Goal: Task Accomplishment & Management: Use online tool/utility

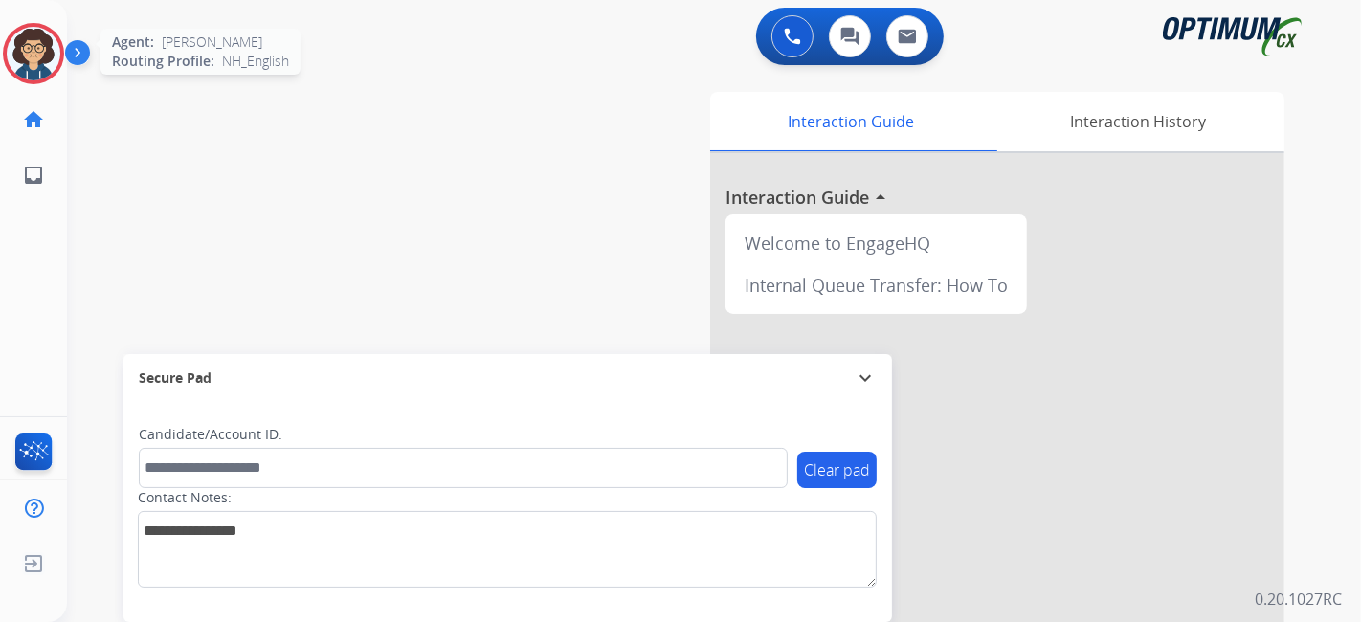
click at [44, 58] on img at bounding box center [34, 54] width 54 height 54
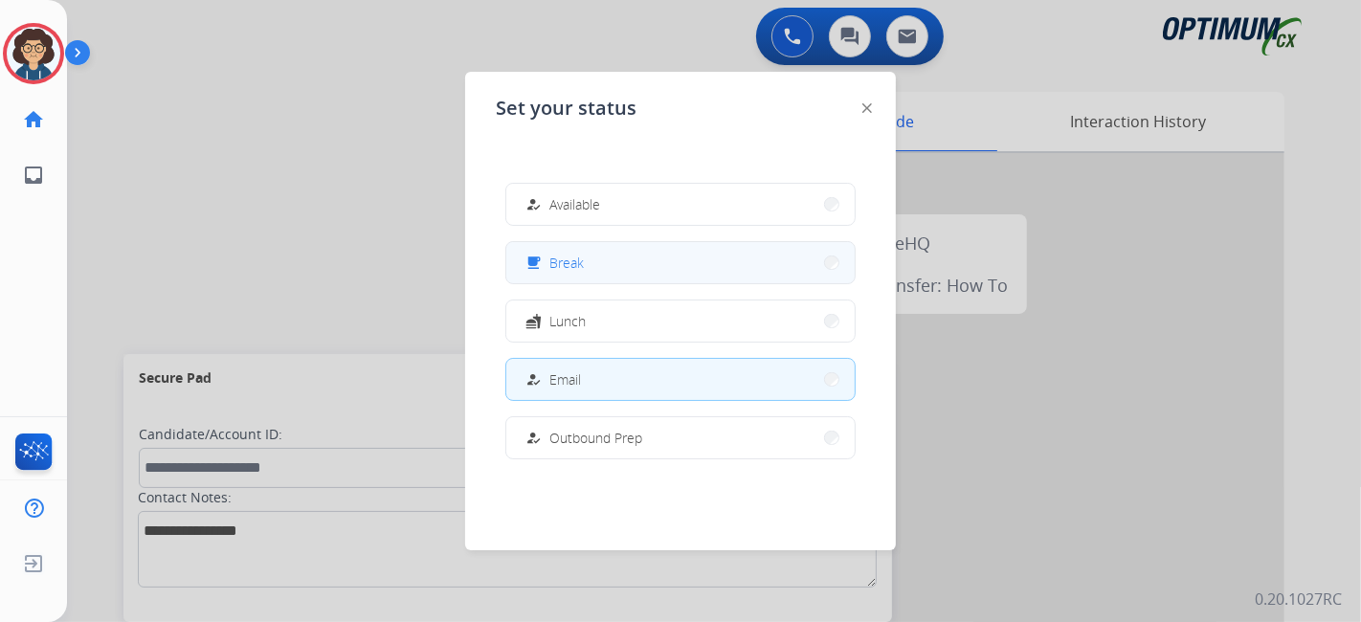
click at [601, 278] on button "free_breakfast Break" at bounding box center [680, 262] width 348 height 41
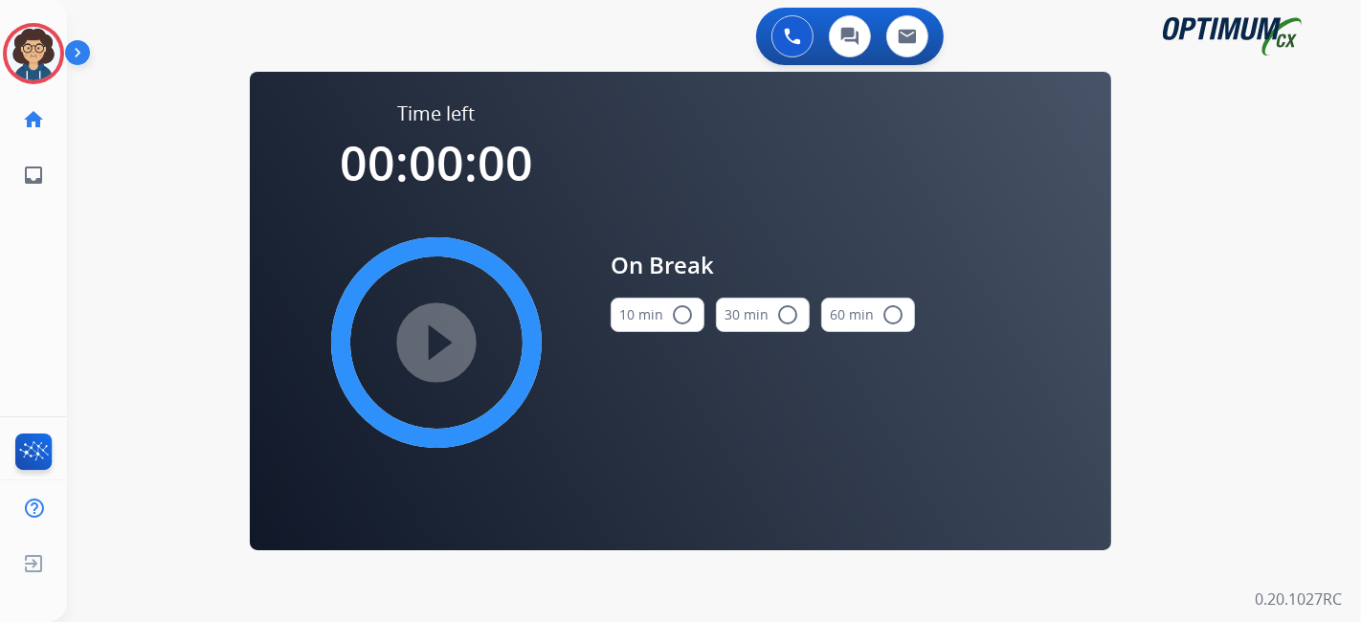
click at [636, 326] on button "10 min radio_button_unchecked" at bounding box center [658, 315] width 94 height 34
click at [448, 345] on mat-icon "play_circle_filled" at bounding box center [436, 342] width 23 height 23
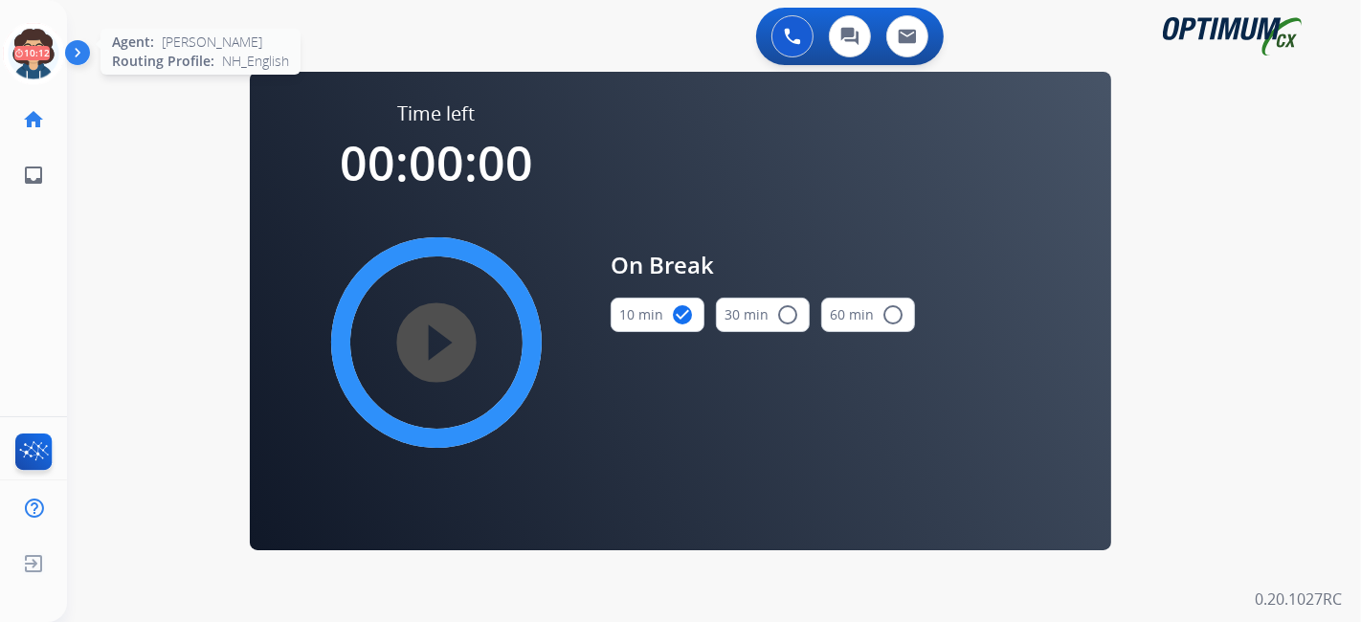
click at [9, 55] on icon at bounding box center [34, 54] width 62 height 62
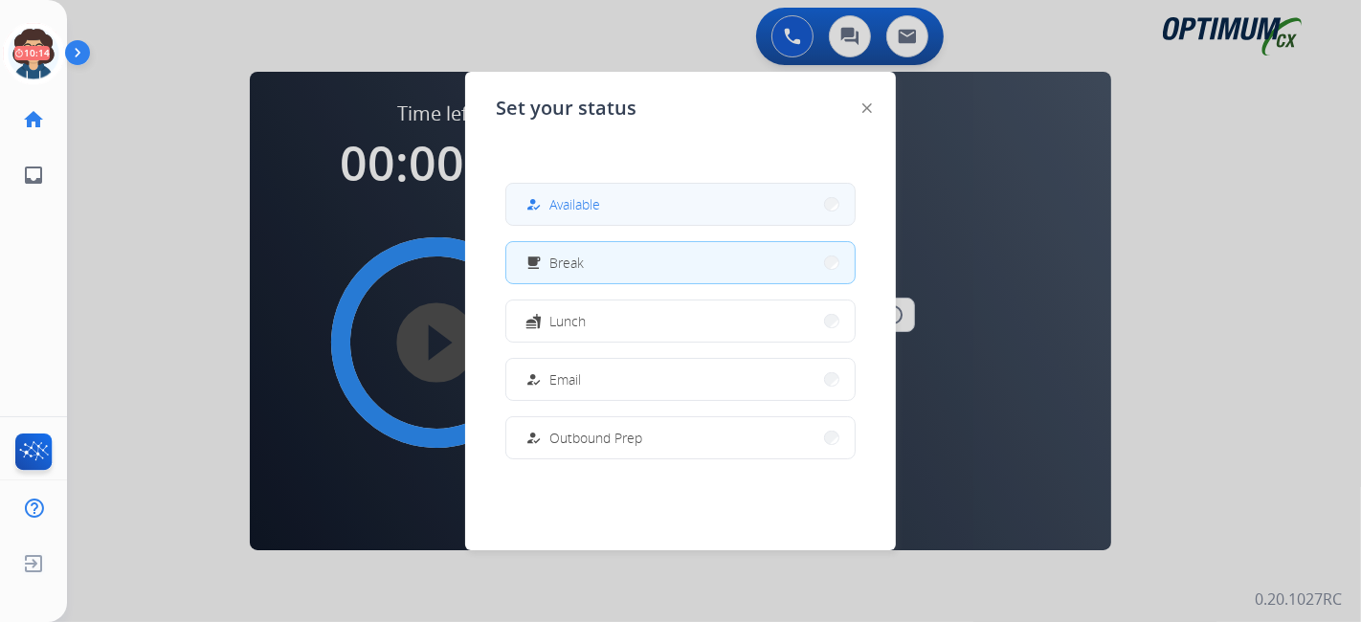
click at [582, 209] on span "Available" at bounding box center [574, 204] width 51 height 20
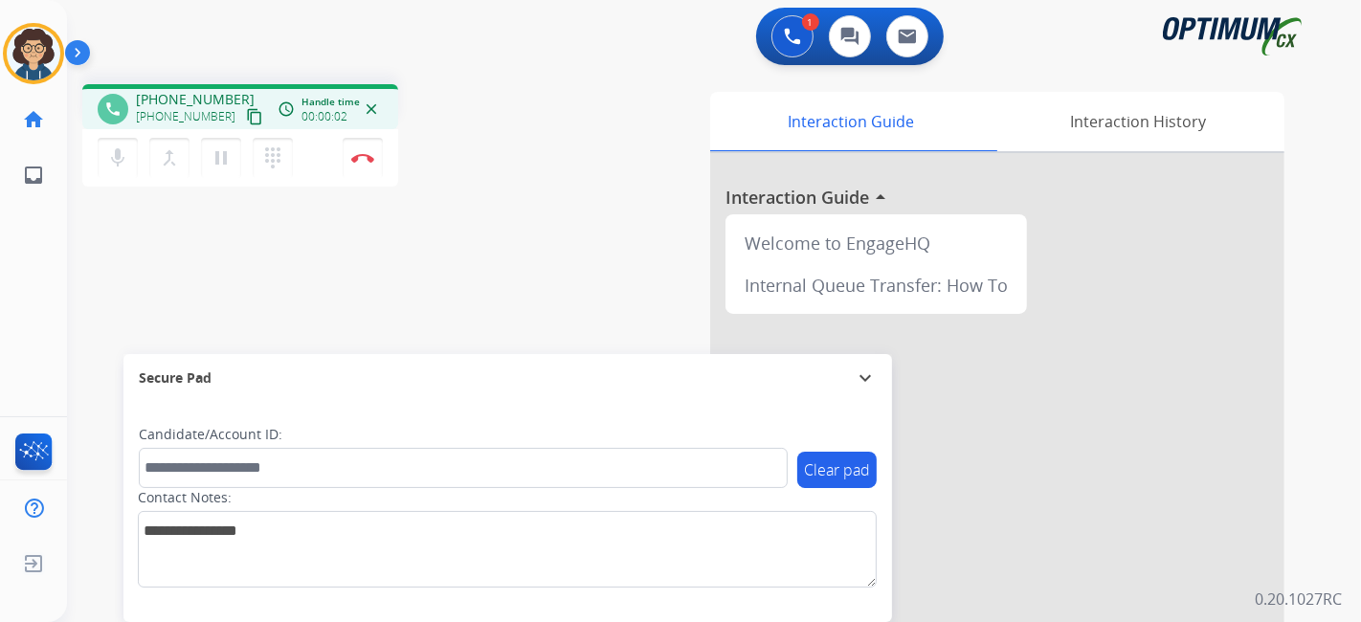
click at [246, 119] on mat-icon "content_copy" at bounding box center [254, 116] width 17 height 17
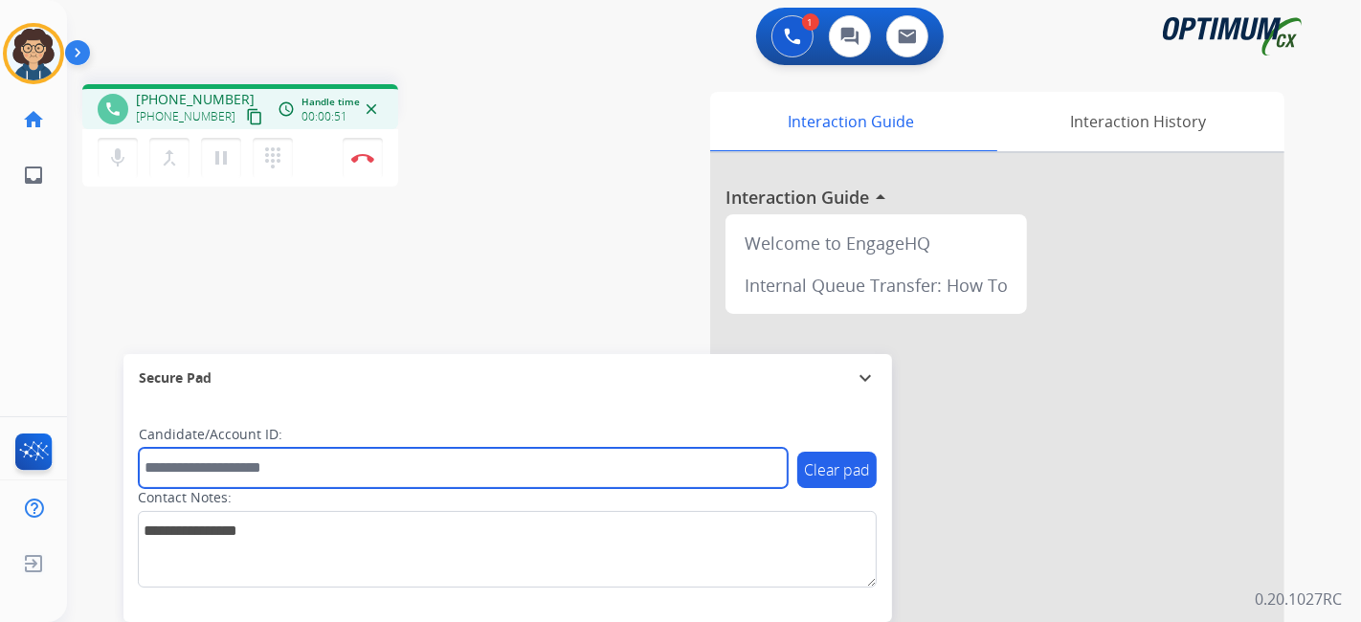
click at [287, 463] on input "text" at bounding box center [463, 468] width 649 height 40
paste input "*******"
type input "*******"
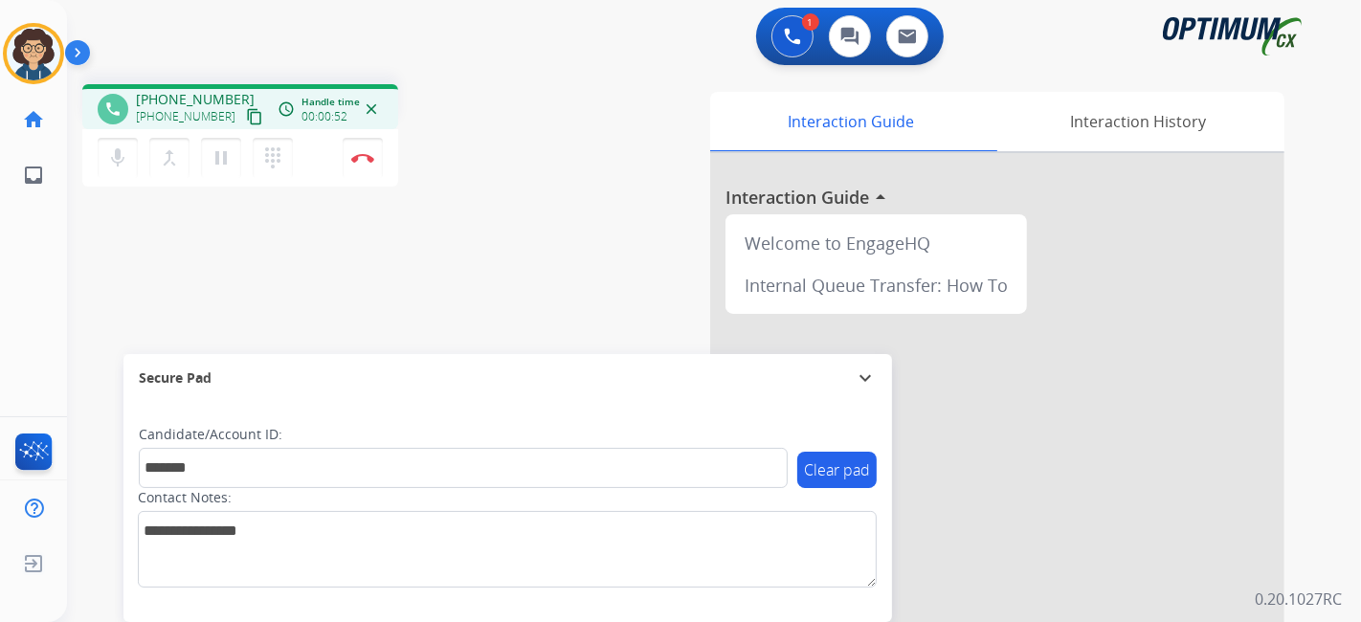
click at [397, 279] on div "phone [PHONE_NUMBER] [PHONE_NUMBER] content_copy access_time Call metrics Queue…" at bounding box center [691, 468] width 1248 height 798
click at [372, 162] on img at bounding box center [362, 158] width 23 height 10
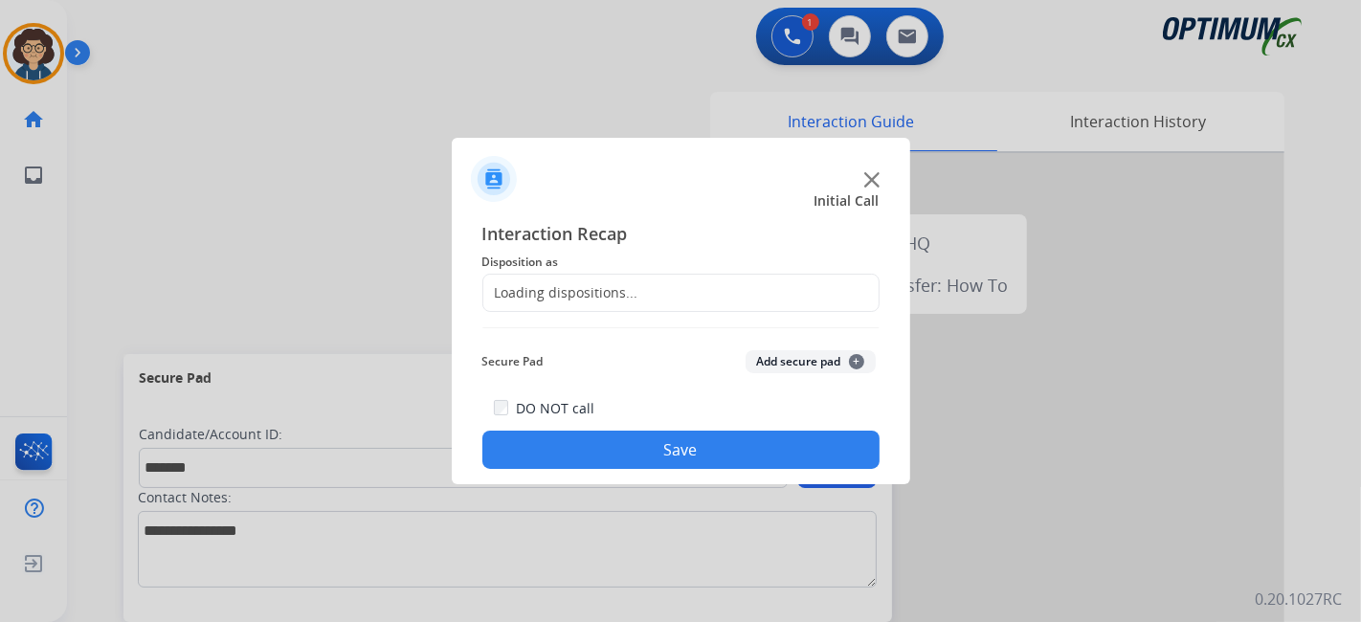
click at [634, 288] on div "Loading dispositions..." at bounding box center [680, 293] width 397 height 38
click at [634, 289] on div "Loading dispositions..." at bounding box center [680, 293] width 397 height 38
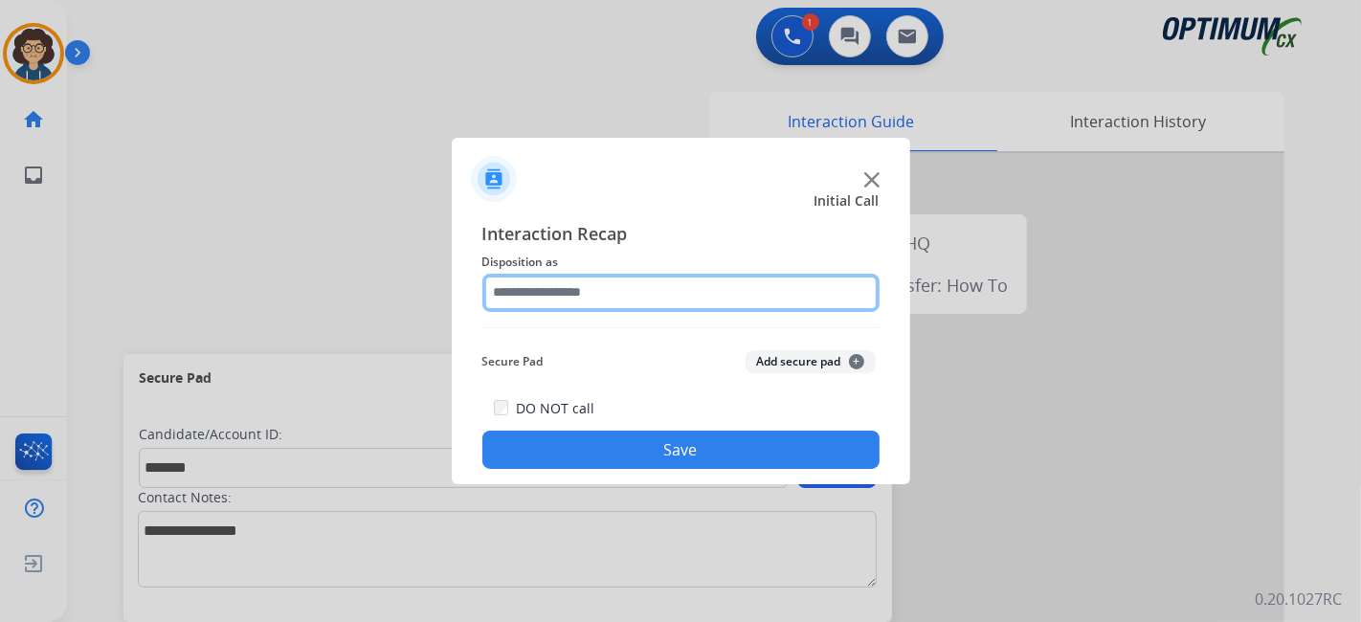
click at [652, 301] on input "text" at bounding box center [680, 293] width 397 height 38
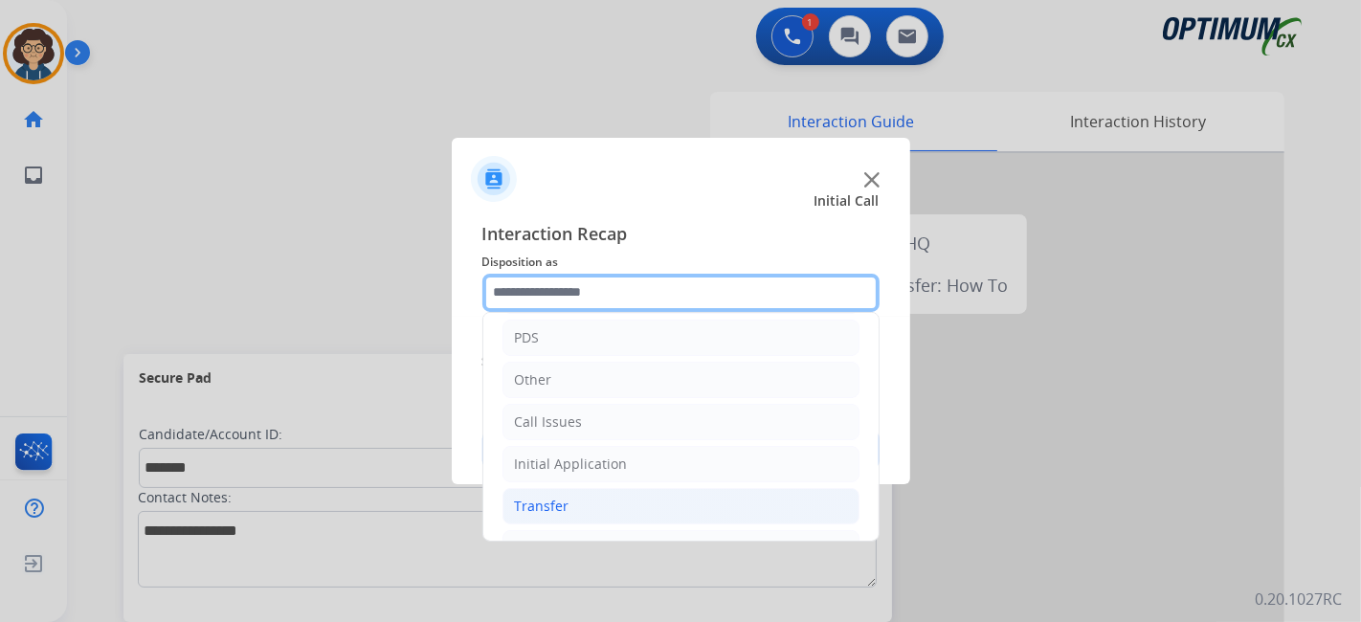
scroll to position [125, 0]
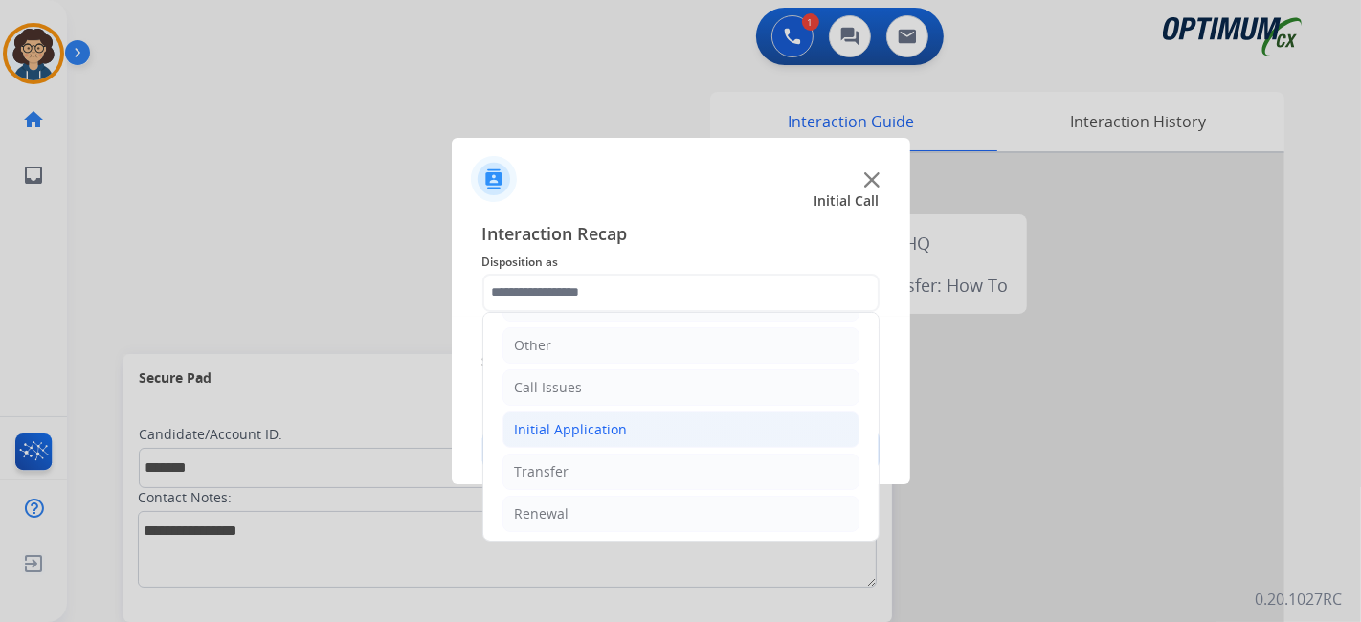
click at [637, 424] on li "Initial Application" at bounding box center [680, 430] width 357 height 36
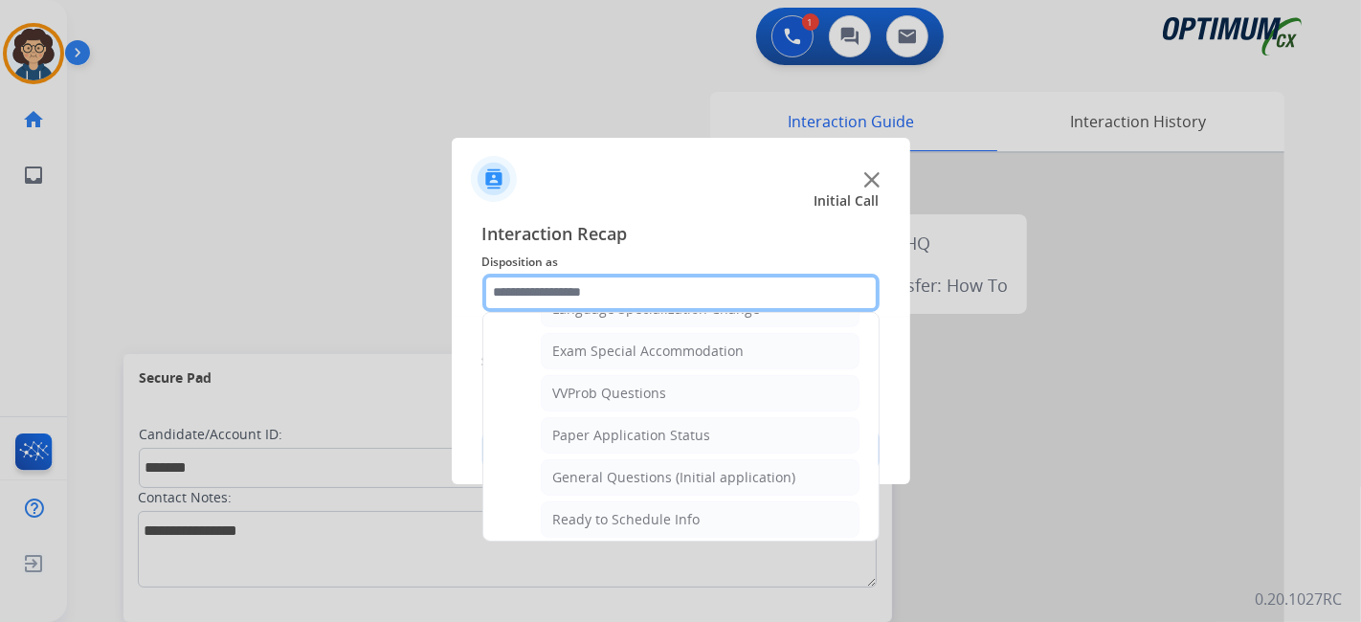
scroll to position [990, 0]
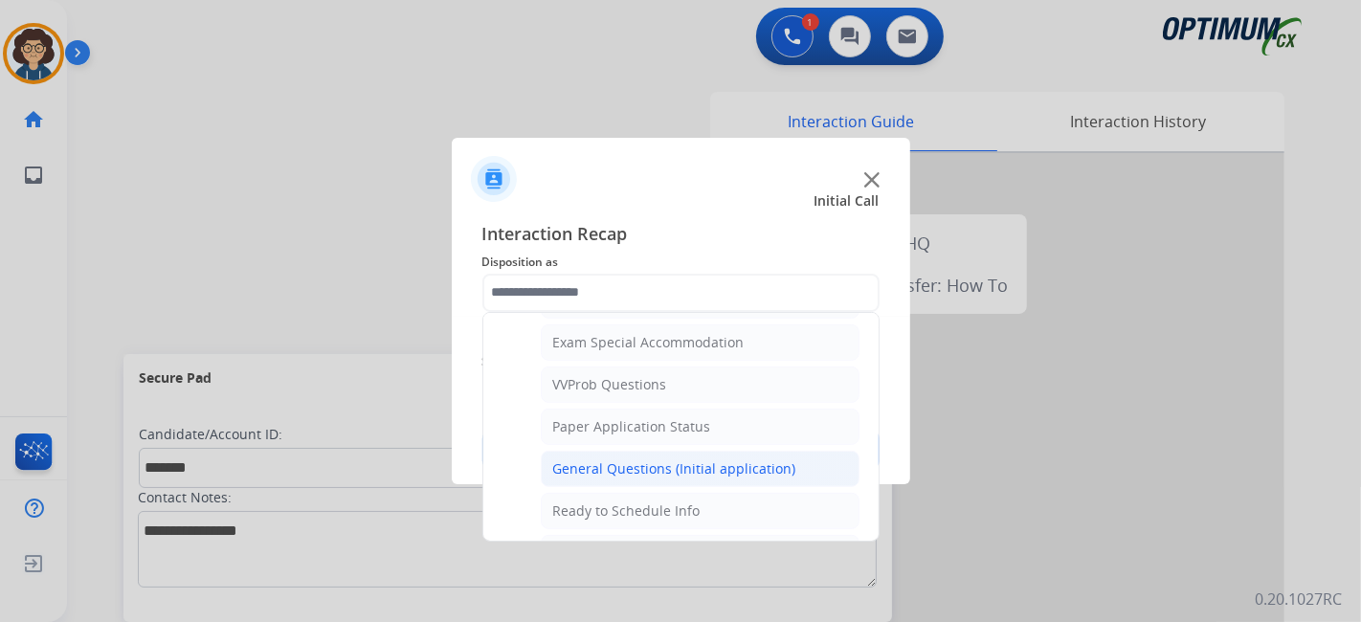
click at [708, 459] on div "General Questions (Initial application)" at bounding box center [674, 468] width 243 height 19
type input "**********"
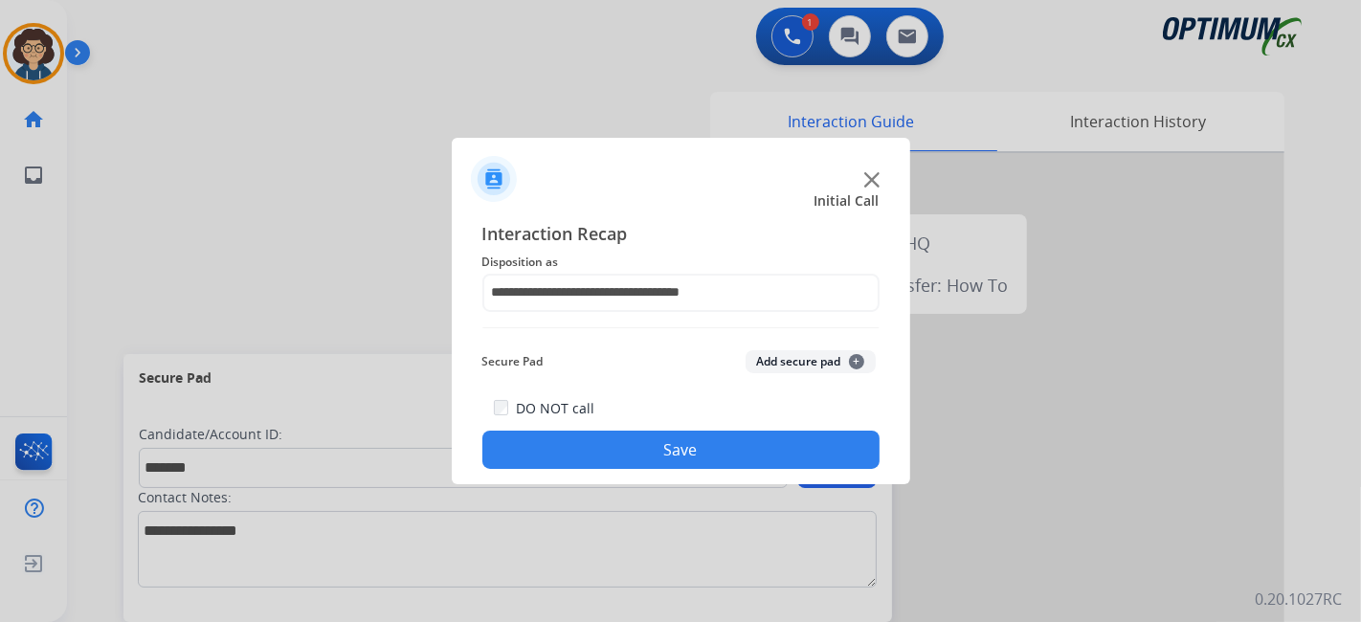
click at [792, 369] on button "Add secure pad +" at bounding box center [810, 361] width 130 height 23
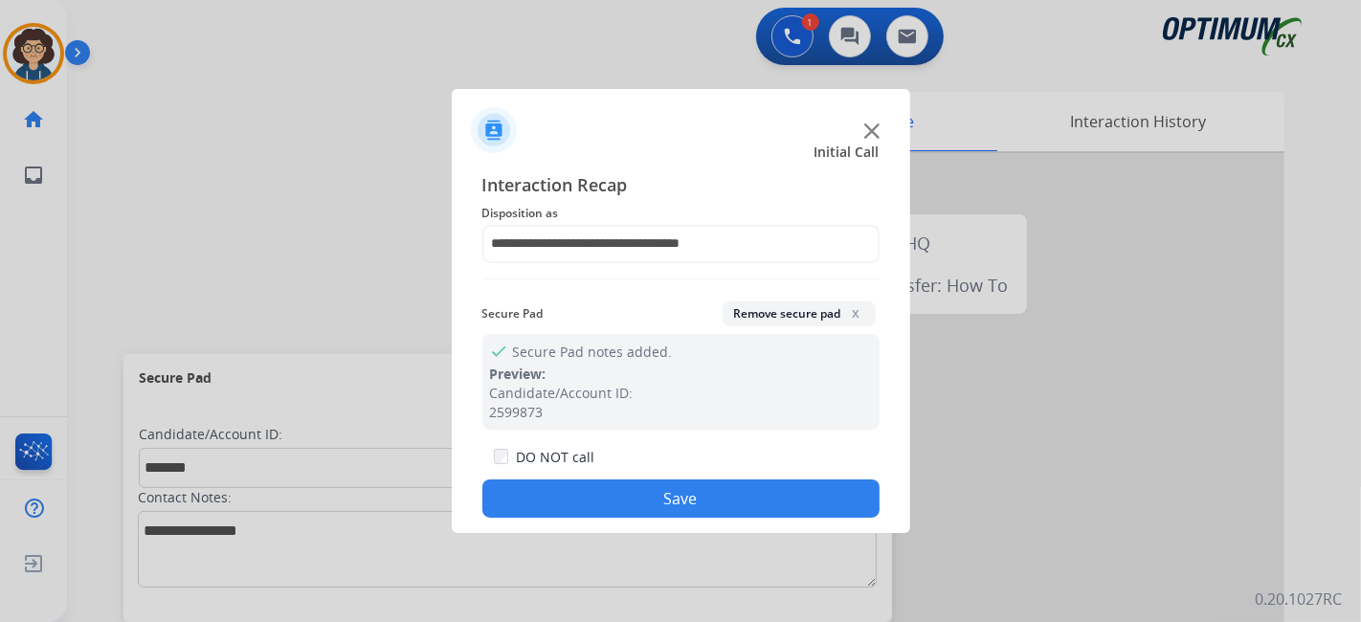
drag, startPoint x: 700, startPoint y: 496, endPoint x: 691, endPoint y: 471, distance: 26.3
click at [699, 490] on button "Save" at bounding box center [680, 498] width 397 height 38
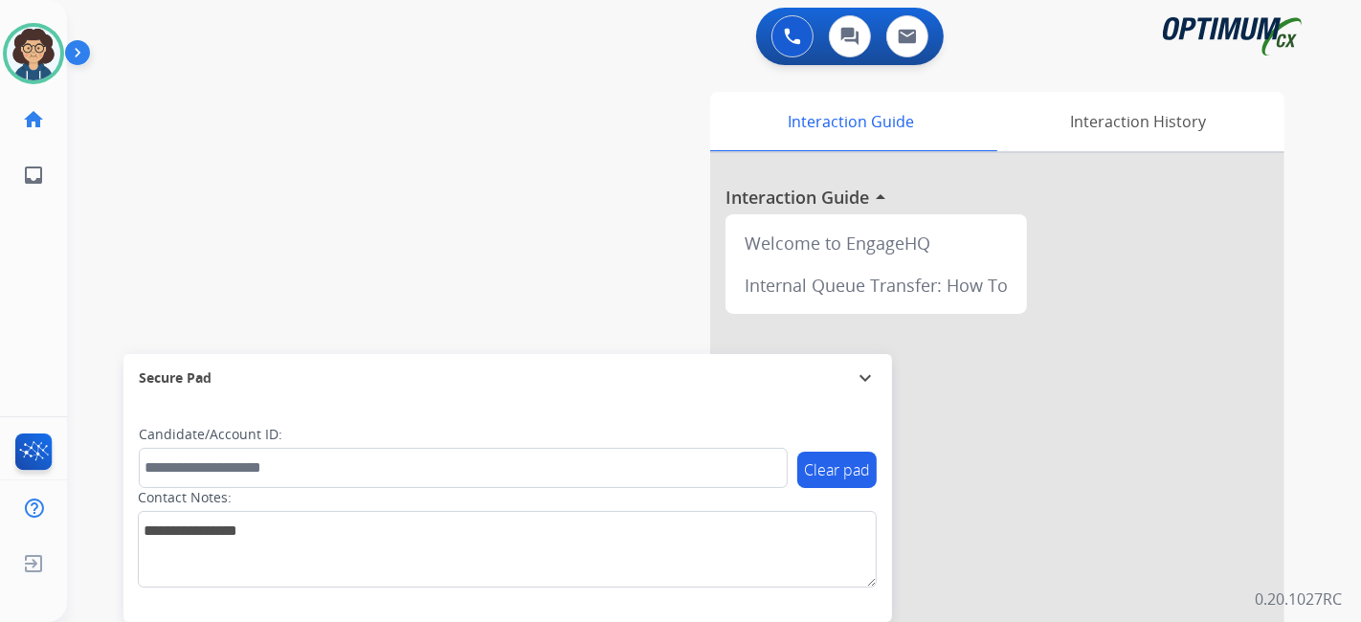
click at [1332, 356] on div "0 Voice Interactions 0 Chat Interactions 0 Email Interactions swap_horiz Break …" at bounding box center [714, 311] width 1294 height 622
click at [1359, 284] on div "0 Voice Interactions 0 Chat Interactions 0 Email Interactions swap_horiz Break …" at bounding box center [714, 311] width 1294 height 622
click at [456, 231] on div "swap_horiz Break voice bridge close_fullscreen Connect 3-Way Call merge_type Se…" at bounding box center [691, 468] width 1248 height 798
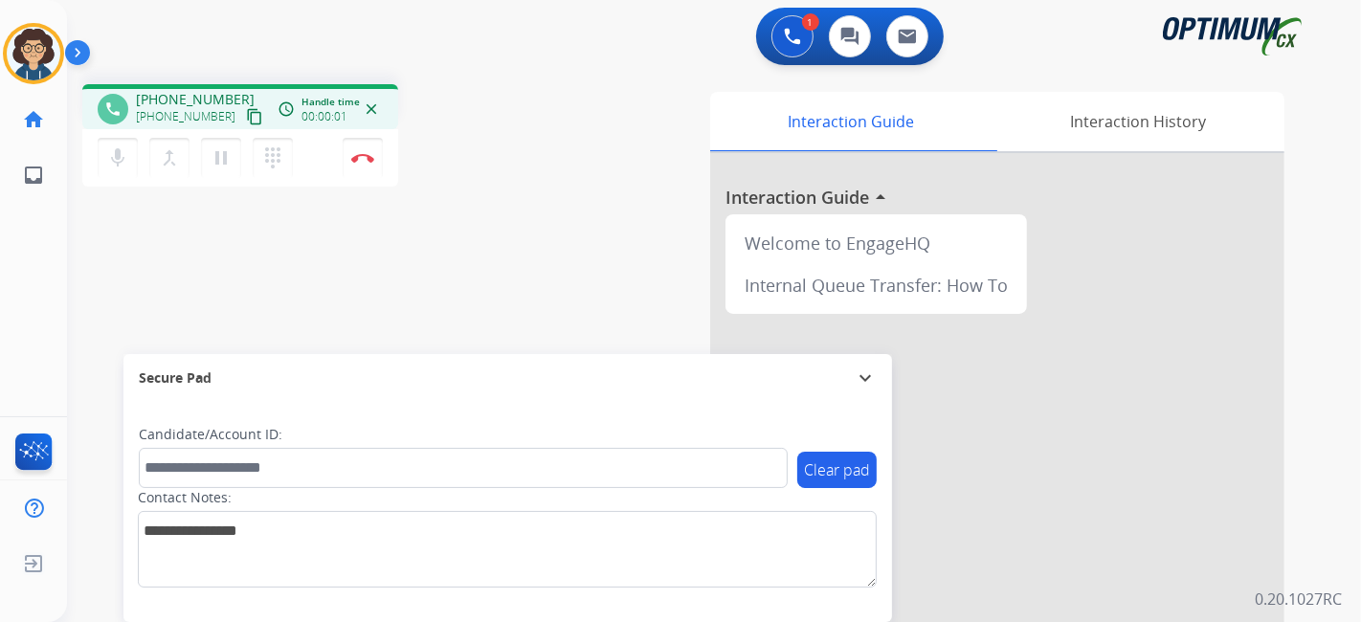
click at [246, 115] on mat-icon "content_copy" at bounding box center [254, 116] width 17 height 17
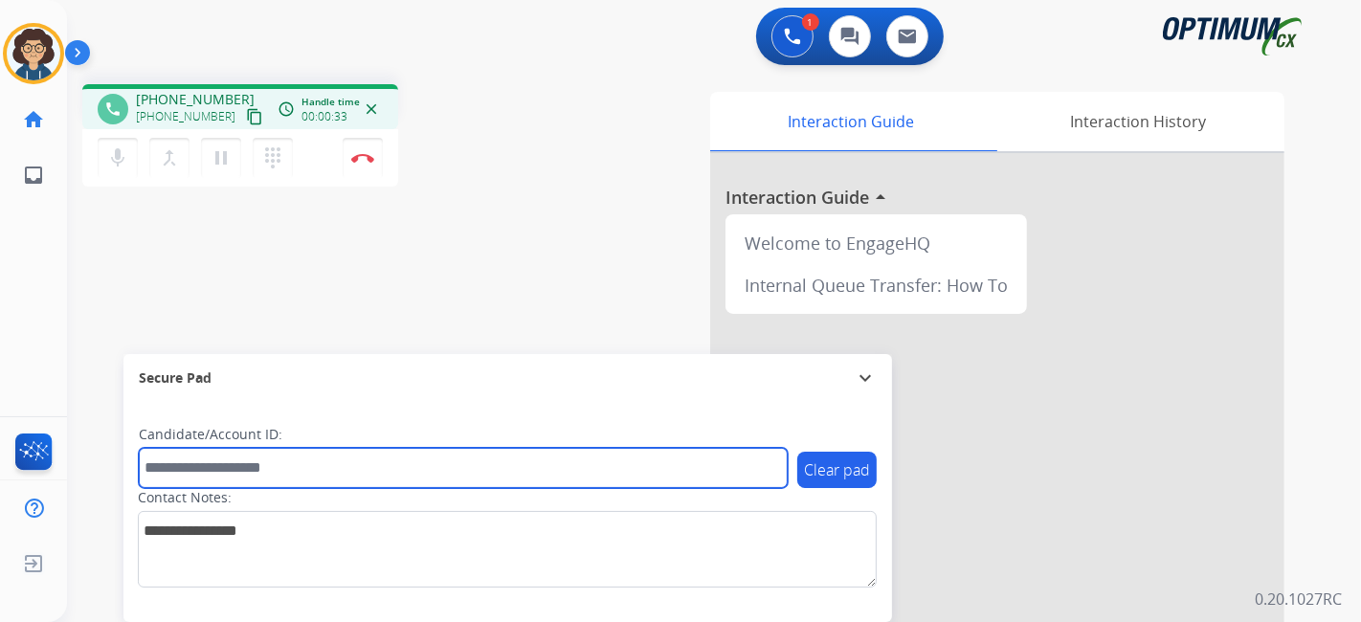
click at [310, 464] on input "text" at bounding box center [463, 468] width 649 height 40
paste input "*******"
type input "*******"
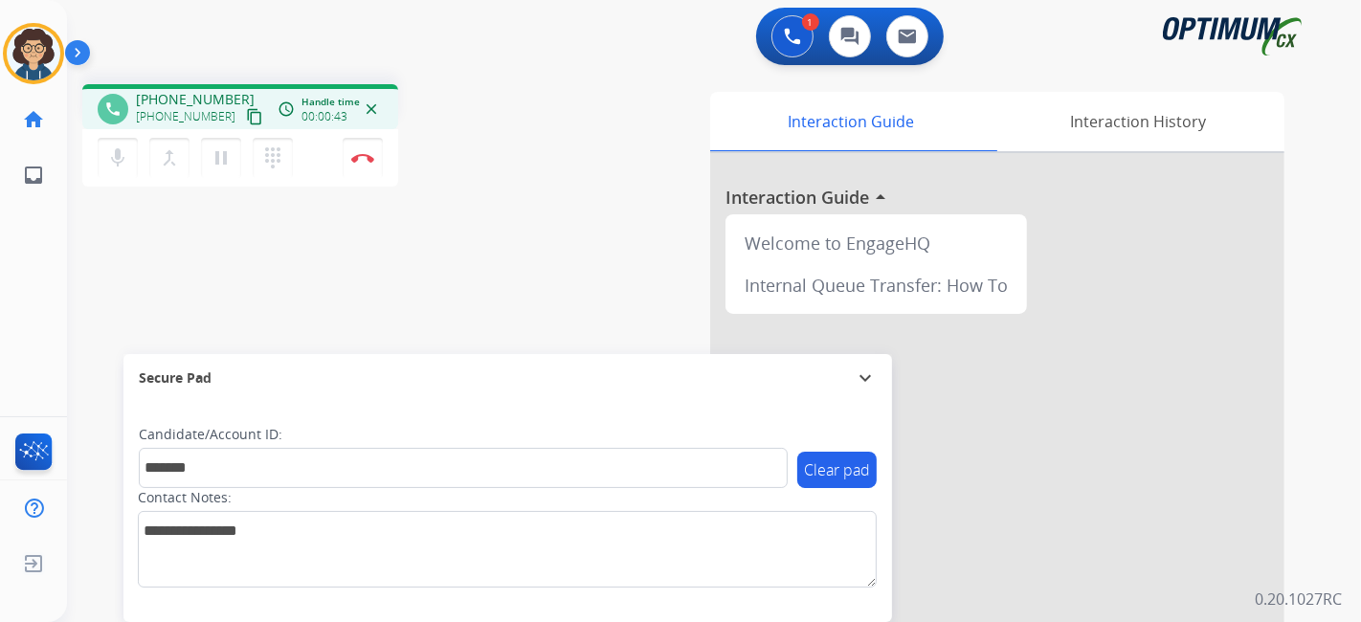
drag, startPoint x: 550, startPoint y: 224, endPoint x: 546, endPoint y: 170, distance: 53.7
click at [550, 224] on div "phone [PHONE_NUMBER] [PHONE_NUMBER] content_copy access_time Call metrics Queue…" at bounding box center [691, 468] width 1248 height 798
click at [362, 156] on img at bounding box center [362, 158] width 23 height 10
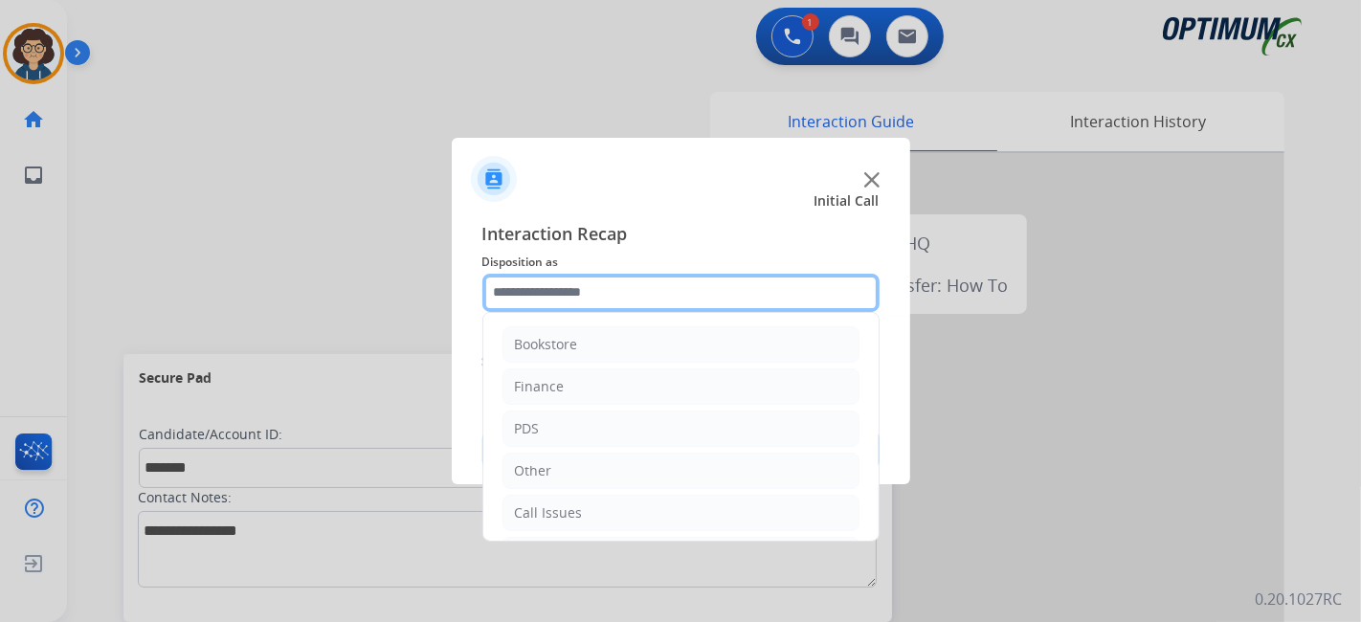
click at [627, 302] on input "text" at bounding box center [680, 293] width 397 height 38
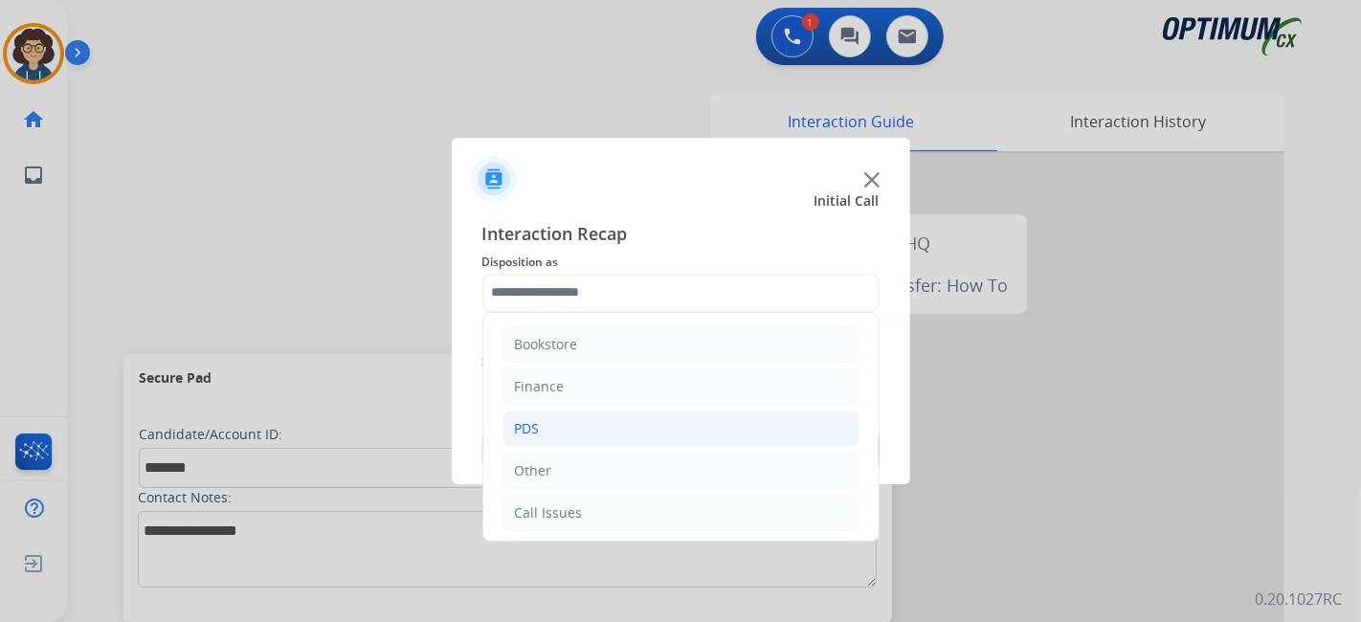
click at [662, 412] on li "PDS" at bounding box center [680, 429] width 357 height 36
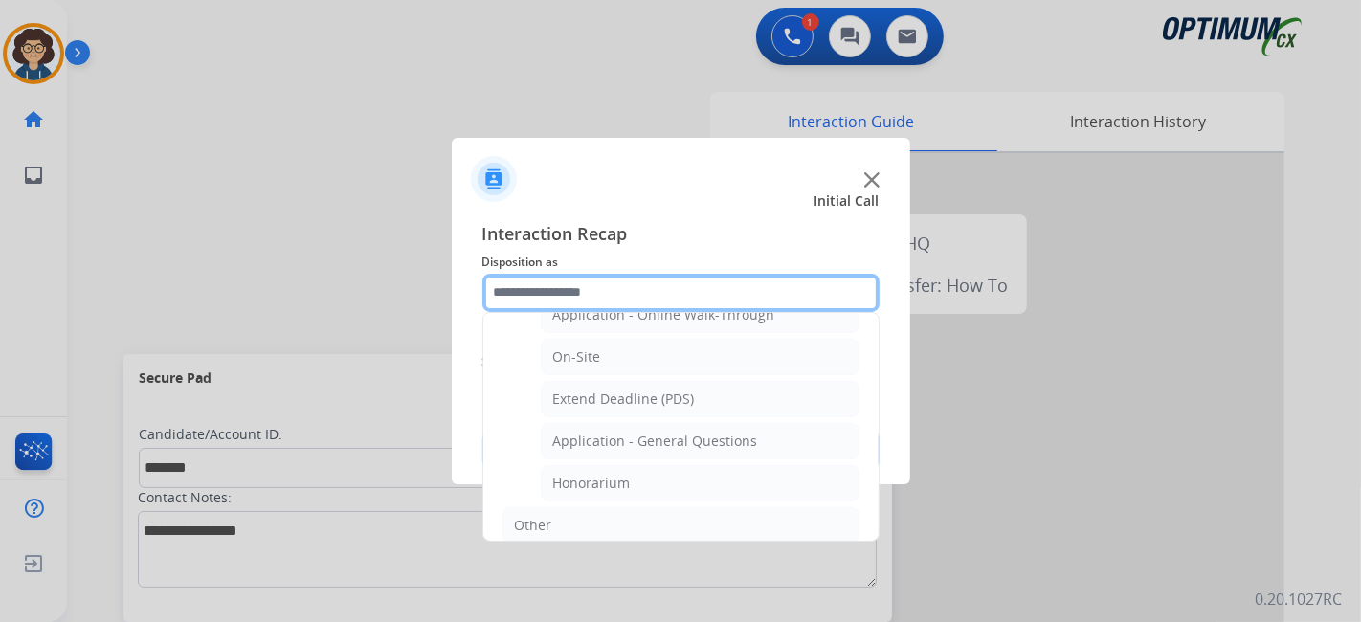
scroll to position [502, 0]
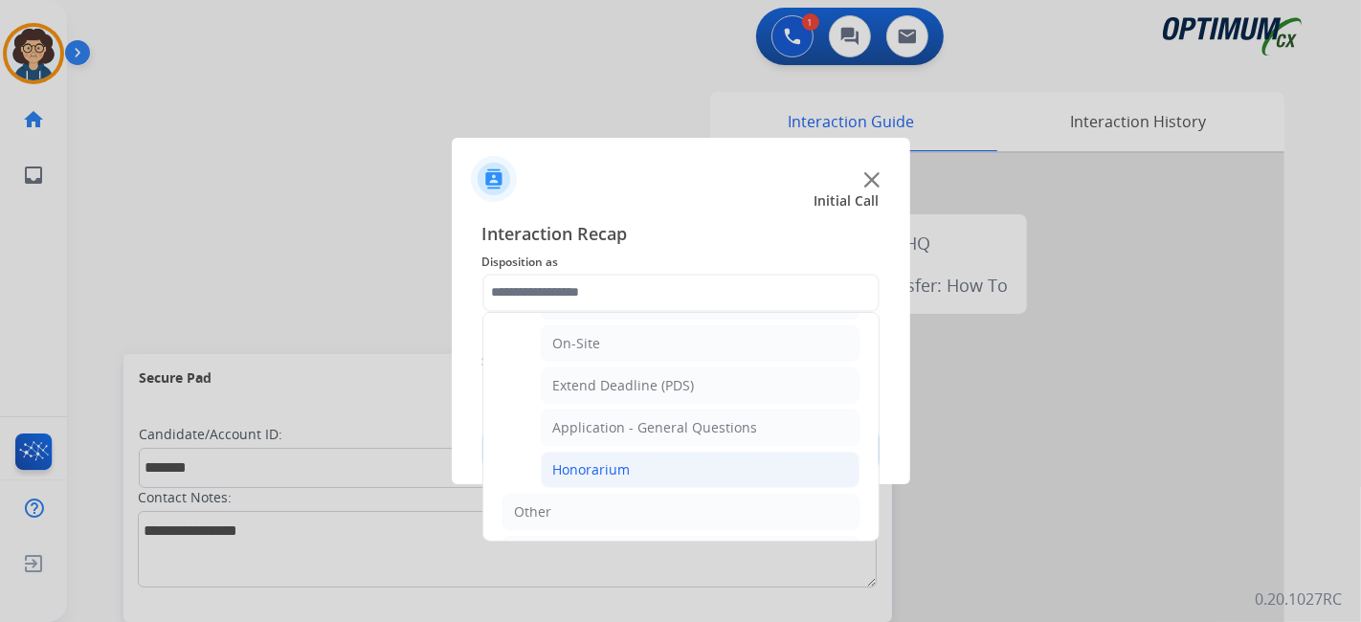
click at [768, 455] on li "Honorarium" at bounding box center [700, 470] width 319 height 36
type input "**********"
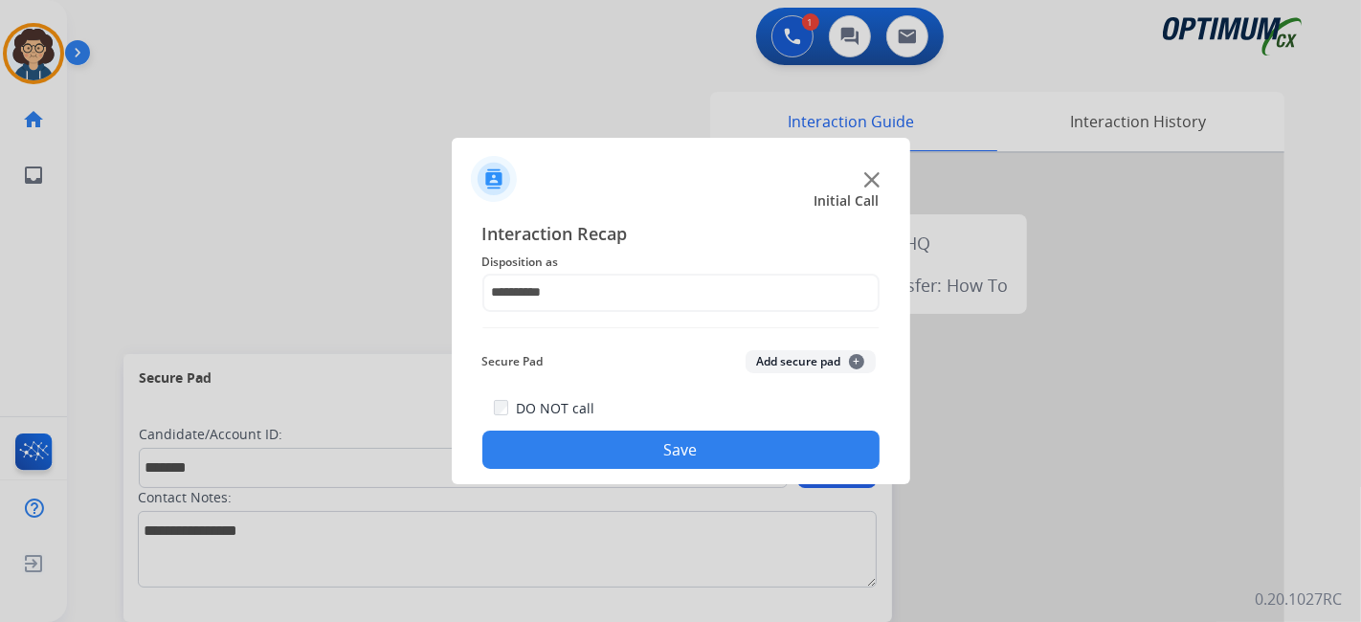
click at [806, 369] on button "Add secure pad +" at bounding box center [810, 361] width 130 height 23
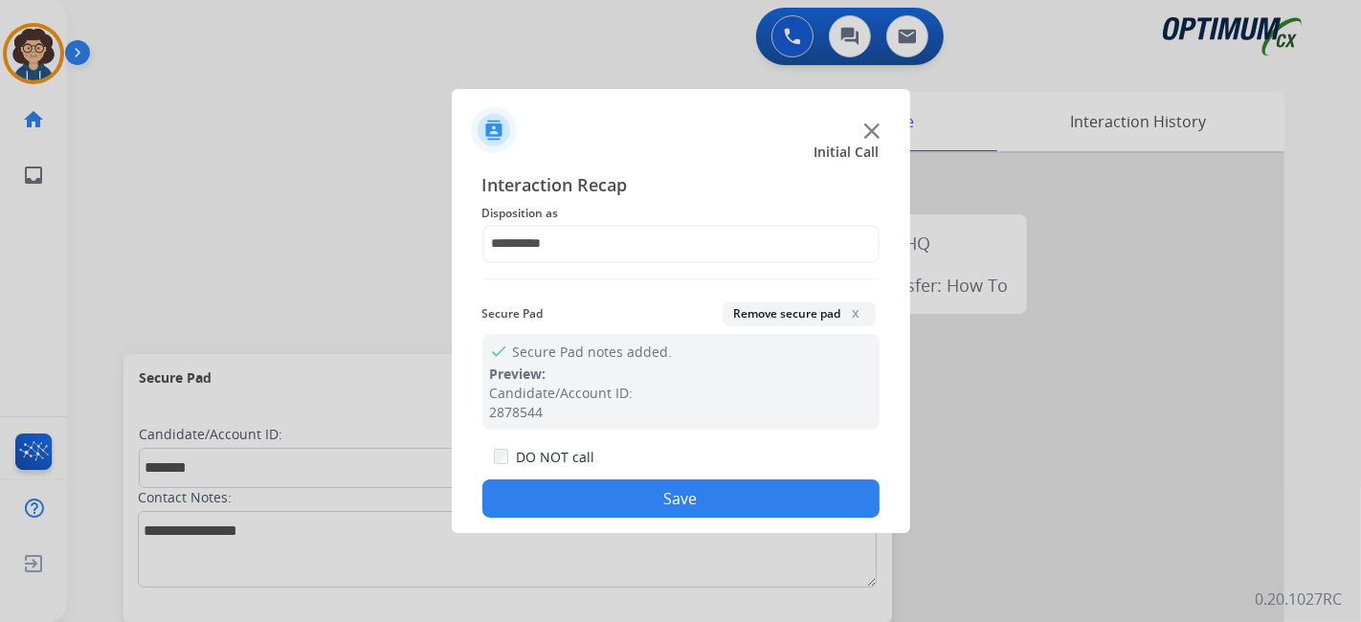
drag, startPoint x: 734, startPoint y: 502, endPoint x: 487, endPoint y: 32, distance: 531.7
click at [724, 488] on button "Save" at bounding box center [680, 498] width 397 height 38
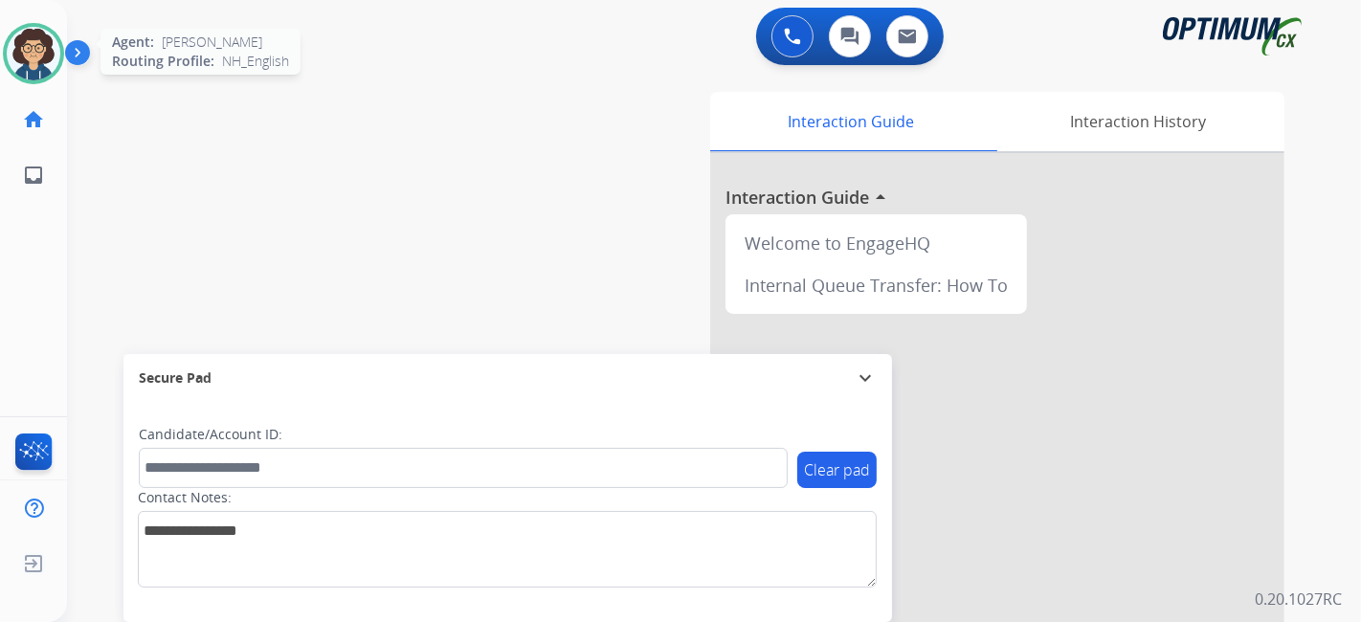
click at [49, 50] on img at bounding box center [34, 54] width 54 height 54
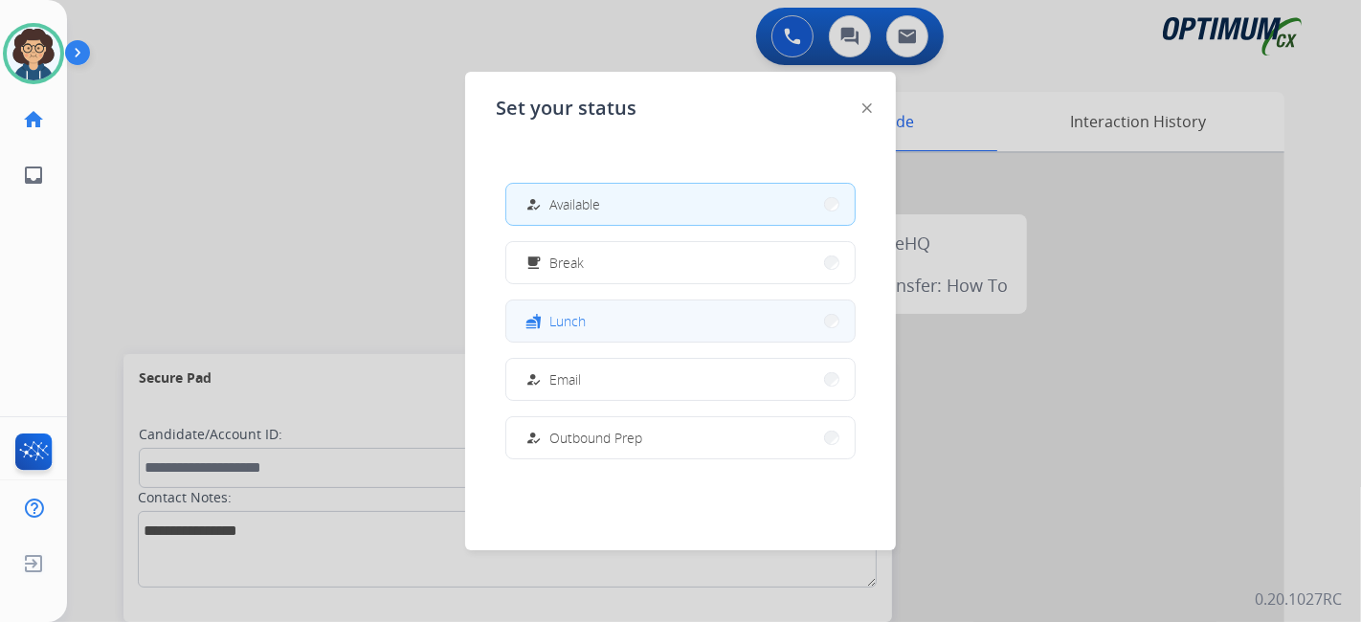
click at [610, 318] on button "fastfood Lunch" at bounding box center [680, 320] width 348 height 41
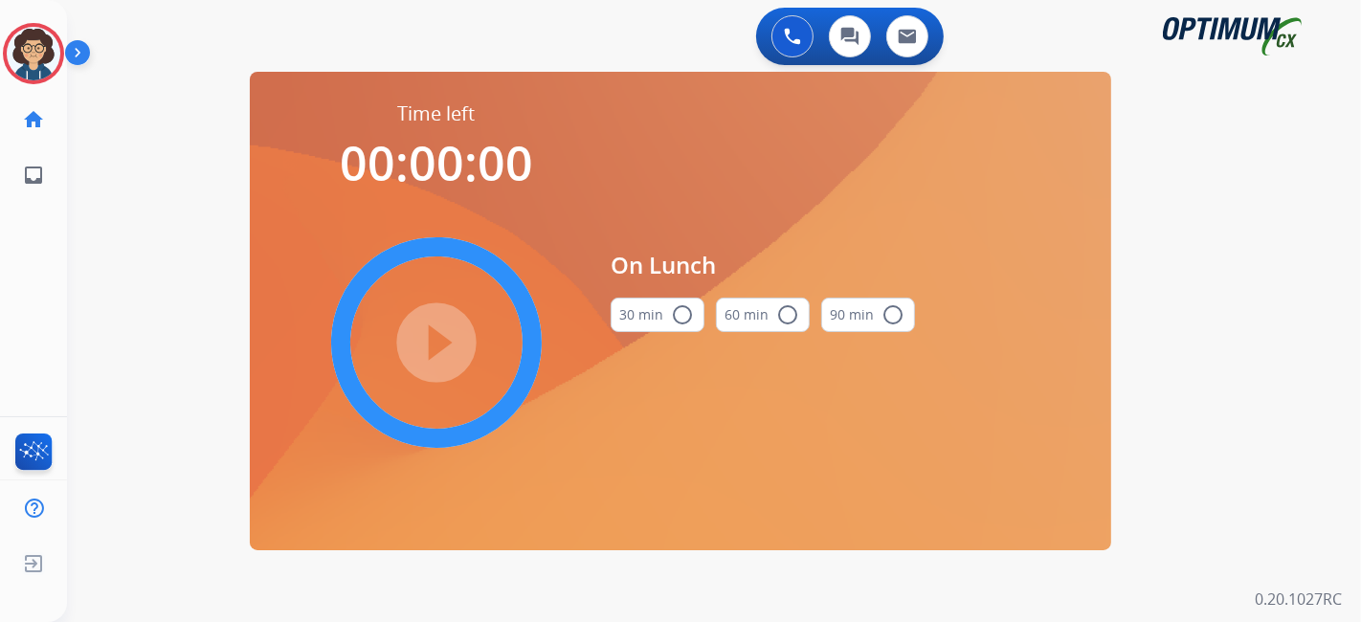
click at [644, 323] on button "30 min radio_button_unchecked" at bounding box center [658, 315] width 94 height 34
click at [425, 354] on mat-icon "play_circle_filled" at bounding box center [436, 342] width 23 height 23
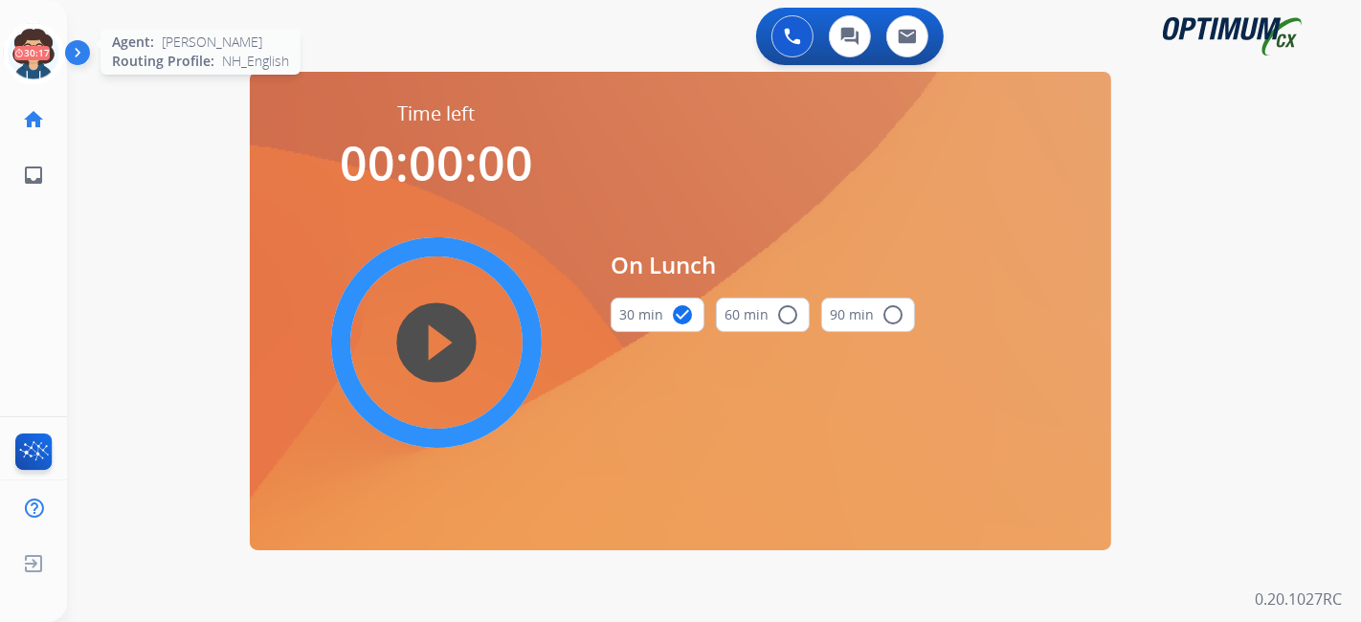
click at [35, 60] on icon at bounding box center [34, 54] width 62 height 62
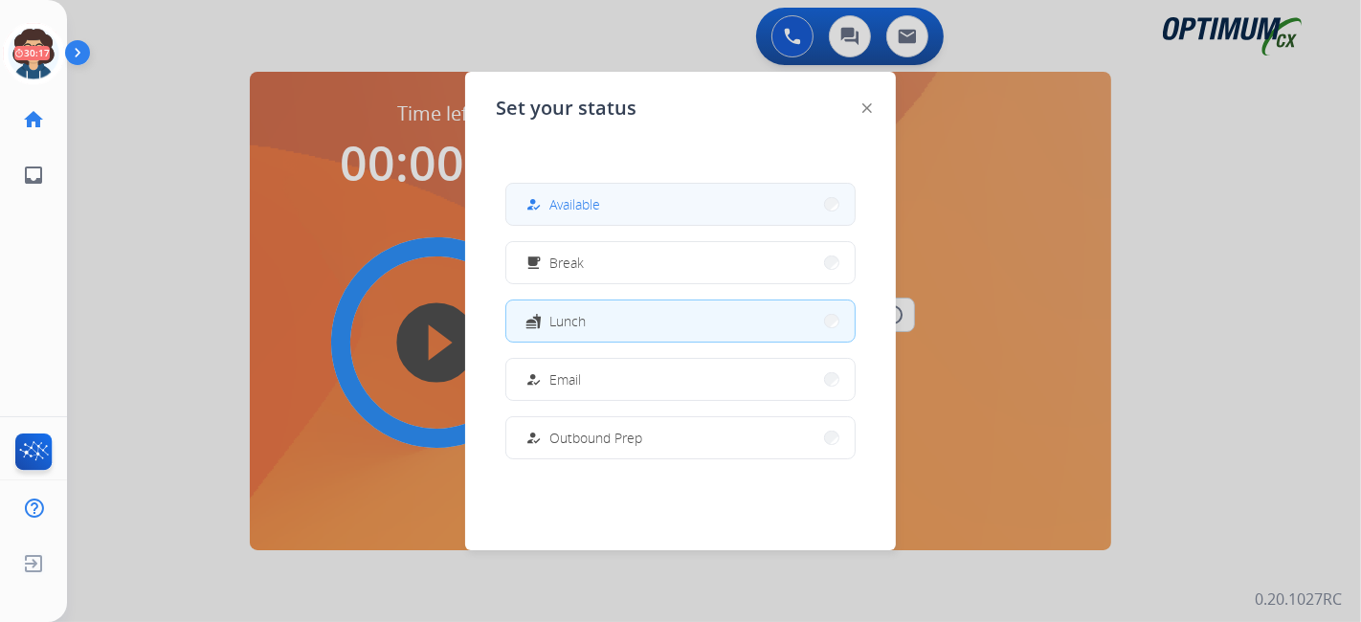
click at [738, 216] on button "how_to_reg Available" at bounding box center [680, 204] width 348 height 41
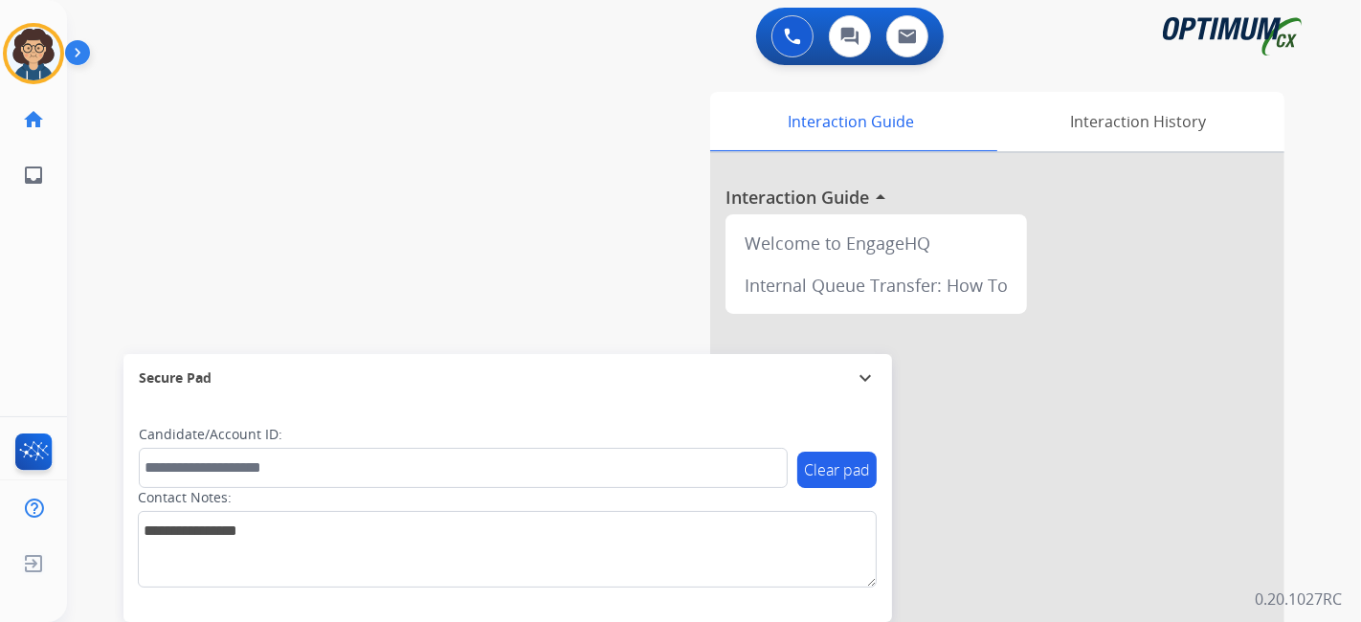
click at [593, 120] on div "Interaction Guide Interaction History Interaction Guide arrow_drop_up Welcome t…" at bounding box center [927, 479] width 713 height 775
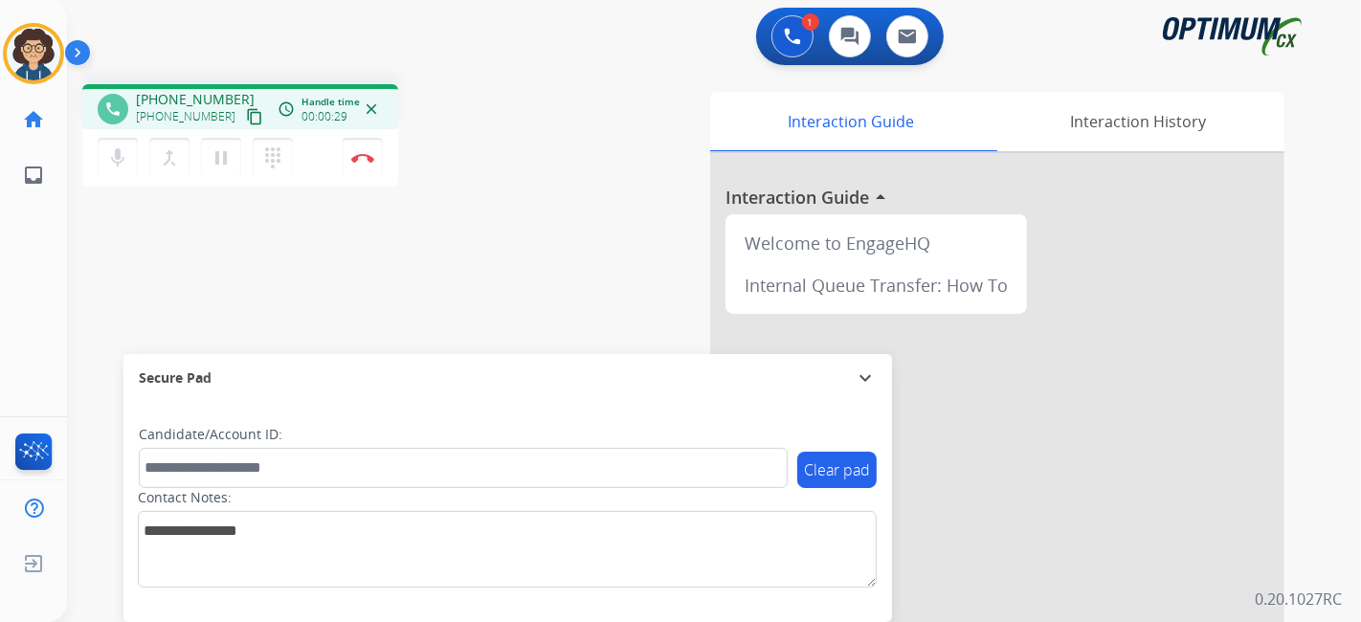
click at [246, 112] on mat-icon "content_copy" at bounding box center [254, 116] width 17 height 17
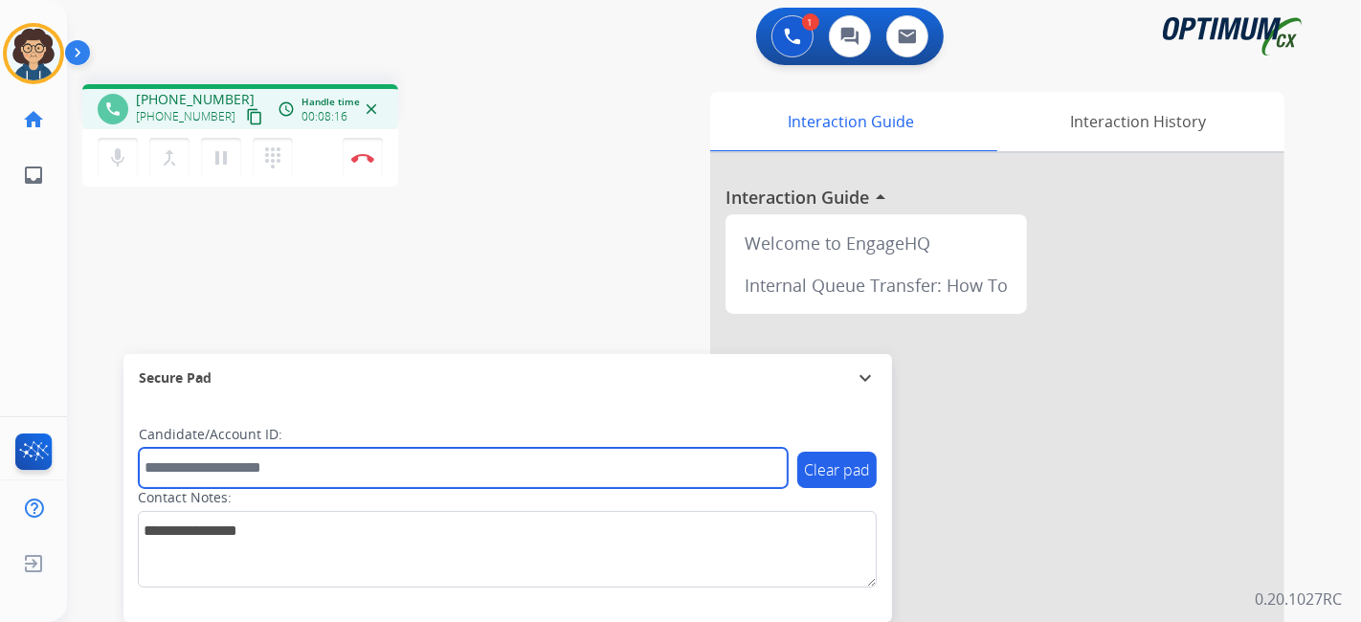
click at [357, 474] on input "text" at bounding box center [463, 468] width 649 height 40
paste input "*******"
type input "*******"
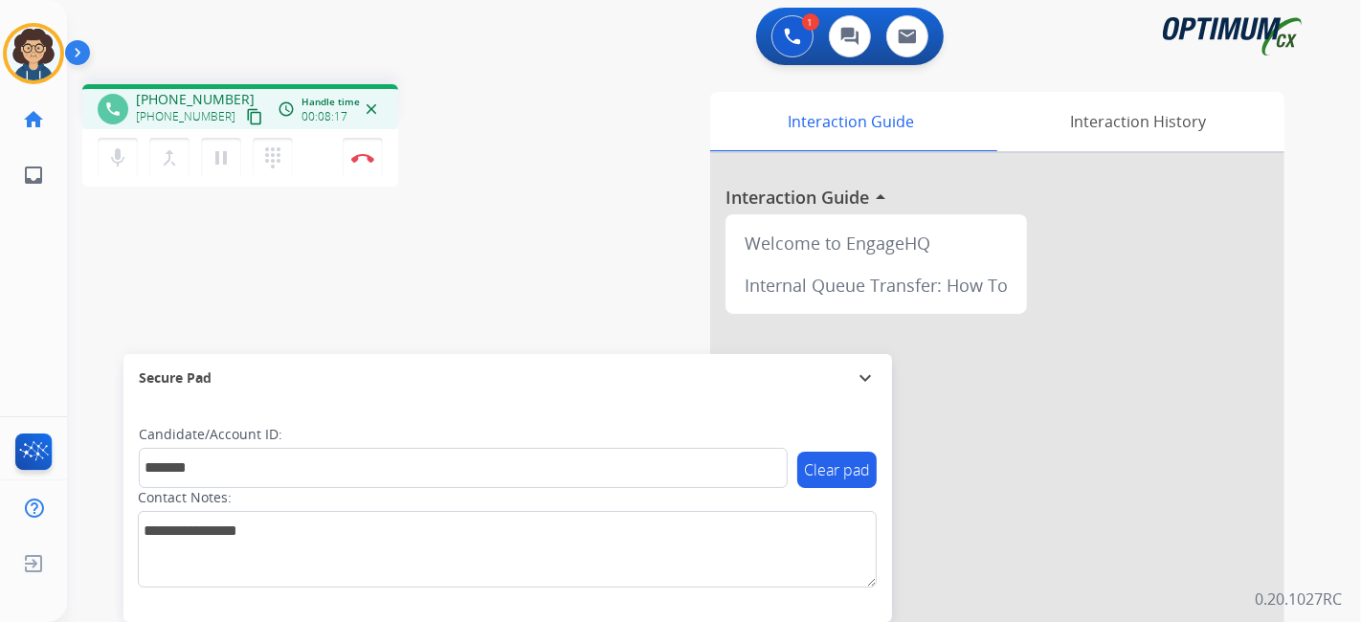
click at [463, 312] on div "phone [PHONE_NUMBER] [PHONE_NUMBER] content_copy access_time Call metrics Queue…" at bounding box center [691, 468] width 1248 height 798
click at [577, 265] on div "Interaction Guide Interaction History Interaction Guide arrow_drop_up Welcome t…" at bounding box center [927, 479] width 713 height 775
click at [375, 160] on button "Disconnect" at bounding box center [363, 158] width 40 height 40
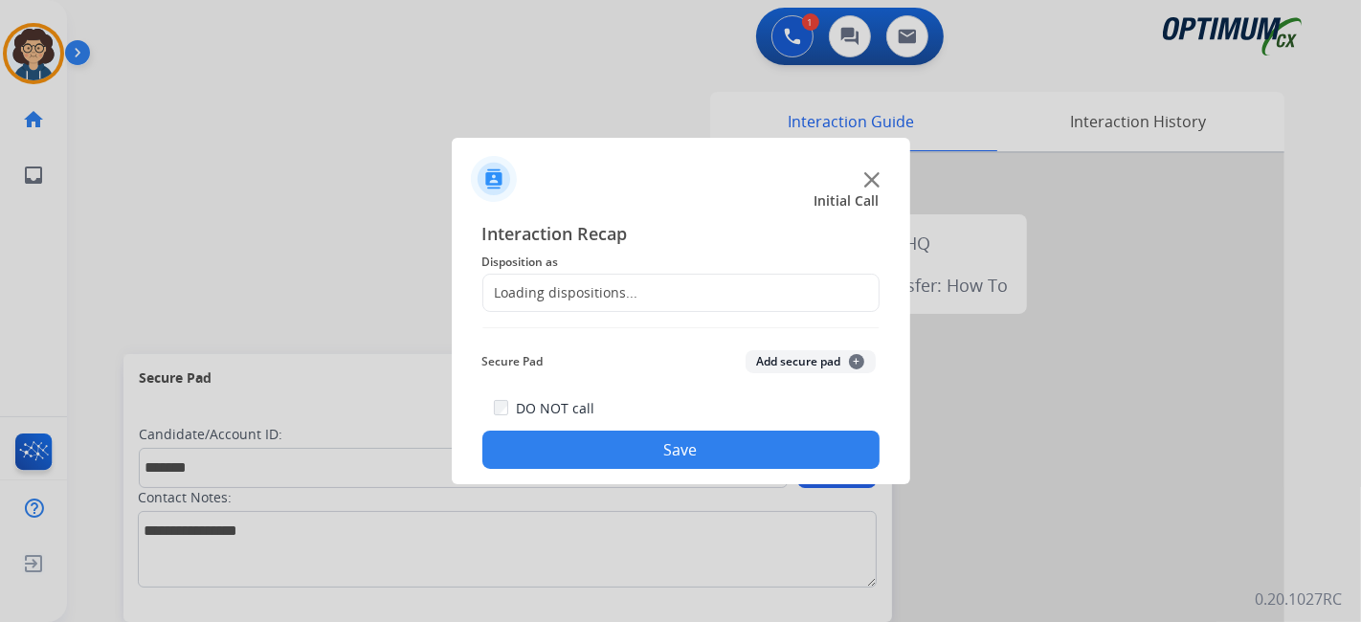
click at [708, 295] on div "Loading dispositions..." at bounding box center [680, 293] width 397 height 38
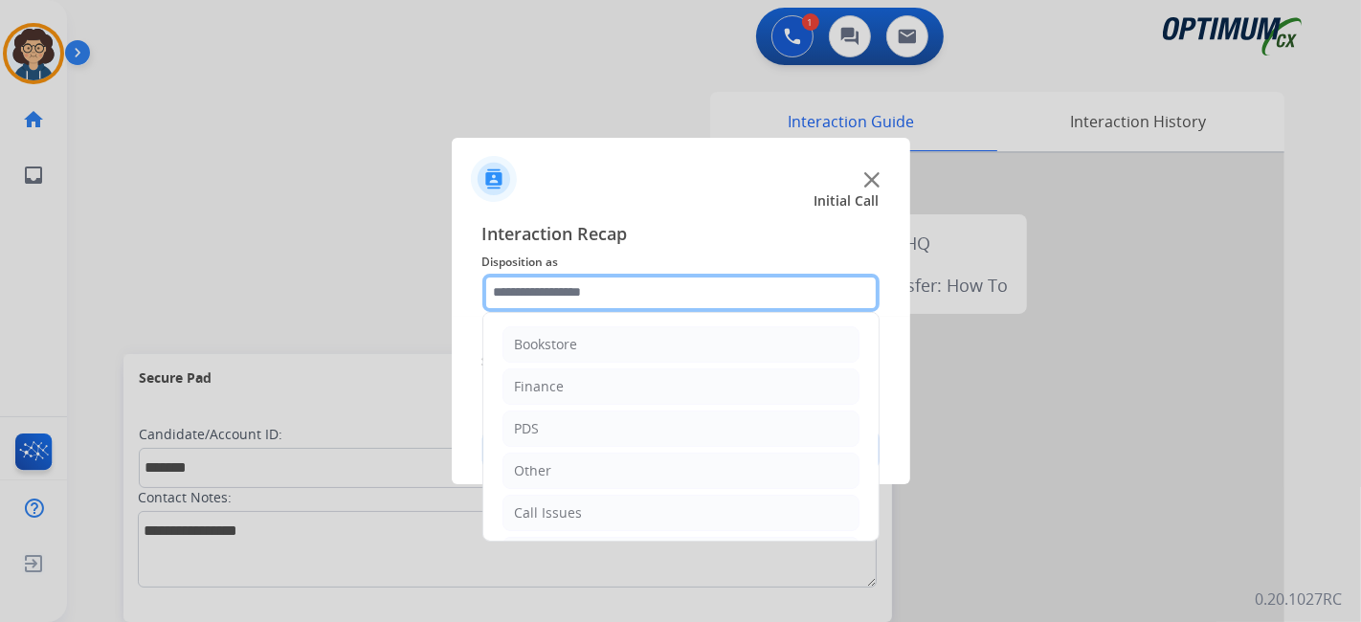
click at [708, 295] on input "text" at bounding box center [680, 293] width 397 height 38
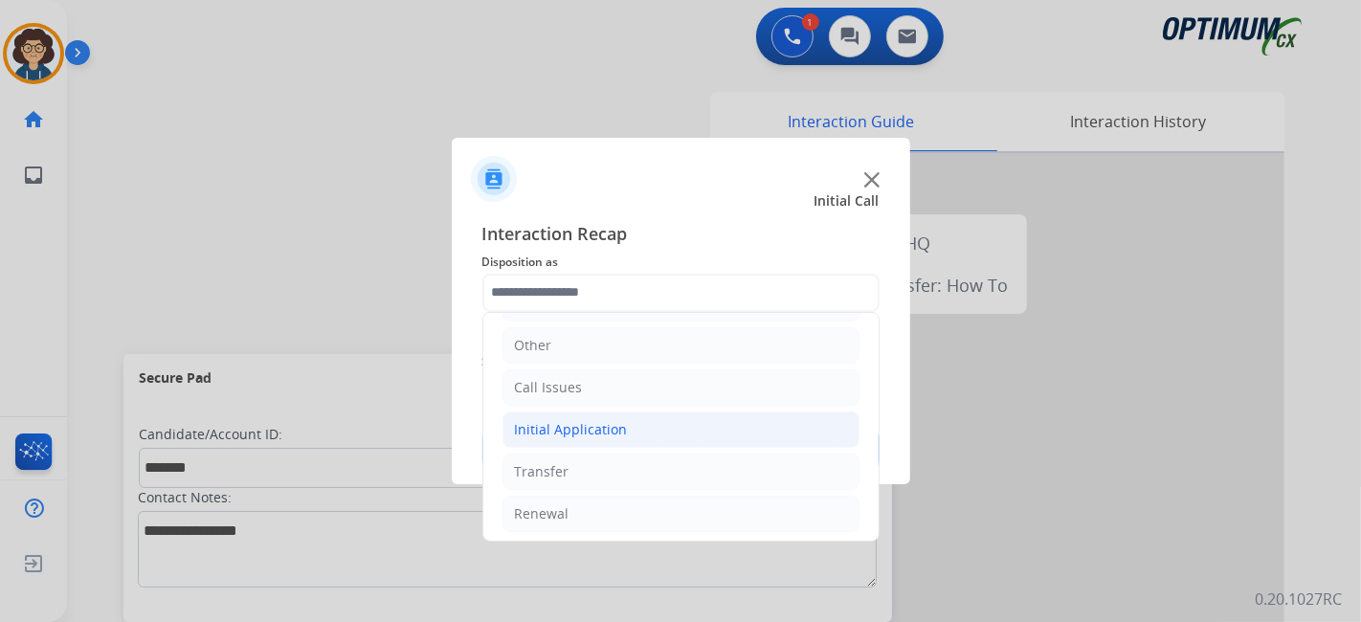
click at [673, 417] on li "Initial Application" at bounding box center [680, 430] width 357 height 36
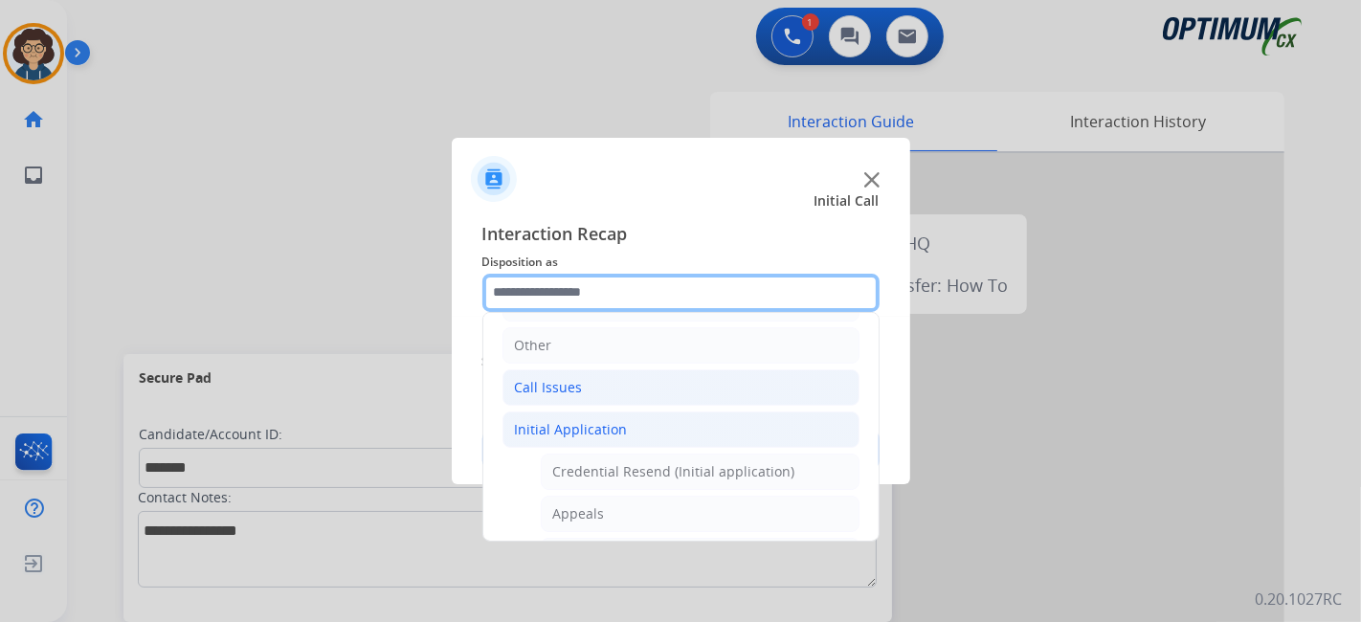
scroll to position [0, 0]
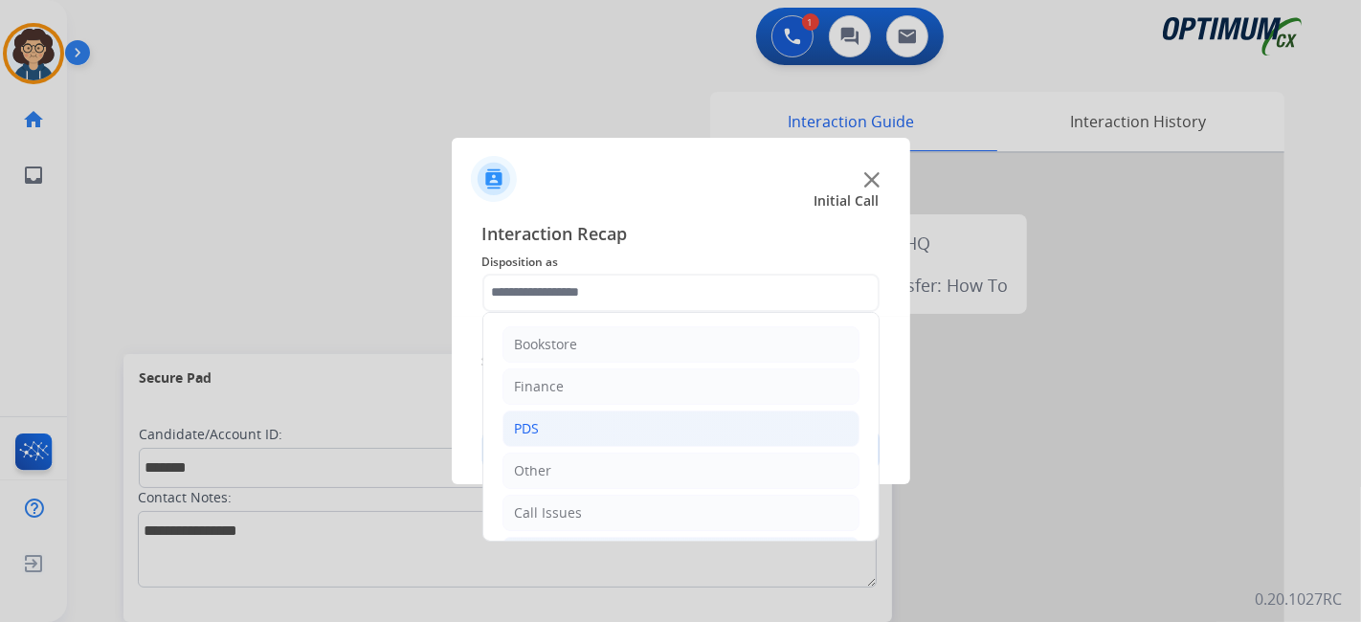
click at [651, 417] on li "PDS" at bounding box center [680, 429] width 357 height 36
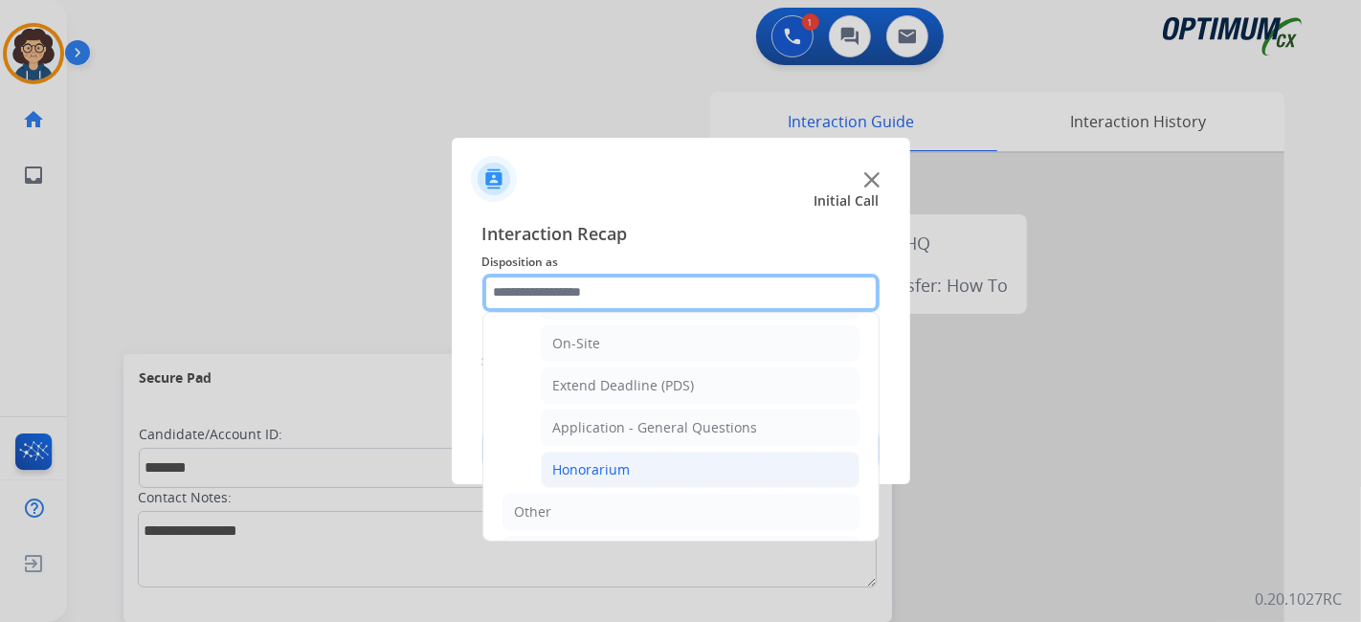
scroll to position [508, 0]
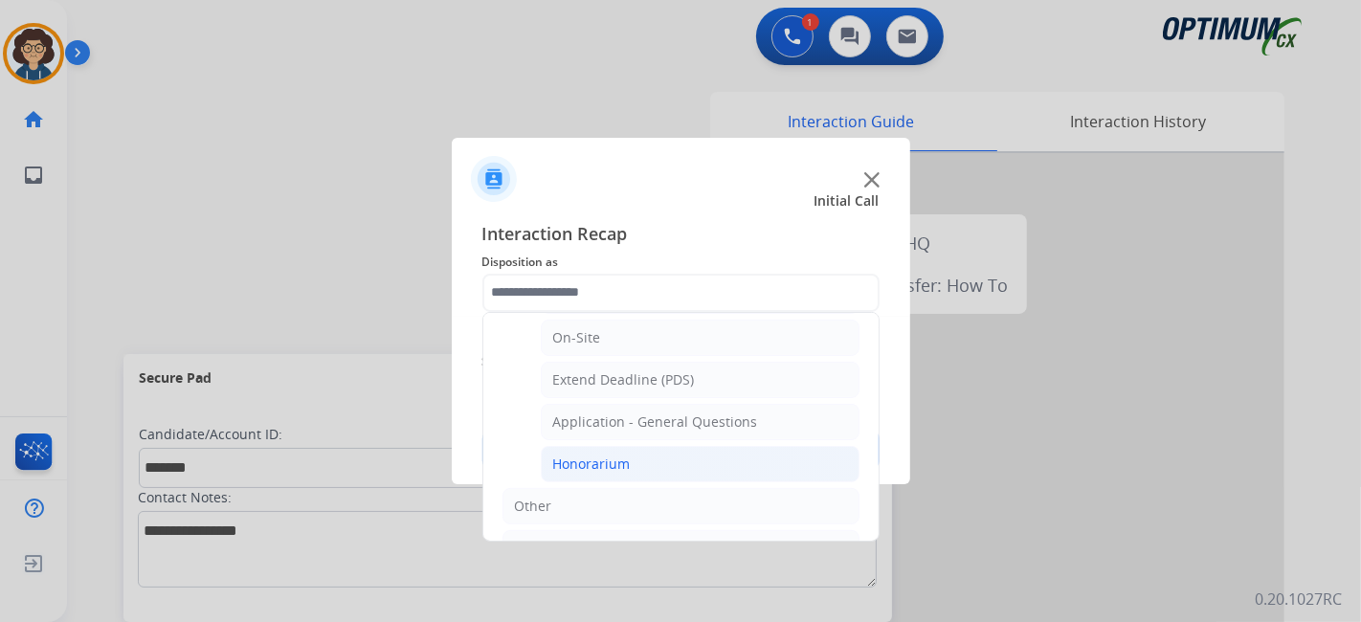
click at [720, 453] on li "Honorarium" at bounding box center [700, 464] width 319 height 36
type input "**********"
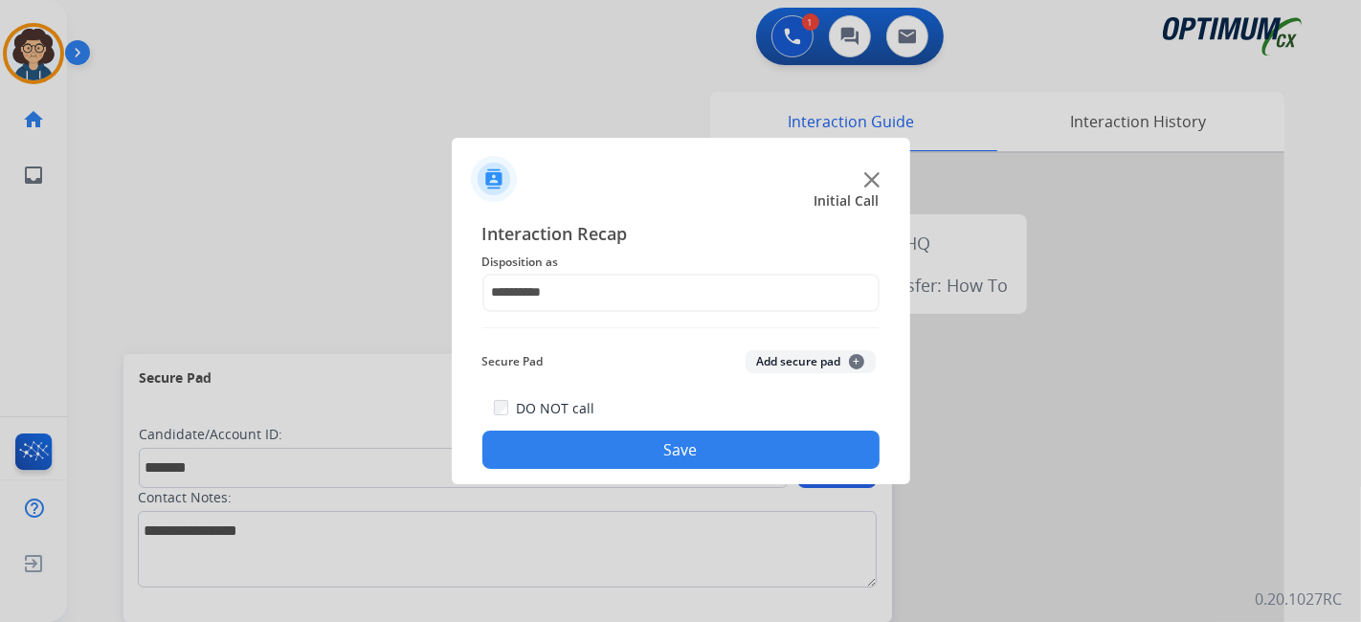
click at [820, 359] on button "Add secure pad +" at bounding box center [810, 361] width 130 height 23
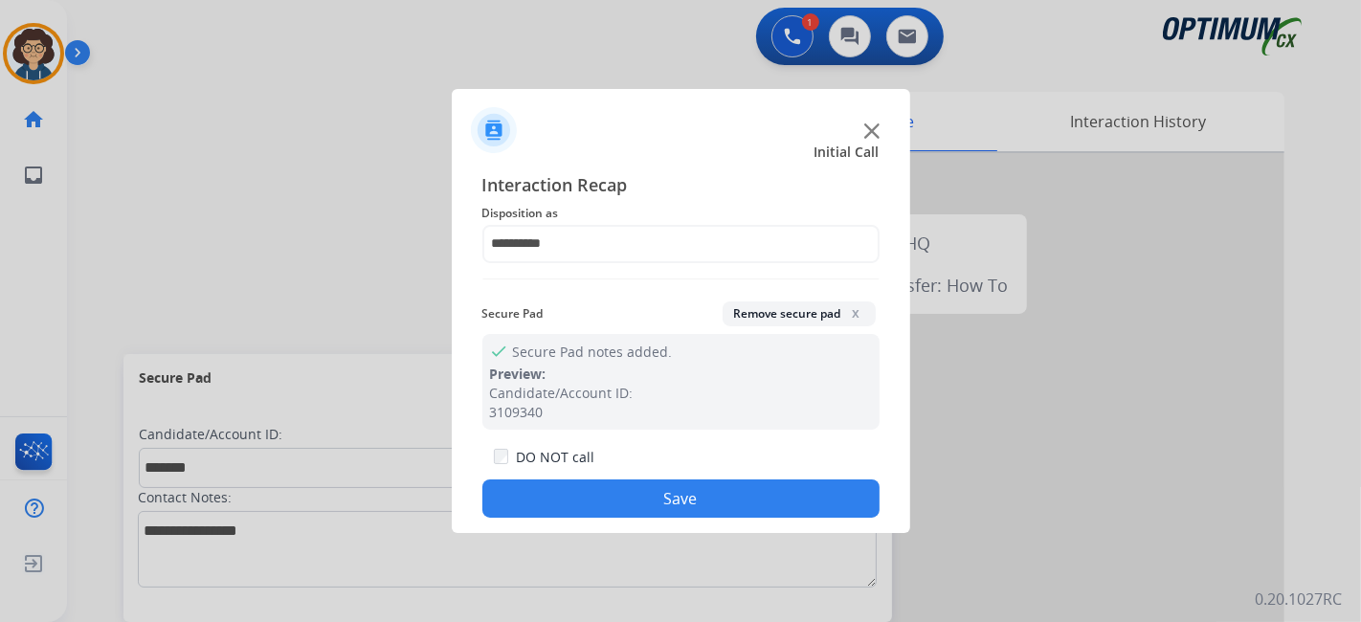
click at [692, 491] on button "Save" at bounding box center [680, 498] width 397 height 38
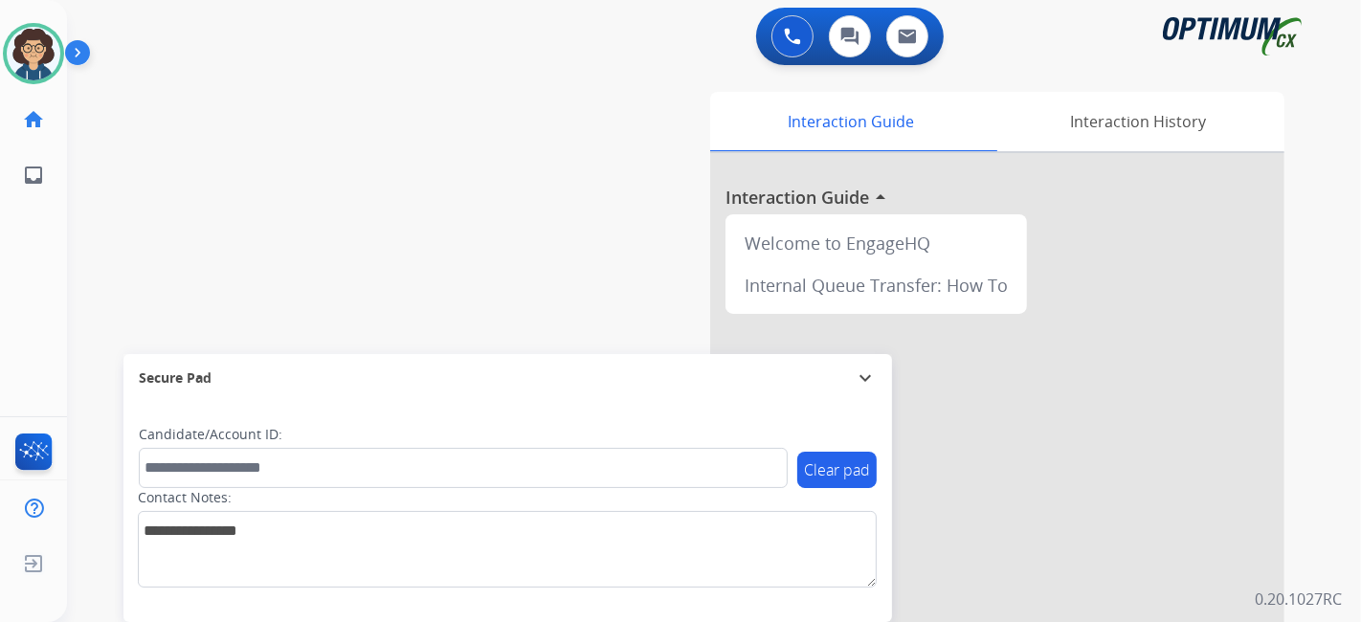
click at [470, 145] on div "swap_horiz Break voice bridge close_fullscreen Connect 3-Way Call merge_type Se…" at bounding box center [691, 468] width 1248 height 798
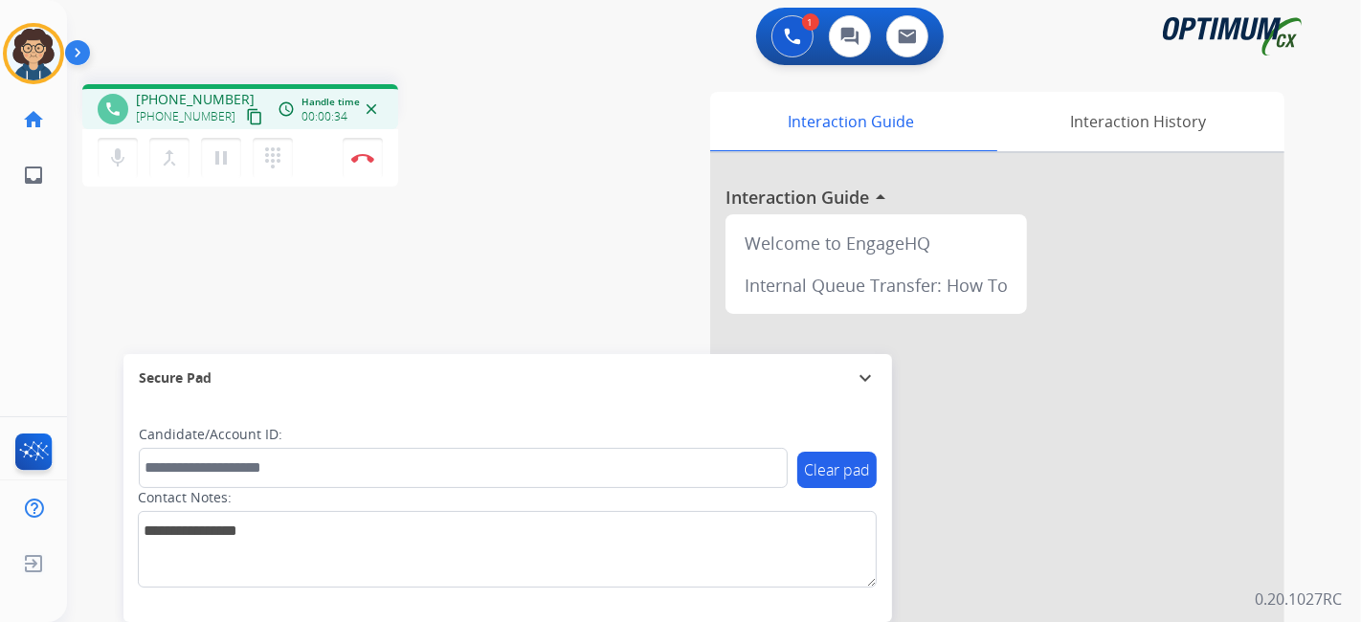
drag, startPoint x: 234, startPoint y: 113, endPoint x: 312, endPoint y: 8, distance: 130.7
click at [246, 108] on mat-icon "content_copy" at bounding box center [254, 116] width 17 height 17
click at [492, 182] on div "phone [PHONE_NUMBER] [PHONE_NUMBER] content_copy access_time Call metrics Queue…" at bounding box center [322, 138] width 481 height 108
click at [368, 157] on img at bounding box center [362, 158] width 23 height 10
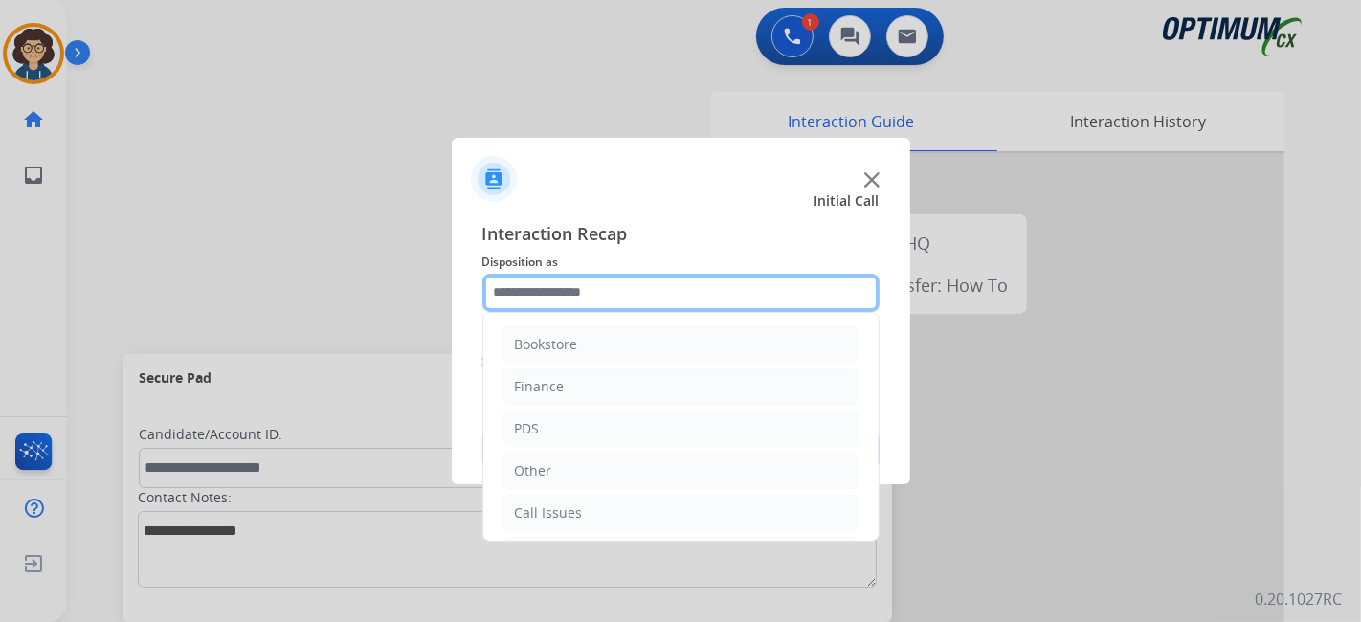
click at [651, 285] on input "text" at bounding box center [680, 293] width 397 height 38
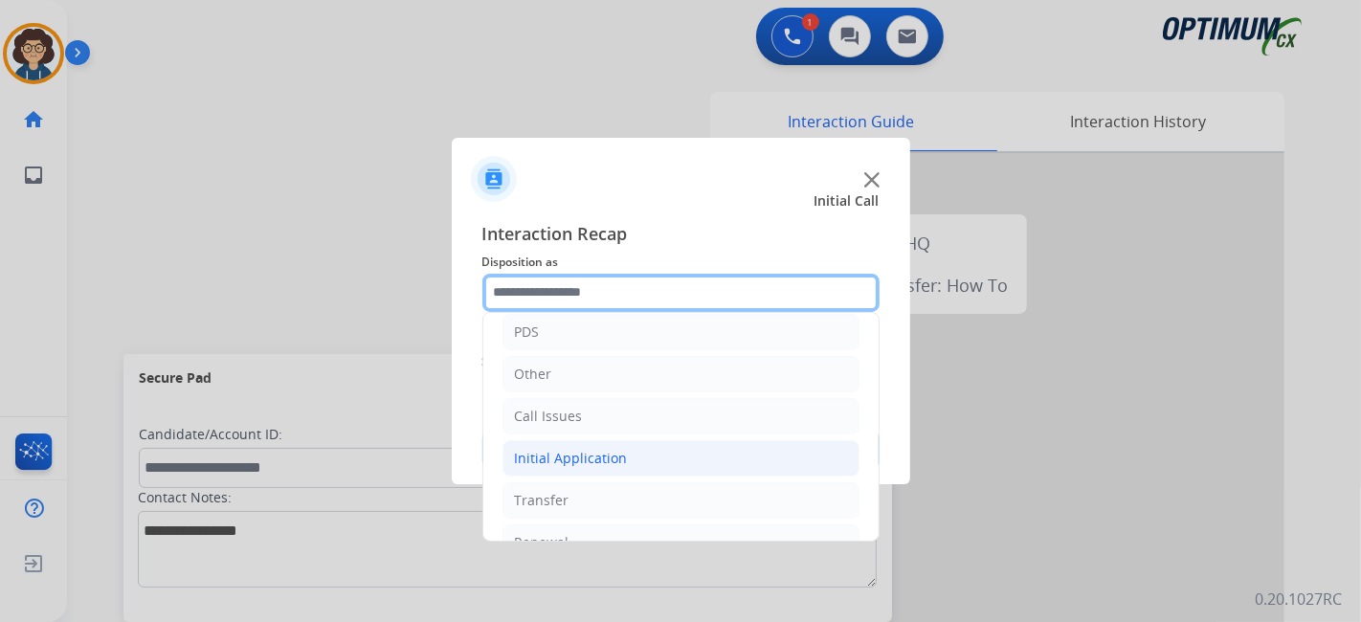
scroll to position [125, 0]
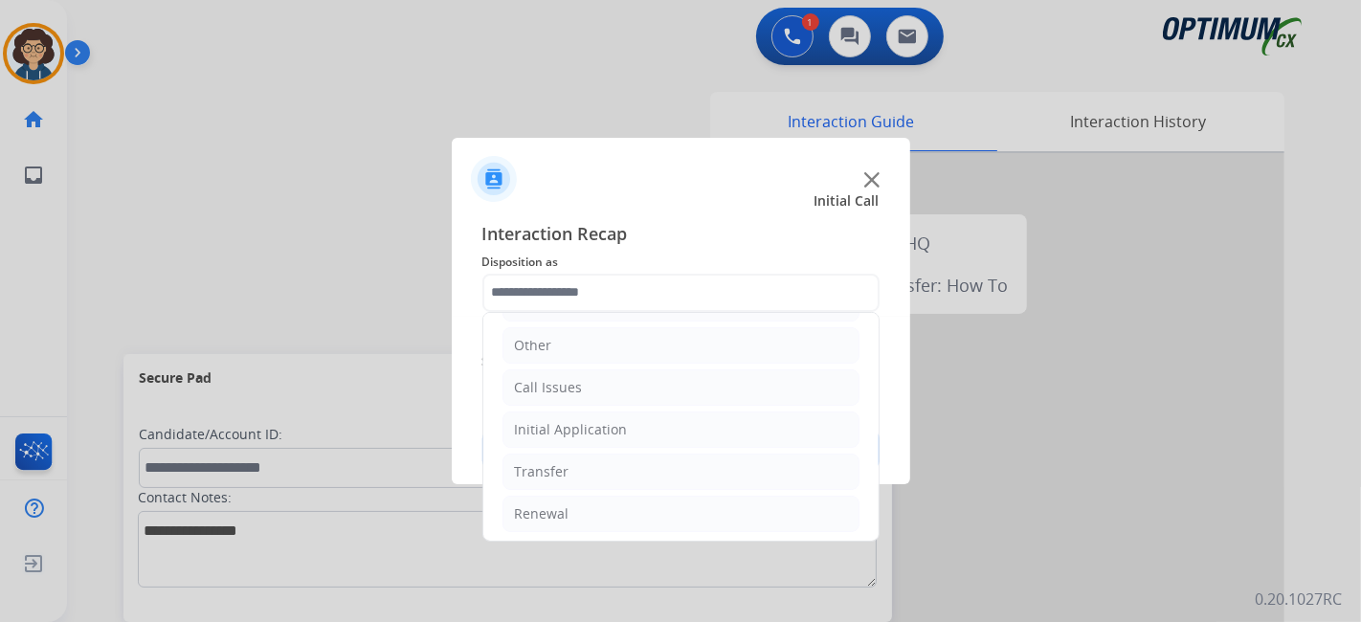
drag, startPoint x: 716, startPoint y: 414, endPoint x: 886, endPoint y: 412, distance: 170.4
click at [722, 414] on li "Initial Application" at bounding box center [680, 430] width 357 height 36
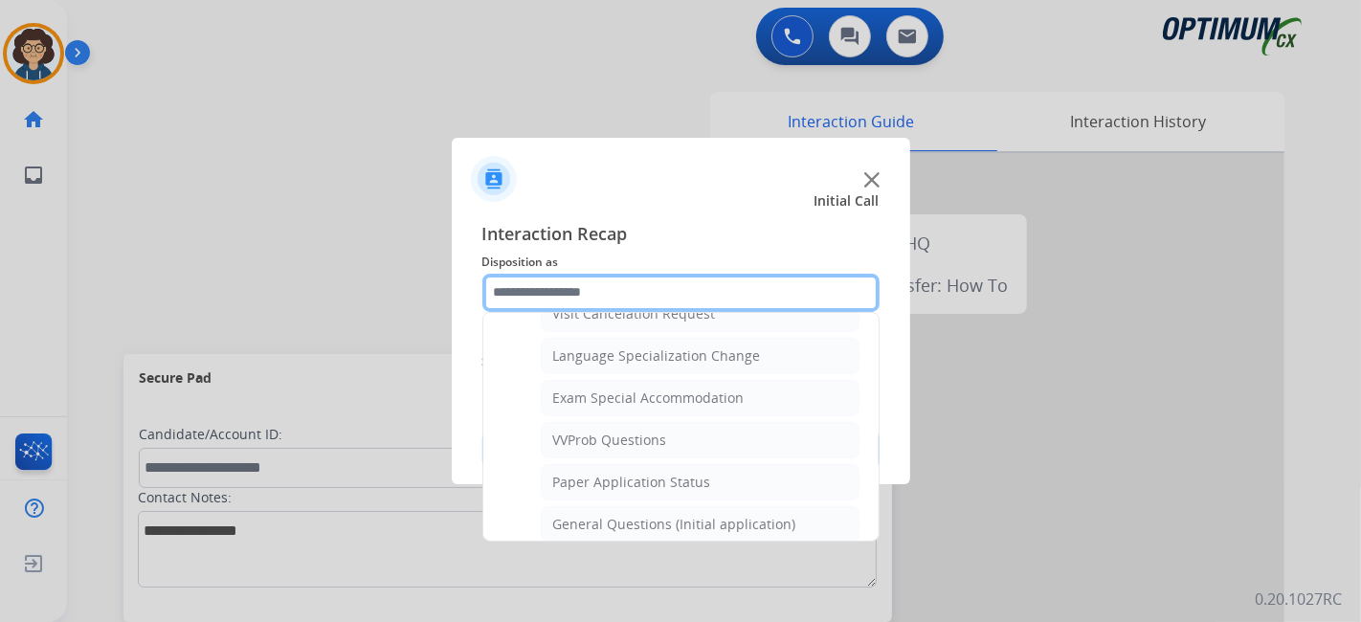
scroll to position [976, 0]
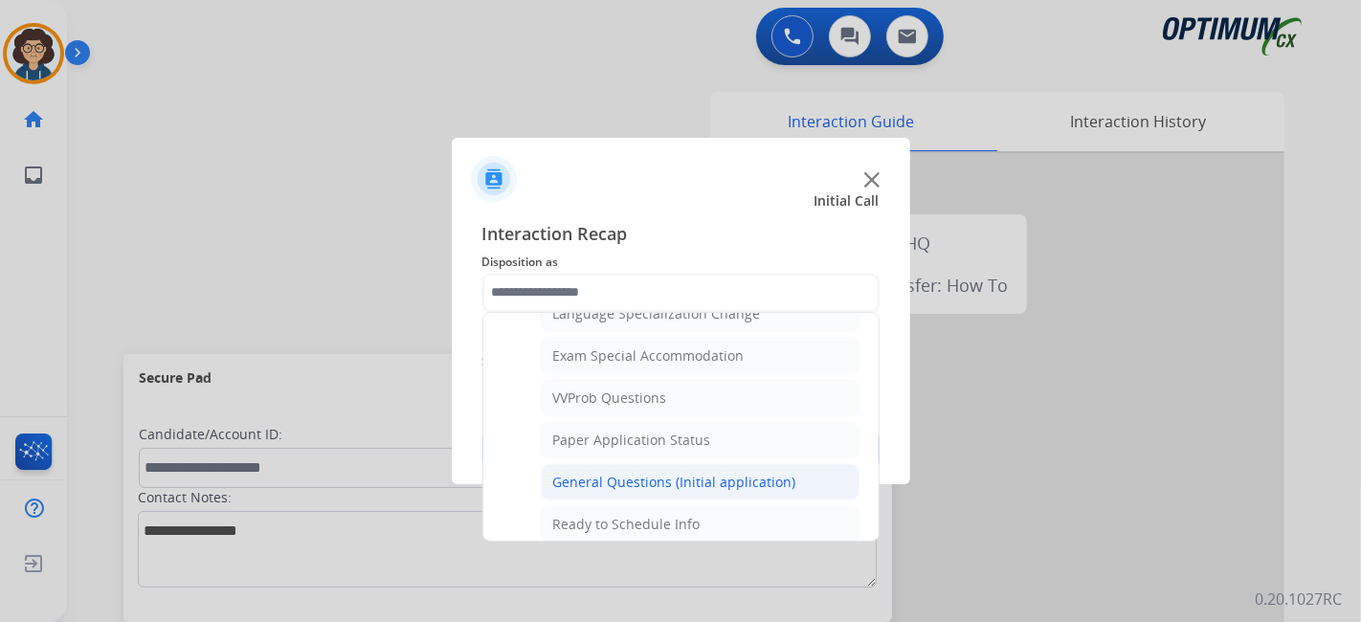
click at [686, 473] on div "General Questions (Initial application)" at bounding box center [674, 482] width 243 height 19
type input "**********"
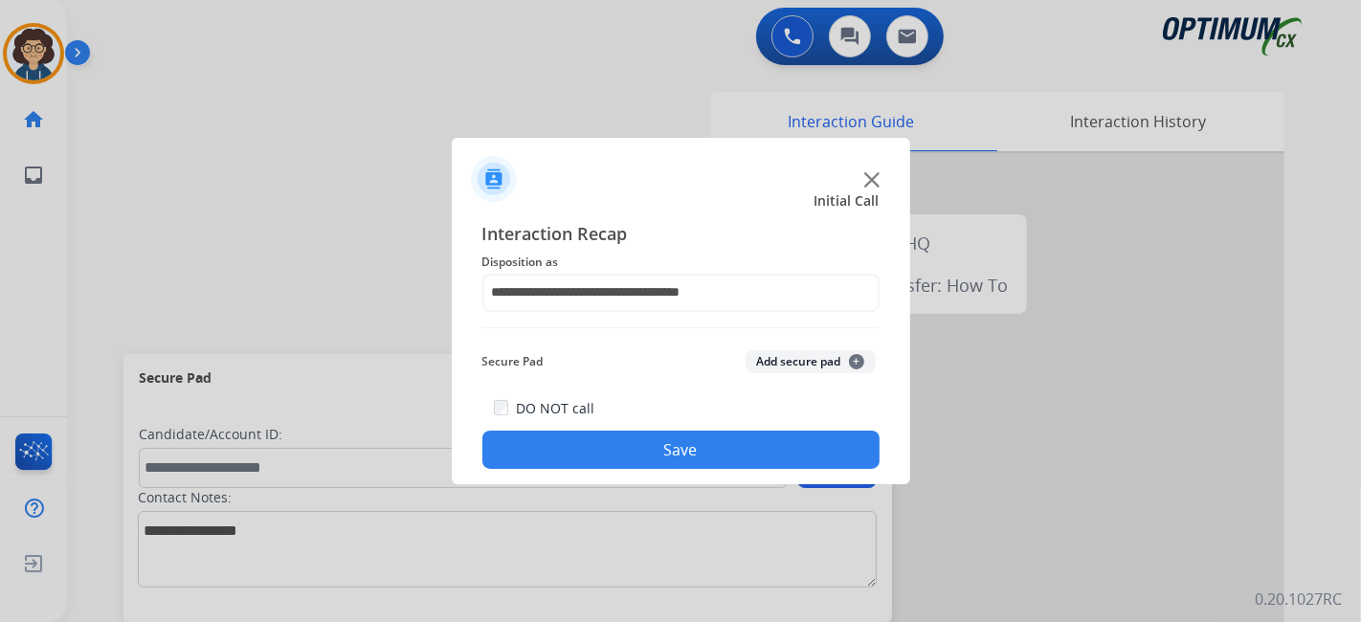
click at [735, 411] on div "DO NOT call Save" at bounding box center [680, 432] width 397 height 73
click at [724, 442] on button "Save" at bounding box center [680, 450] width 397 height 38
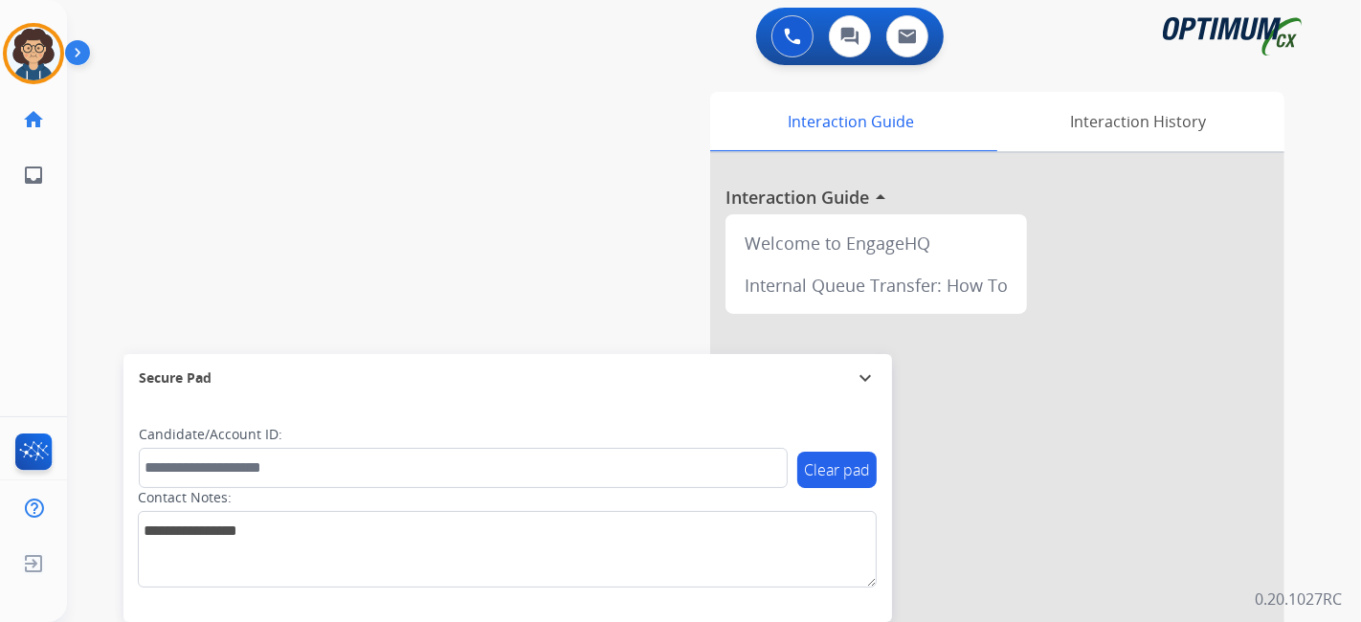
click at [538, 241] on div "swap_horiz Break voice bridge close_fullscreen Connect 3-Way Call merge_type Se…" at bounding box center [691, 468] width 1248 height 798
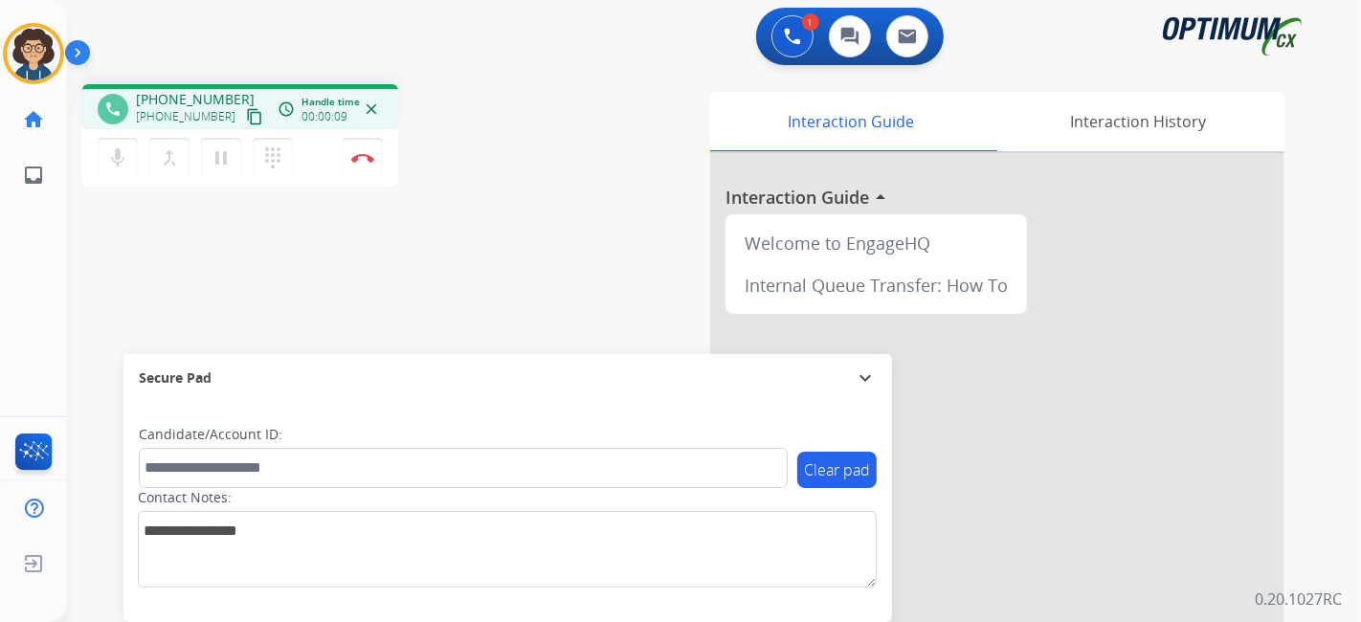
drag, startPoint x: 234, startPoint y: 114, endPoint x: 242, endPoint y: 123, distance: 12.3
click at [246, 115] on mat-icon "content_copy" at bounding box center [254, 116] width 17 height 17
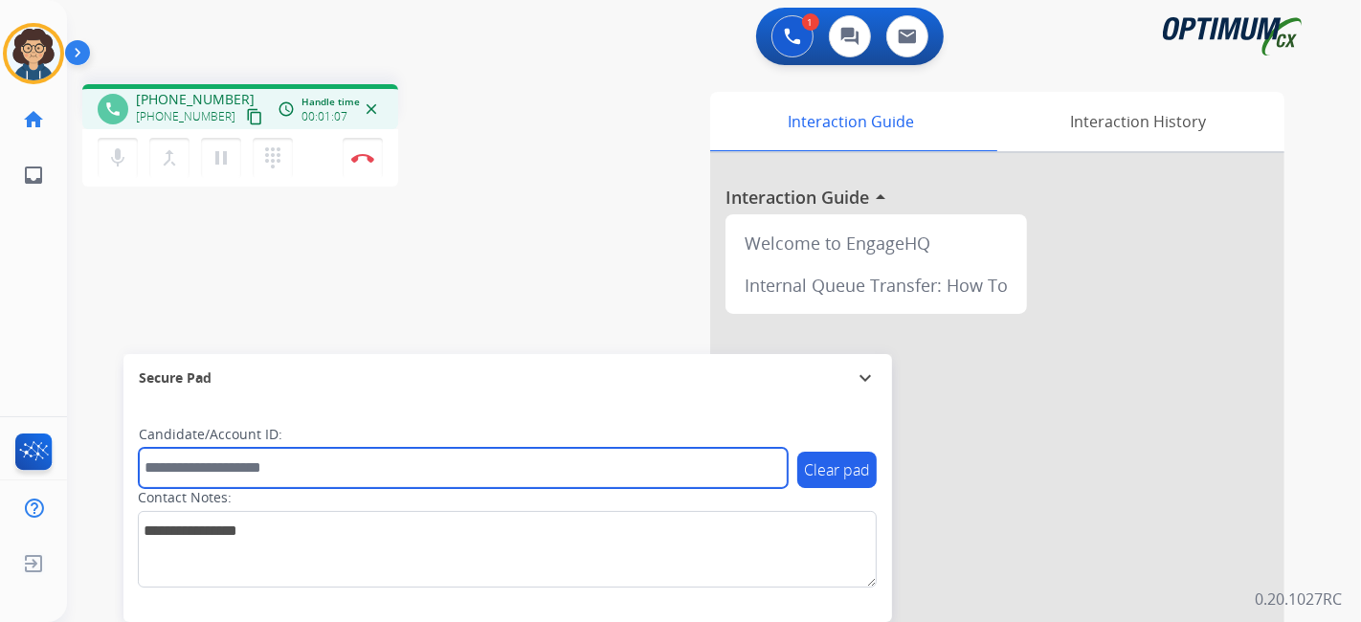
click at [342, 485] on input "text" at bounding box center [463, 468] width 649 height 40
paste input "*******"
type input "*******"
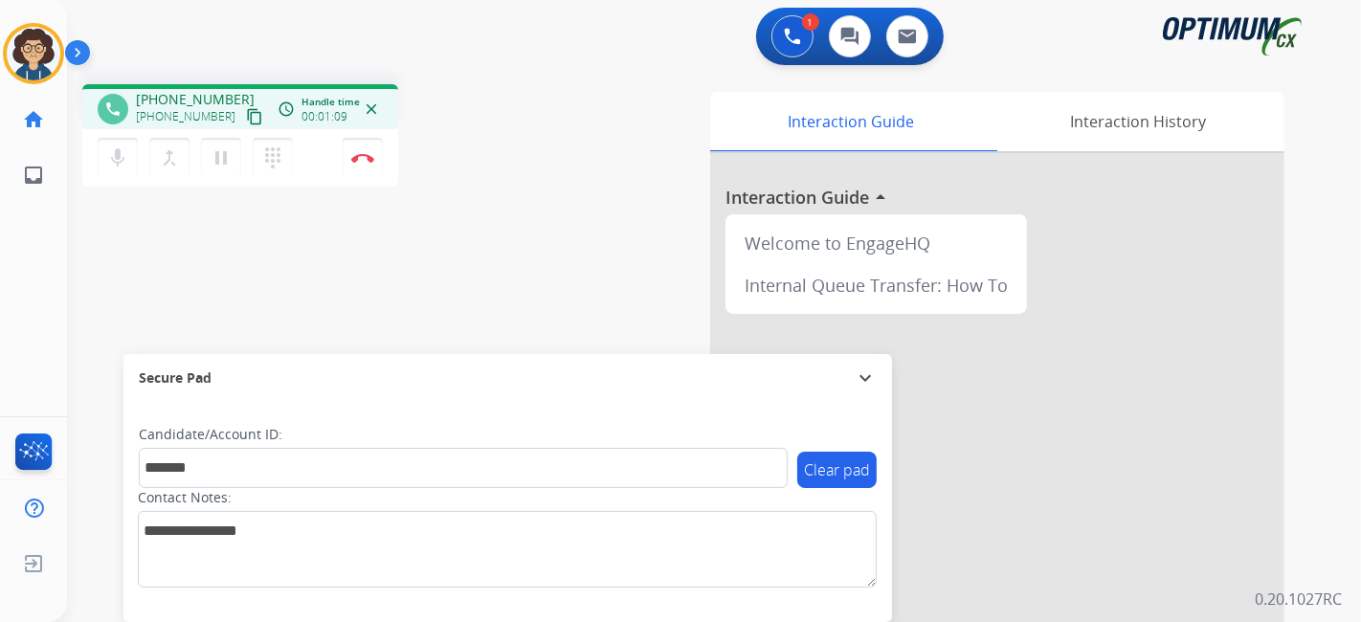
click at [457, 263] on div "phone [PHONE_NUMBER] [PHONE_NUMBER] content_copy access_time Call metrics Queue…" at bounding box center [691, 468] width 1248 height 798
click at [371, 153] on img at bounding box center [362, 158] width 23 height 10
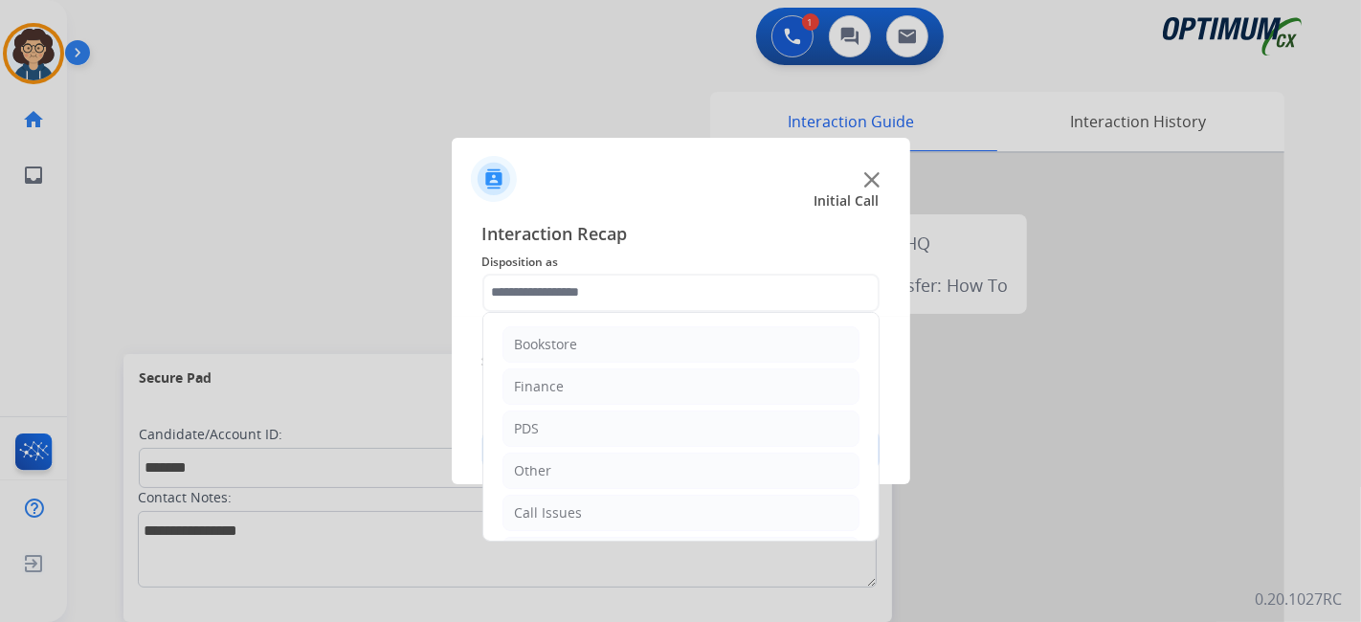
click at [702, 280] on input "text" at bounding box center [680, 293] width 397 height 38
click at [607, 413] on li "Initial Application" at bounding box center [680, 430] width 357 height 36
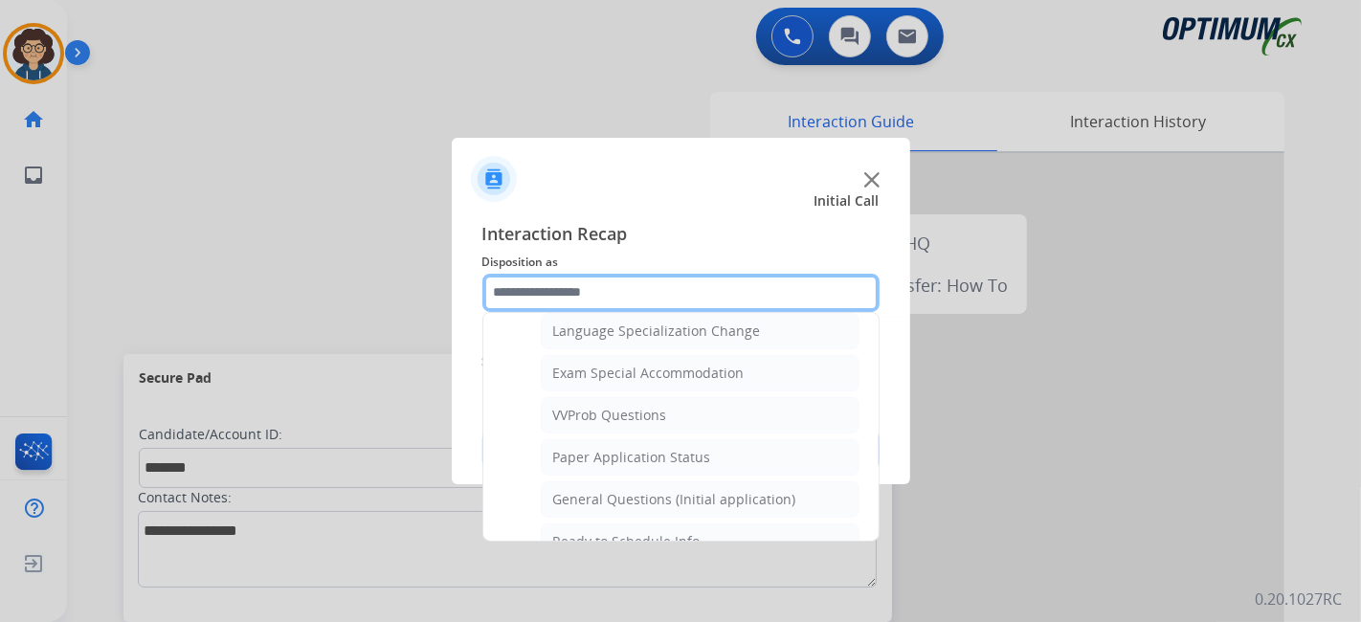
scroll to position [968, 0]
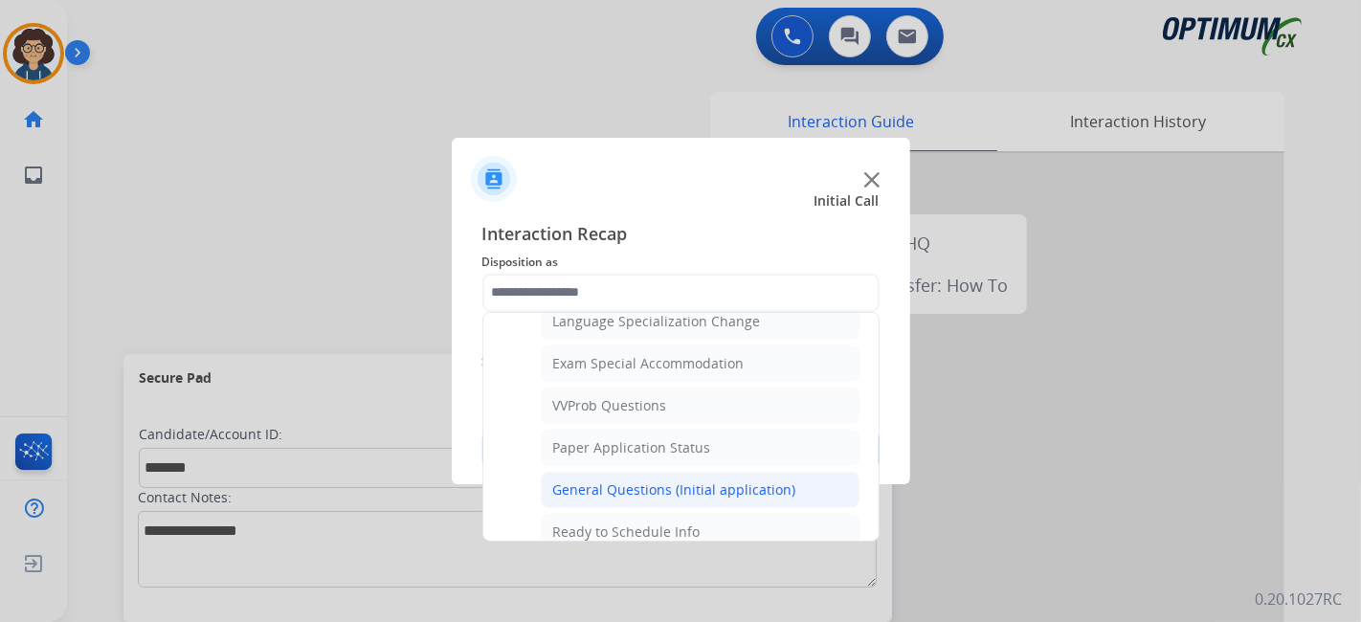
click at [754, 484] on div "General Questions (Initial application)" at bounding box center [674, 489] width 243 height 19
type input "**********"
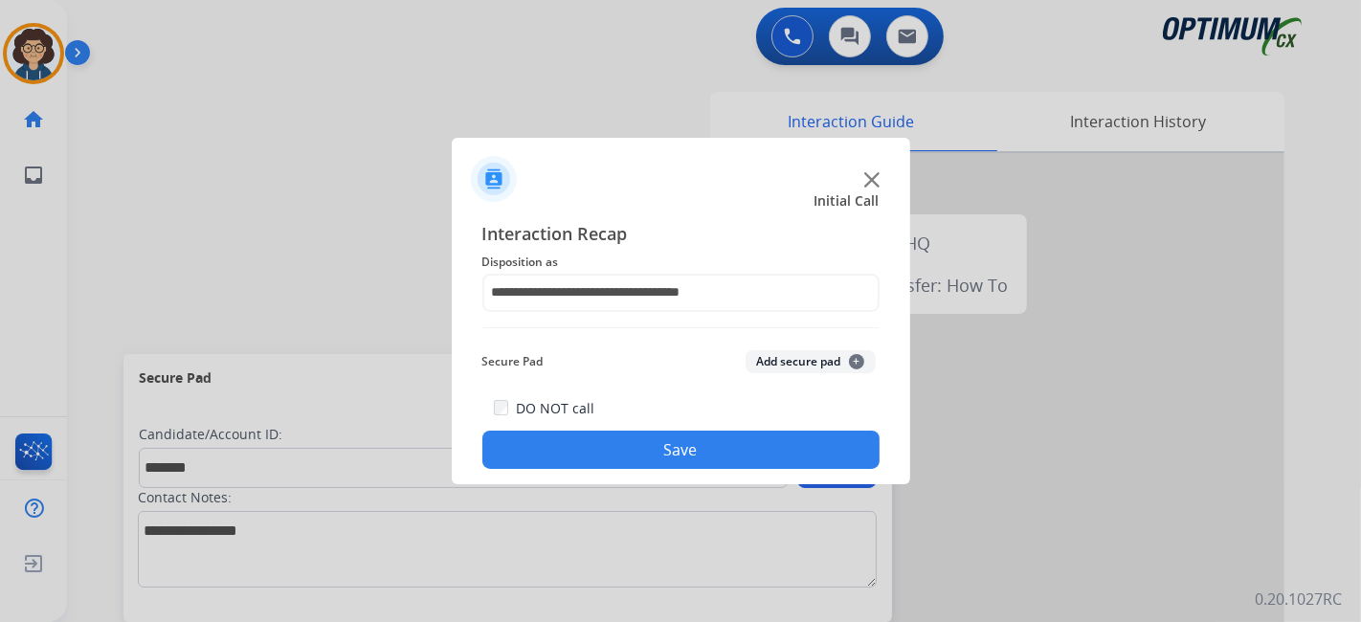
click at [801, 372] on button "Add secure pad +" at bounding box center [810, 361] width 130 height 23
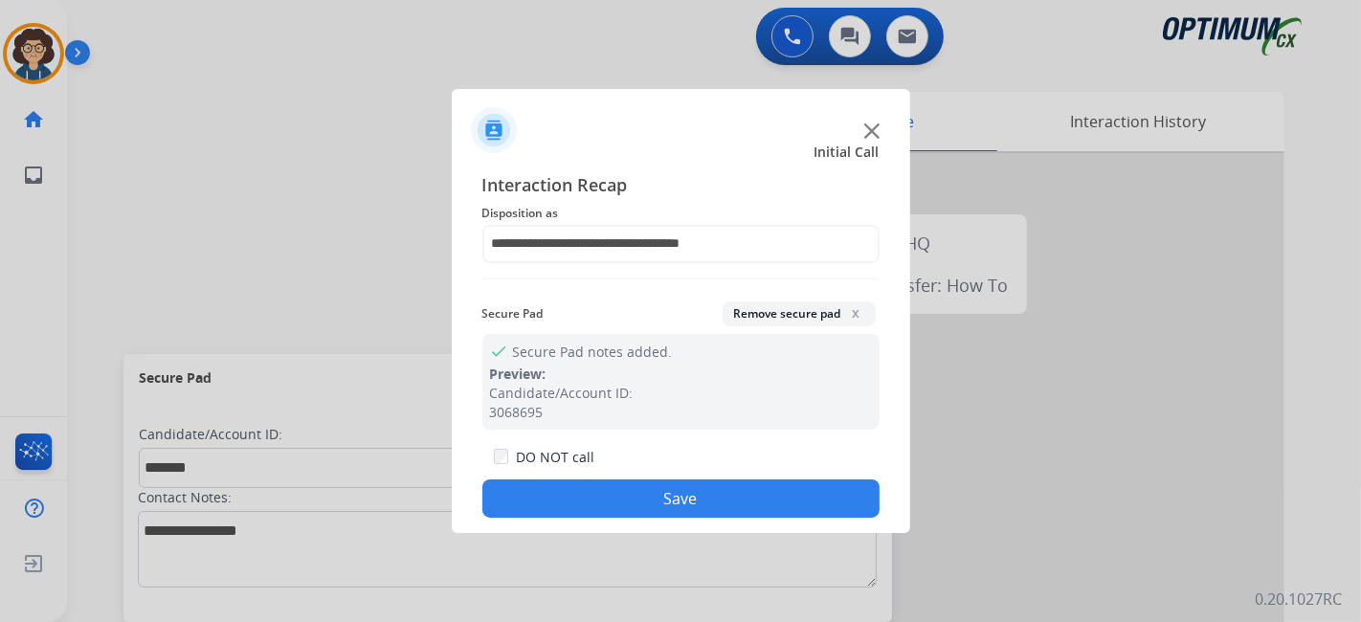
drag, startPoint x: 725, startPoint y: 489, endPoint x: 466, endPoint y: 309, distance: 315.6
click at [722, 489] on button "Save" at bounding box center [680, 498] width 397 height 38
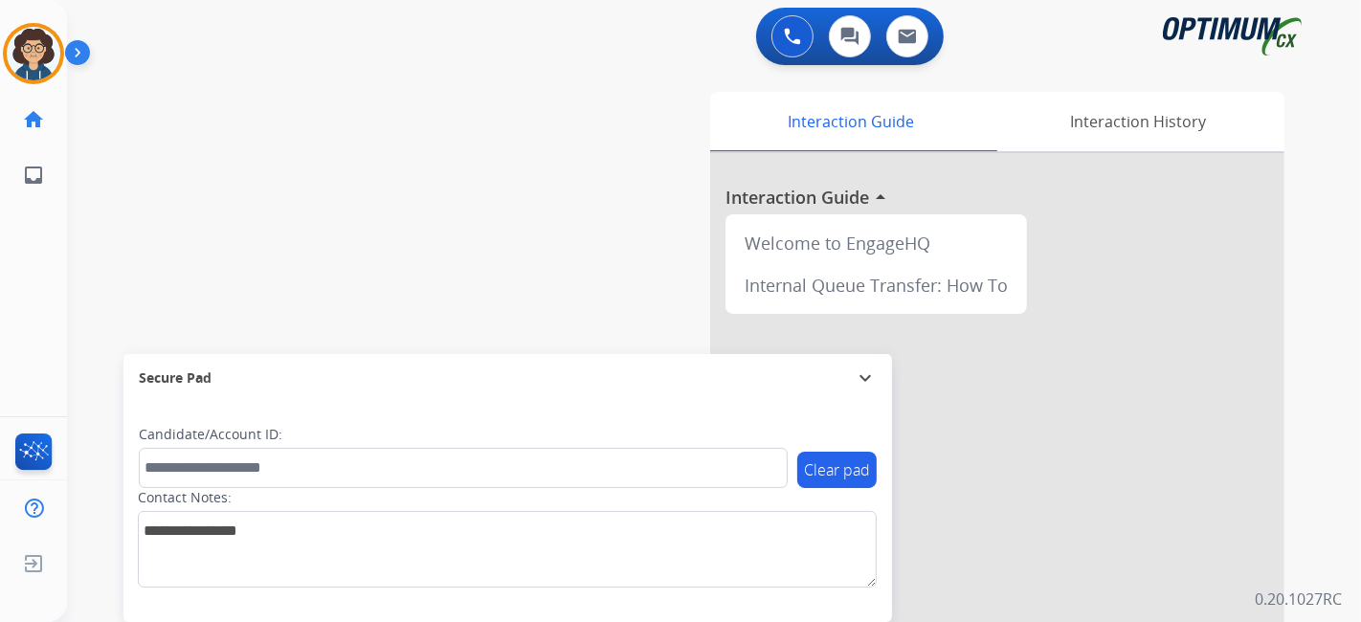
click at [417, 266] on div "swap_horiz Break voice bridge close_fullscreen Connect 3-Way Call merge_type Se…" at bounding box center [691, 468] width 1248 height 798
drag, startPoint x: 641, startPoint y: 258, endPoint x: 625, endPoint y: 256, distance: 16.5
click at [641, 258] on div "Interaction Guide Interaction History Interaction Guide arrow_drop_up Welcome t…" at bounding box center [927, 479] width 713 height 775
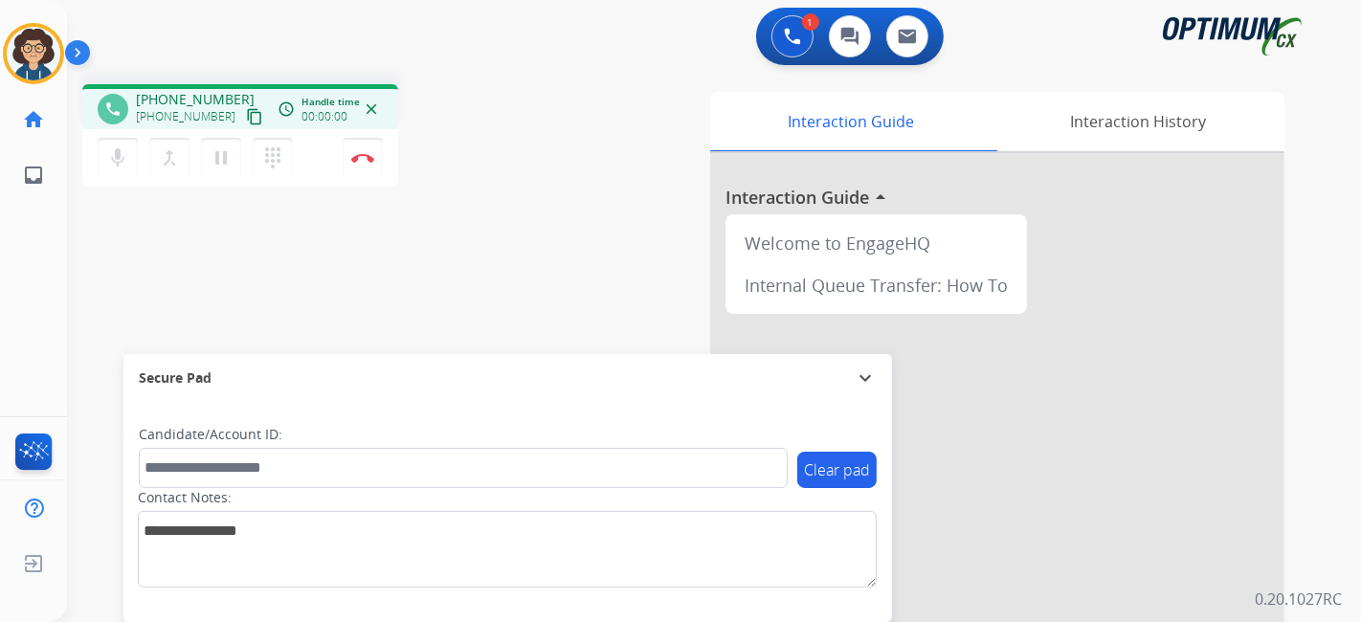
click at [246, 121] on mat-icon "content_copy" at bounding box center [254, 116] width 17 height 17
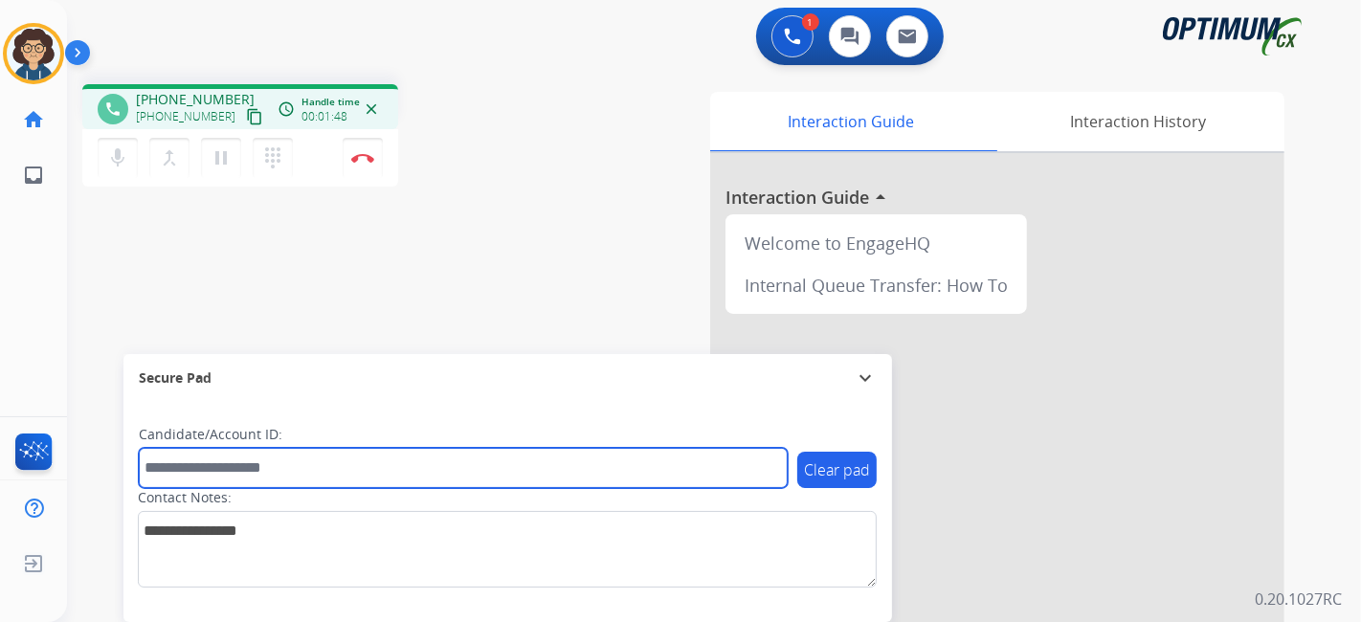
click at [261, 477] on input "text" at bounding box center [463, 468] width 649 height 40
paste input "*******"
type input "*******"
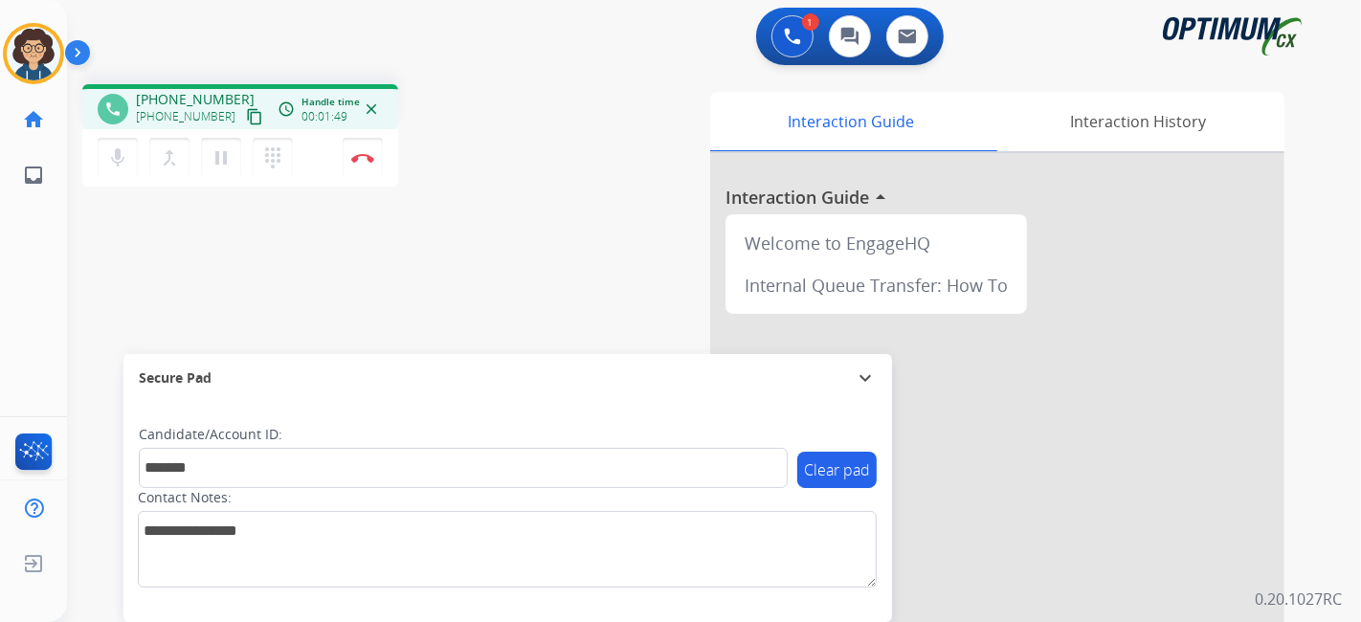
drag, startPoint x: 408, startPoint y: 323, endPoint x: 410, endPoint y: 292, distance: 31.6
click at [410, 324] on div "phone [PHONE_NUMBER] [PHONE_NUMBER] content_copy access_time Call metrics Queue…" at bounding box center [691, 468] width 1248 height 798
click at [560, 230] on div "phone [PHONE_NUMBER] [PHONE_NUMBER] content_copy access_time Call metrics Queue…" at bounding box center [691, 468] width 1248 height 798
click at [557, 253] on div "phone [PHONE_NUMBER] [PHONE_NUMBER] content_copy access_time Call metrics Queue…" at bounding box center [691, 468] width 1248 height 798
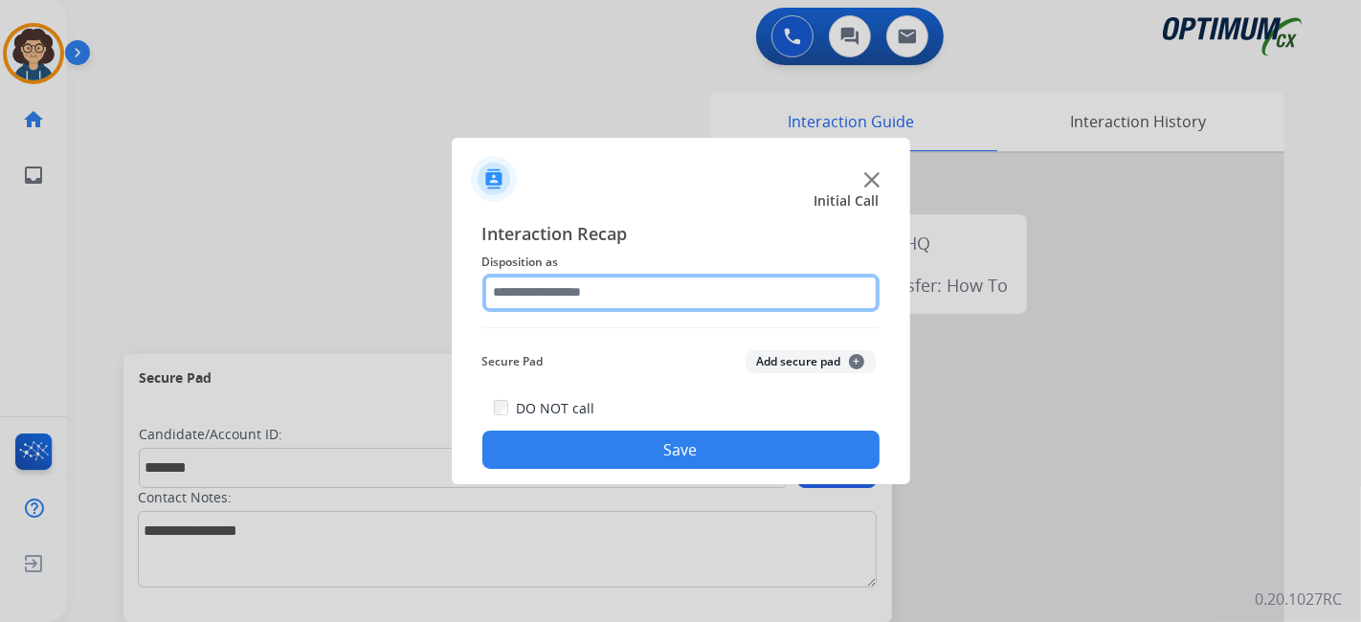
click at [611, 289] on input "text" at bounding box center [680, 293] width 397 height 38
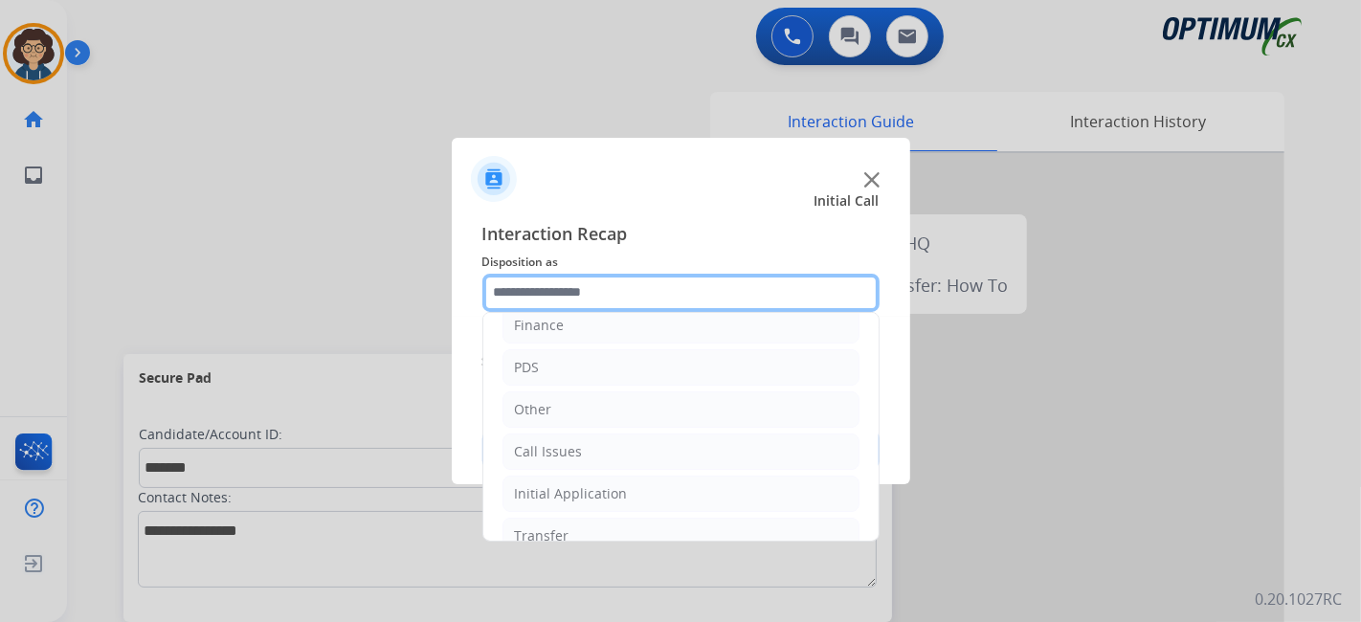
scroll to position [125, 0]
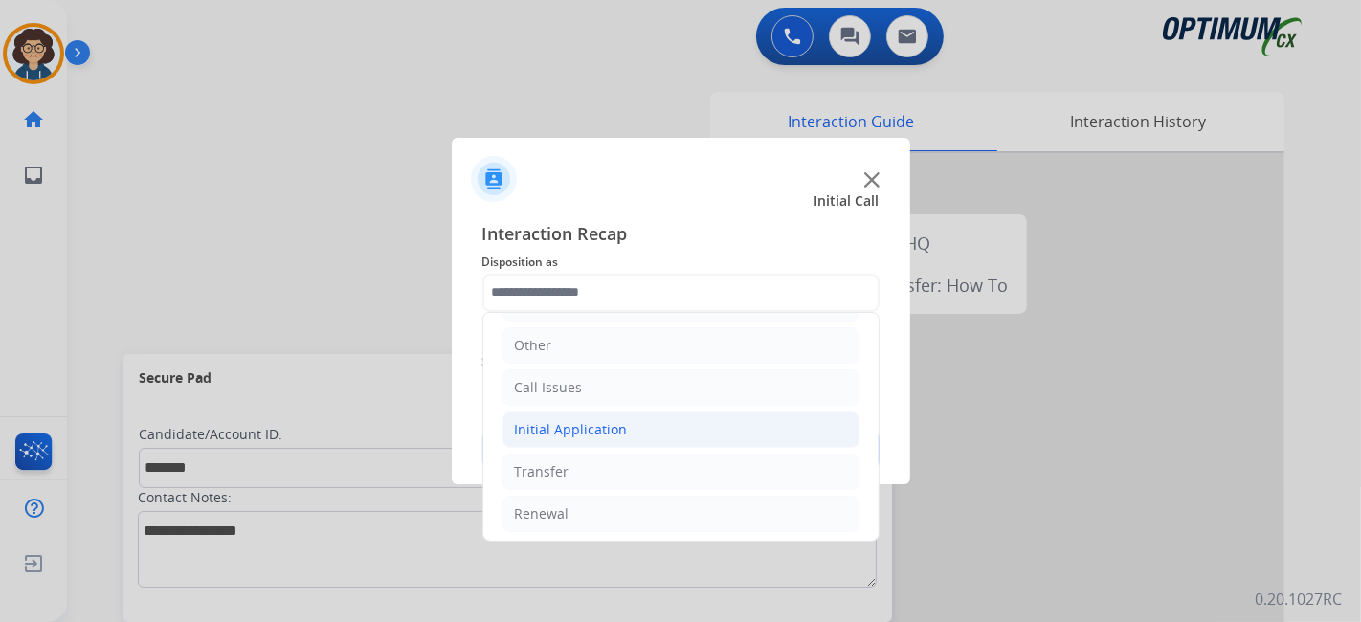
click at [678, 430] on li "Initial Application" at bounding box center [680, 430] width 357 height 36
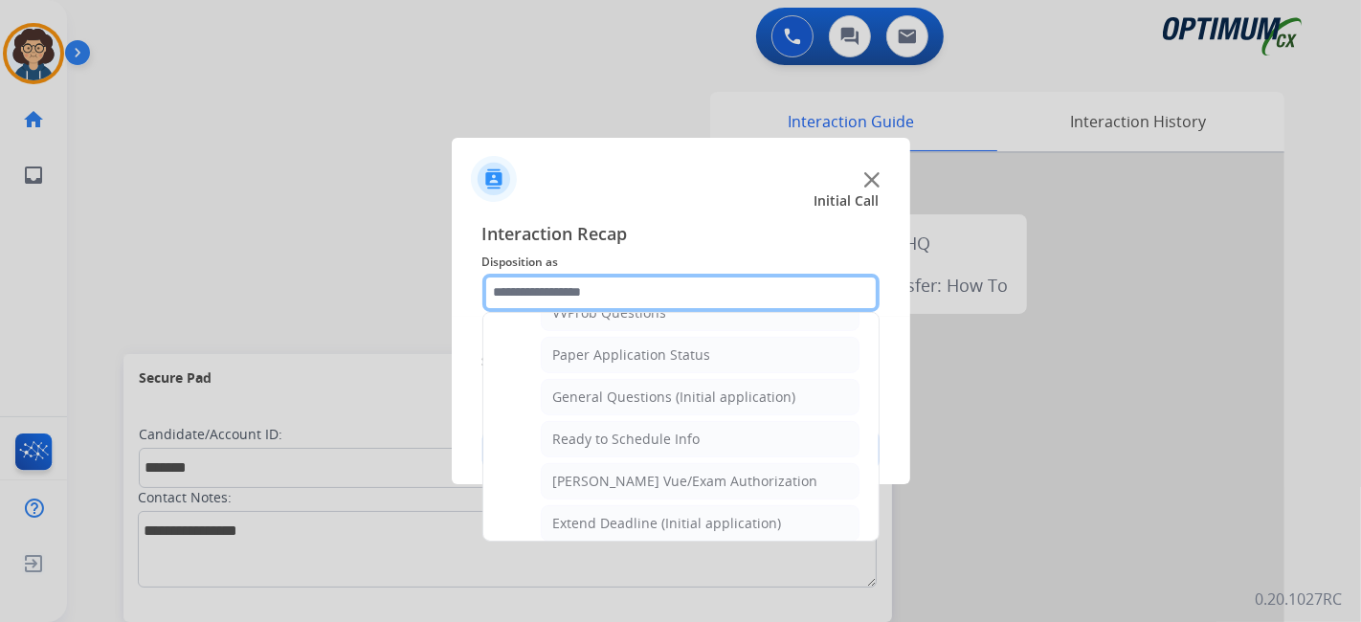
scroll to position [1071, 0]
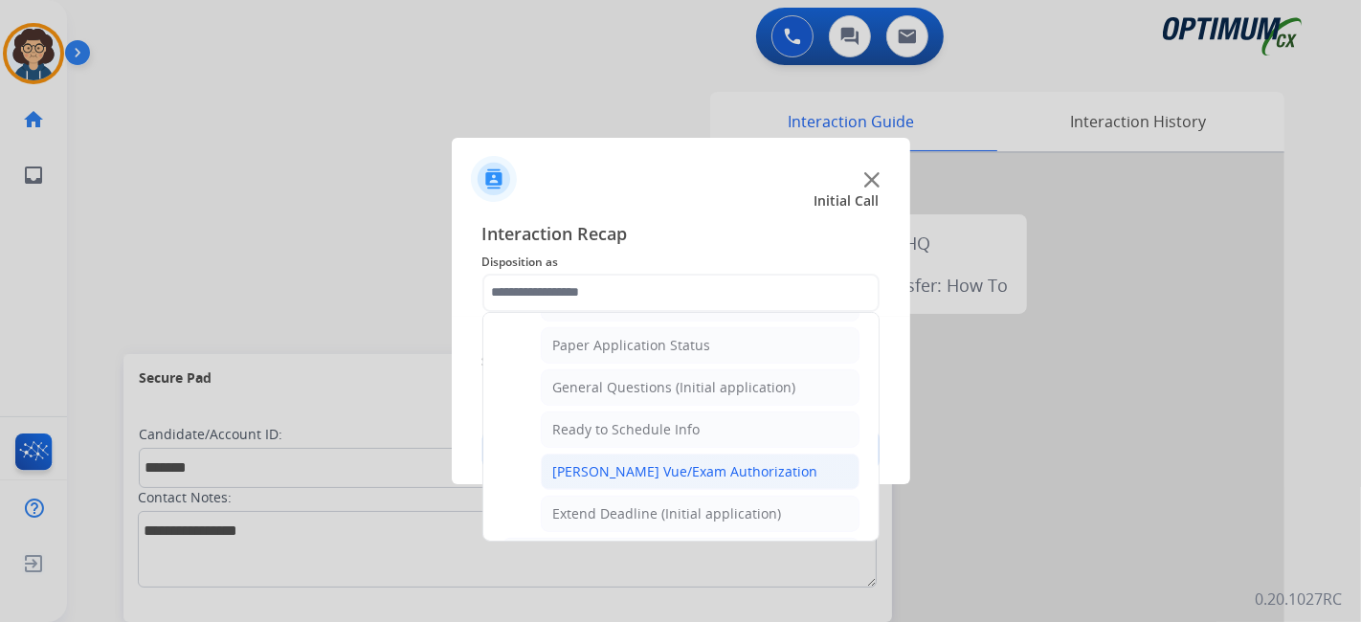
click at [762, 461] on li "[PERSON_NAME] Vue/Exam Authorization" at bounding box center [700, 472] width 319 height 36
type input "**********"
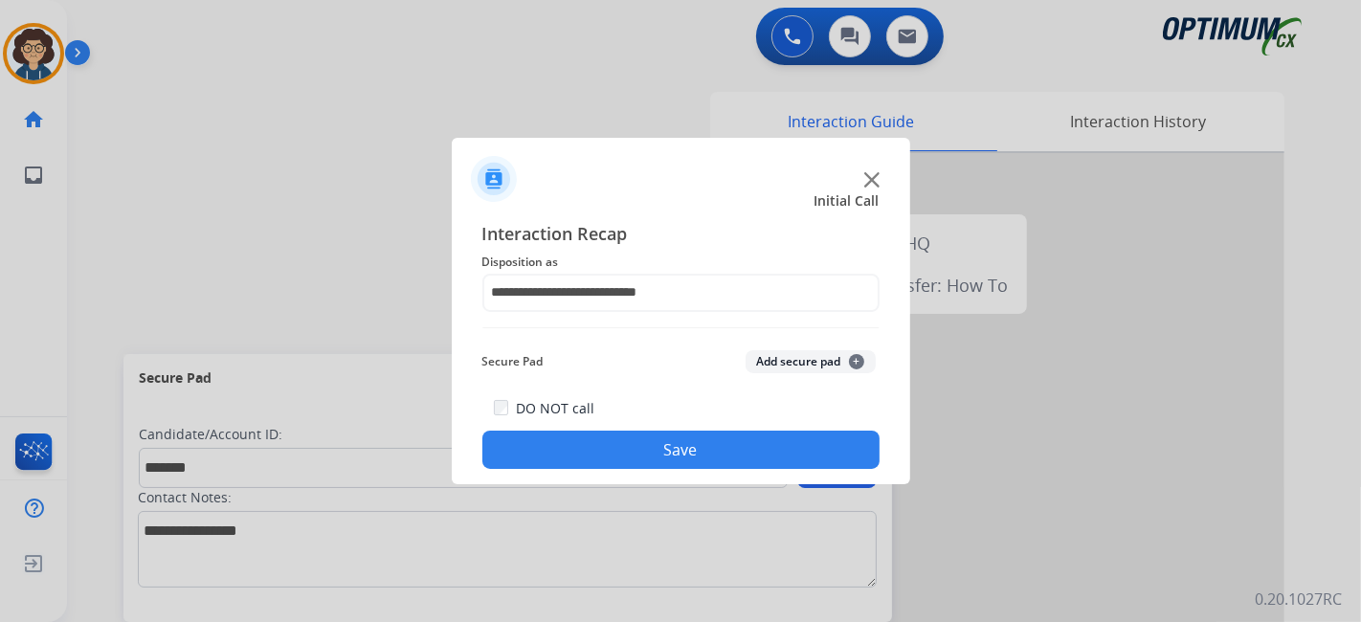
click at [802, 350] on div "Secure Pad Add secure pad +" at bounding box center [680, 362] width 397 height 38
click at [811, 359] on button "Add secure pad +" at bounding box center [810, 361] width 130 height 23
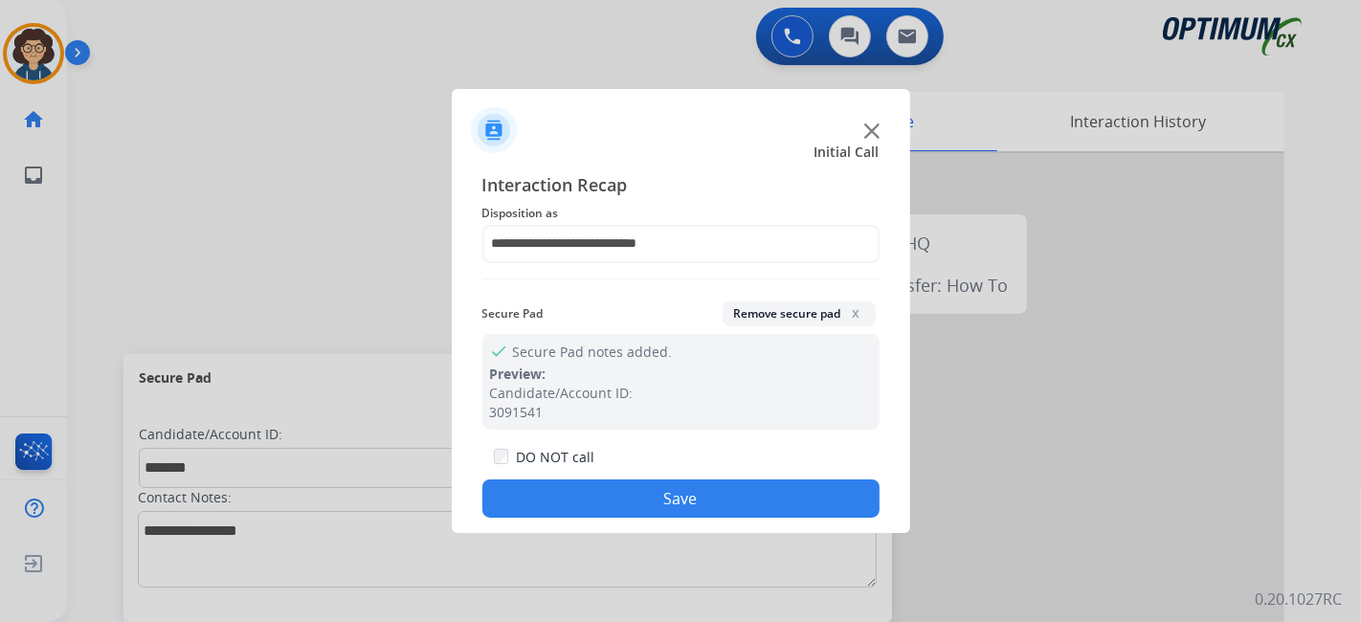
click at [705, 496] on button "Save" at bounding box center [680, 498] width 397 height 38
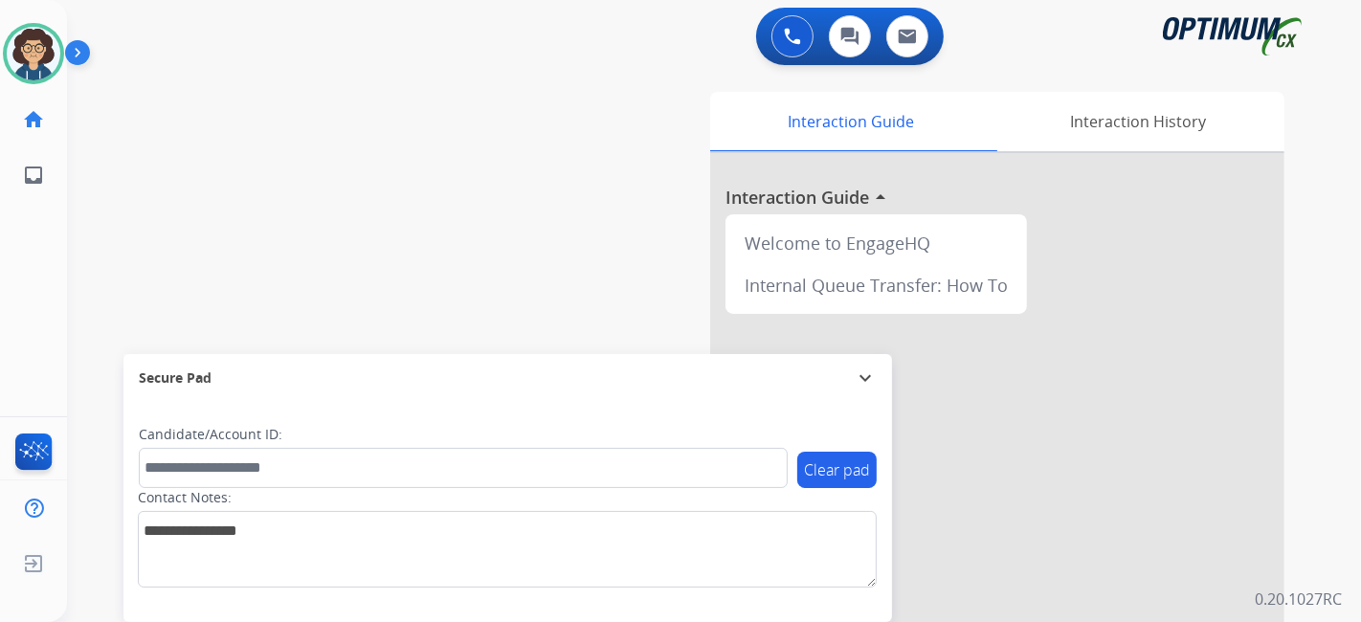
drag, startPoint x: 1360, startPoint y: 365, endPoint x: 758, endPoint y: 49, distance: 679.8
click at [1348, 354] on div "0 Voice Interactions 0 Chat Interactions 0 Email Interactions swap_horiz Break …" at bounding box center [714, 311] width 1294 height 622
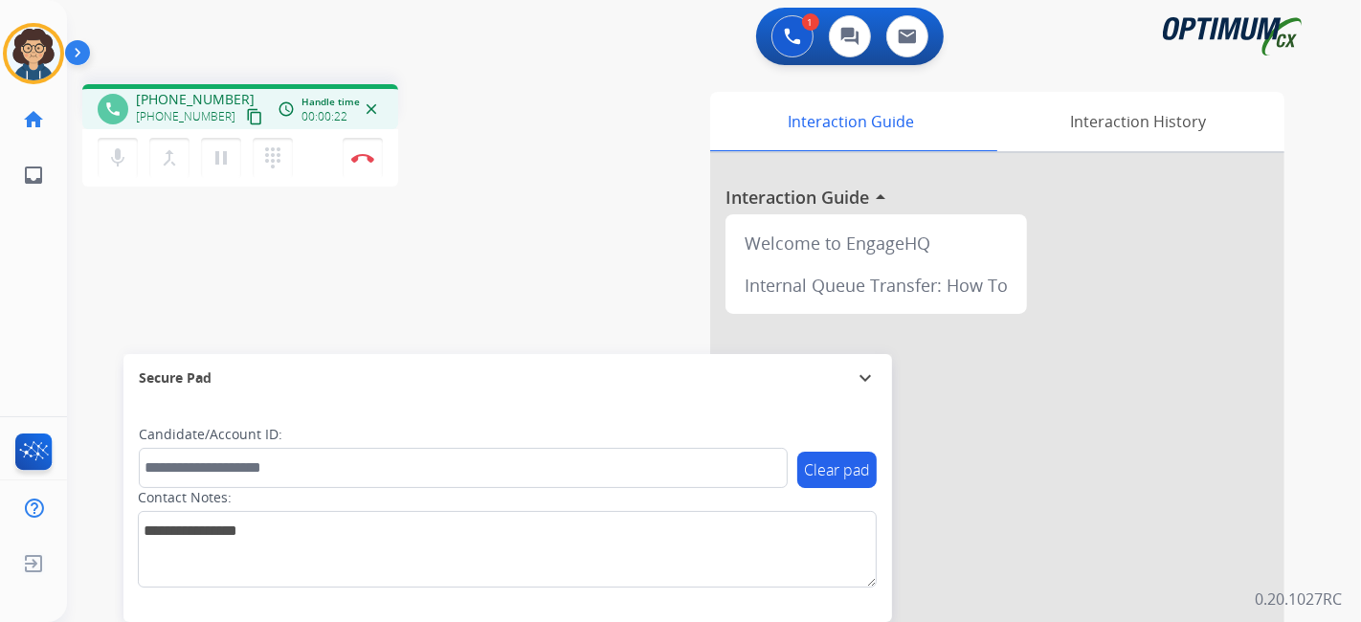
click at [1340, 387] on div "1 Voice Interactions 0 Chat Interactions 0 Email Interactions phone [PHONE_NUMB…" at bounding box center [714, 311] width 1294 height 622
drag, startPoint x: 232, startPoint y: 119, endPoint x: 312, endPoint y: 20, distance: 127.2
click at [246, 113] on mat-icon "content_copy" at bounding box center [254, 116] width 17 height 17
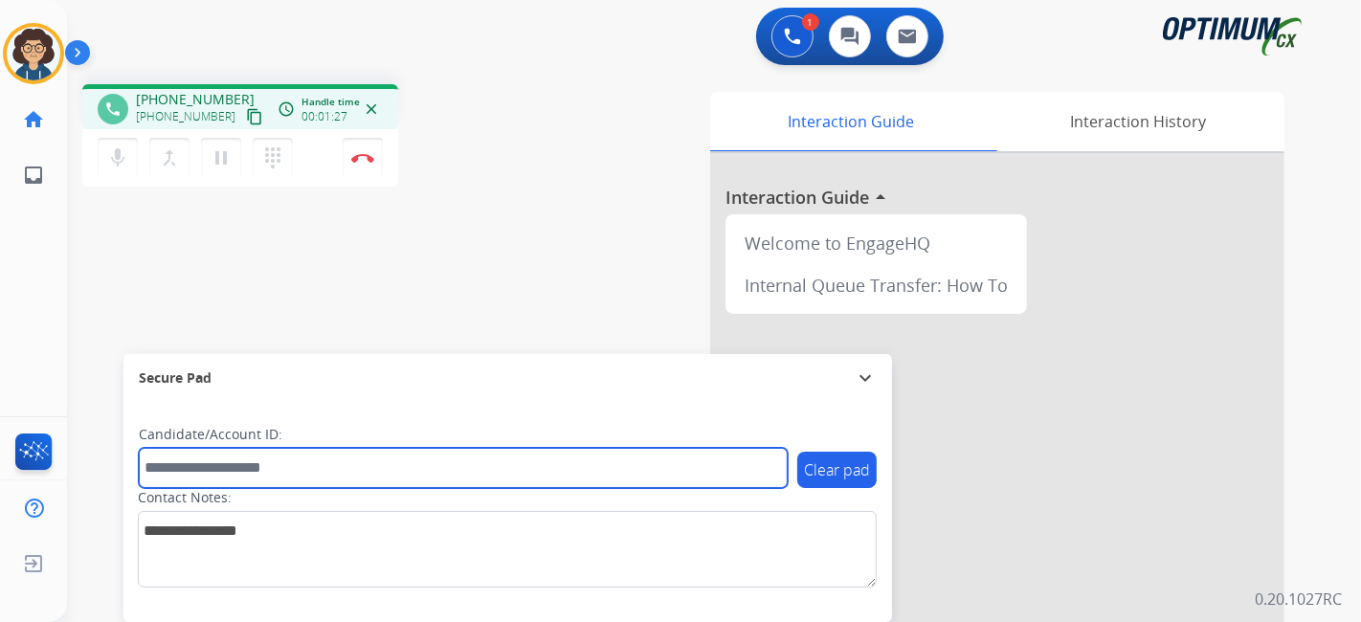
click at [331, 464] on input "text" at bounding box center [463, 468] width 649 height 40
paste input "*********"
type input "*********"
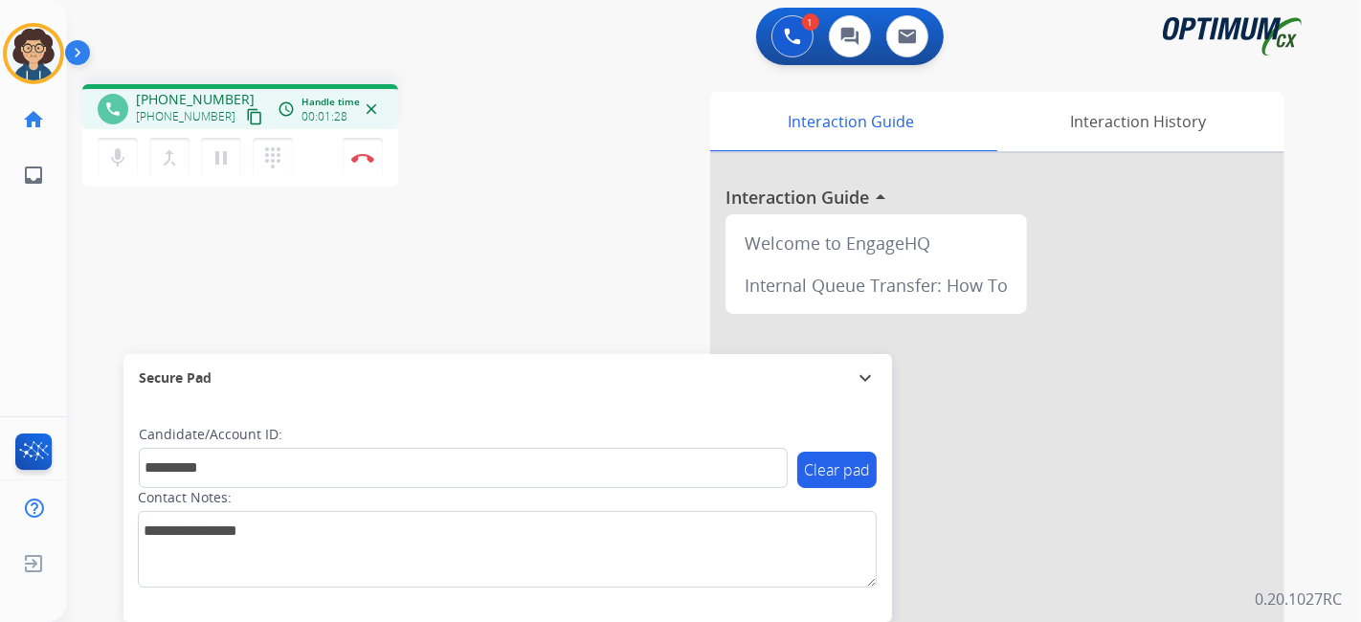
drag, startPoint x: 489, startPoint y: 309, endPoint x: 423, endPoint y: 8, distance: 308.6
click at [489, 307] on div "phone [PHONE_NUMBER] [PHONE_NUMBER] content_copy access_time Call metrics Queue…" at bounding box center [691, 468] width 1248 height 798
click at [221, 159] on mat-icon "pause" at bounding box center [221, 157] width 23 height 23
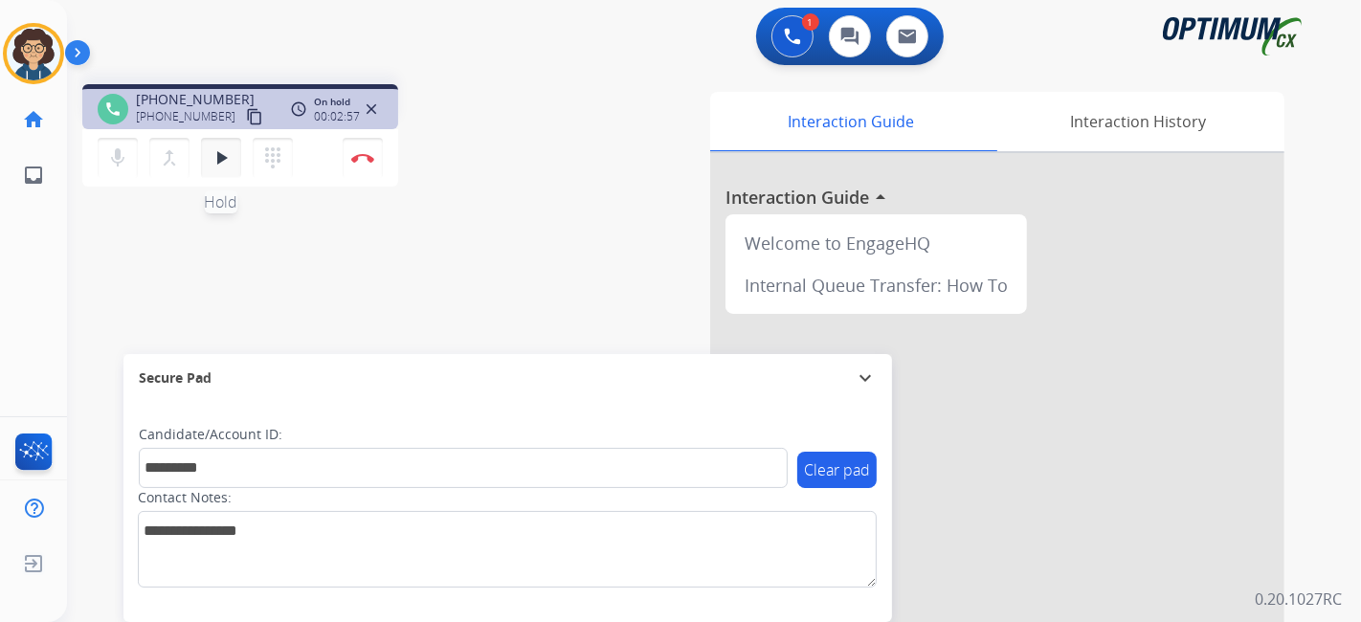
click at [233, 159] on button "play_arrow Hold" at bounding box center [221, 158] width 40 height 40
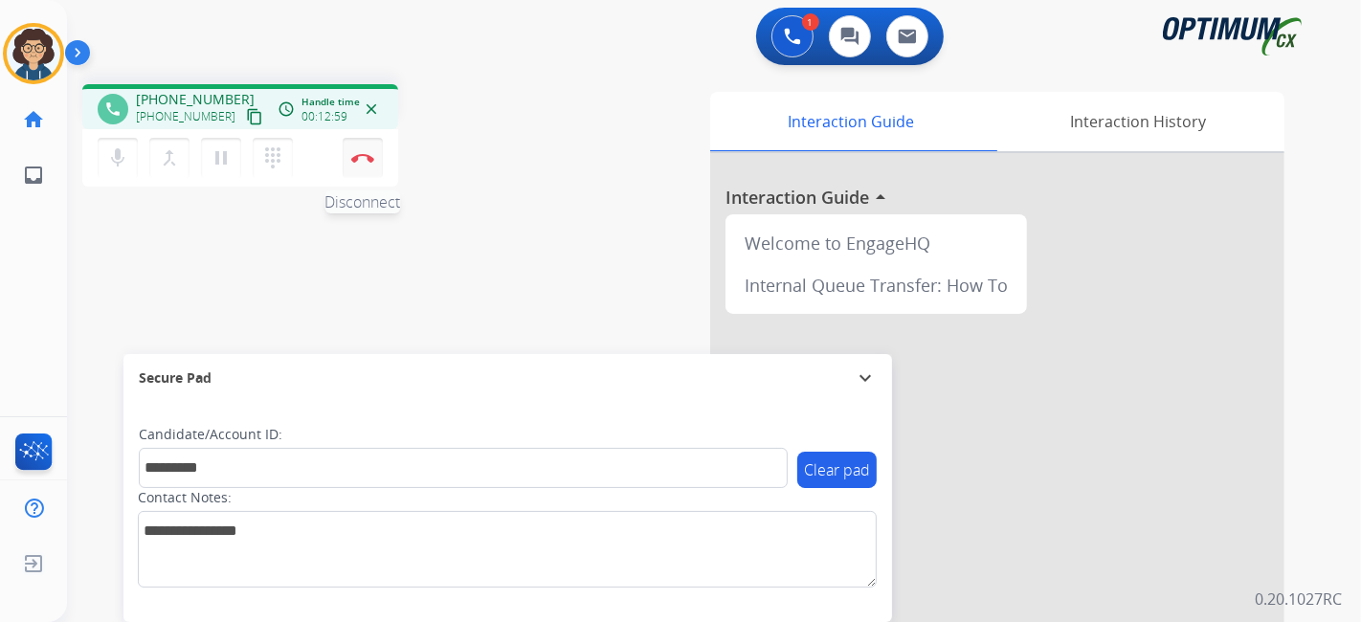
click at [378, 167] on button "Disconnect" at bounding box center [363, 158] width 40 height 40
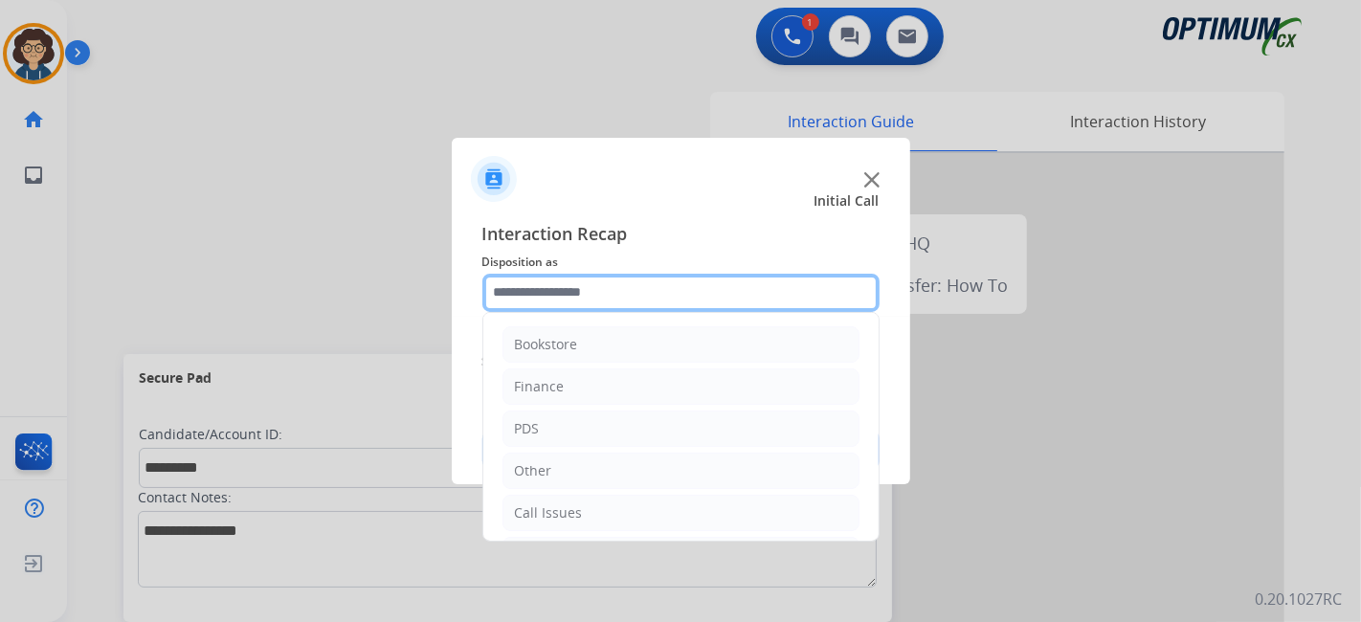
click at [598, 283] on input "text" at bounding box center [680, 293] width 397 height 38
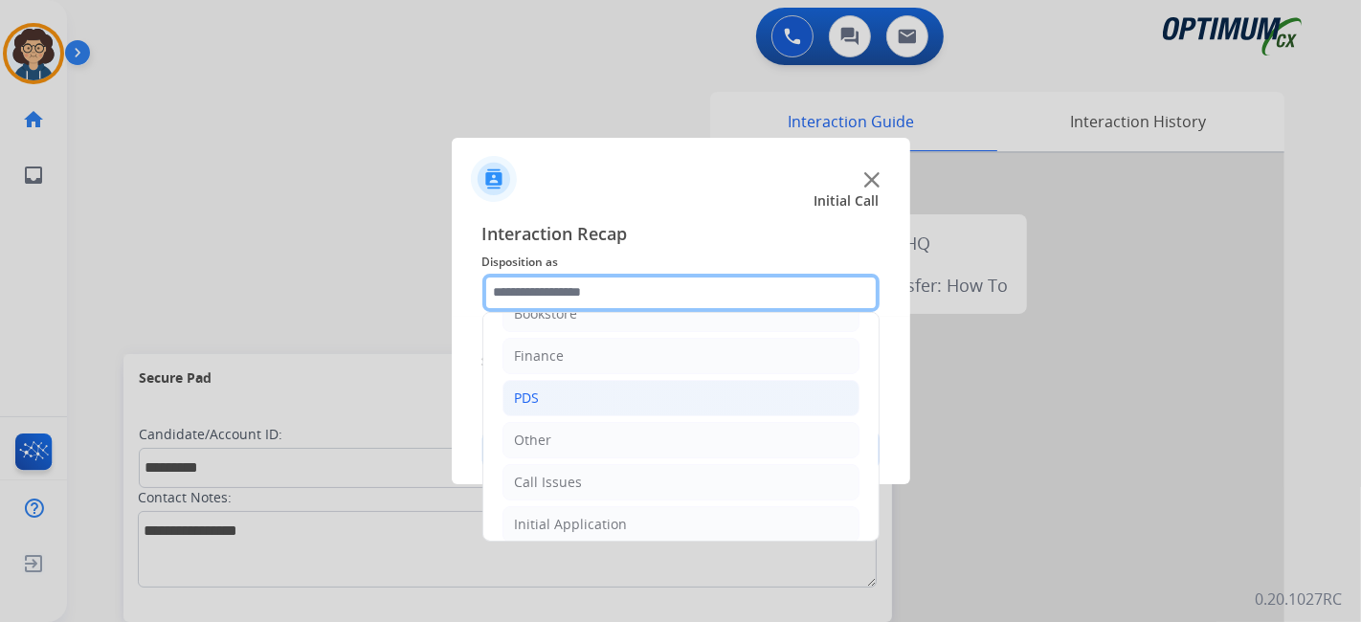
scroll to position [0, 0]
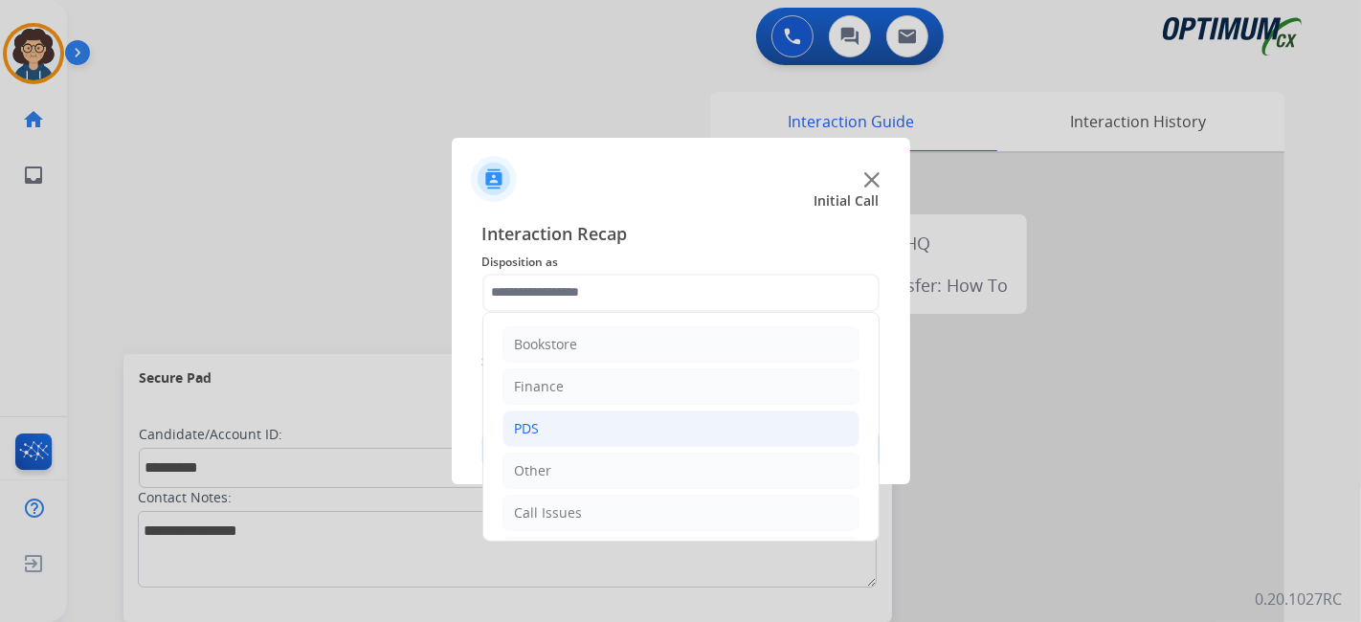
click at [593, 426] on li "PDS" at bounding box center [680, 429] width 357 height 36
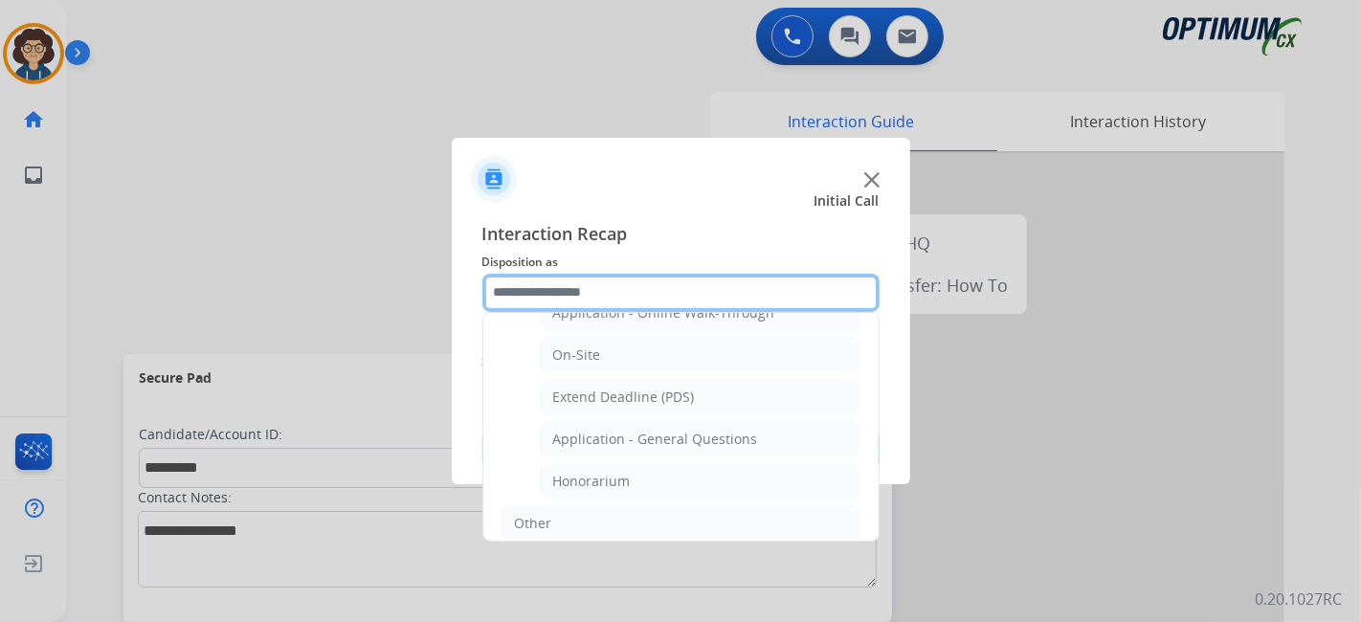
scroll to position [513, 0]
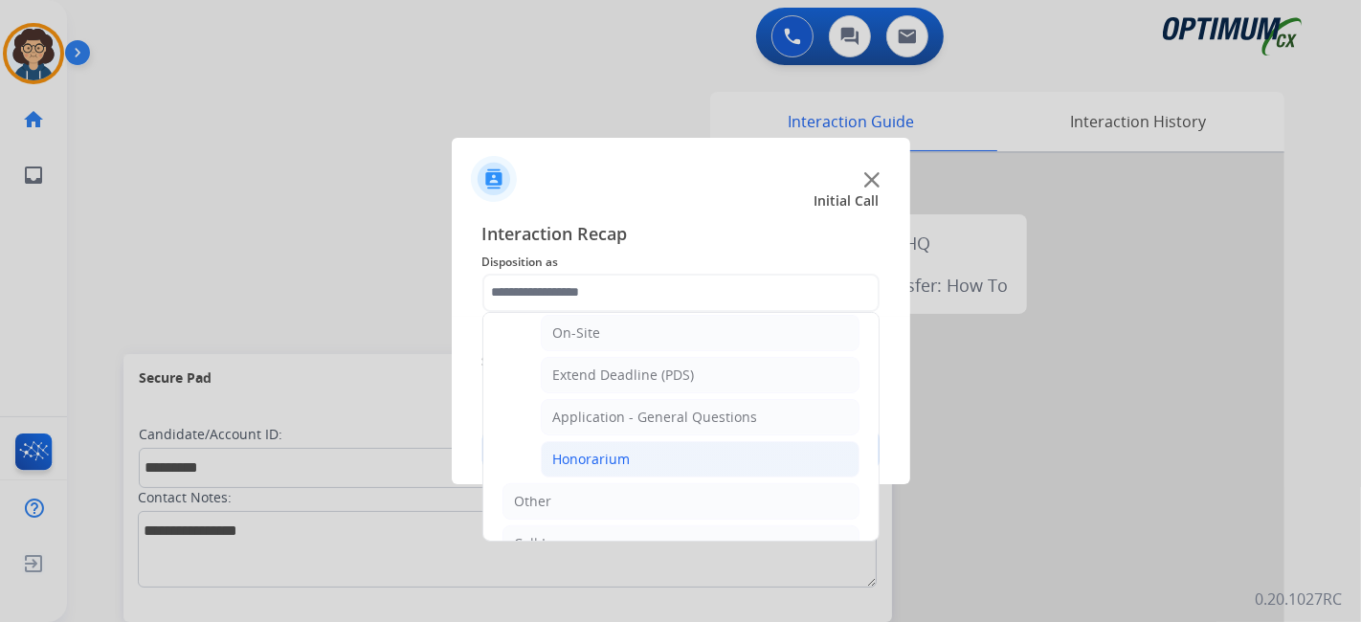
click at [701, 445] on li "Honorarium" at bounding box center [700, 459] width 319 height 36
type input "**********"
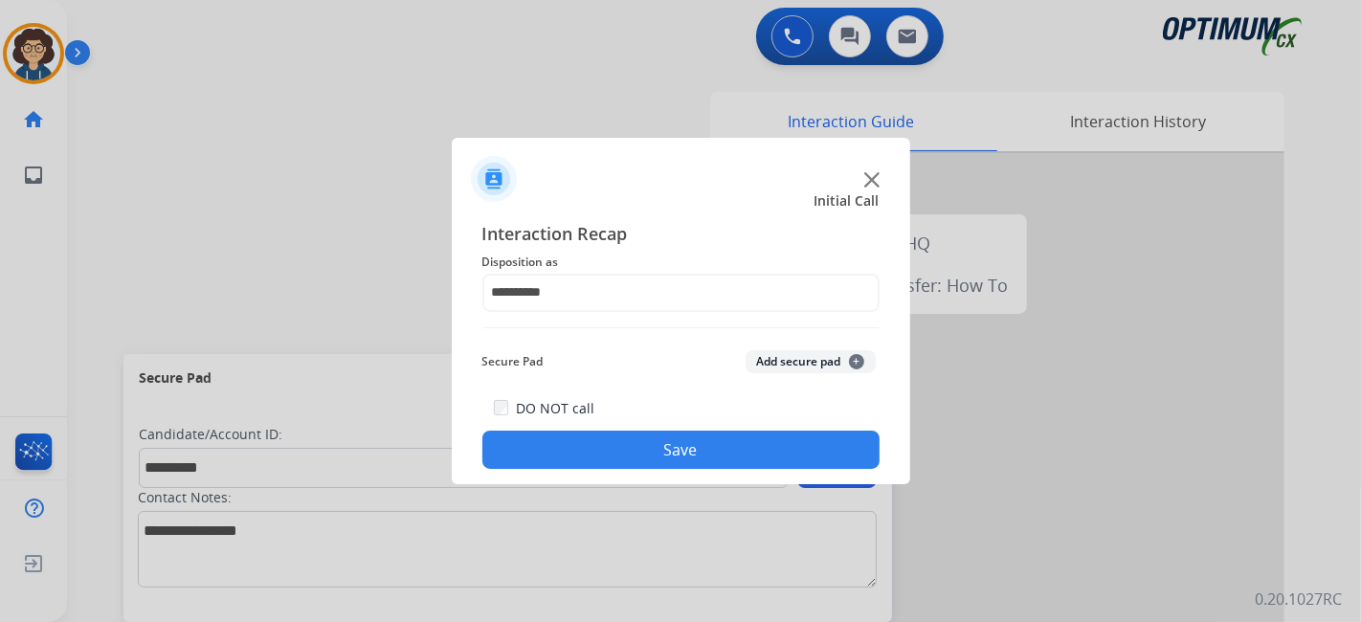
click at [803, 357] on button "Add secure pad +" at bounding box center [810, 361] width 130 height 23
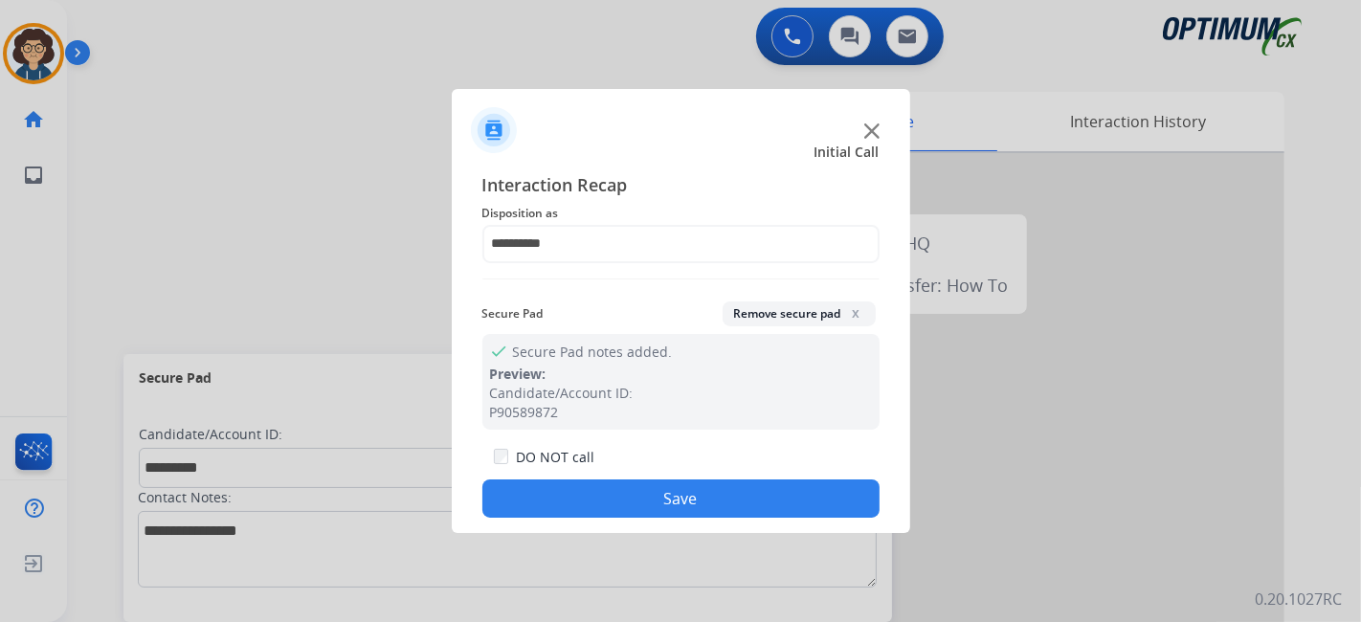
click at [663, 498] on button "Save" at bounding box center [680, 498] width 397 height 38
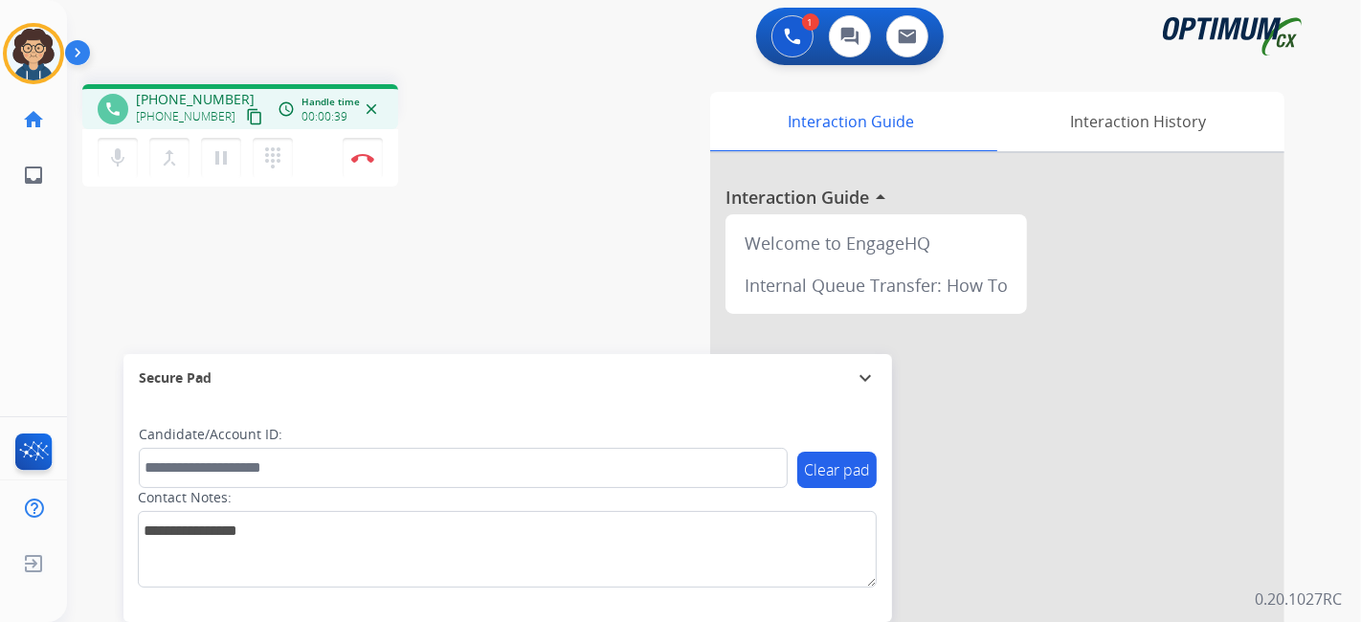
click at [246, 116] on mat-icon "content_copy" at bounding box center [254, 116] width 17 height 17
click at [168, 285] on div "phone [PHONE_NUMBER] [PHONE_NUMBER] content_copy access_time Call metrics Queue…" at bounding box center [691, 468] width 1248 height 798
click at [364, 156] on img at bounding box center [362, 158] width 23 height 10
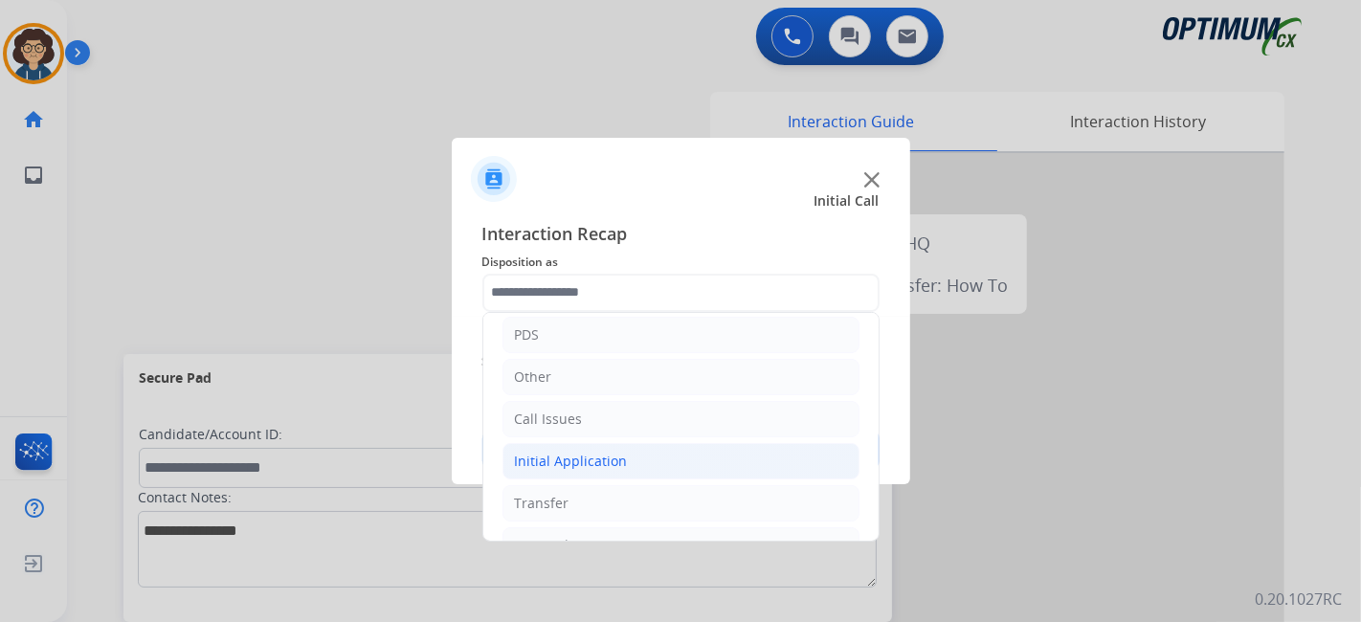
scroll to position [125, 0]
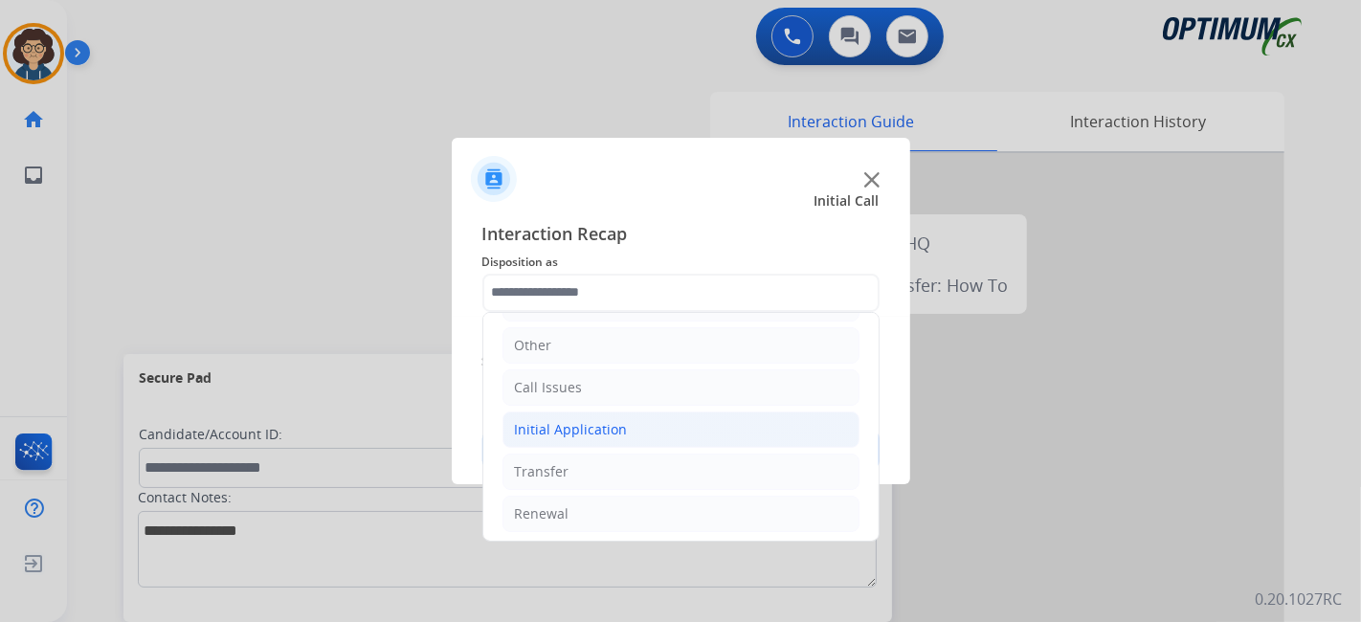
click at [700, 441] on li "Initial Application" at bounding box center [680, 430] width 357 height 36
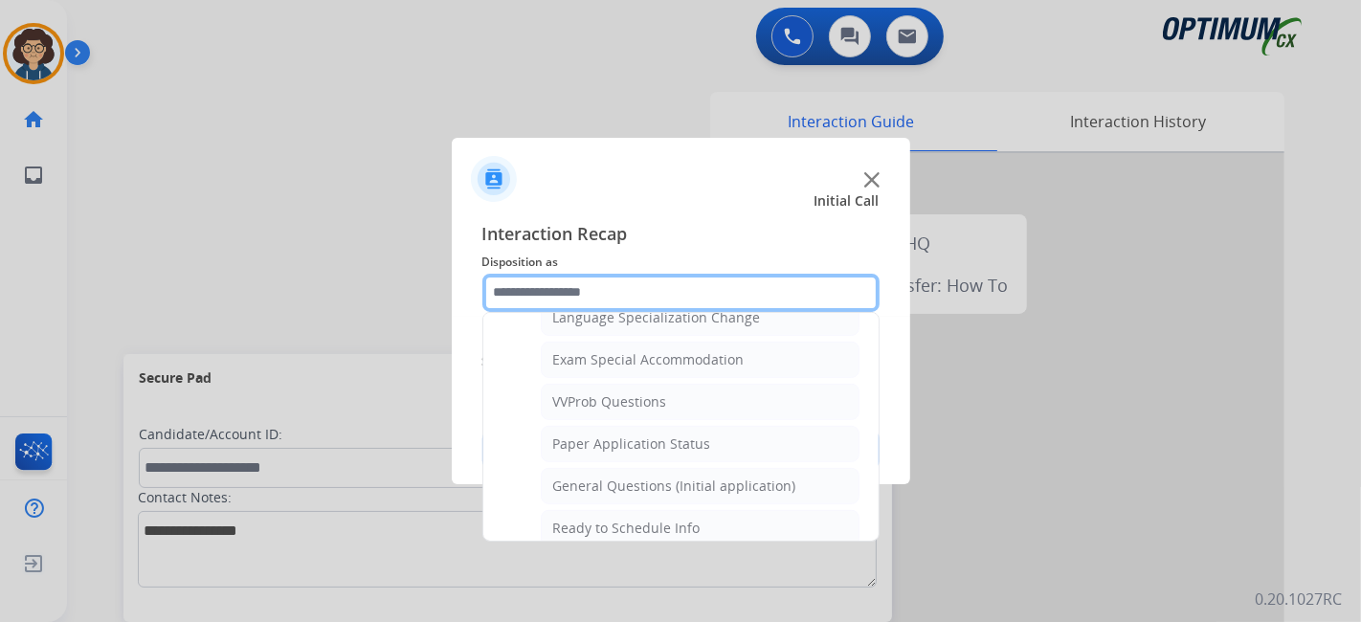
scroll to position [955, 0]
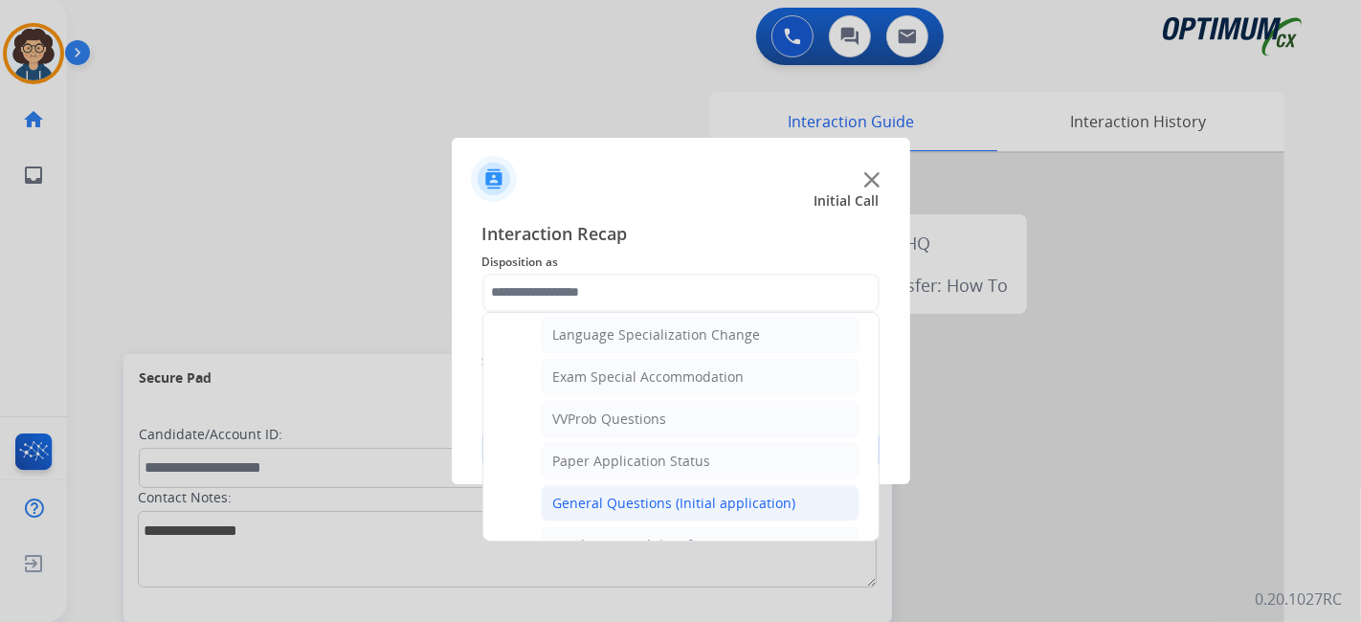
click at [719, 494] on div "General Questions (Initial application)" at bounding box center [674, 503] width 243 height 19
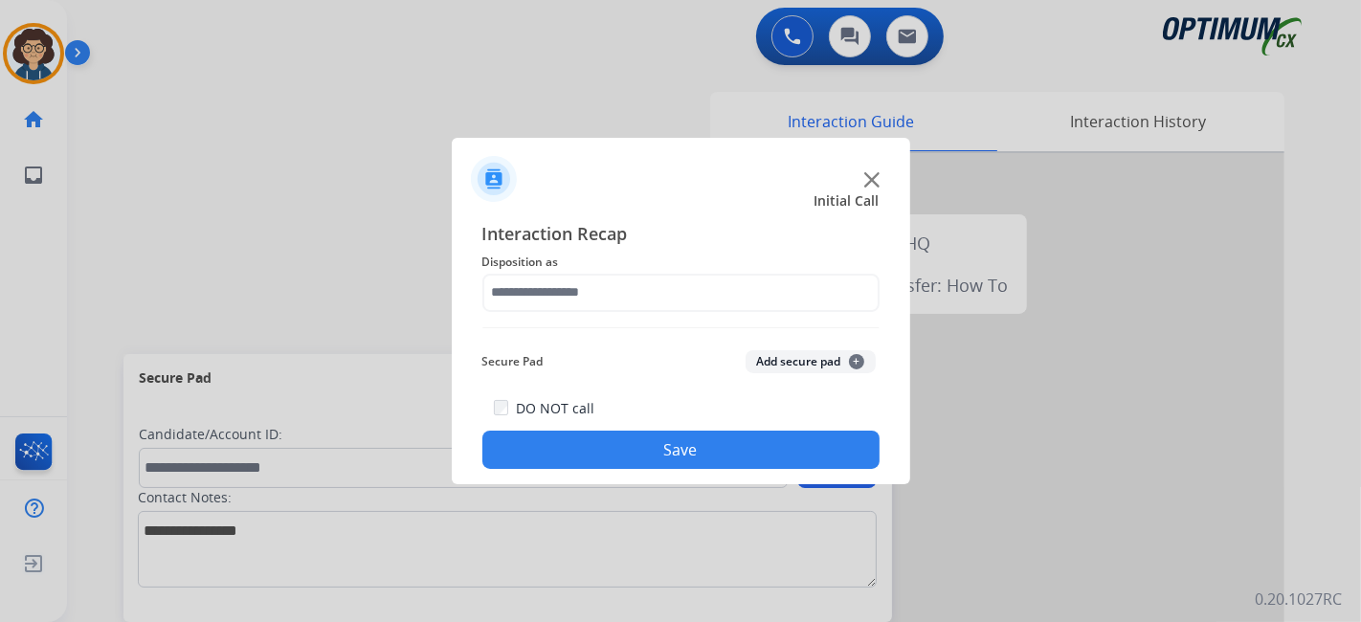
type input "**********"
click at [711, 456] on button "Save" at bounding box center [680, 450] width 397 height 38
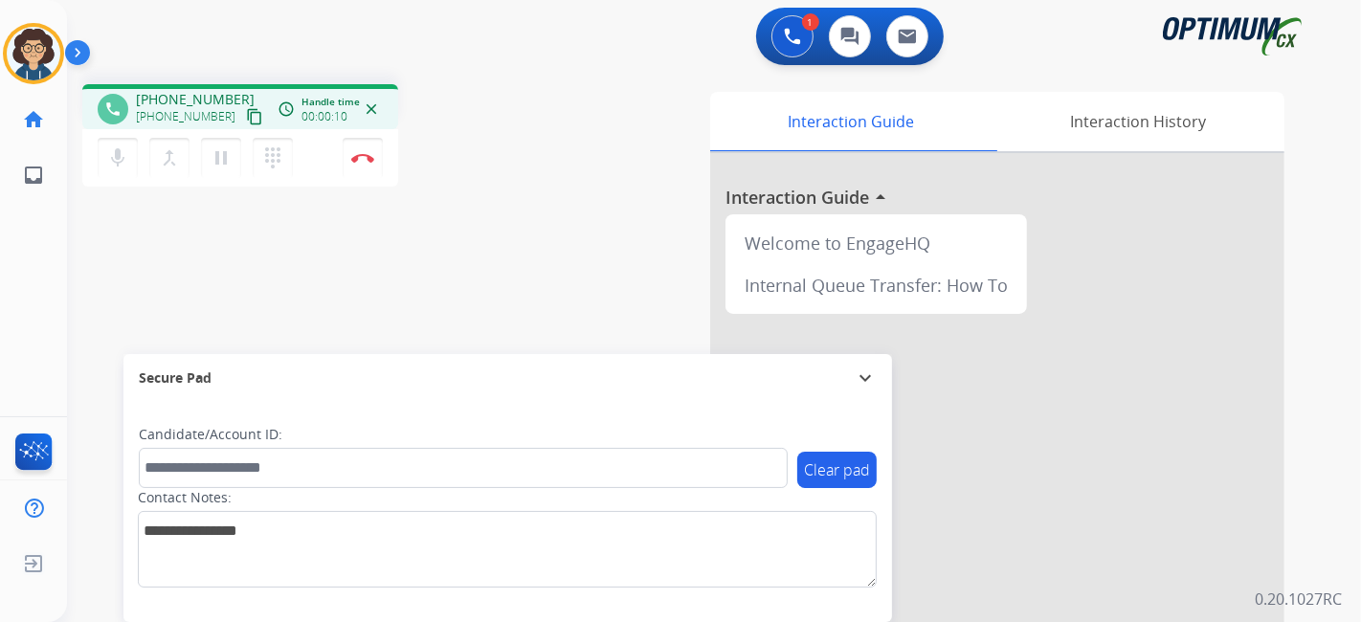
click at [246, 109] on mat-icon "content_copy" at bounding box center [254, 116] width 17 height 17
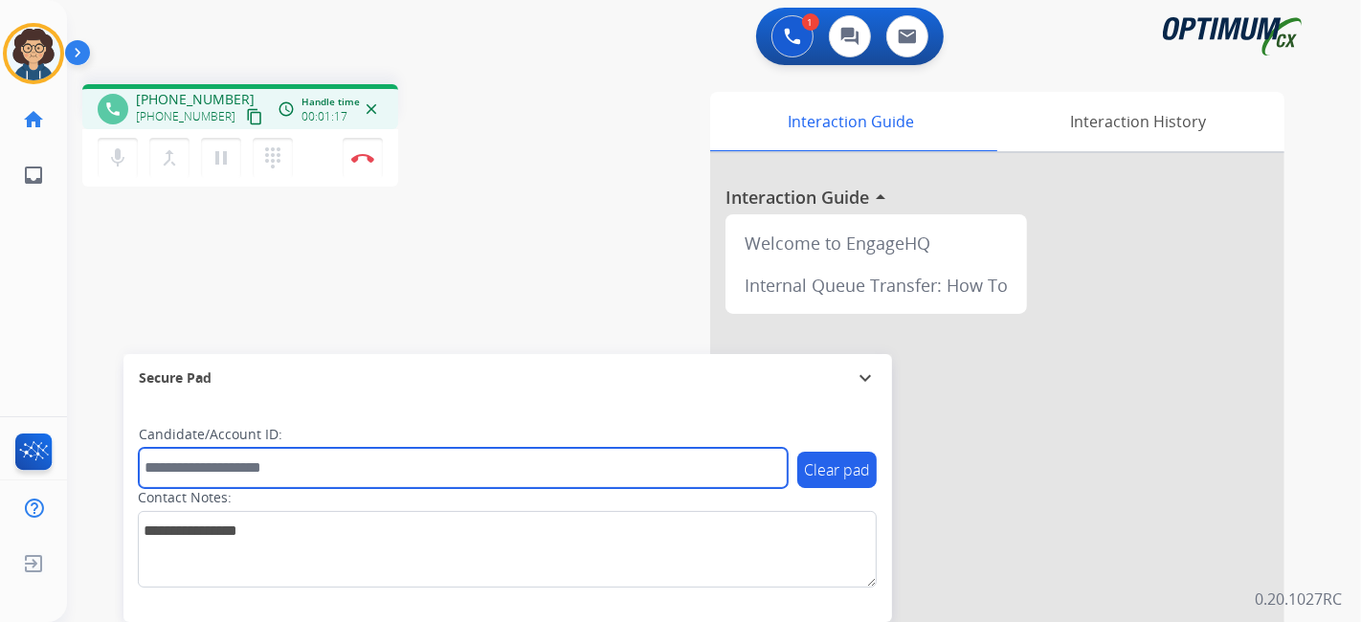
click at [257, 465] on input "text" at bounding box center [463, 468] width 649 height 40
paste input "*******"
type input "*******"
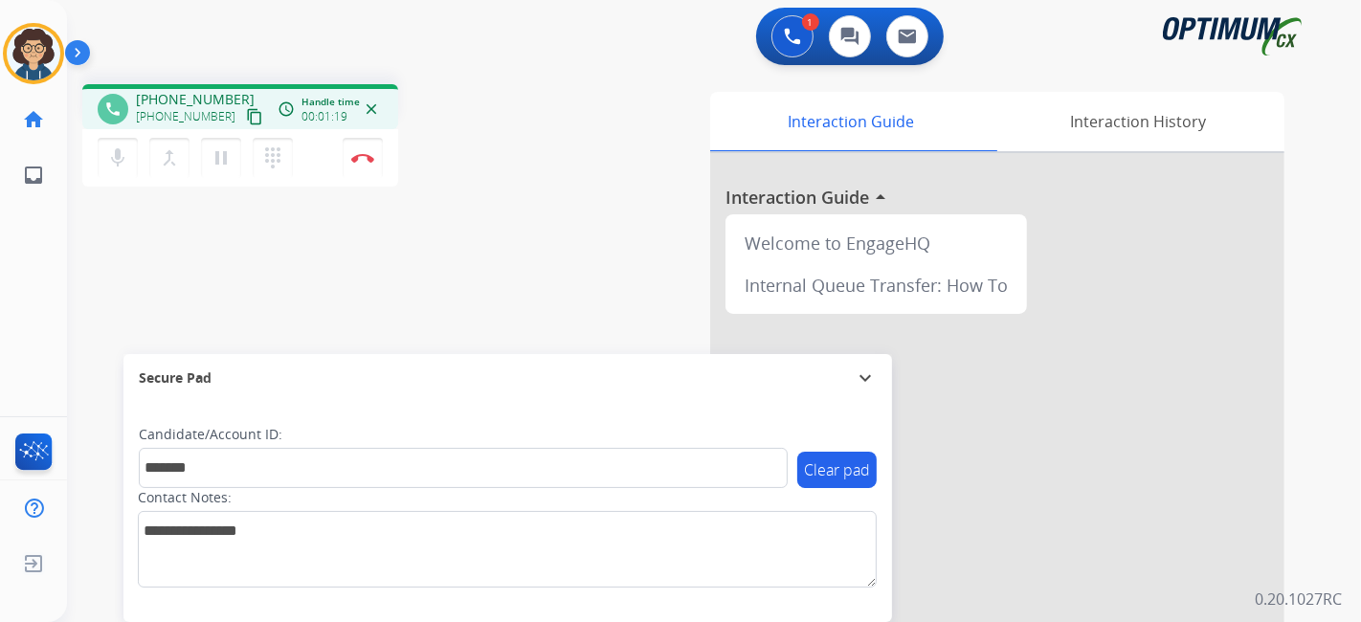
click at [464, 292] on div "phone [PHONE_NUMBER] [PHONE_NUMBER] content_copy access_time Call metrics Queue…" at bounding box center [691, 468] width 1248 height 798
click at [349, 161] on button "Disconnect" at bounding box center [363, 158] width 40 height 40
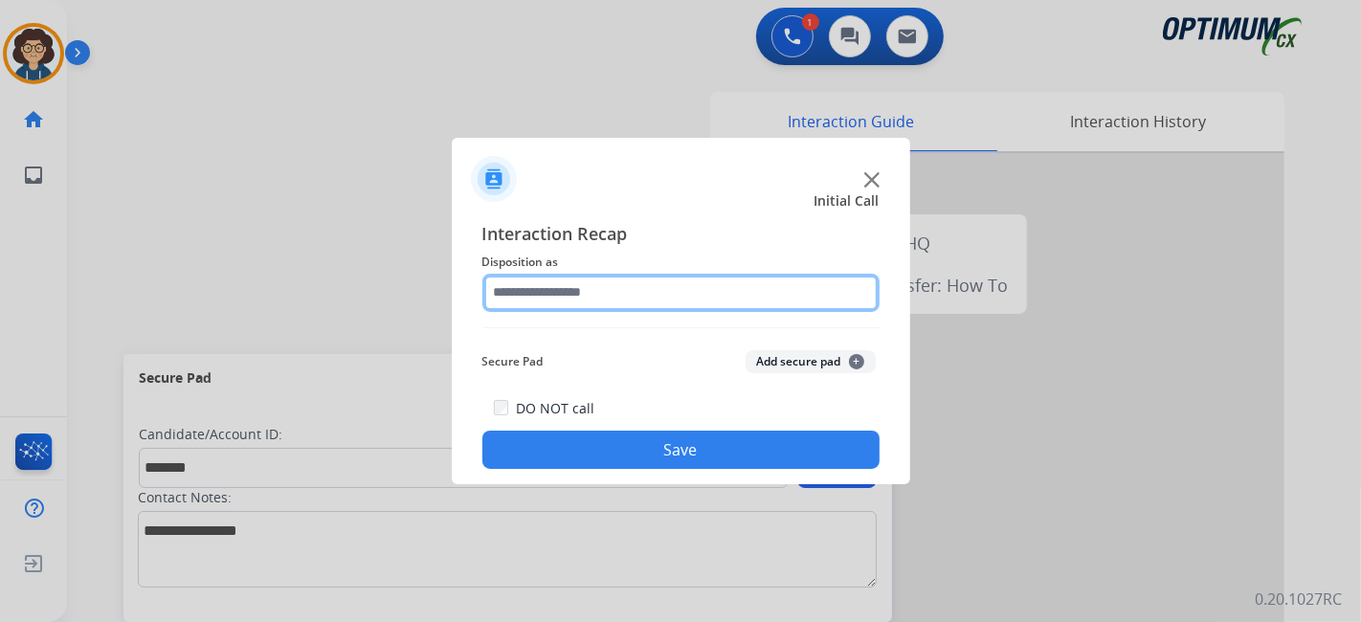
click at [606, 299] on input "text" at bounding box center [680, 293] width 397 height 38
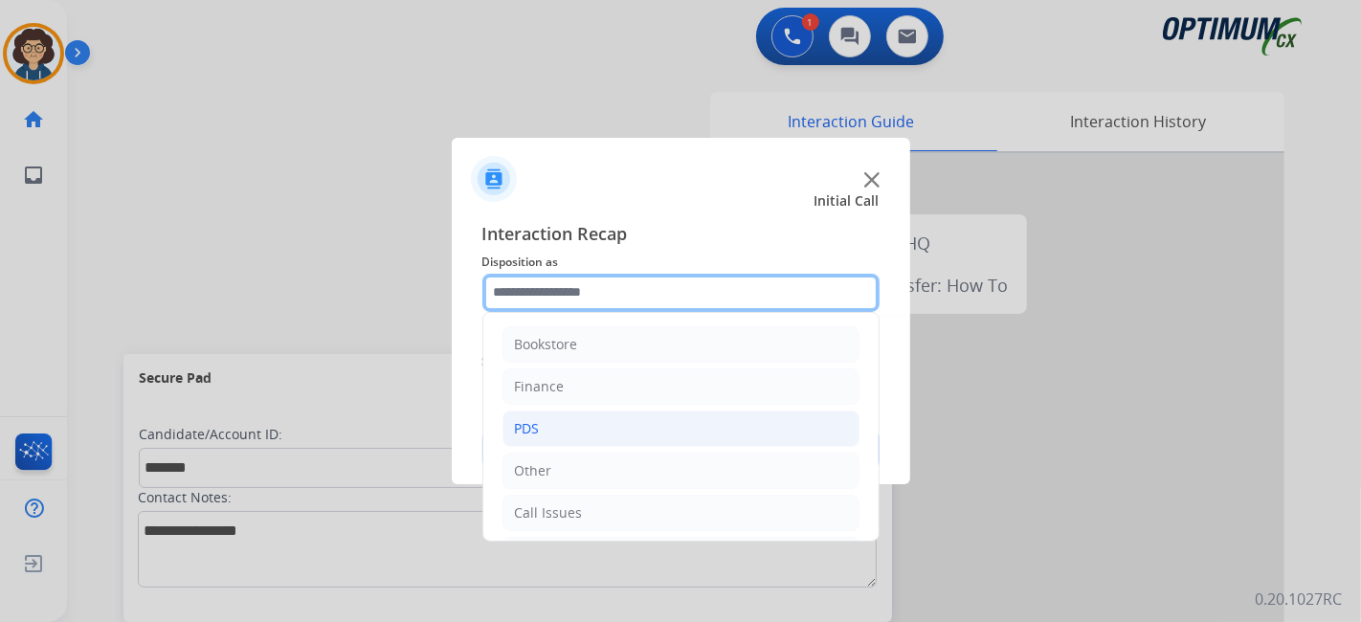
scroll to position [125, 0]
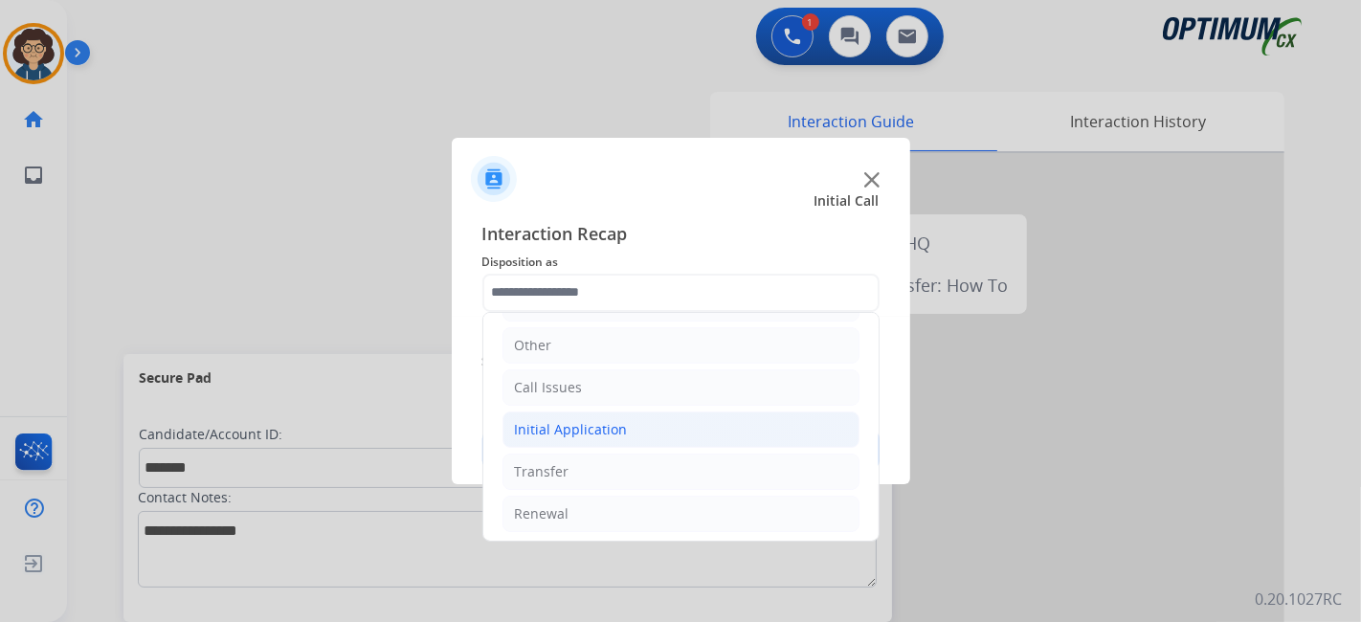
click at [664, 436] on li "Initial Application" at bounding box center [680, 430] width 357 height 36
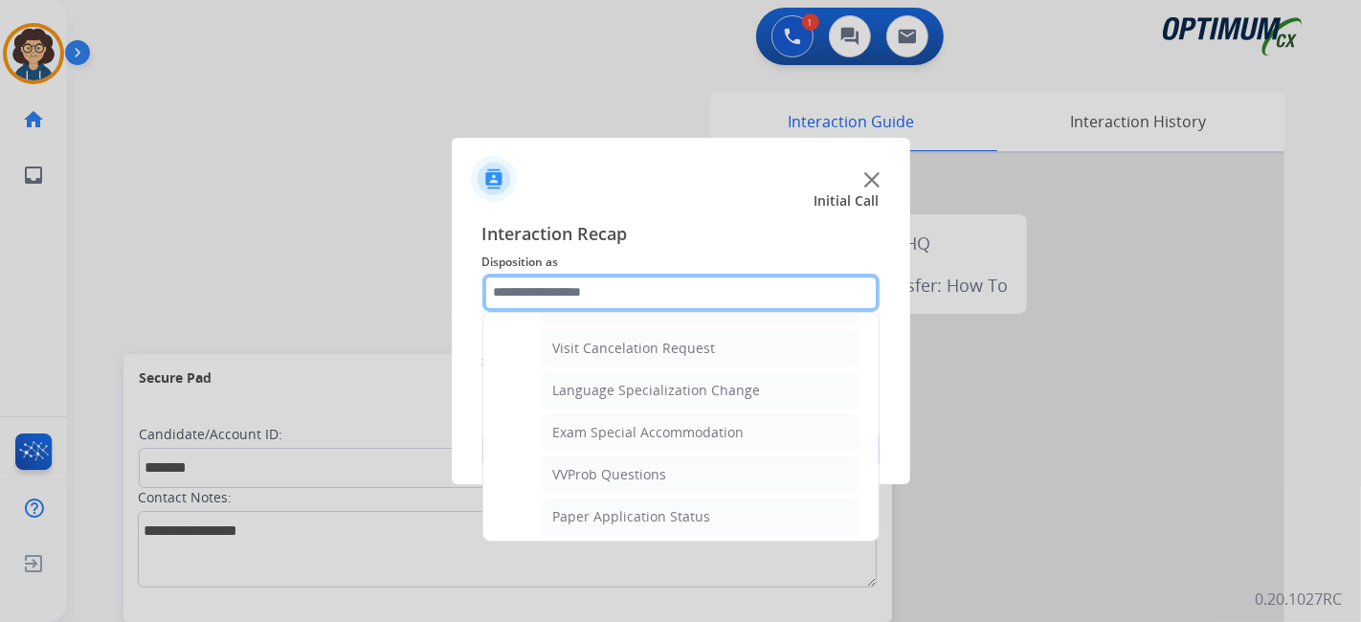
scroll to position [908, 0]
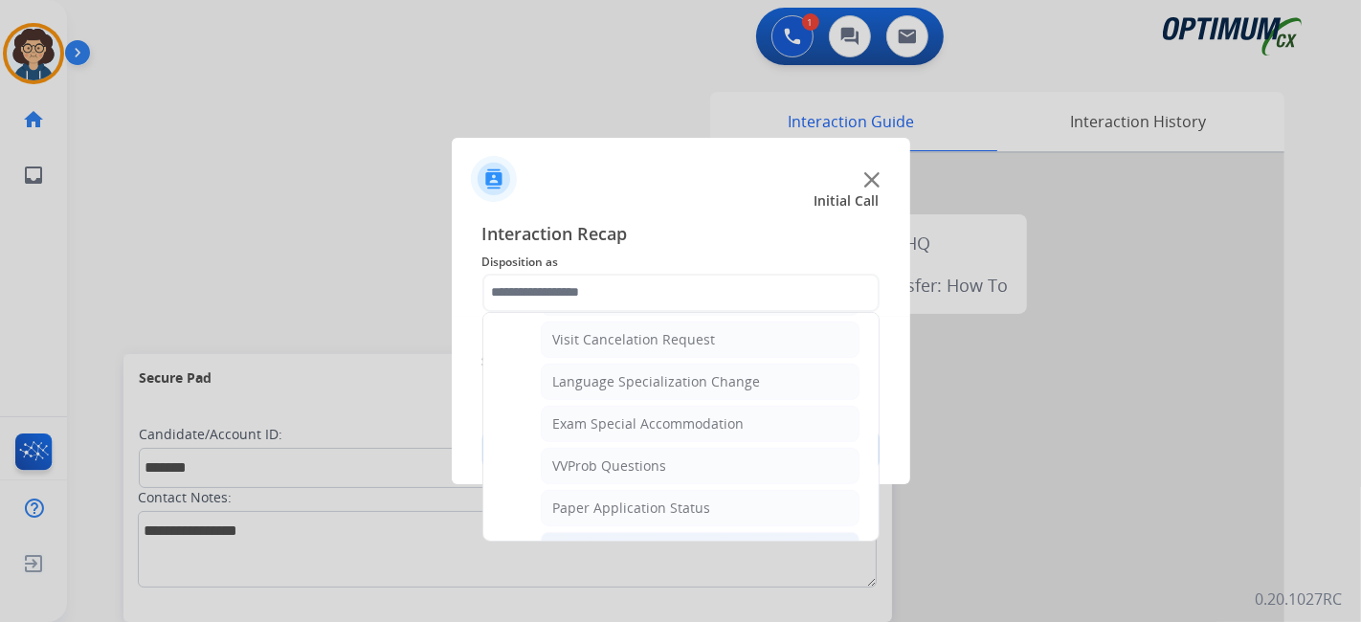
click at [727, 541] on div "General Questions (Initial application)" at bounding box center [674, 550] width 243 height 19
type input "**********"
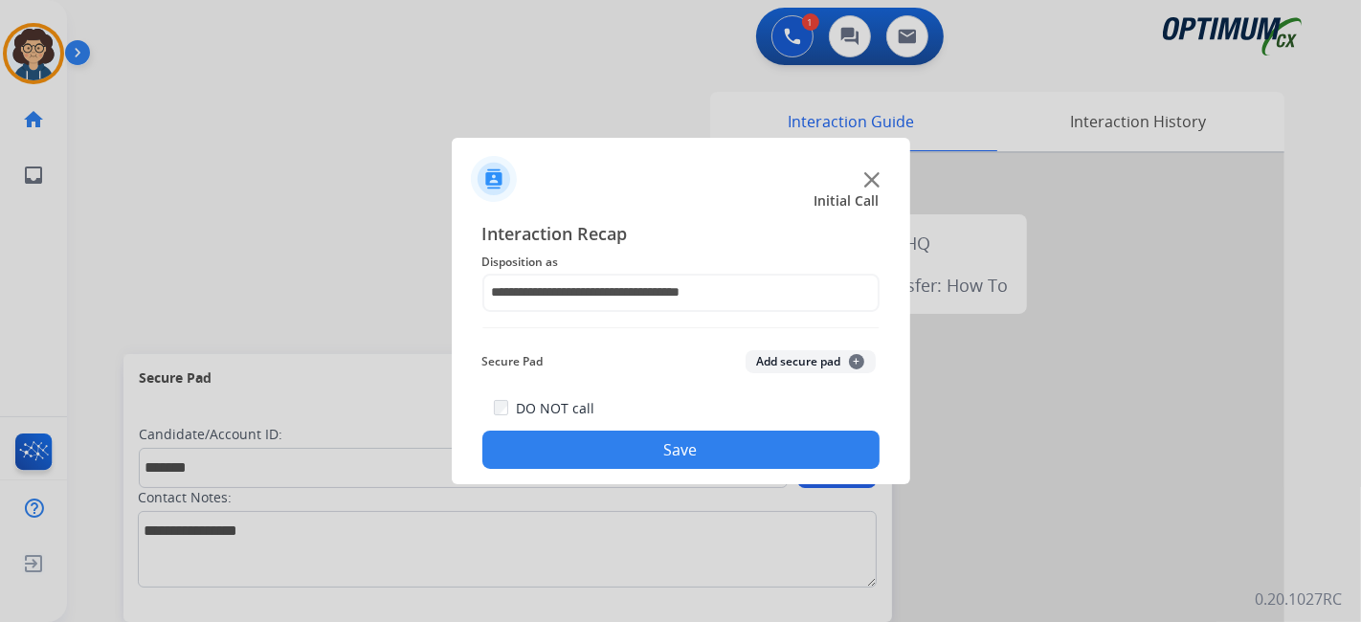
click at [812, 364] on button "Add secure pad +" at bounding box center [810, 361] width 130 height 23
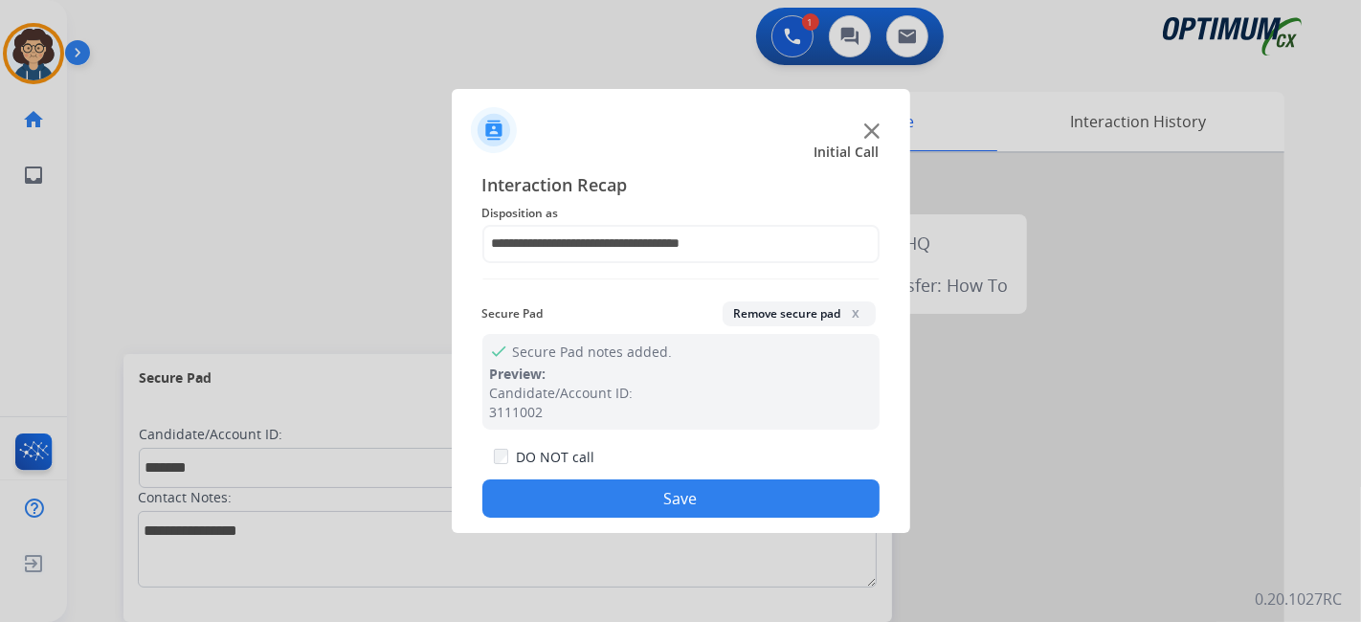
click at [724, 490] on button "Save" at bounding box center [680, 498] width 397 height 38
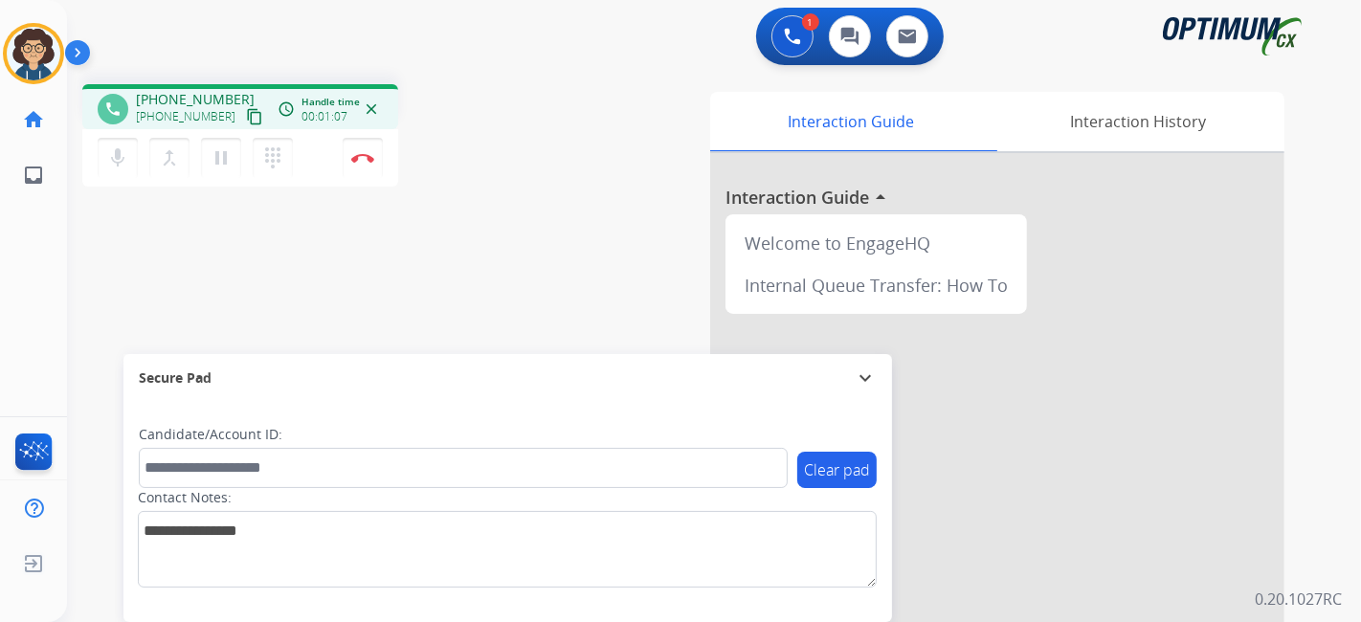
click at [246, 121] on mat-icon "content_copy" at bounding box center [254, 116] width 17 height 17
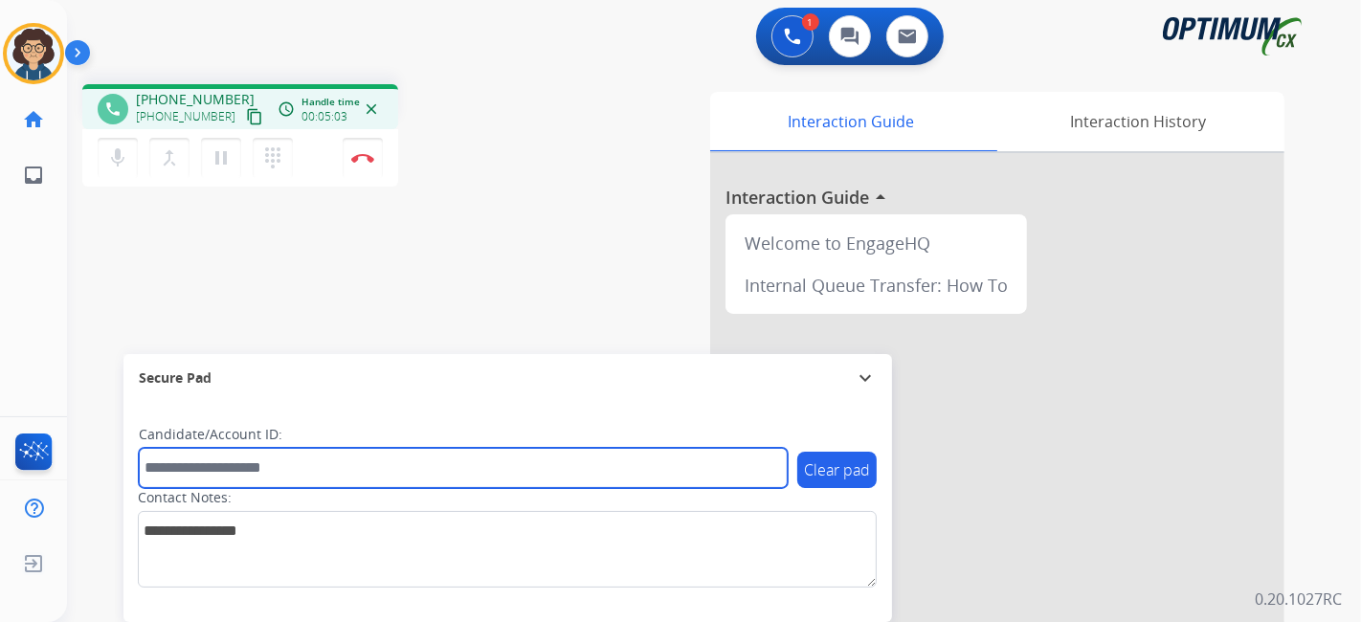
click at [328, 471] on input "text" at bounding box center [463, 468] width 649 height 40
paste input "*******"
type input "*******"
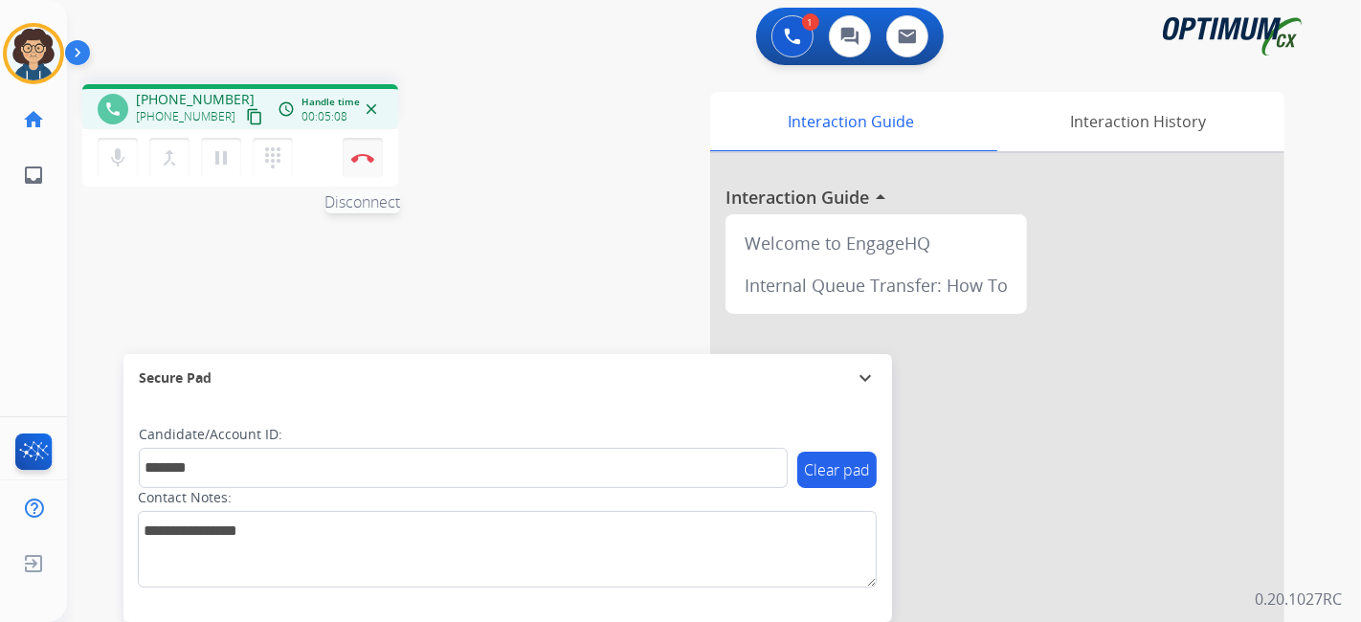
click at [369, 159] on img at bounding box center [362, 158] width 23 height 10
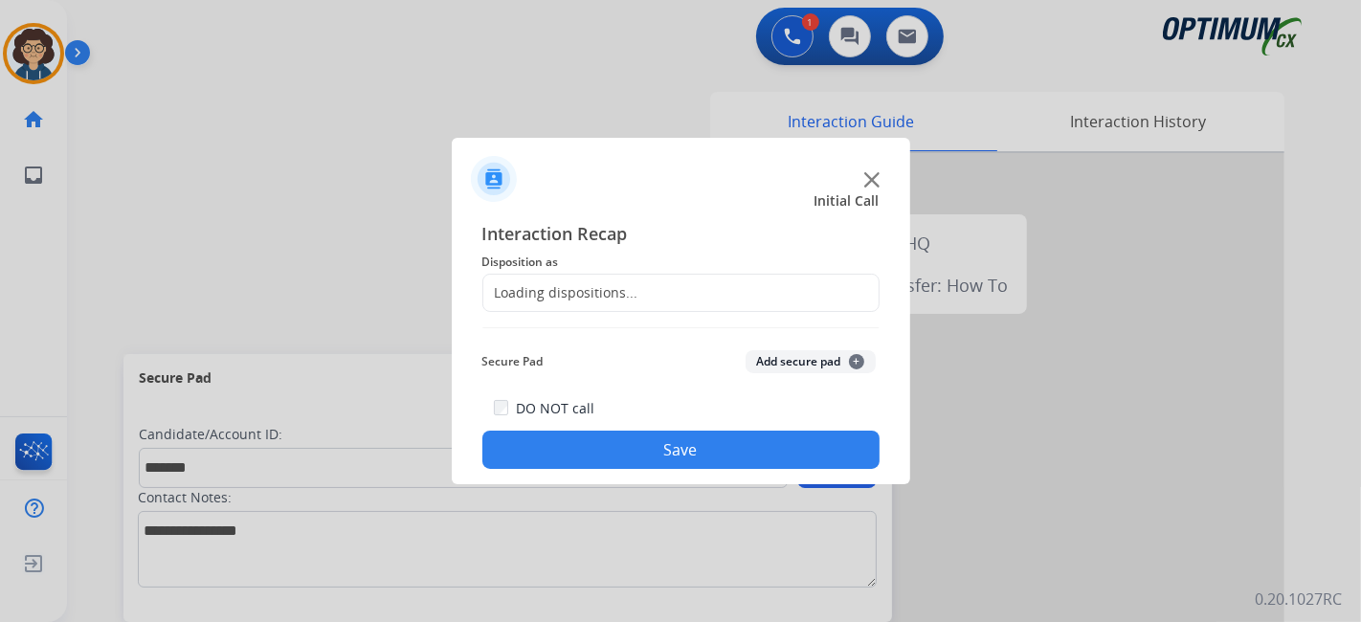
click at [649, 294] on div "Loading dispositions..." at bounding box center [680, 293] width 397 height 38
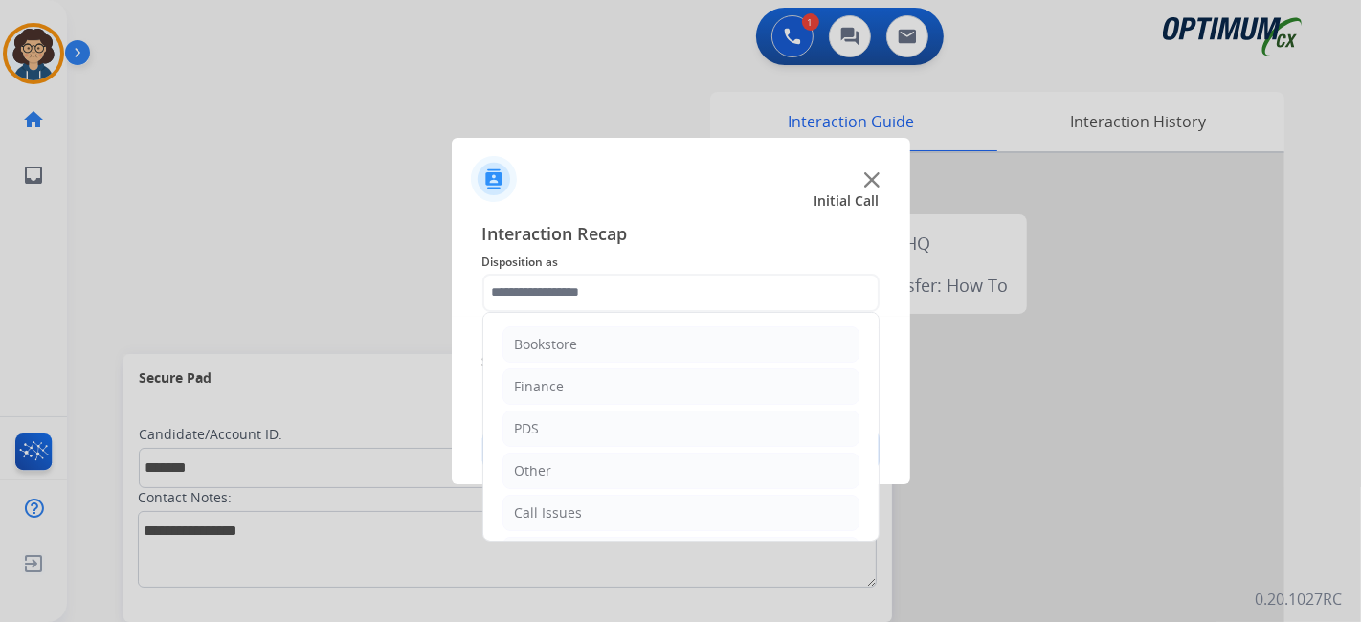
click at [649, 294] on input "text" at bounding box center [680, 293] width 397 height 38
click at [656, 441] on li "Initial Application" at bounding box center [680, 430] width 357 height 36
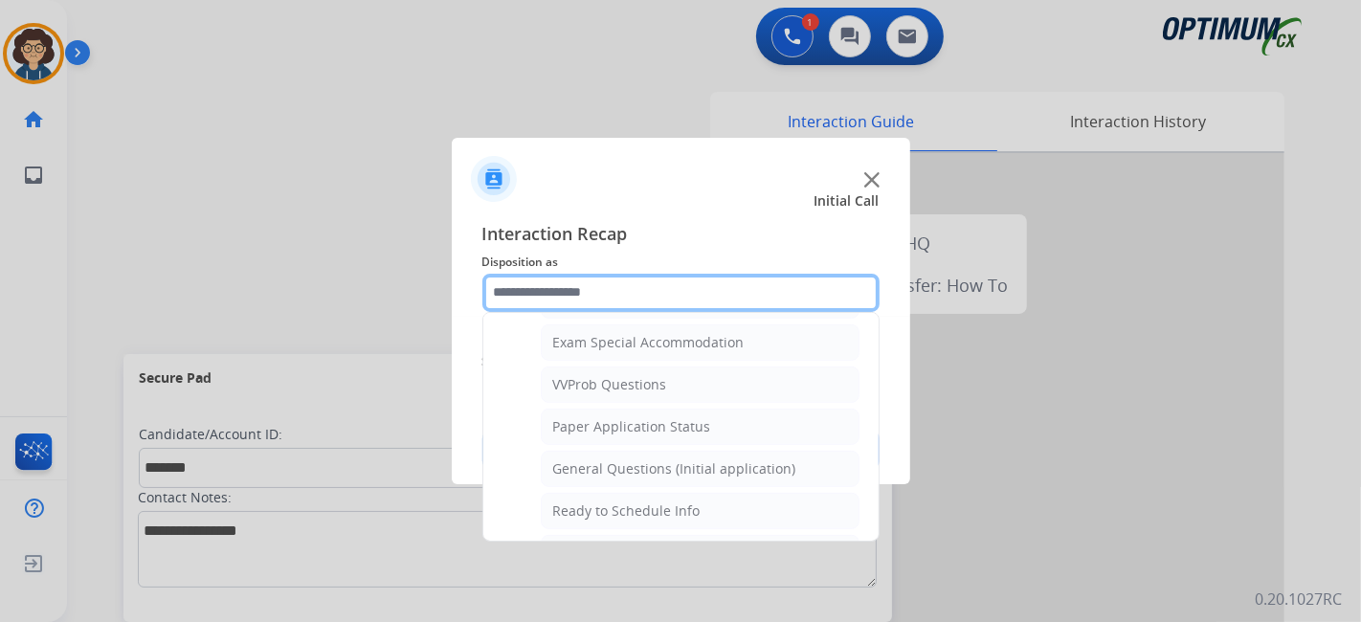
scroll to position [993, 0]
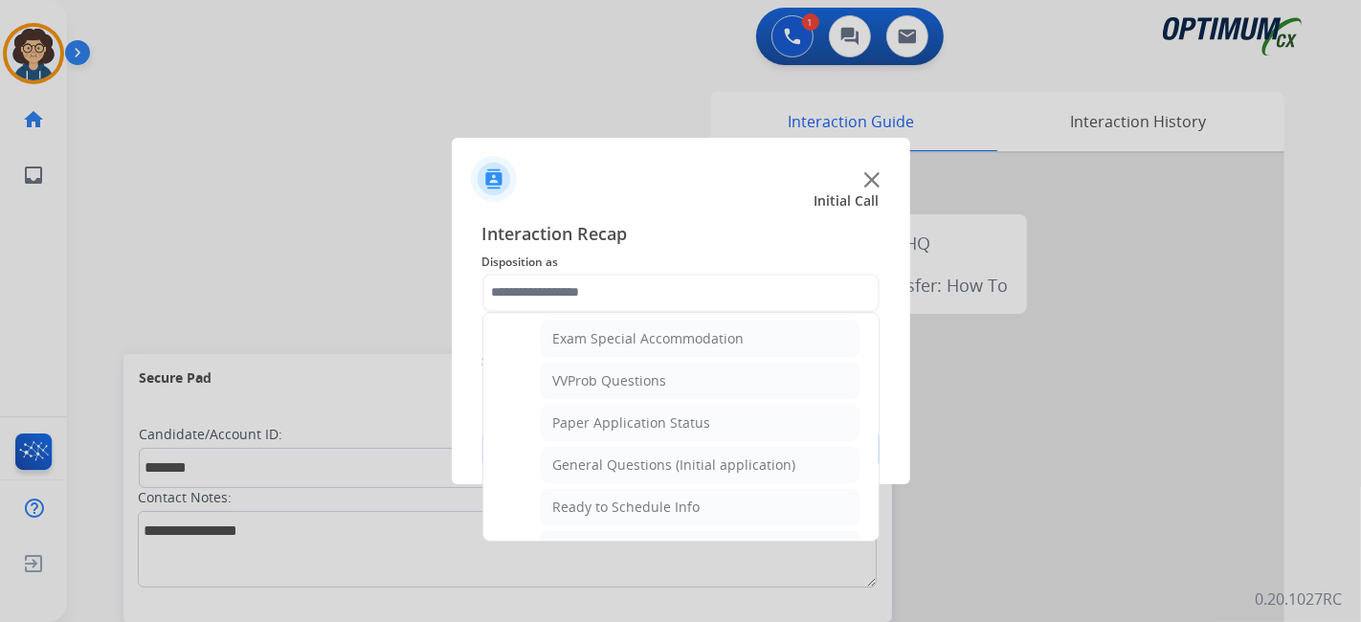
click at [741, 456] on div "General Questions (Initial application)" at bounding box center [674, 465] width 243 height 19
type input "**********"
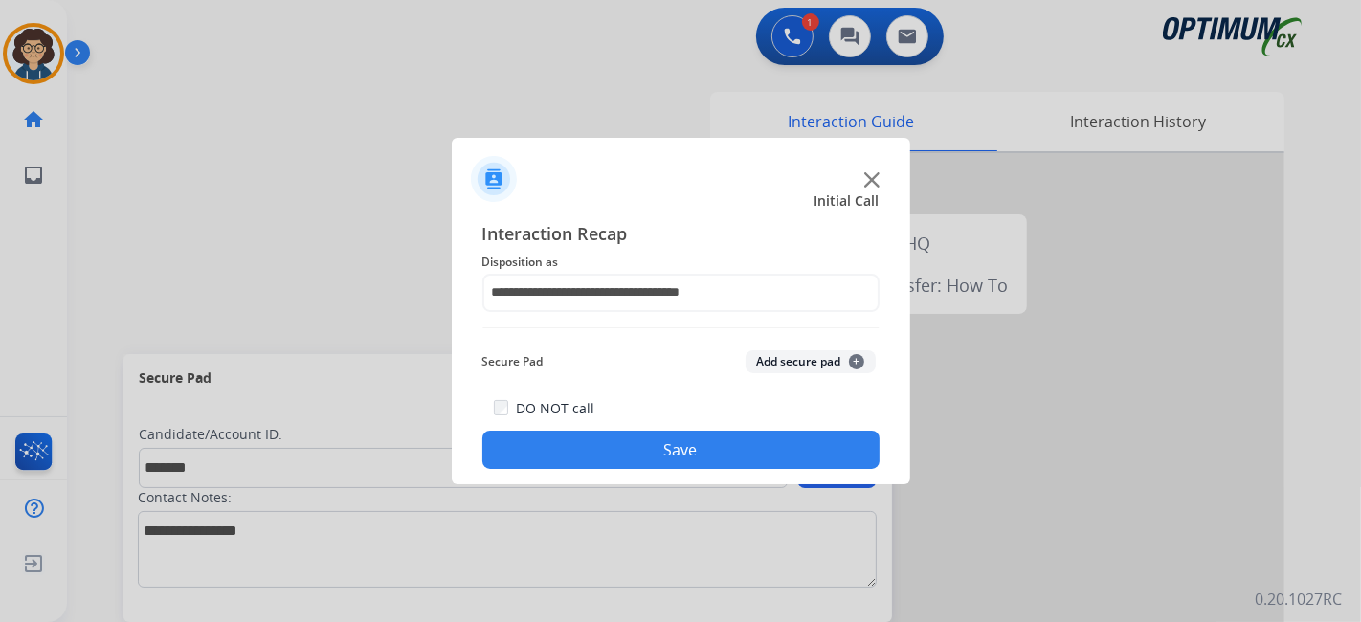
drag, startPoint x: 809, startPoint y: 367, endPoint x: 738, endPoint y: 487, distance: 139.8
click at [809, 367] on button "Add secure pad +" at bounding box center [810, 361] width 130 height 23
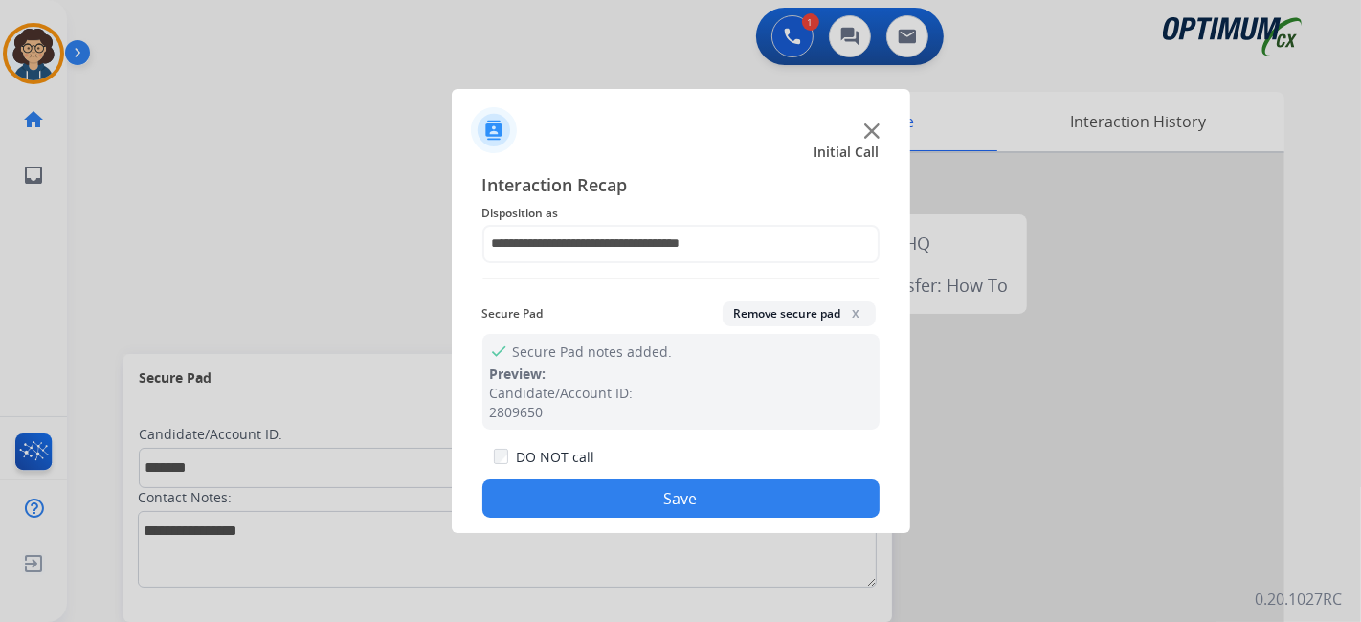
click at [724, 496] on button "Save" at bounding box center [680, 498] width 397 height 38
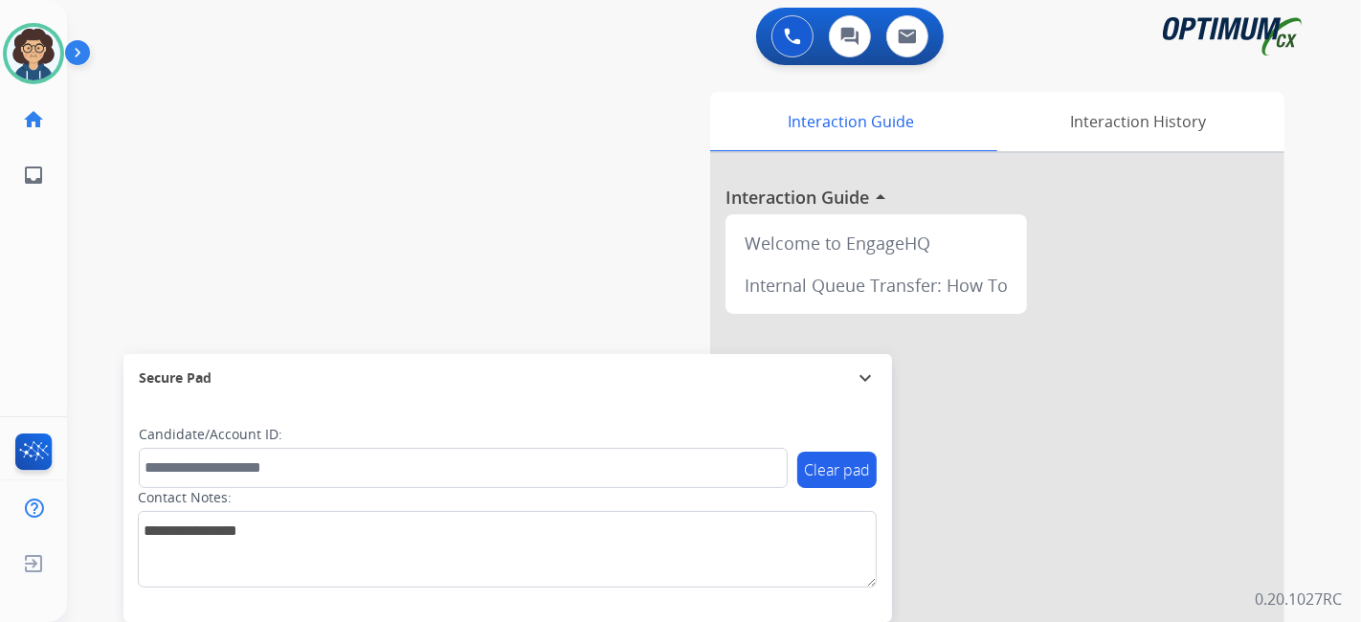
click at [183, 244] on div "swap_horiz Break voice bridge close_fullscreen Connect 3-Way Call merge_type Se…" at bounding box center [691, 468] width 1248 height 798
click at [342, 291] on div "swap_horiz Break voice bridge close_fullscreen Connect 3-Way Call merge_type Se…" at bounding box center [691, 468] width 1248 height 798
click at [1354, 279] on div "0 Voice Interactions 0 Chat Interactions 0 Email Interactions swap_horiz Break …" at bounding box center [714, 311] width 1294 height 622
drag, startPoint x: 8, startPoint y: 17, endPoint x: 23, endPoint y: 39, distance: 26.8
click at [8, 17] on div "[PERSON_NAME] Available Edit Avatar Agent: [PERSON_NAME] Profile: NH_English ho…" at bounding box center [33, 101] width 67 height 203
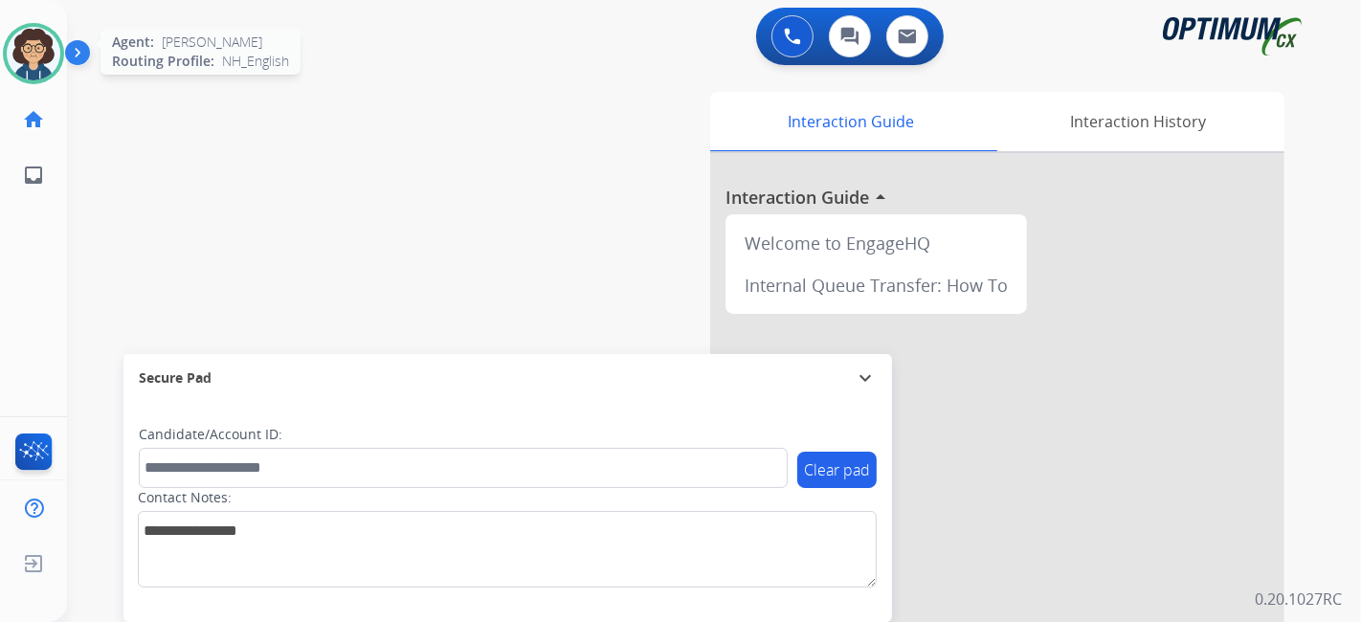
click at [29, 46] on img at bounding box center [34, 54] width 54 height 54
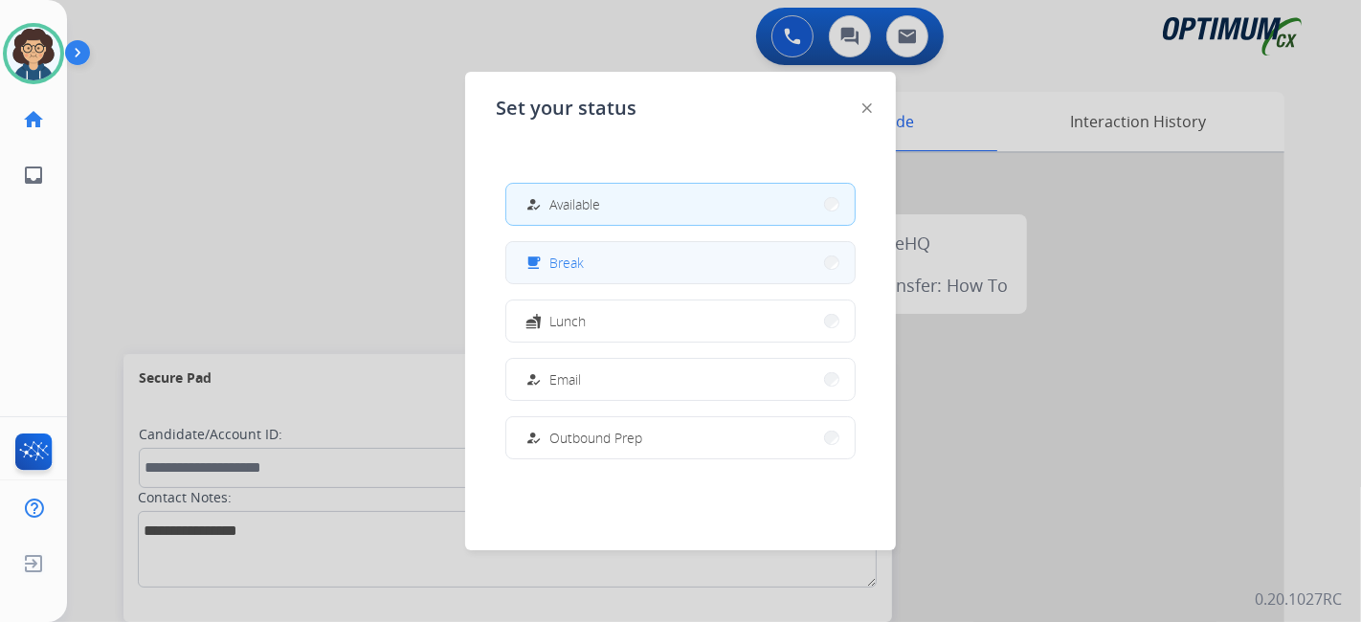
click at [535, 255] on mat-icon "free_breakfast" at bounding box center [533, 263] width 16 height 16
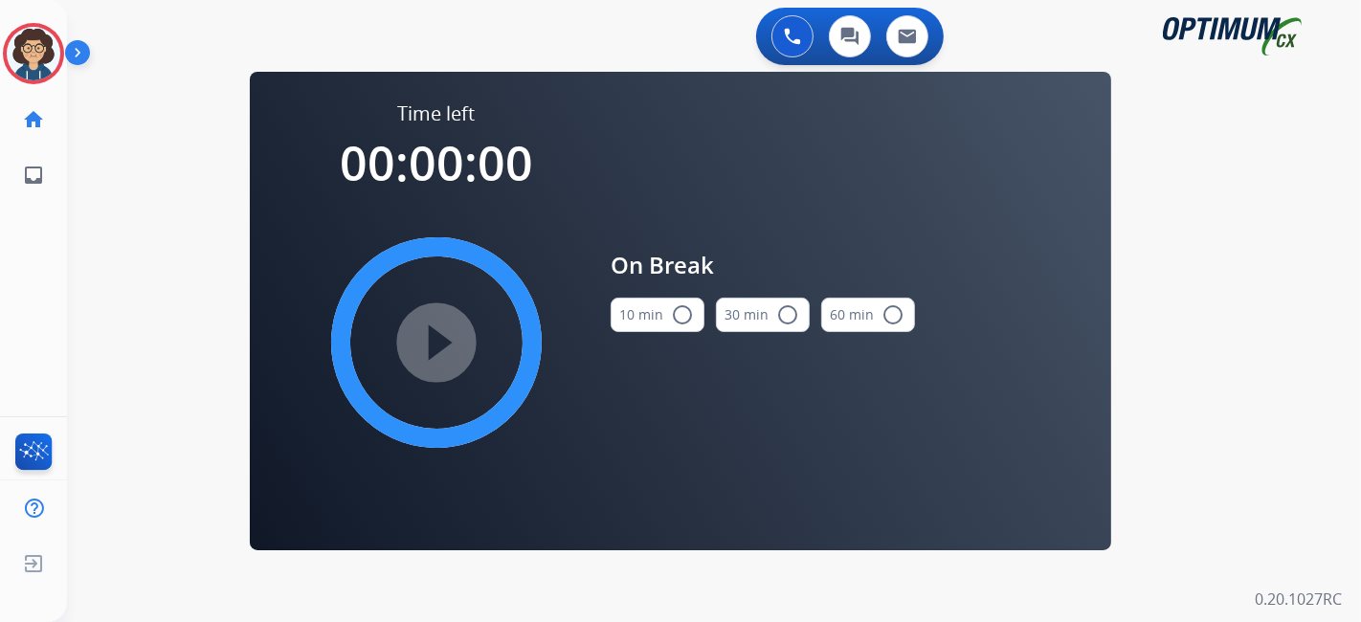
click at [672, 318] on mat-icon "radio_button_unchecked" at bounding box center [682, 314] width 23 height 23
click at [448, 337] on mat-icon "play_circle_filled" at bounding box center [436, 342] width 23 height 23
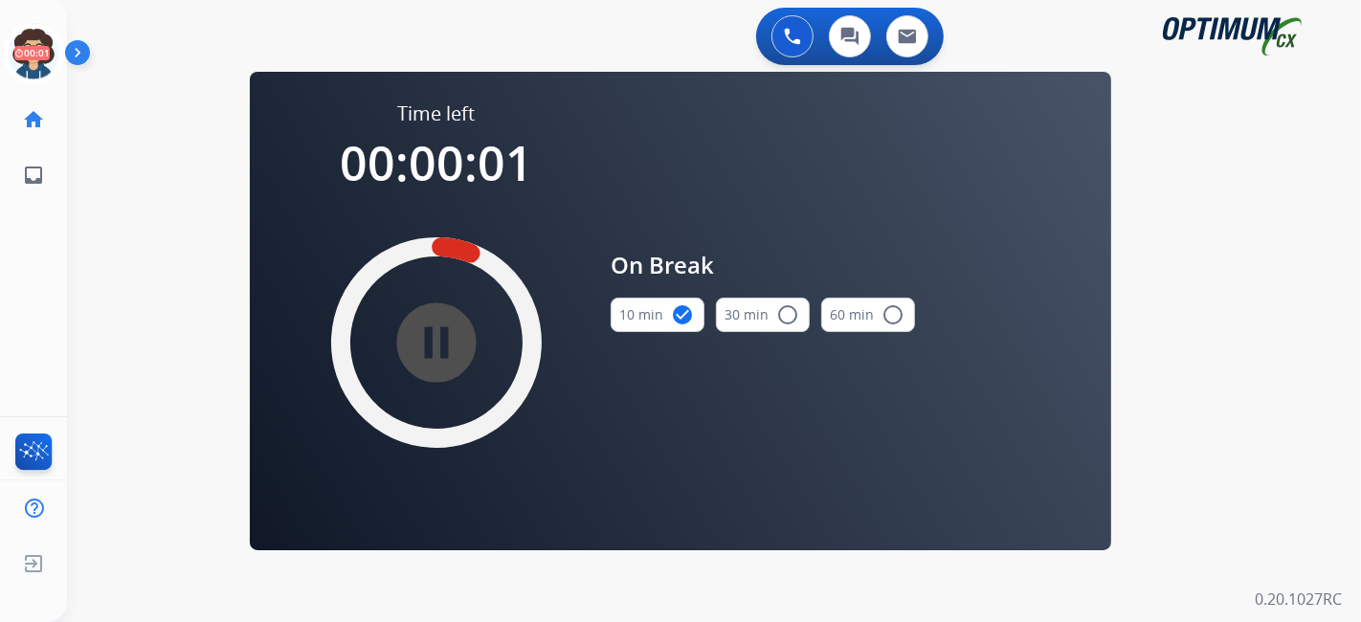
drag, startPoint x: 130, startPoint y: 228, endPoint x: 268, endPoint y: 228, distance: 137.8
click at [130, 228] on div "0 Voice Interactions 0 Chat Interactions 0 Email Interactions swap_horiz Break …" at bounding box center [714, 311] width 1294 height 622
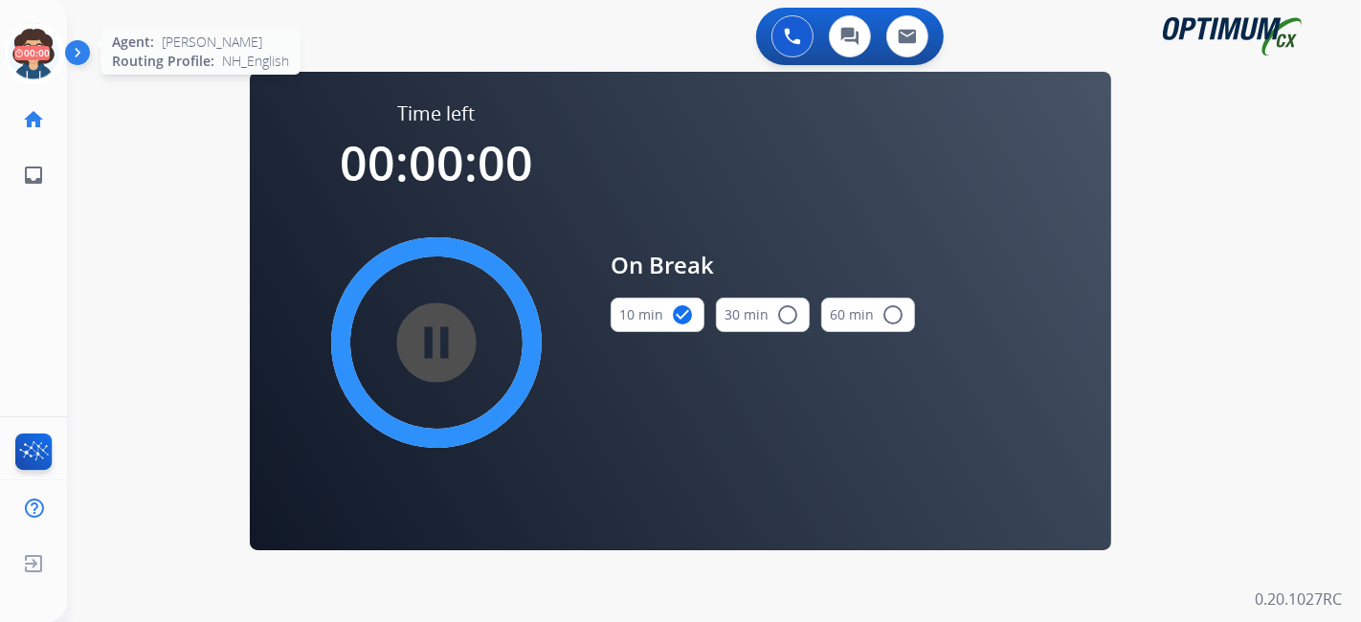
click at [50, 57] on icon at bounding box center [34, 54] width 62 height 62
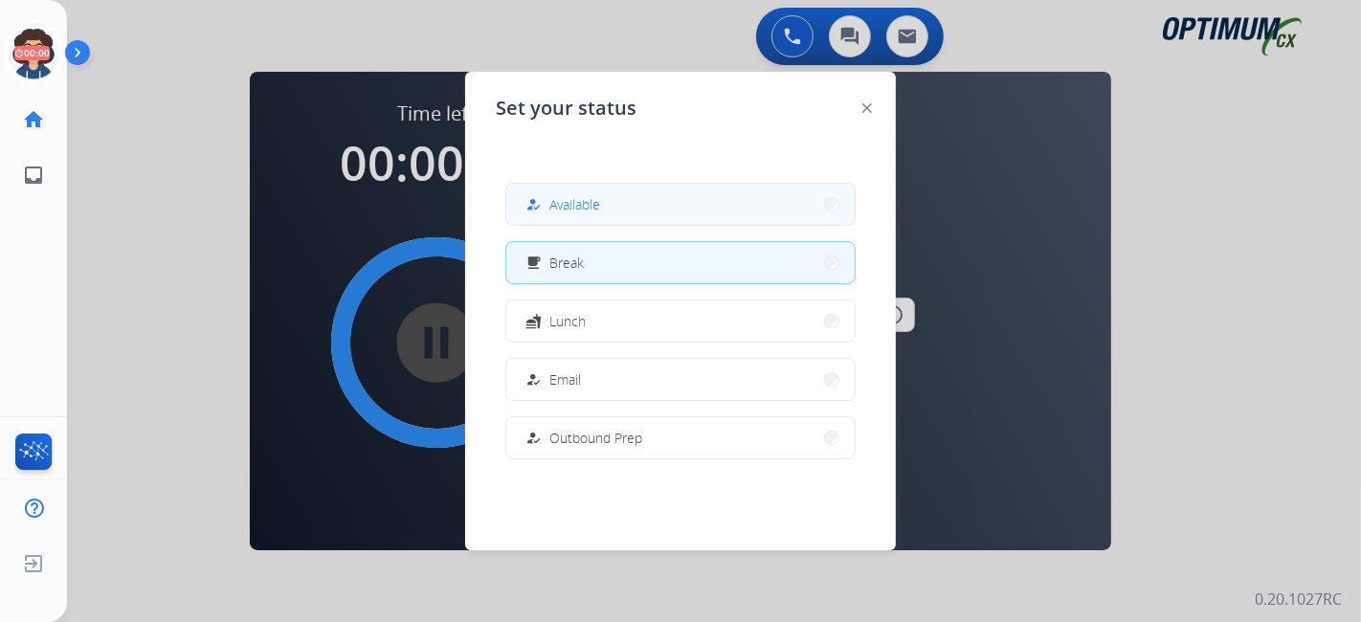
click at [634, 222] on button "how_to_reg Available" at bounding box center [680, 204] width 348 height 41
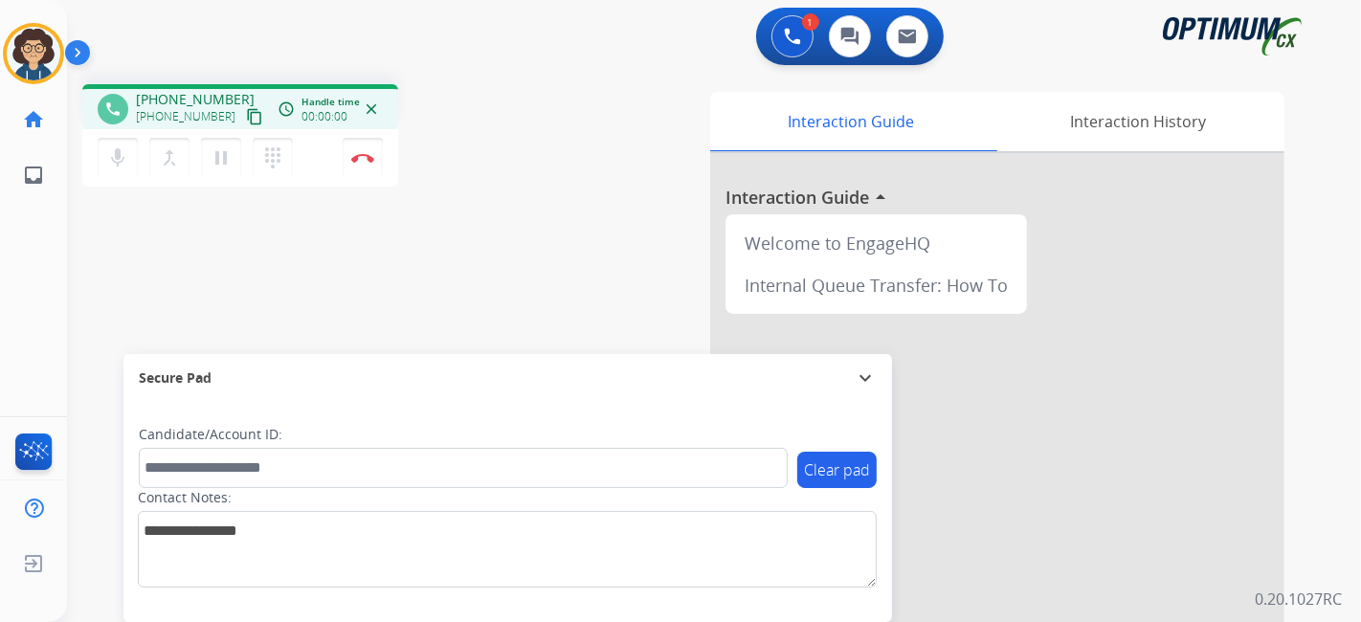
click at [246, 113] on mat-icon "content_copy" at bounding box center [254, 116] width 17 height 17
click at [383, 147] on div "mic Mute merge_type Bridge pause Hold dialpad Dialpad Disconnect" at bounding box center [240, 157] width 316 height 57
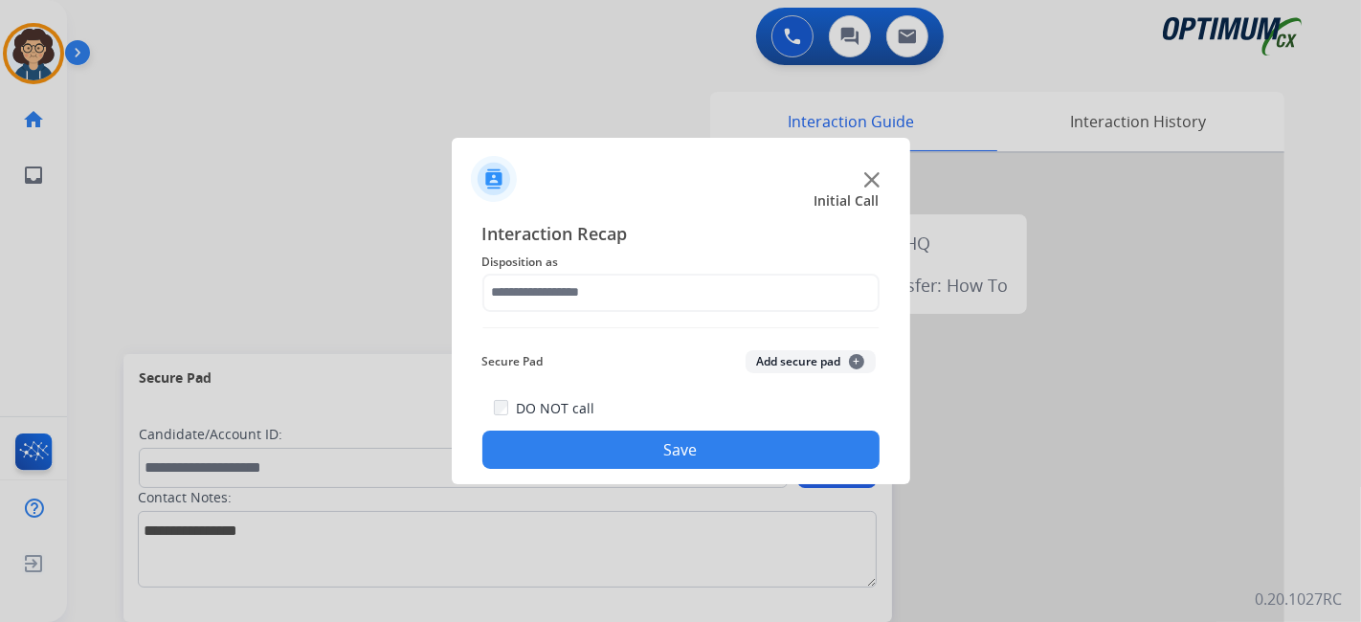
click at [312, 426] on div at bounding box center [680, 311] width 1361 height 622
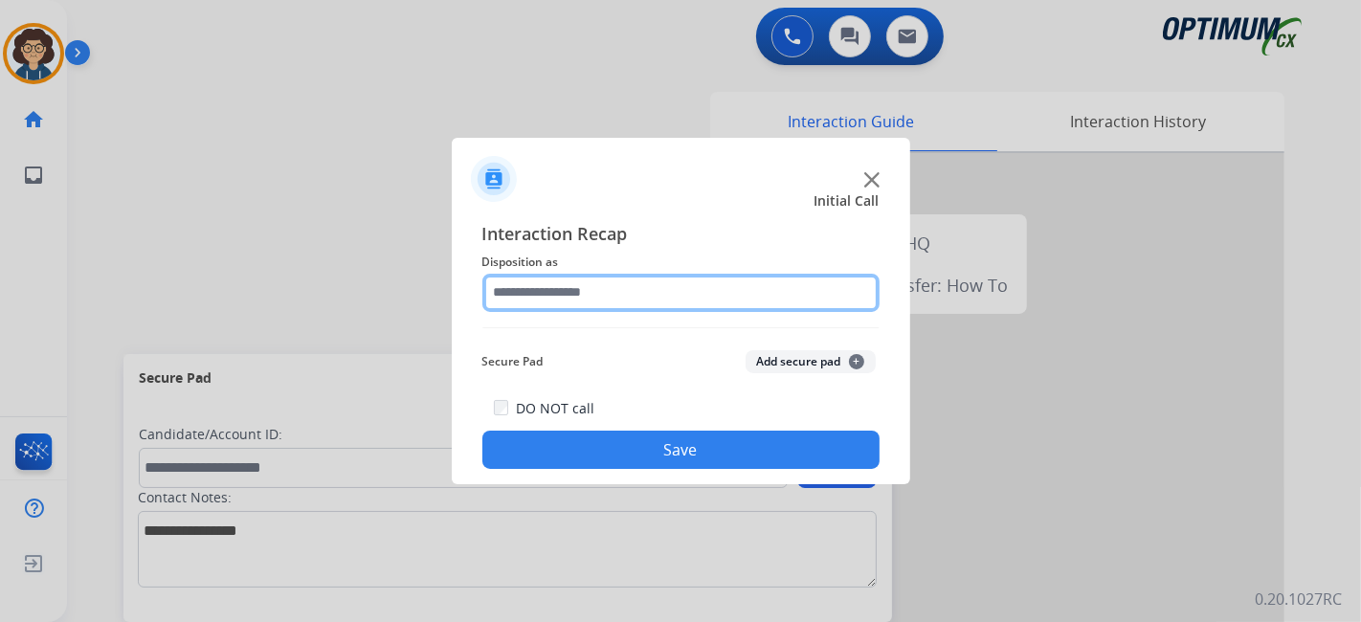
click at [809, 301] on input "text" at bounding box center [680, 293] width 397 height 38
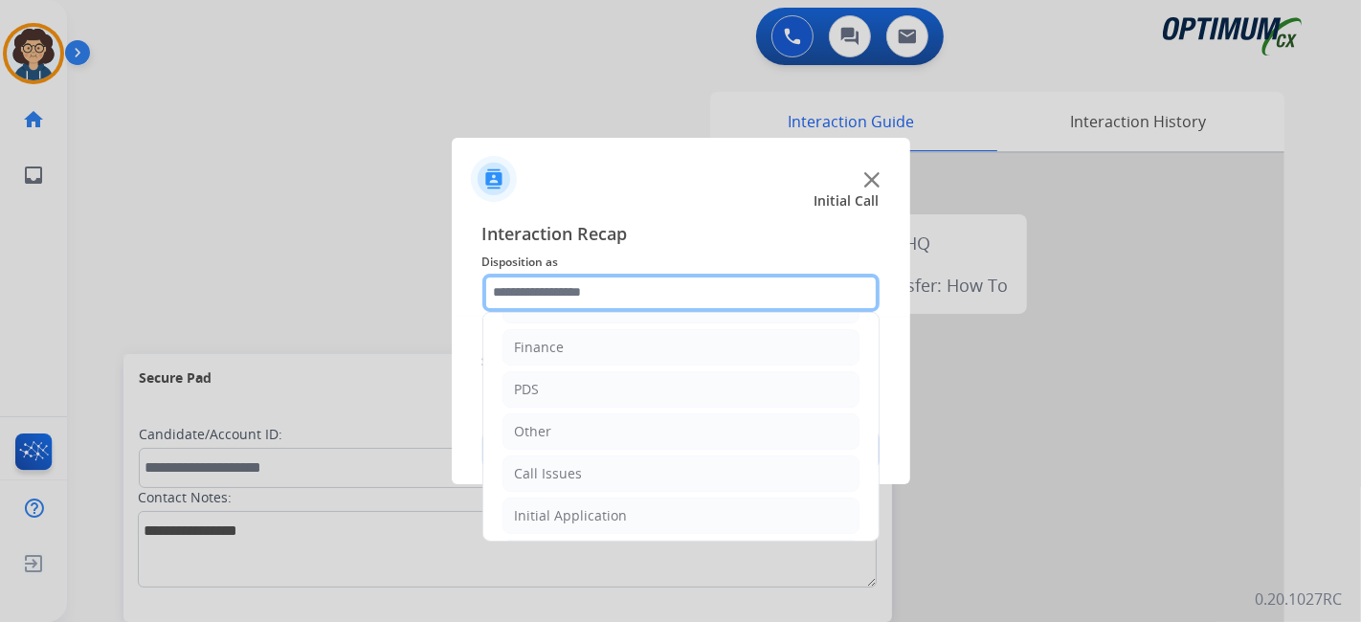
scroll to position [125, 0]
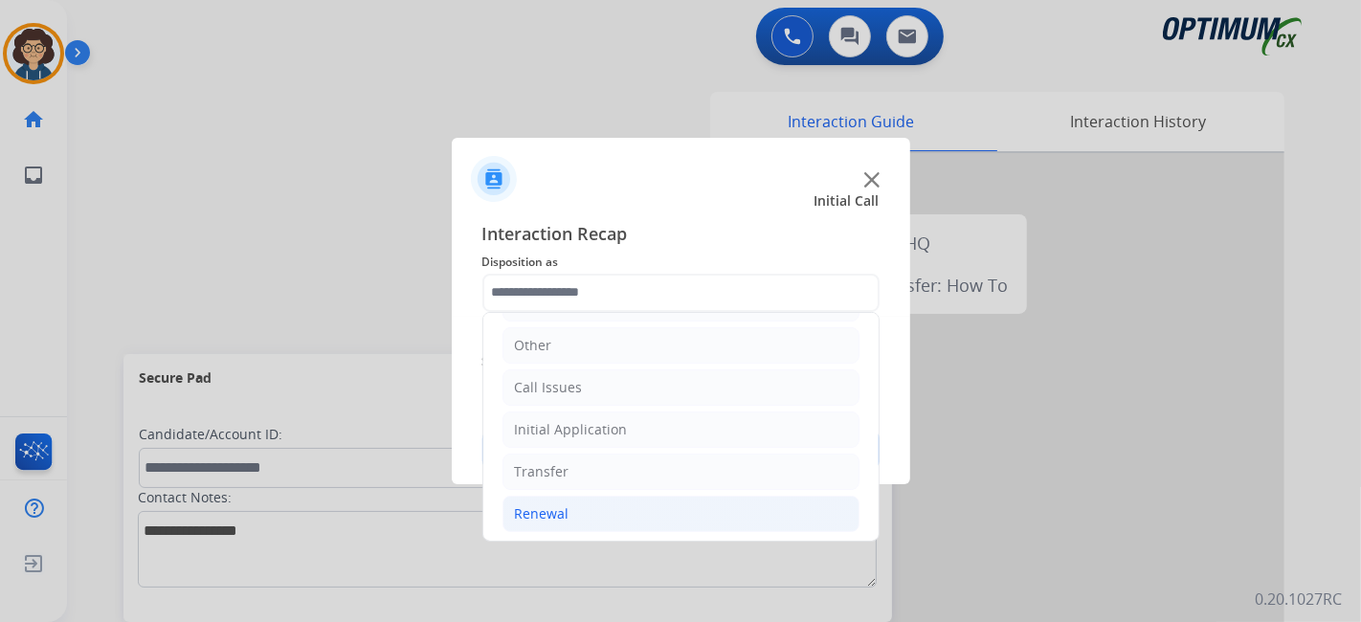
click at [622, 524] on li "Renewal" at bounding box center [680, 514] width 357 height 36
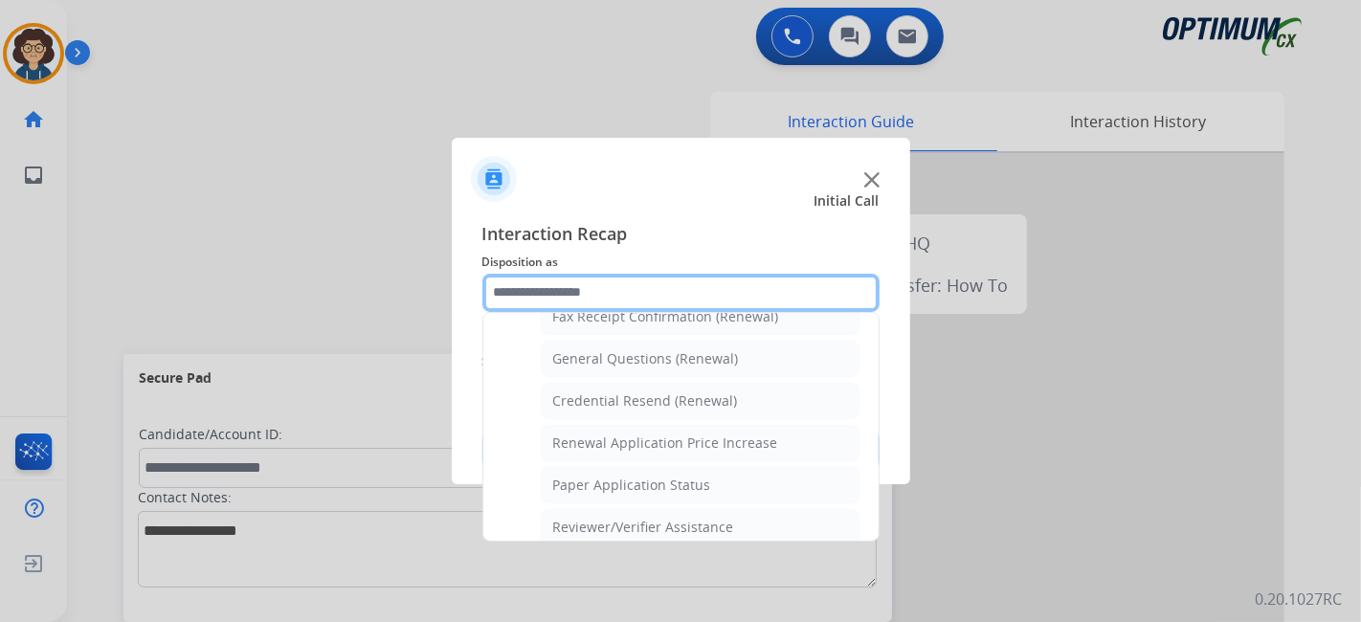
scroll to position [466, 0]
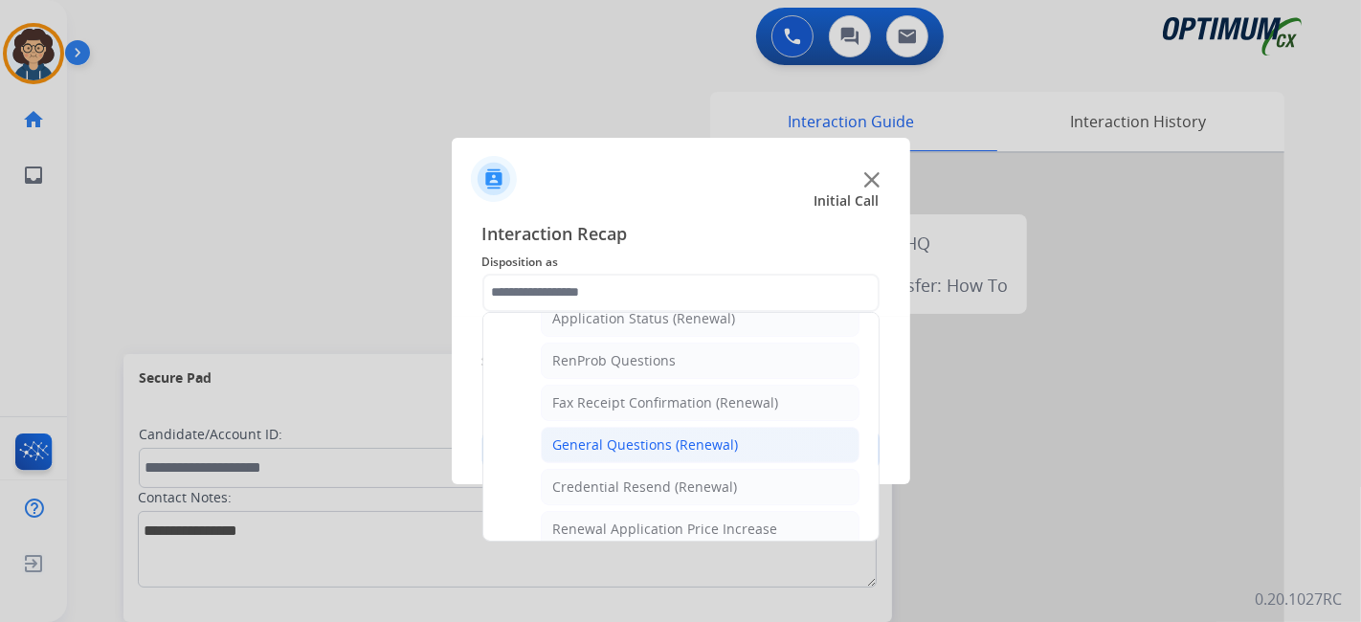
click at [704, 438] on div "General Questions (Renewal)" at bounding box center [646, 444] width 186 height 19
type input "**********"
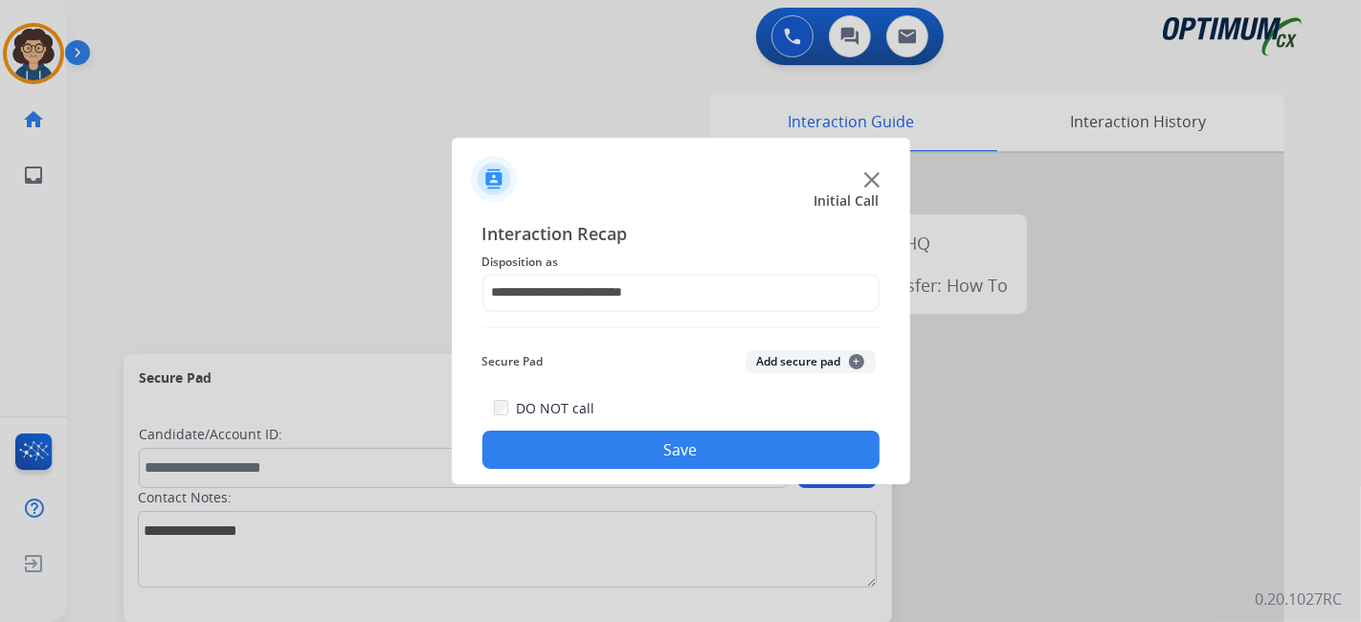
click at [836, 367] on button "Add secure pad +" at bounding box center [810, 361] width 130 height 23
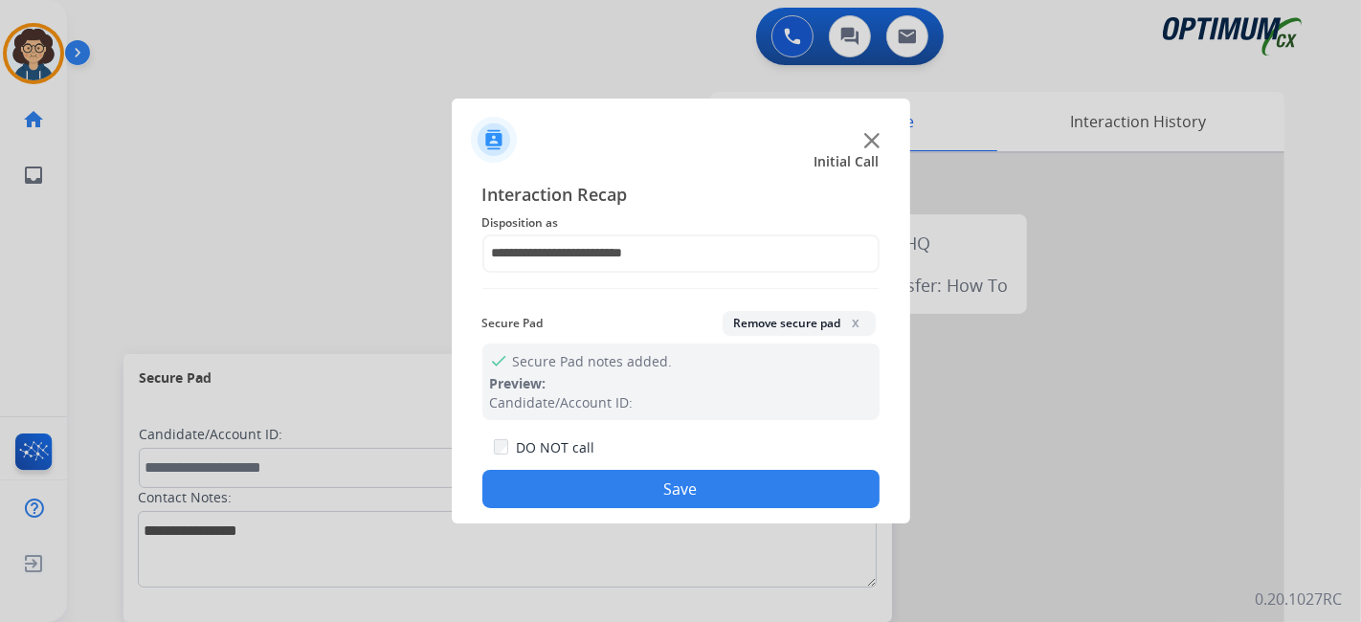
click at [797, 329] on button "Remove secure pad x" at bounding box center [799, 323] width 153 height 25
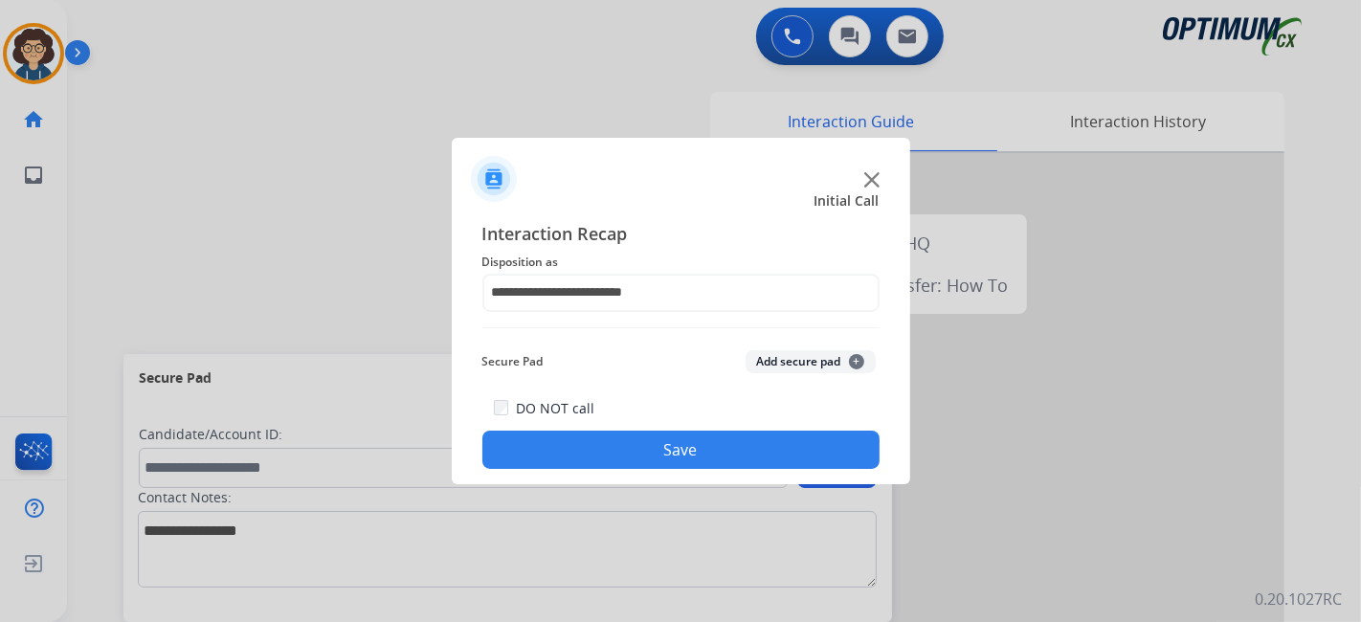
click at [682, 449] on button "Save" at bounding box center [680, 450] width 397 height 38
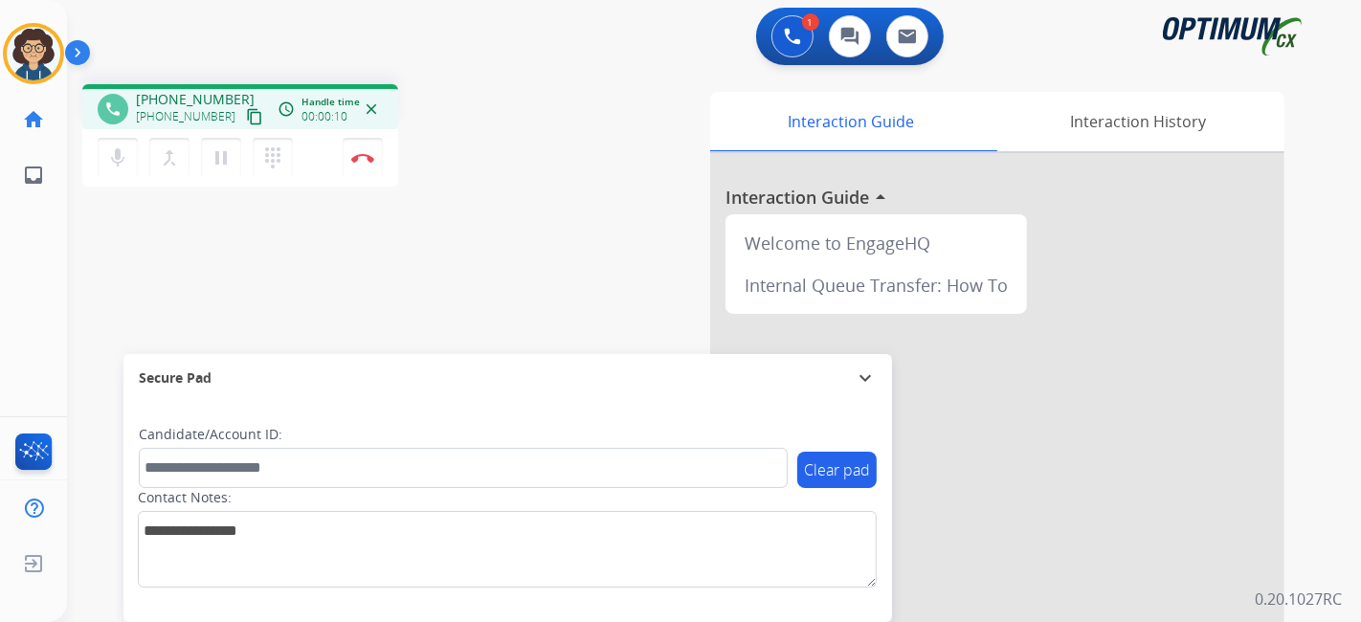
click at [246, 119] on mat-icon "content_copy" at bounding box center [254, 116] width 17 height 17
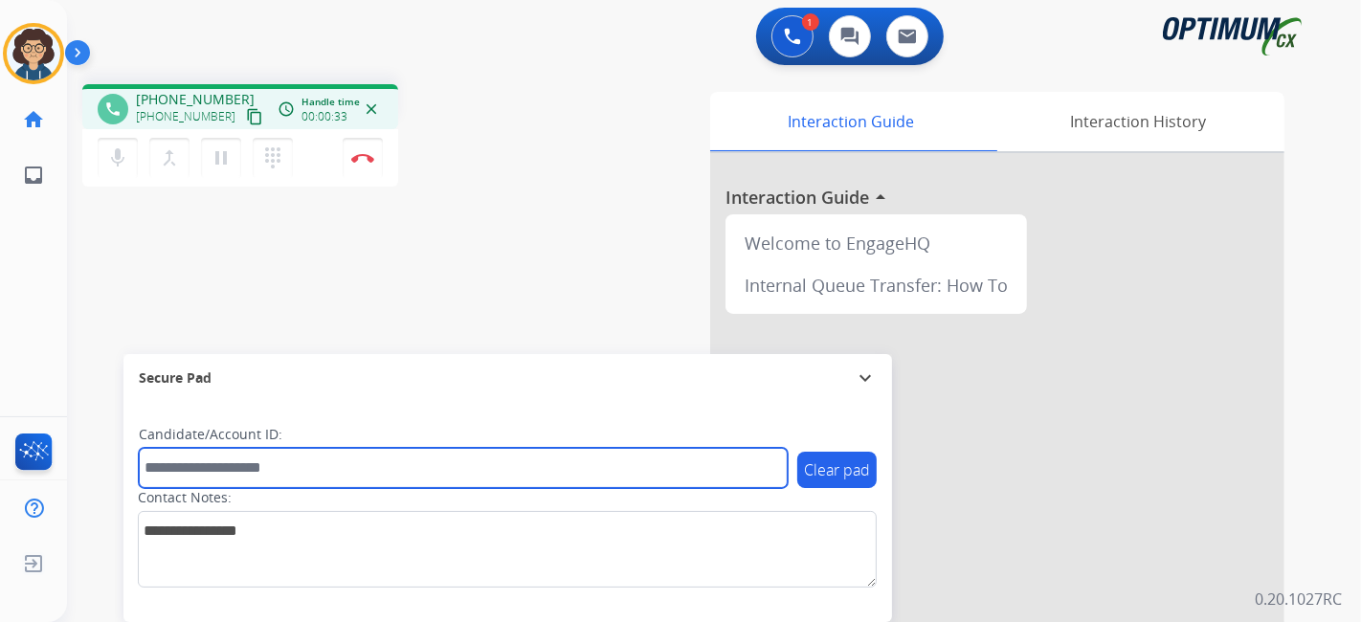
click at [361, 466] on input "text" at bounding box center [463, 468] width 649 height 40
paste input "*******"
type input "*******"
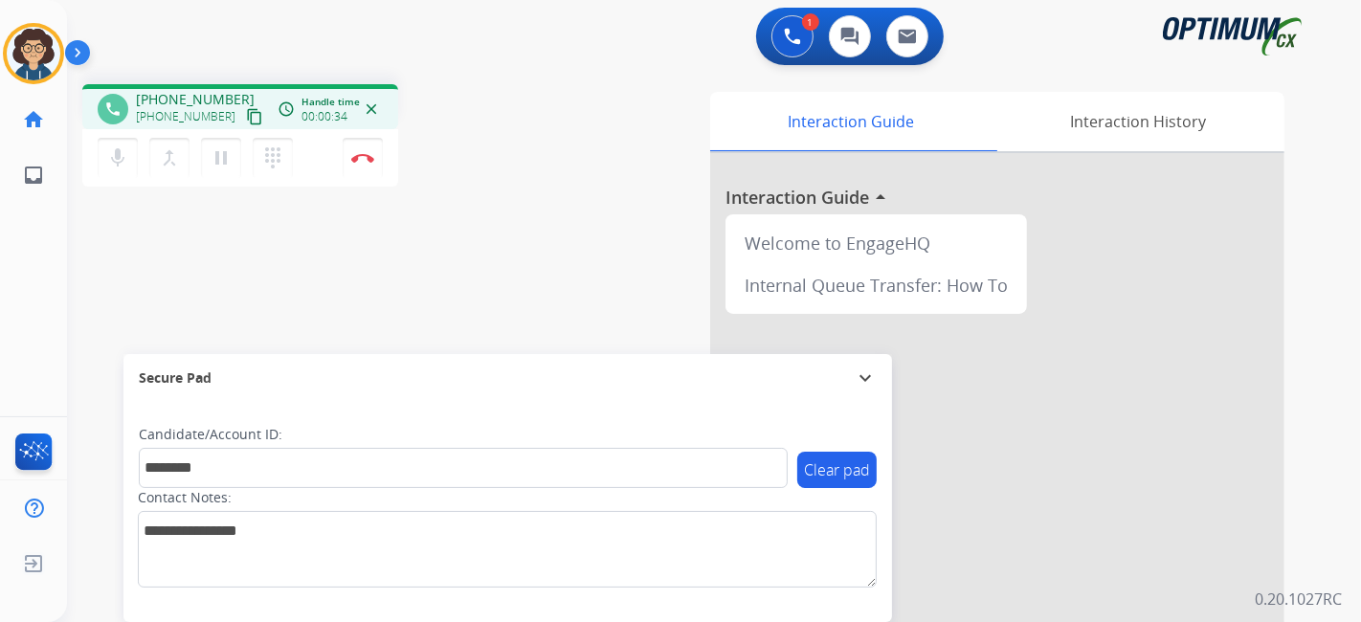
click at [492, 279] on div "phone [PHONE_NUMBER] [PHONE_NUMBER] content_copy access_time Call metrics Queue…" at bounding box center [691, 468] width 1248 height 798
click at [376, 167] on button "Disconnect" at bounding box center [363, 158] width 40 height 40
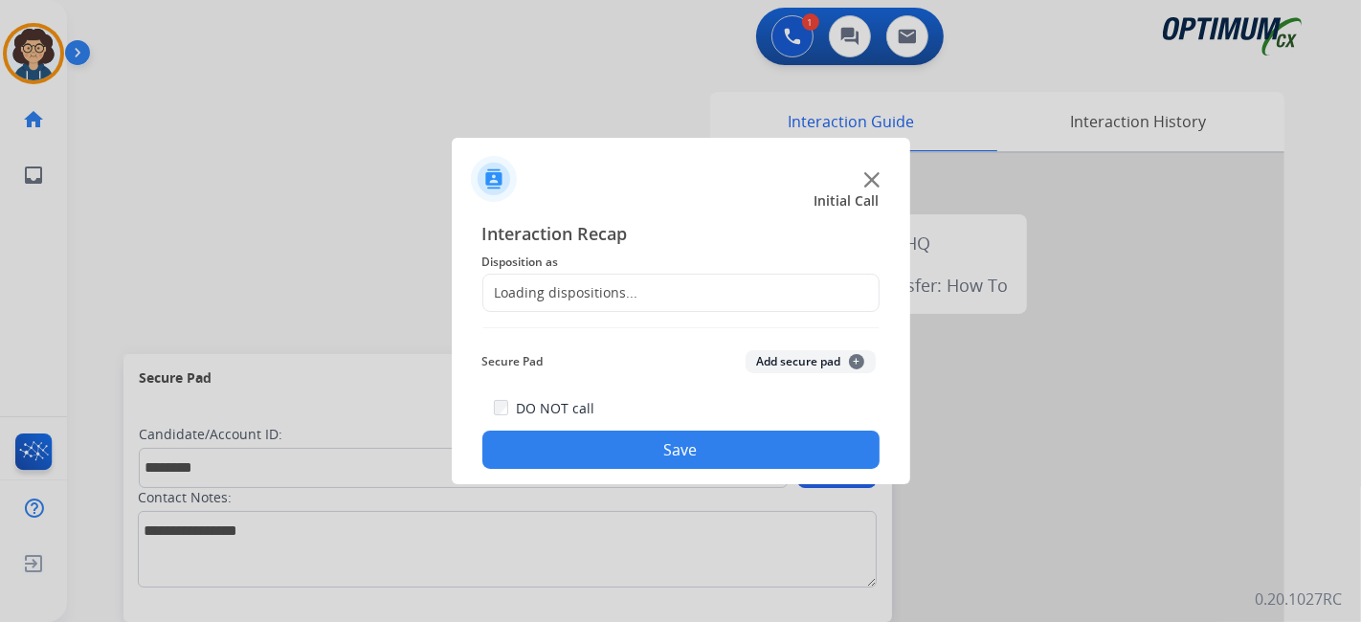
click at [735, 304] on div "Interaction Recap Disposition as Loading dispositions... Secure Pad Add secure …" at bounding box center [680, 345] width 397 height 250
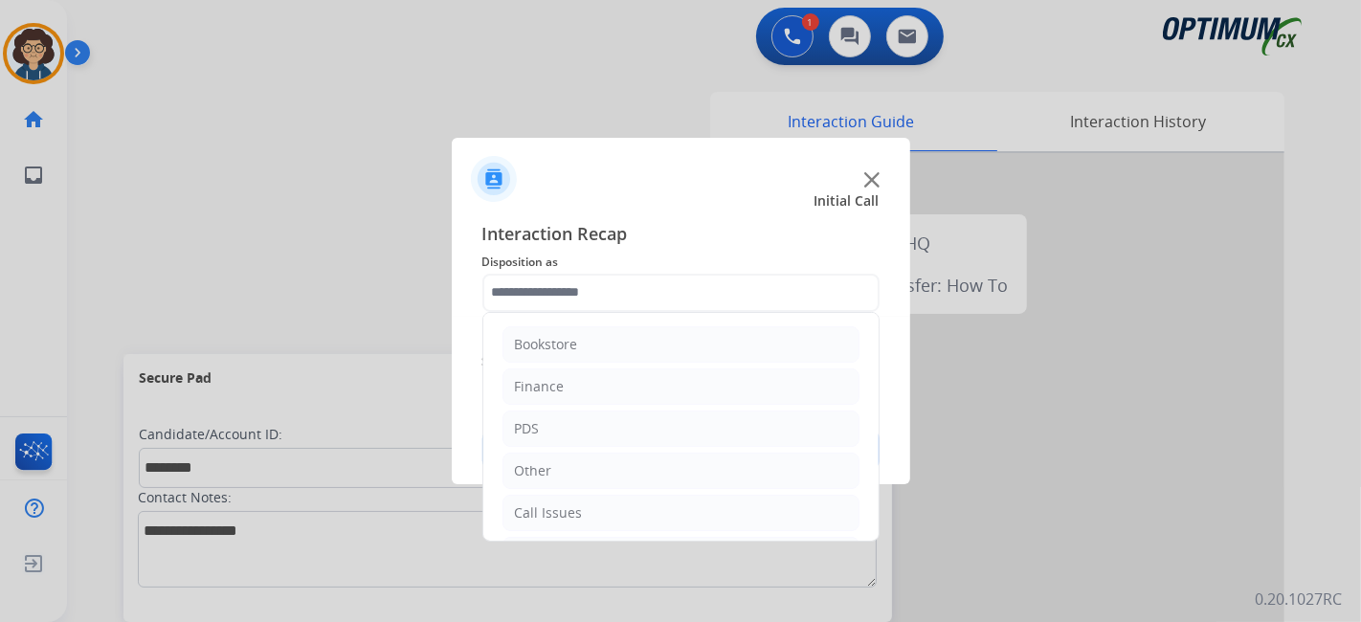
click at [727, 294] on input "text" at bounding box center [680, 293] width 397 height 38
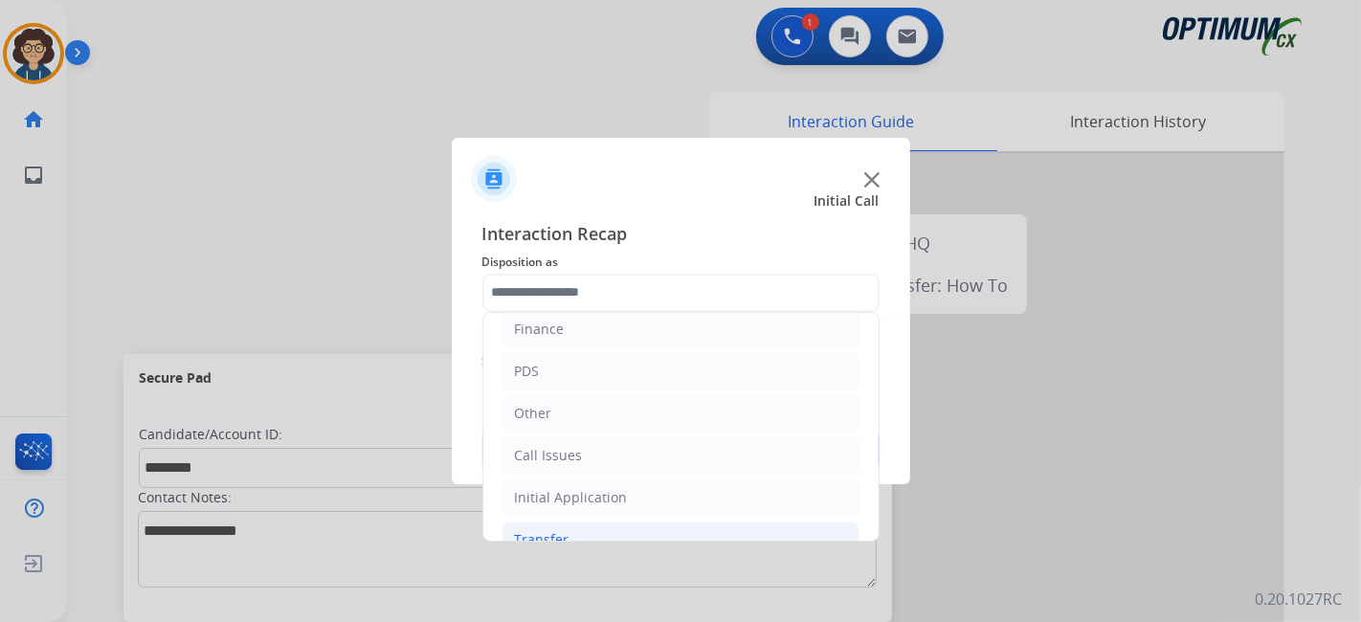
scroll to position [125, 0]
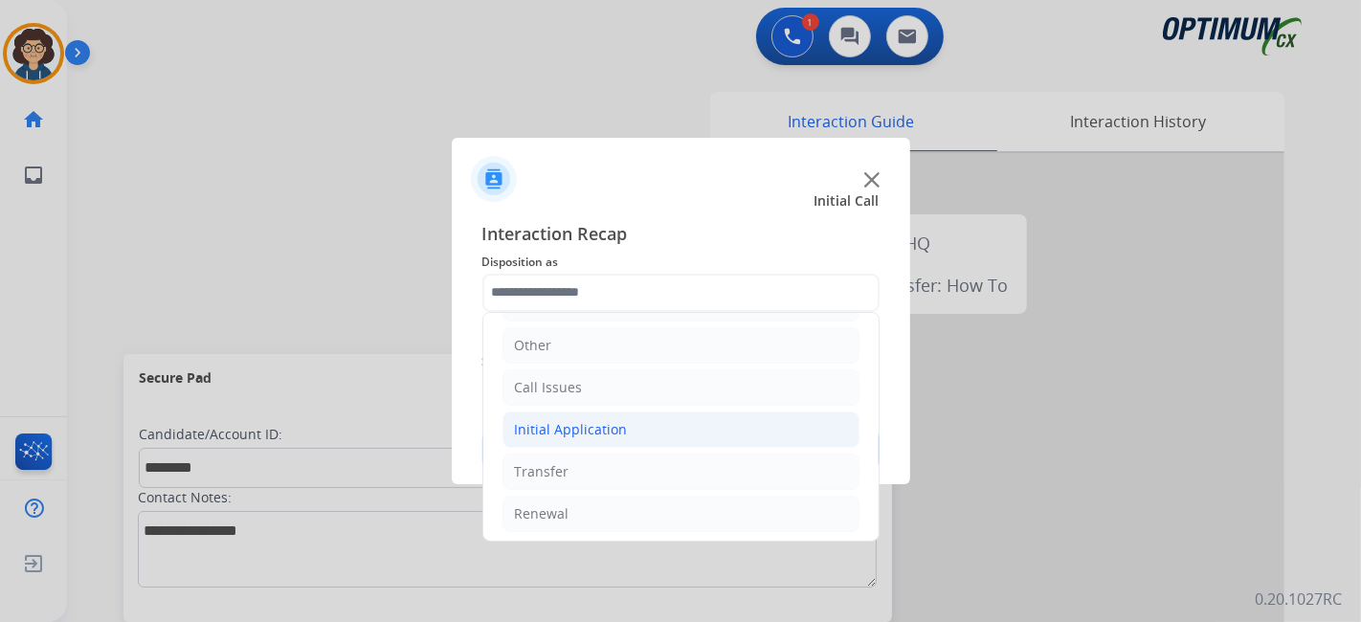
click at [620, 427] on div "Initial Application" at bounding box center [571, 429] width 113 height 19
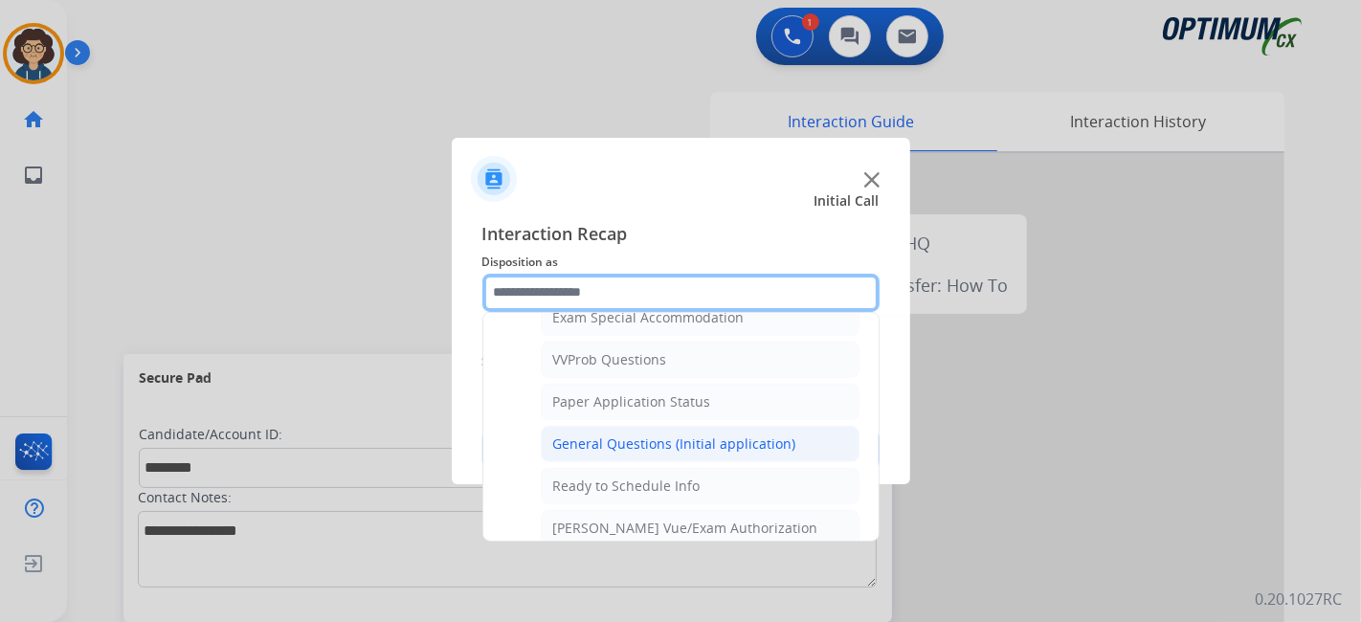
scroll to position [993, 0]
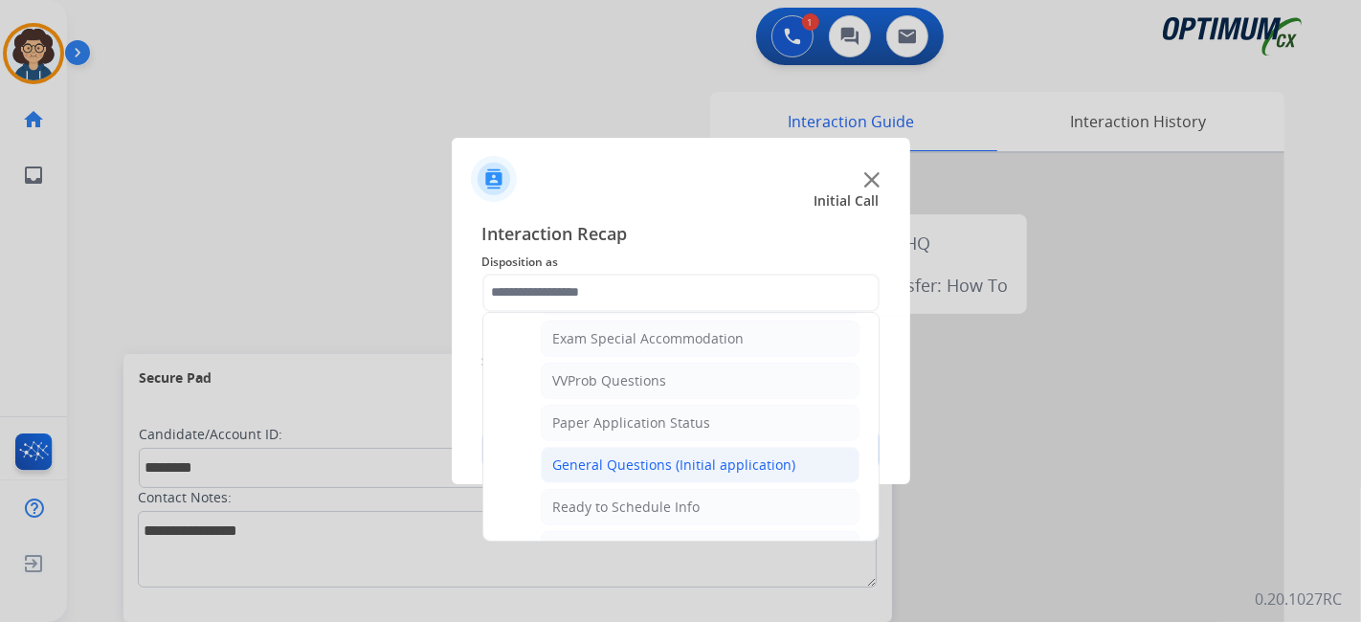
click at [732, 456] on div "General Questions (Initial application)" at bounding box center [674, 465] width 243 height 19
type input "**********"
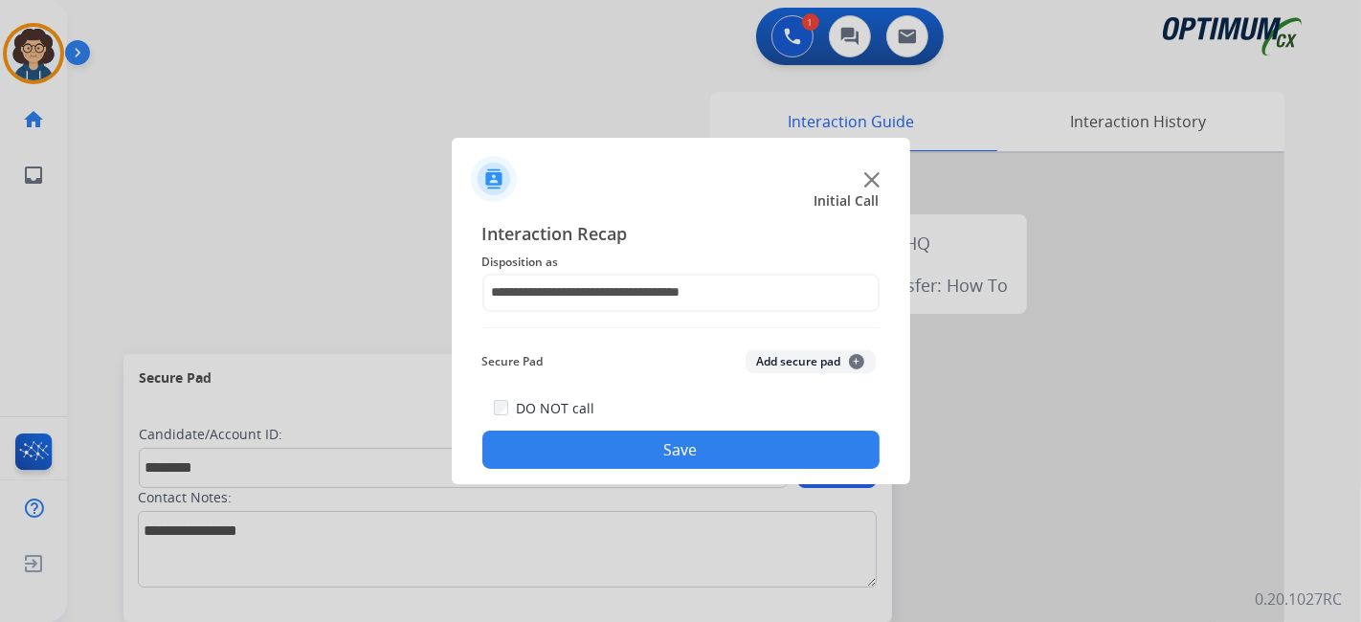
click at [801, 363] on button "Add secure pad +" at bounding box center [810, 361] width 130 height 23
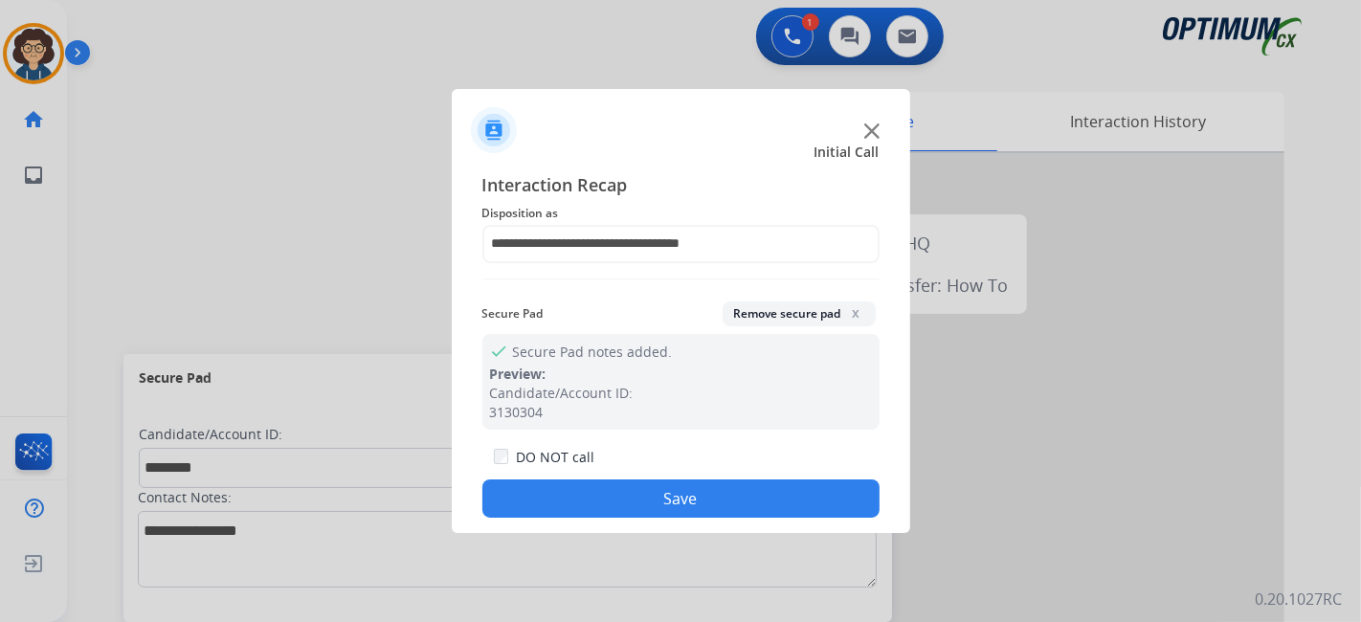
click at [708, 485] on button "Save" at bounding box center [680, 498] width 397 height 38
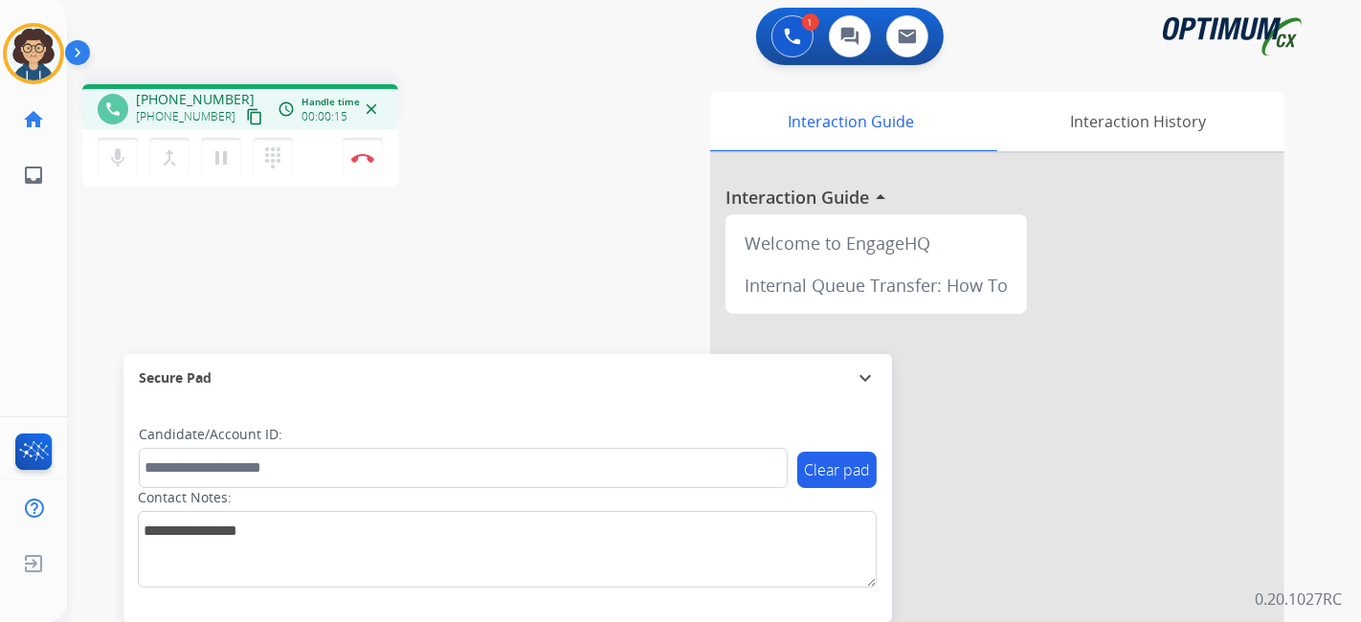
drag, startPoint x: 234, startPoint y: 111, endPoint x: 306, endPoint y: 11, distance: 123.5
click at [234, 105] on div "[PHONE_NUMBER] content_copy" at bounding box center [201, 116] width 130 height 23
click at [246, 110] on mat-icon "content_copy" at bounding box center [254, 116] width 17 height 17
click at [510, 238] on div "phone [PHONE_NUMBER] [PHONE_NUMBER] content_copy access_time Call metrics Queue…" at bounding box center [691, 468] width 1248 height 798
click at [332, 489] on div "Contact Notes:" at bounding box center [507, 538] width 739 height 100
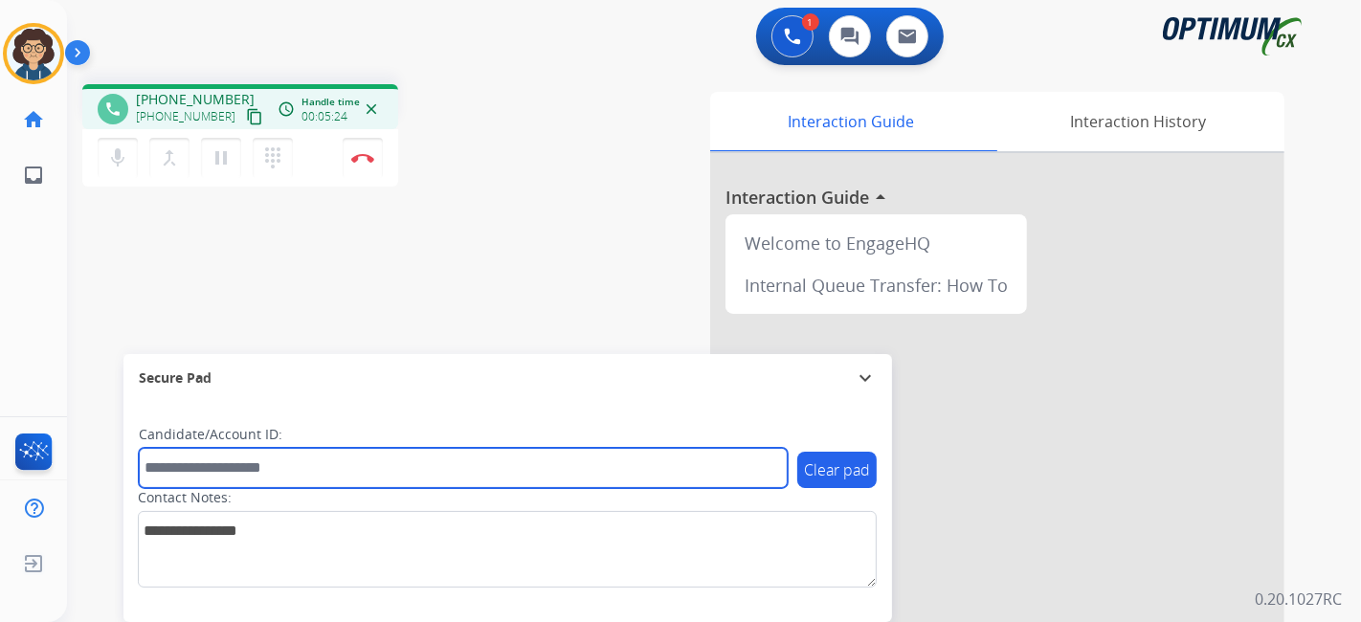
click at [337, 477] on input "text" at bounding box center [463, 468] width 649 height 40
paste input "*******"
type input "*******"
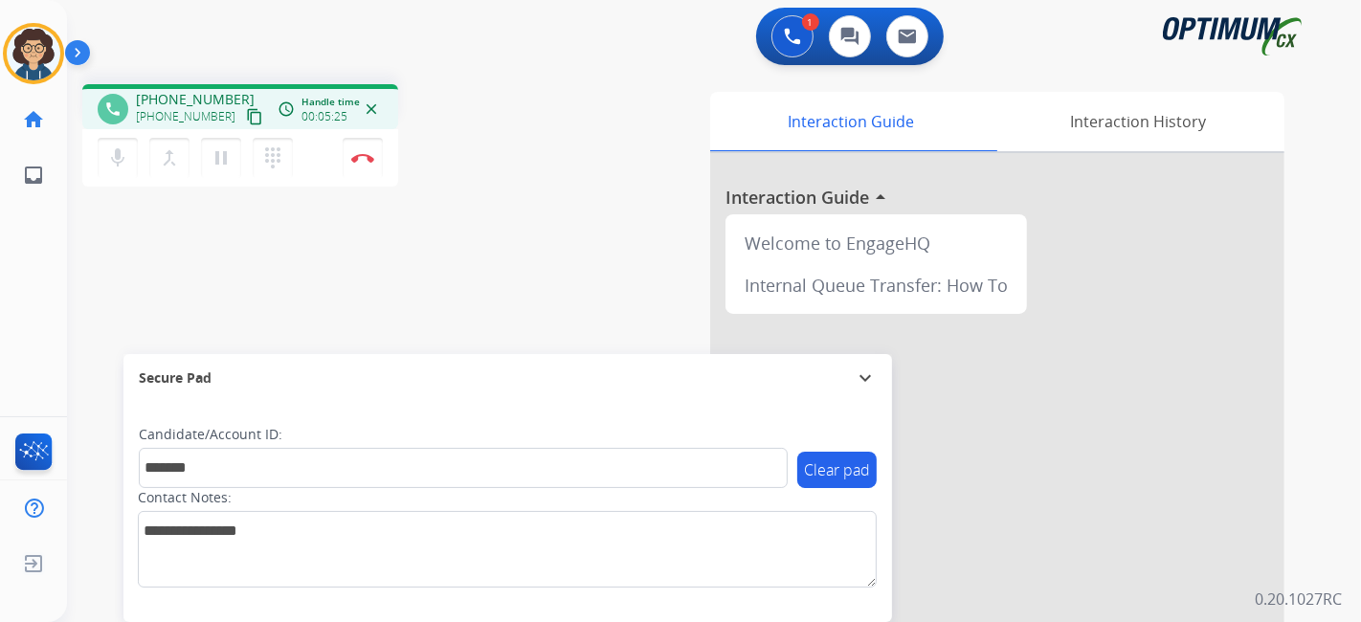
click at [453, 274] on div "phone [PHONE_NUMBER] [PHONE_NUMBER] content_copy access_time Call metrics Queue…" at bounding box center [691, 468] width 1248 height 798
click at [596, 175] on div "Interaction Guide Interaction History Interaction Guide arrow_drop_up Welcome t…" at bounding box center [927, 479] width 713 height 775
click at [569, 227] on div "phone [PHONE_NUMBER] [PHONE_NUMBER] content_copy access_time Call metrics Queue…" at bounding box center [691, 468] width 1248 height 798
click at [662, 206] on div "Interaction Guide Interaction History Interaction Guide arrow_drop_up Welcome t…" at bounding box center [927, 479] width 713 height 775
click at [372, 160] on img at bounding box center [362, 158] width 23 height 10
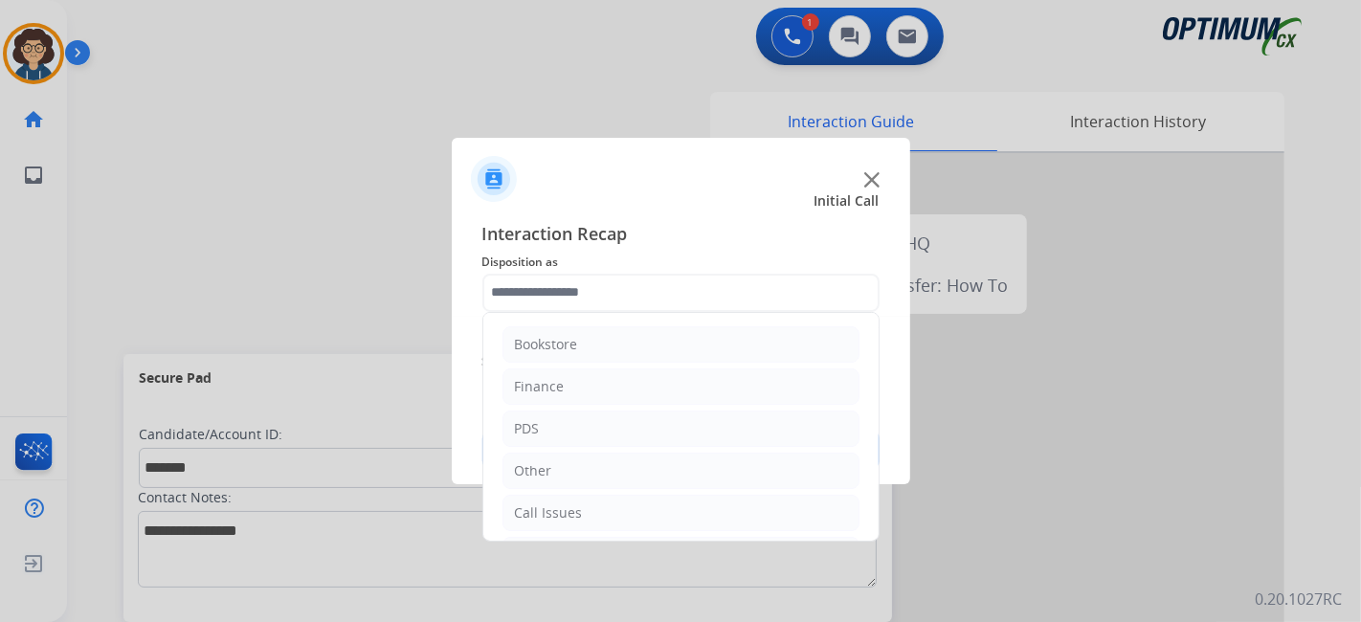
click at [634, 297] on input "text" at bounding box center [680, 293] width 397 height 38
click at [622, 503] on li "Renewal" at bounding box center [680, 514] width 357 height 36
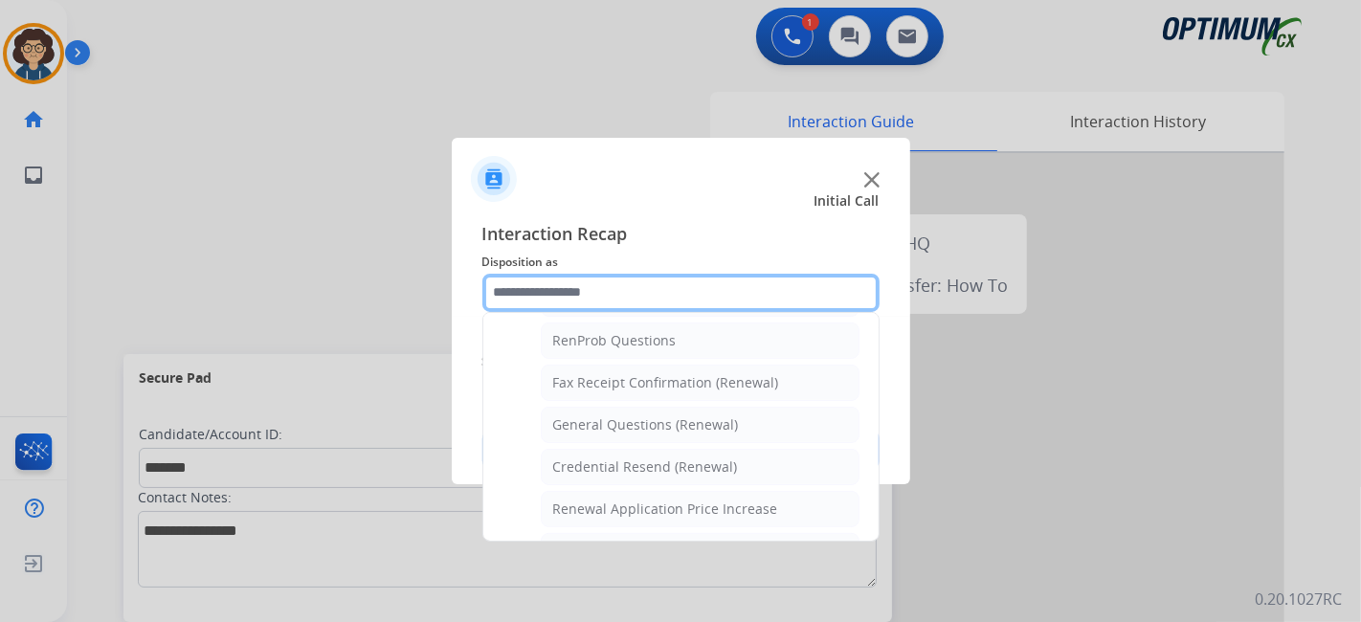
scroll to position [480, 0]
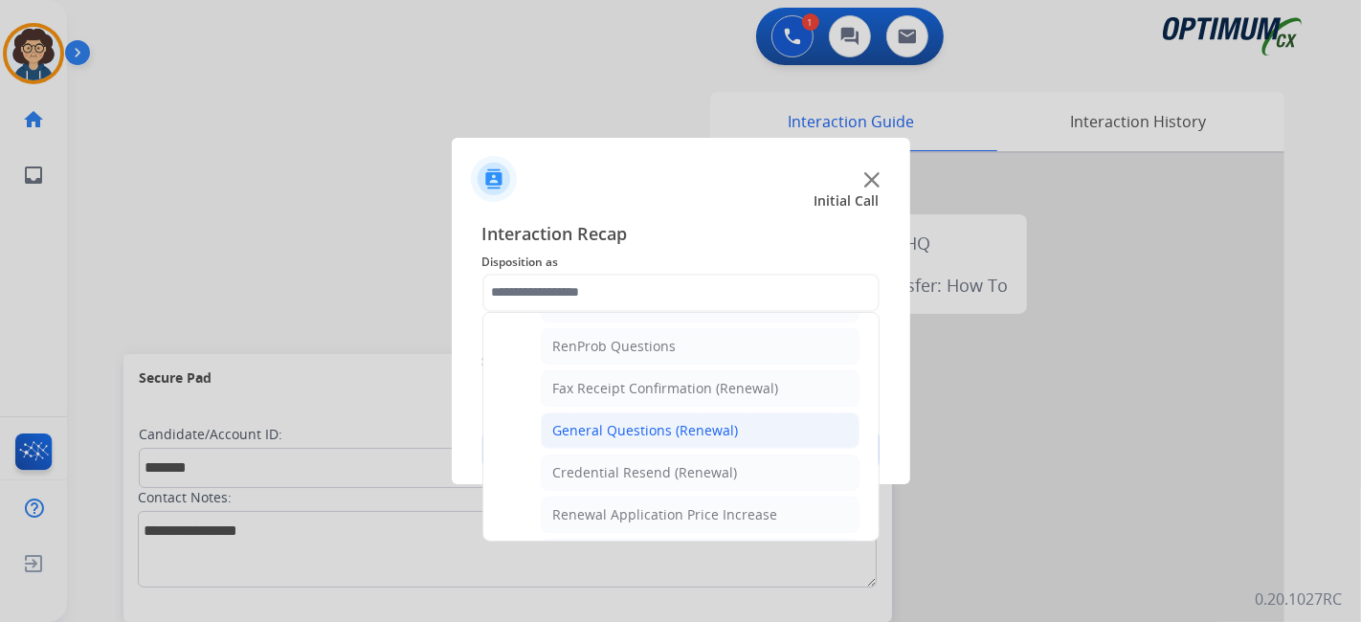
click at [710, 433] on li "General Questions (Renewal)" at bounding box center [700, 430] width 319 height 36
type input "**********"
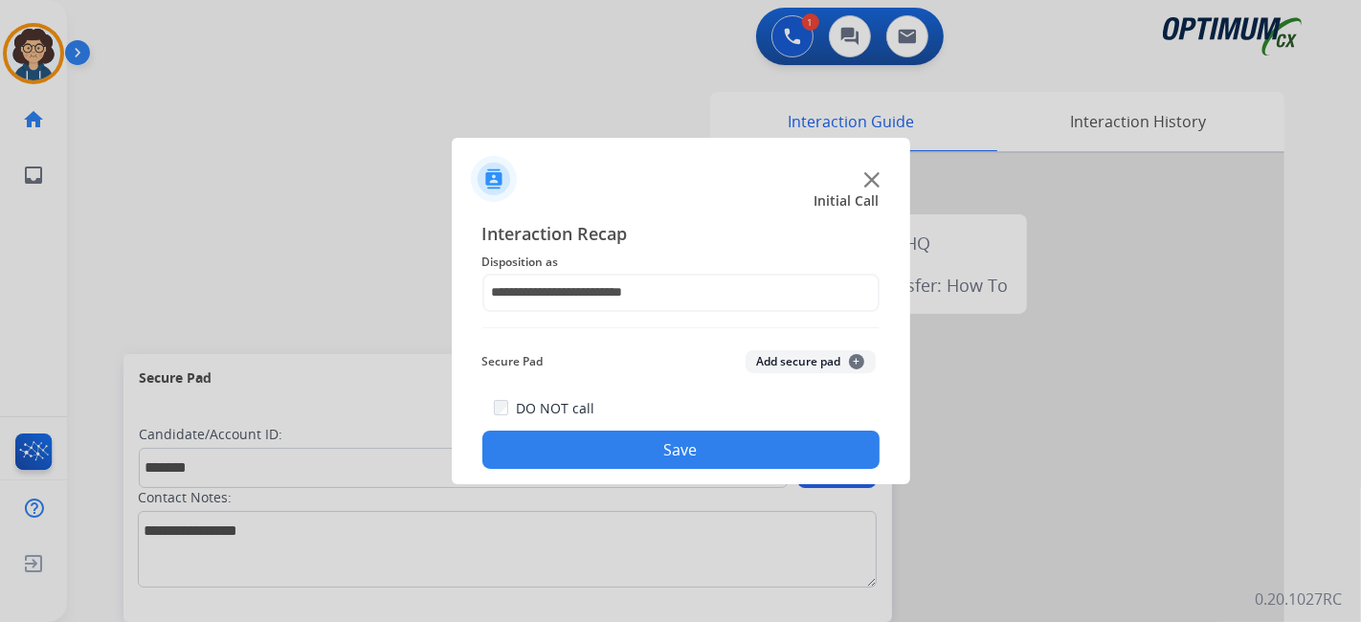
click at [812, 362] on button "Add secure pad +" at bounding box center [810, 361] width 130 height 23
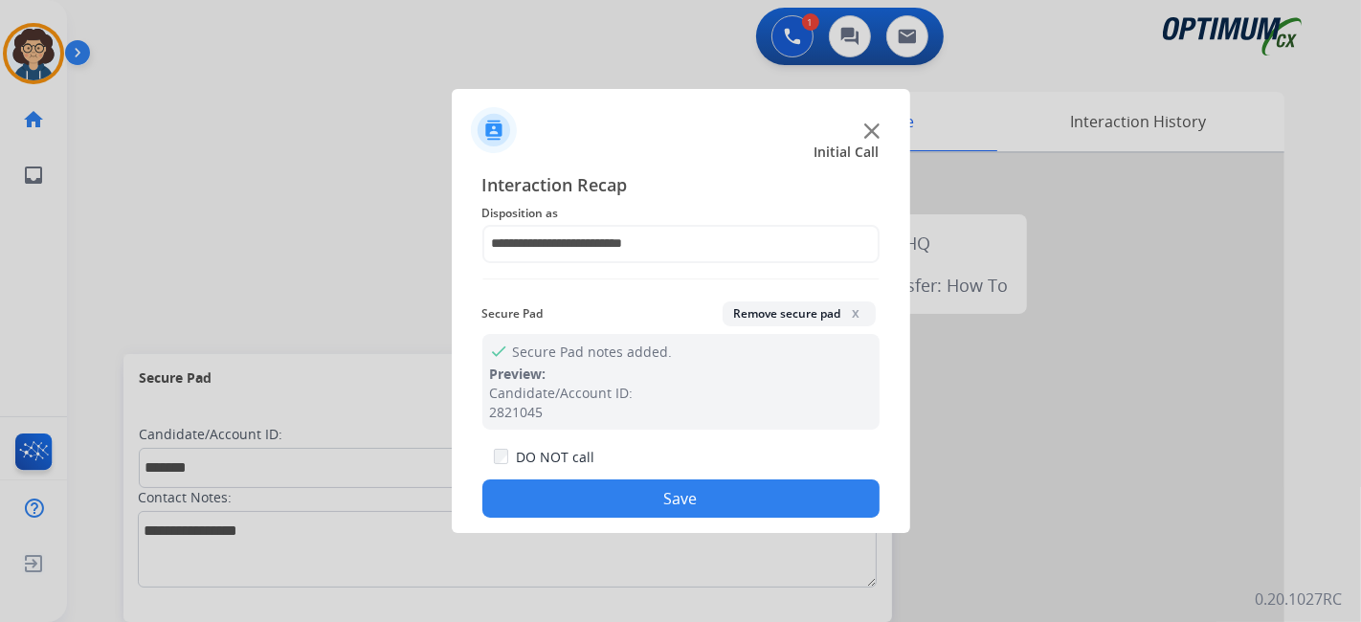
drag, startPoint x: 701, startPoint y: 497, endPoint x: 373, endPoint y: 100, distance: 514.6
click at [698, 497] on button "Save" at bounding box center [680, 498] width 397 height 38
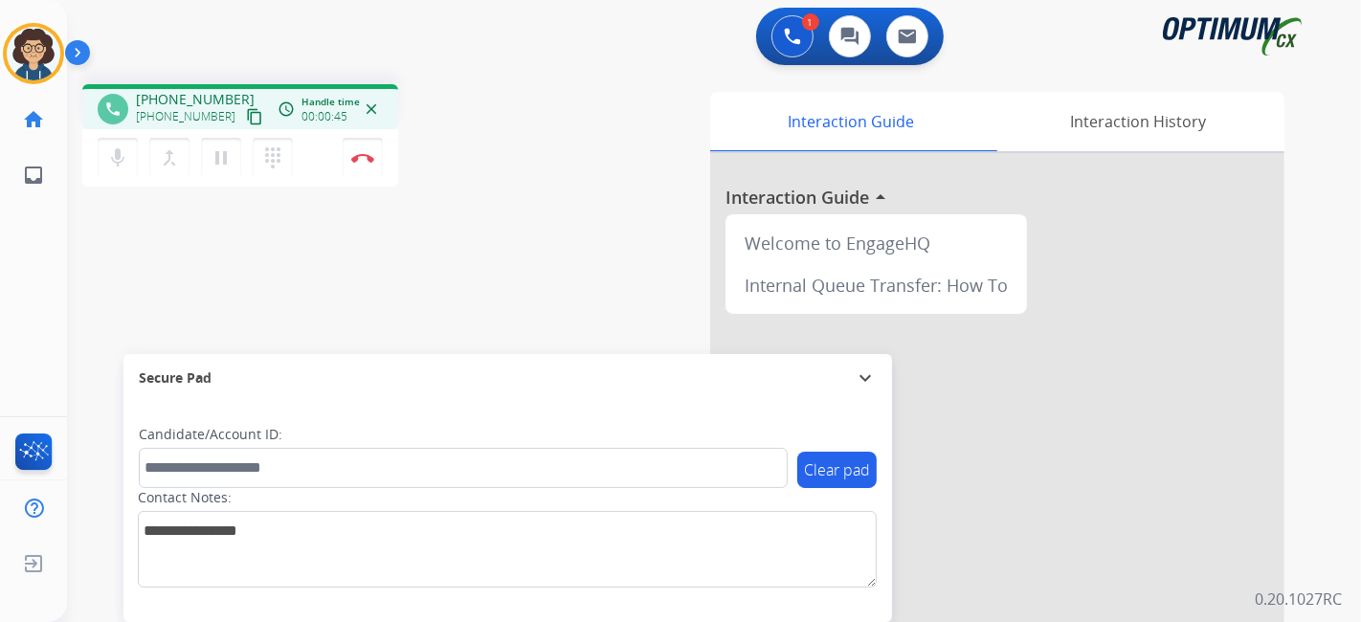
drag, startPoint x: 234, startPoint y: 112, endPoint x: 239, endPoint y: 103, distance: 9.9
click at [246, 109] on mat-icon "content_copy" at bounding box center [254, 116] width 17 height 17
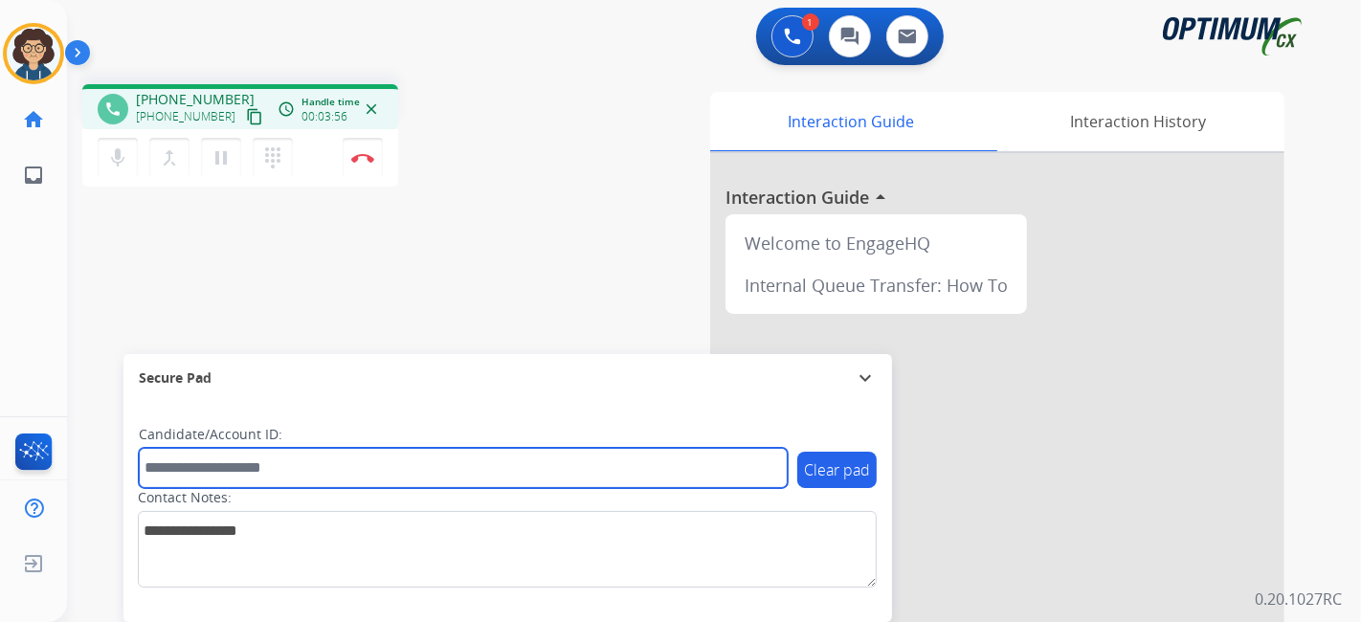
click at [336, 479] on input "text" at bounding box center [463, 468] width 649 height 40
paste input "*******"
type input "*******"
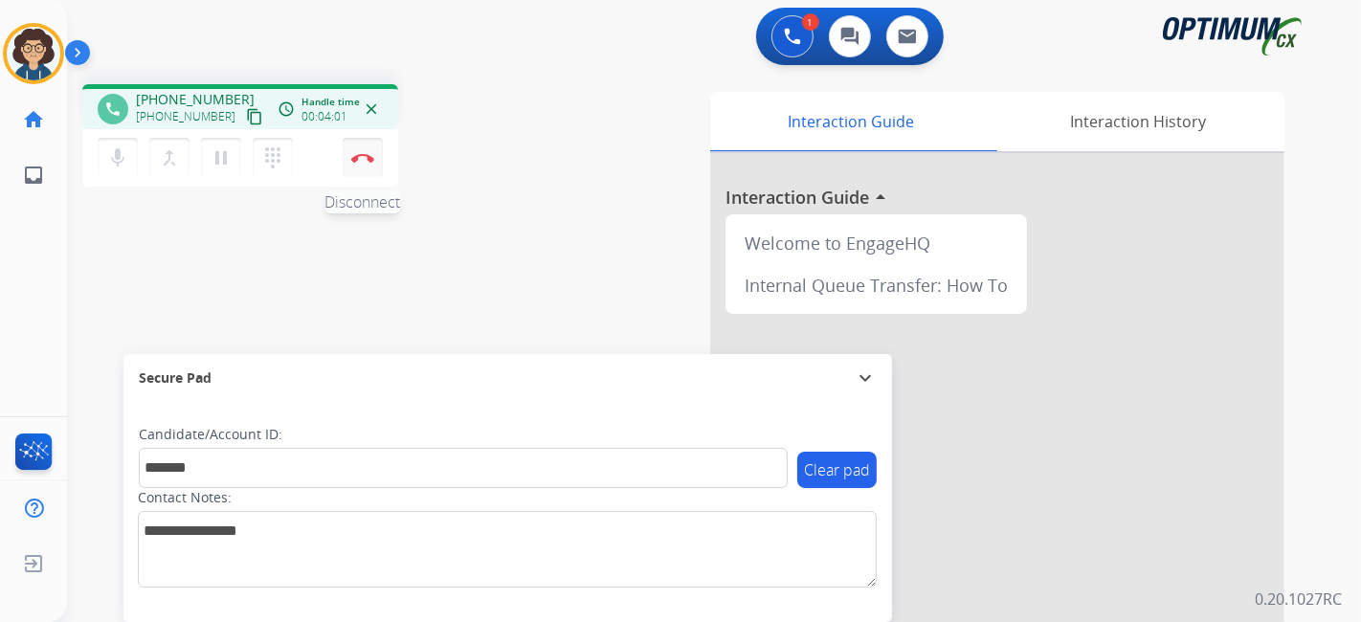
click at [368, 167] on button "Disconnect" at bounding box center [363, 158] width 40 height 40
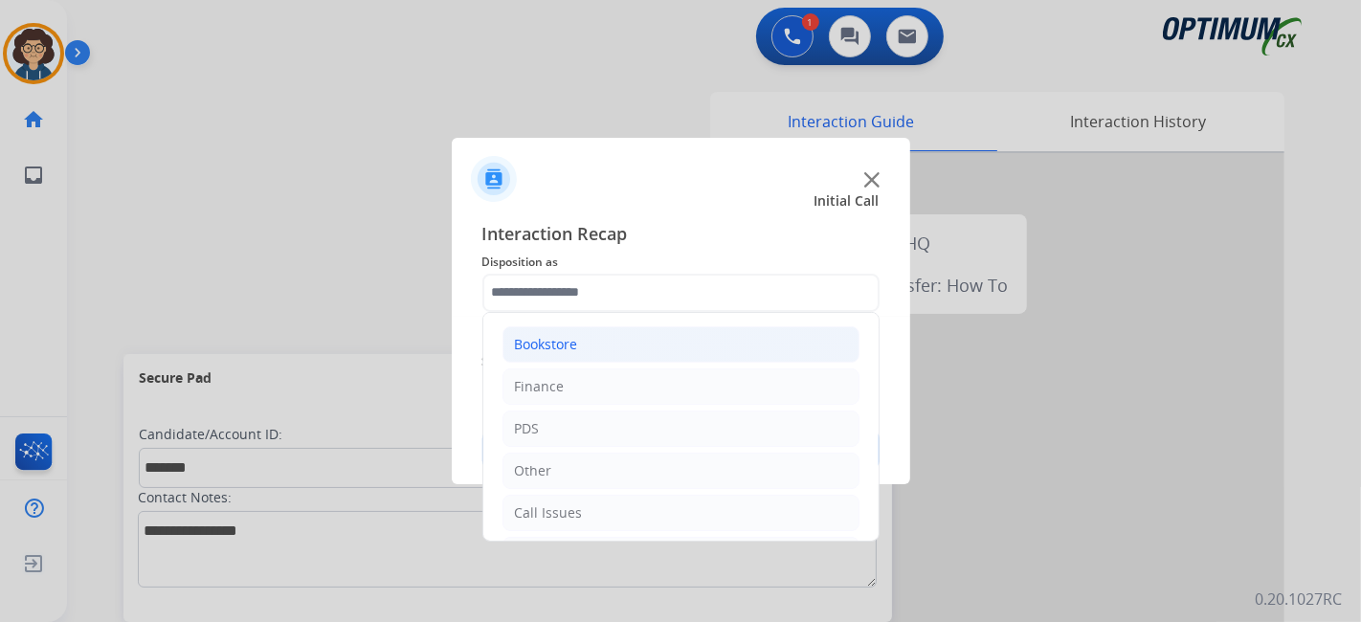
click at [634, 352] on li "Bookstore" at bounding box center [680, 344] width 357 height 36
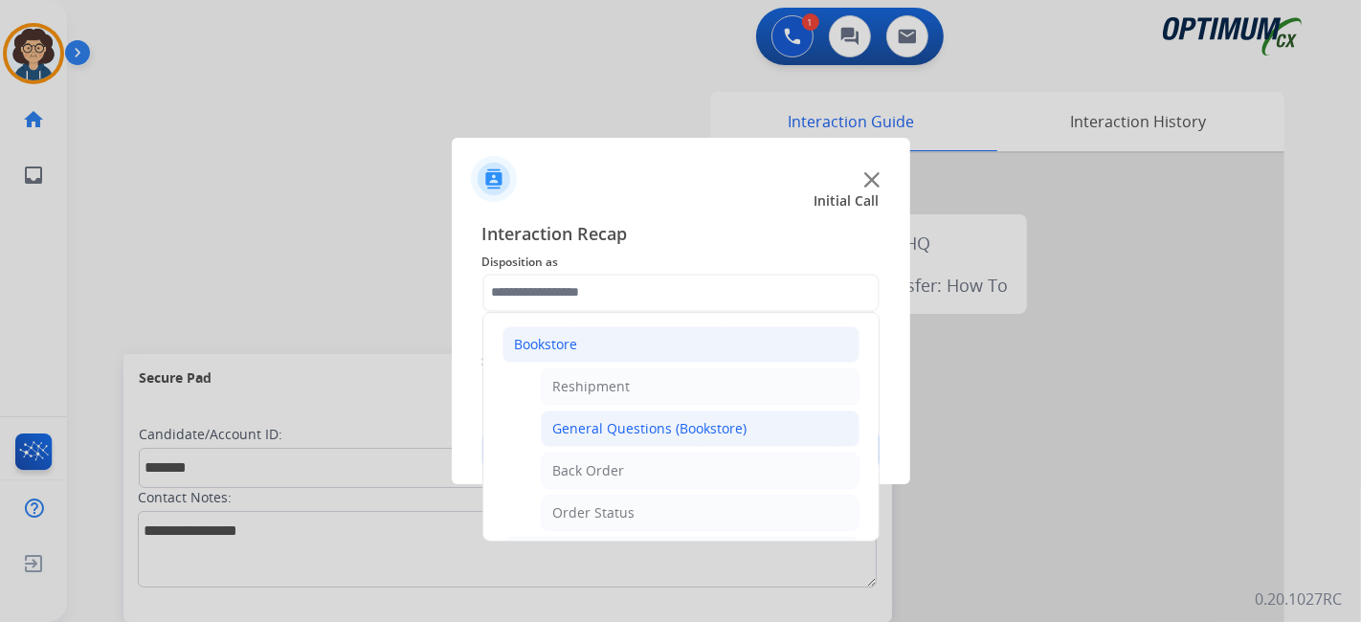
click at [655, 442] on li "General Questions (Bookstore)" at bounding box center [700, 429] width 319 height 36
type input "**********"
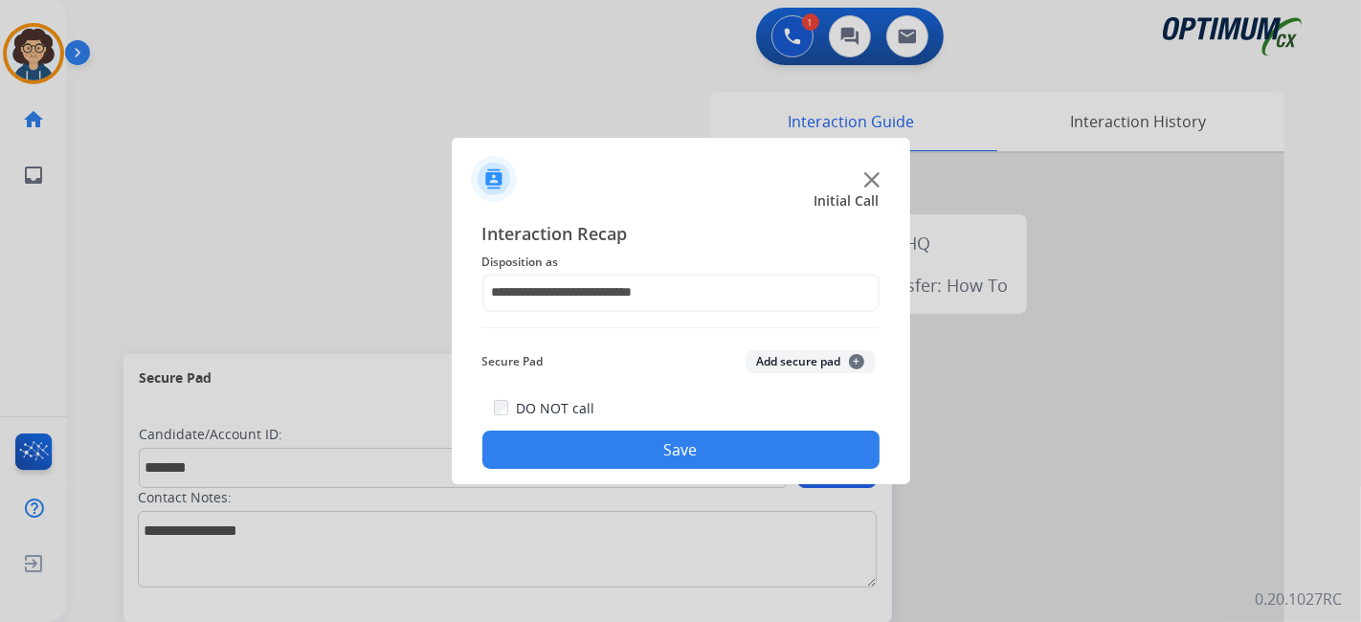
click at [770, 363] on button "Add secure pad +" at bounding box center [810, 361] width 130 height 23
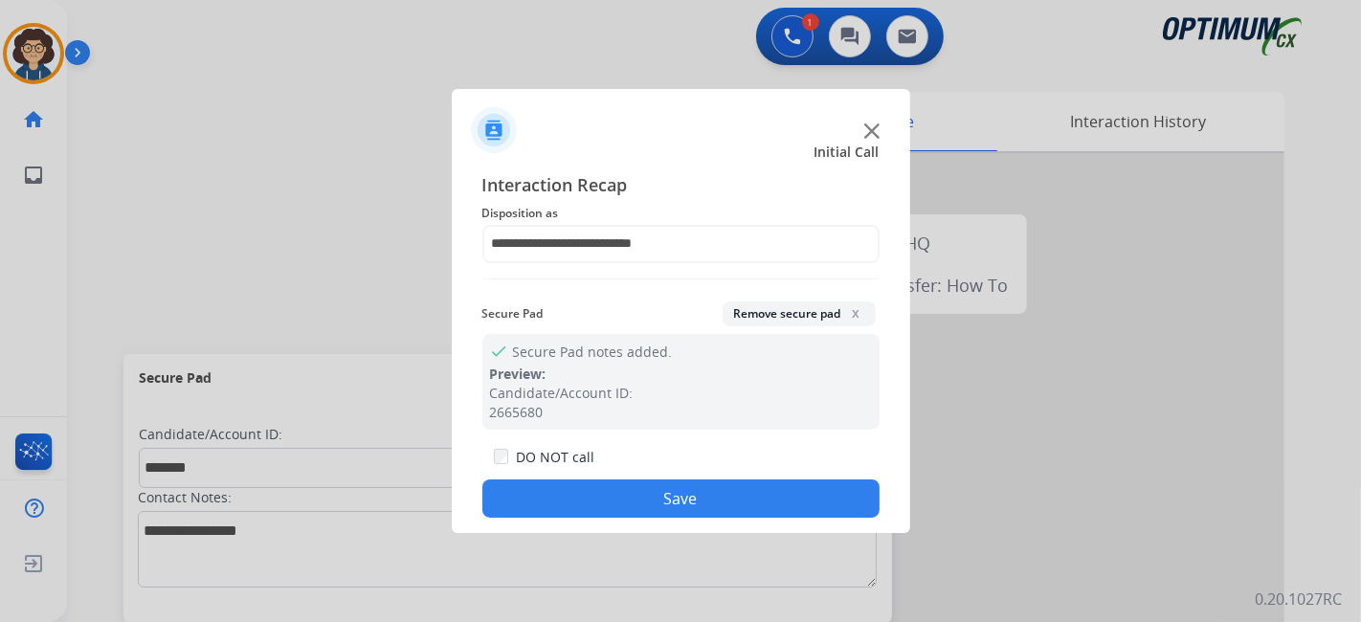
drag, startPoint x: 693, startPoint y: 488, endPoint x: 393, endPoint y: 31, distance: 546.8
click at [692, 488] on button "Save" at bounding box center [680, 498] width 397 height 38
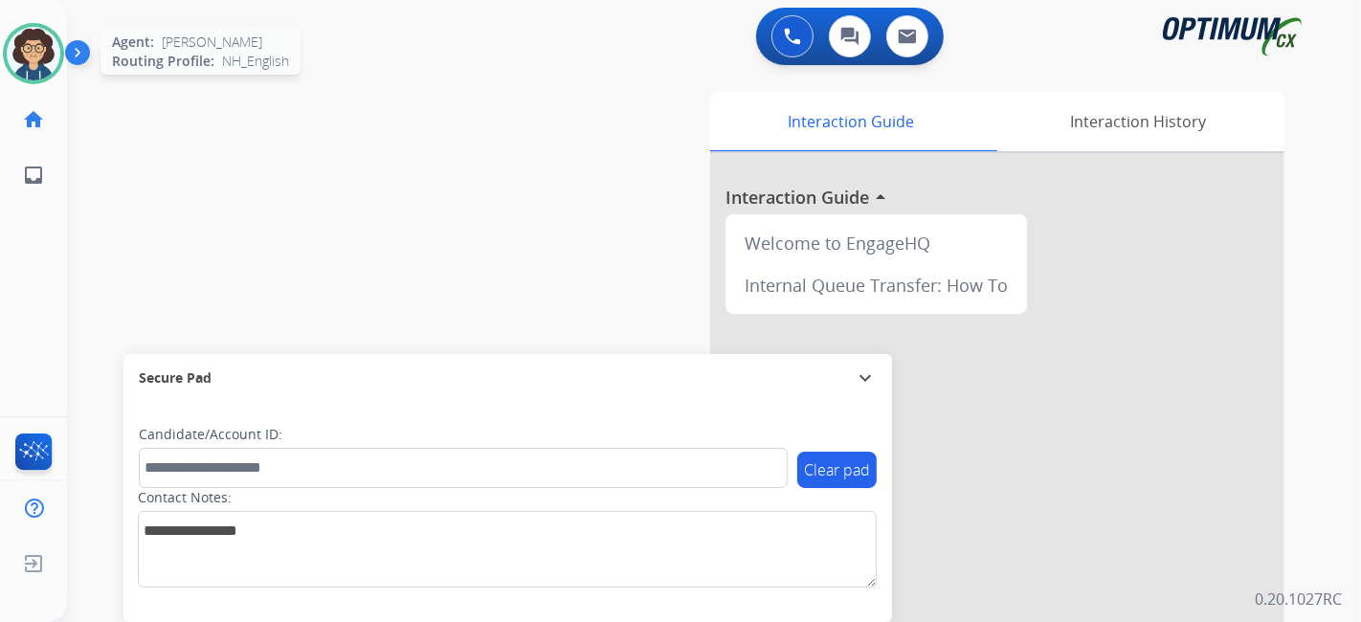
click at [34, 48] on img at bounding box center [34, 54] width 54 height 54
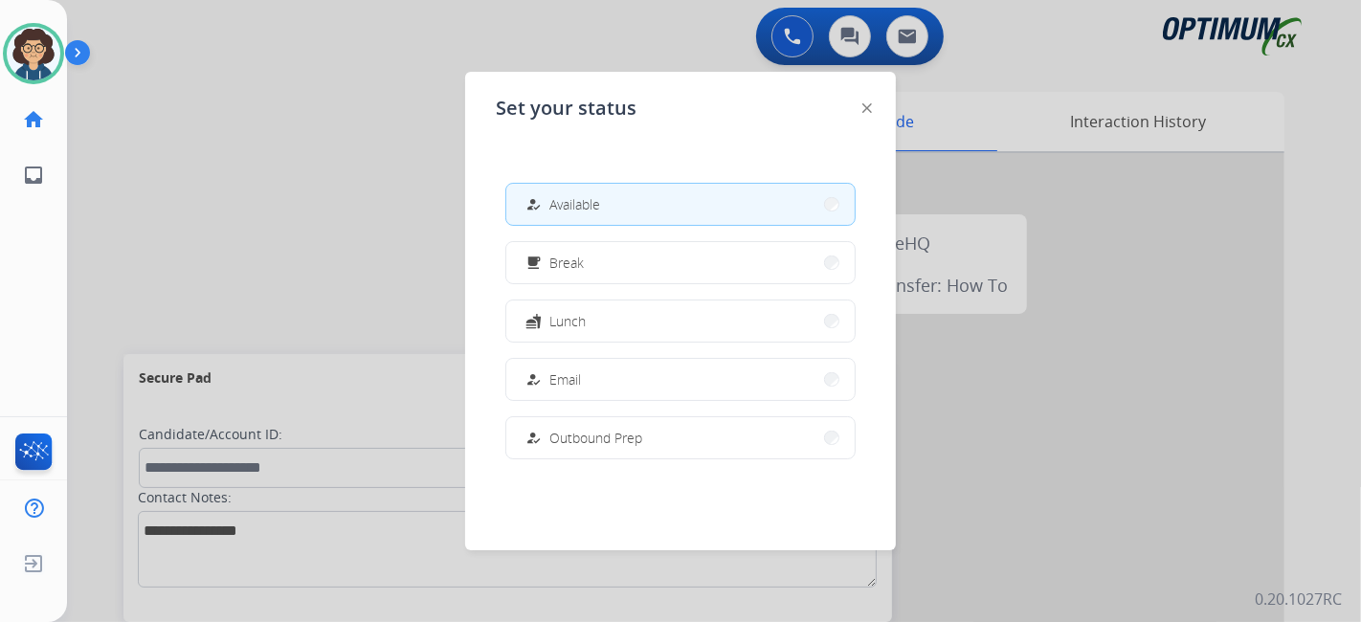
scroll to position [477, 0]
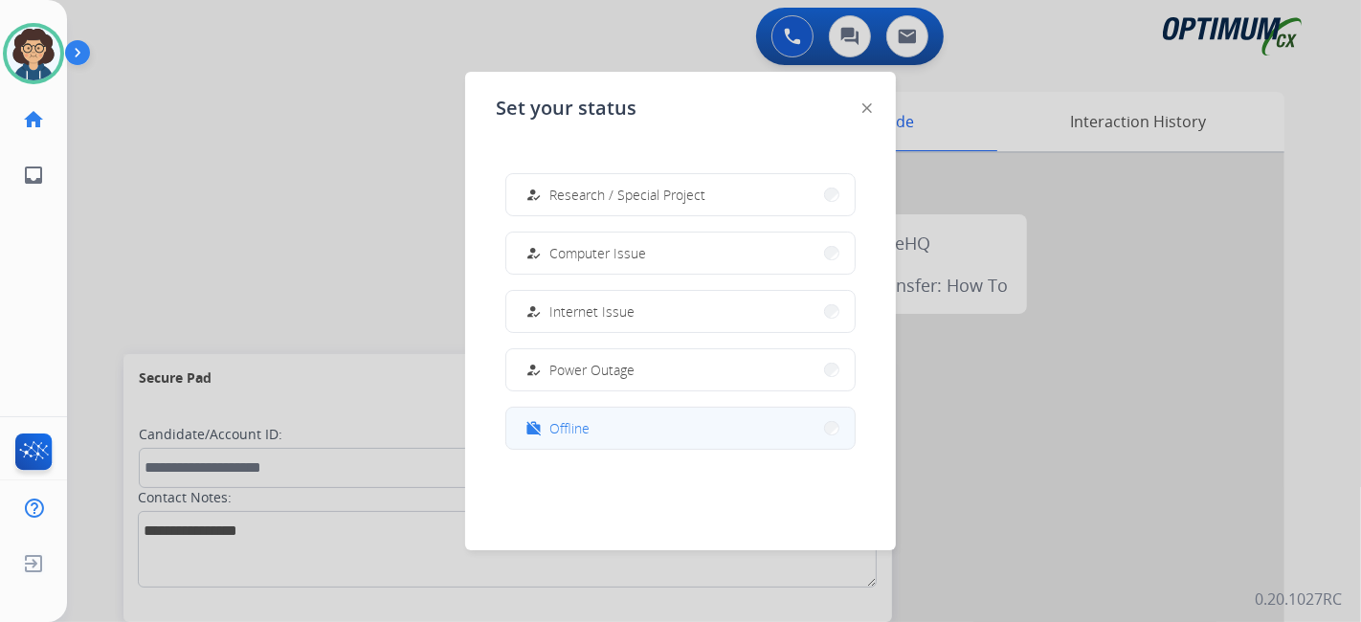
click at [635, 412] on button "work_off Offline" at bounding box center [680, 428] width 348 height 41
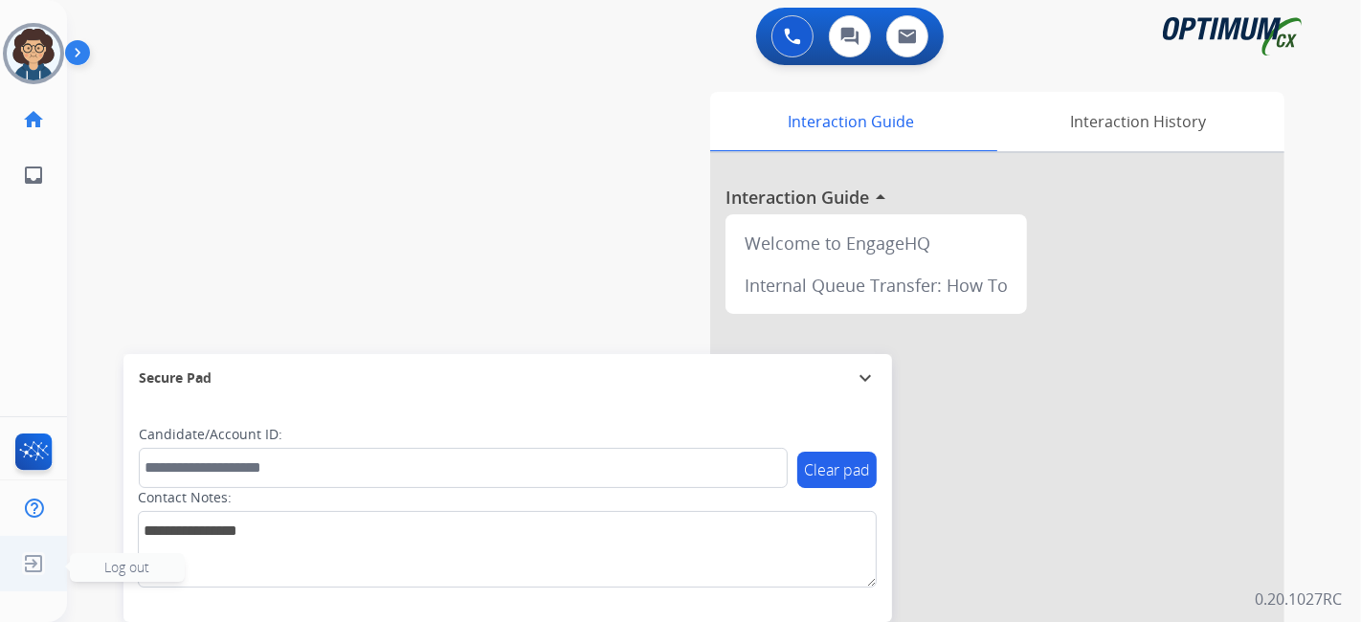
click at [33, 568] on img at bounding box center [33, 563] width 34 height 36
